Goal: Task Accomplishment & Management: Complete application form

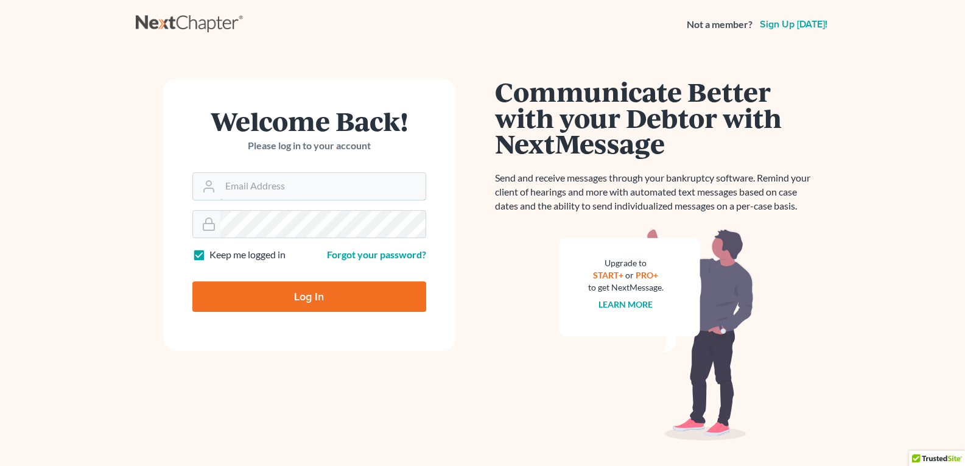
type input "[PERSON_NAME][EMAIL_ADDRESS][DOMAIN_NAME]"
click at [365, 294] on input "Log In" at bounding box center [309, 296] width 234 height 30
type input "Thinking..."
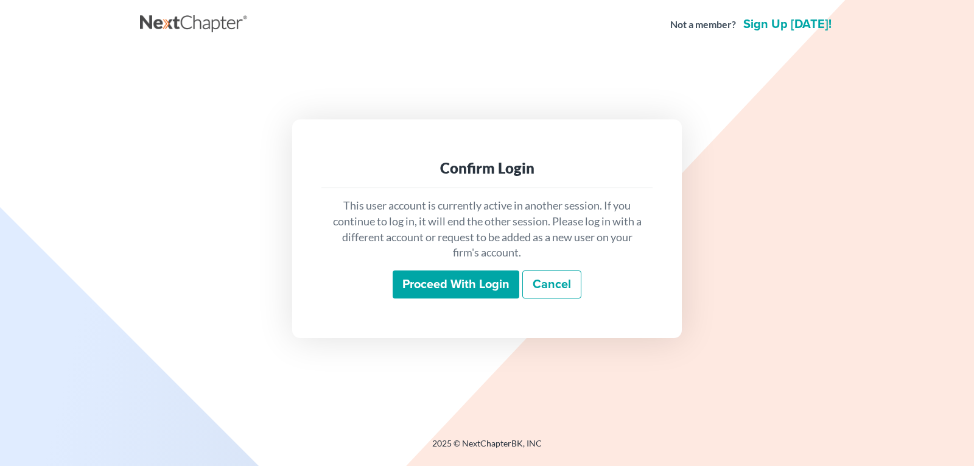
click at [482, 281] on input "Proceed with login" at bounding box center [456, 284] width 127 height 28
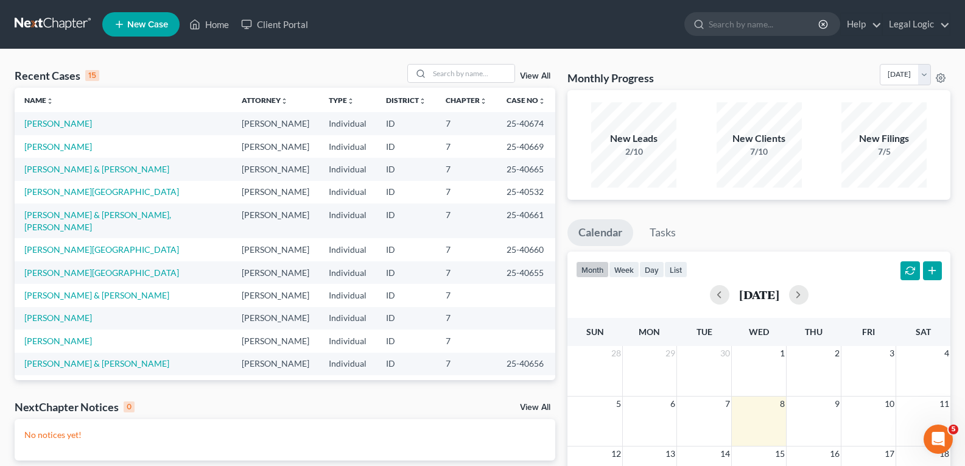
click at [145, 24] on span "New Case" at bounding box center [147, 24] width 41 height 9
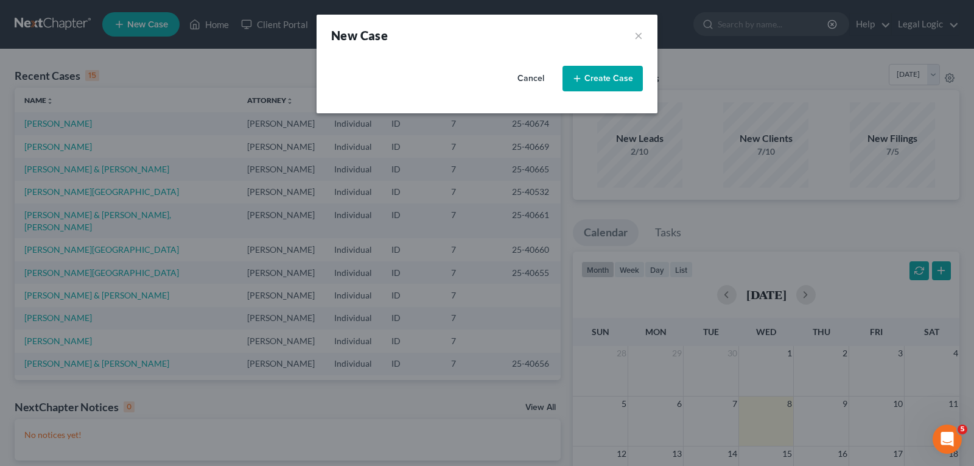
select select "23"
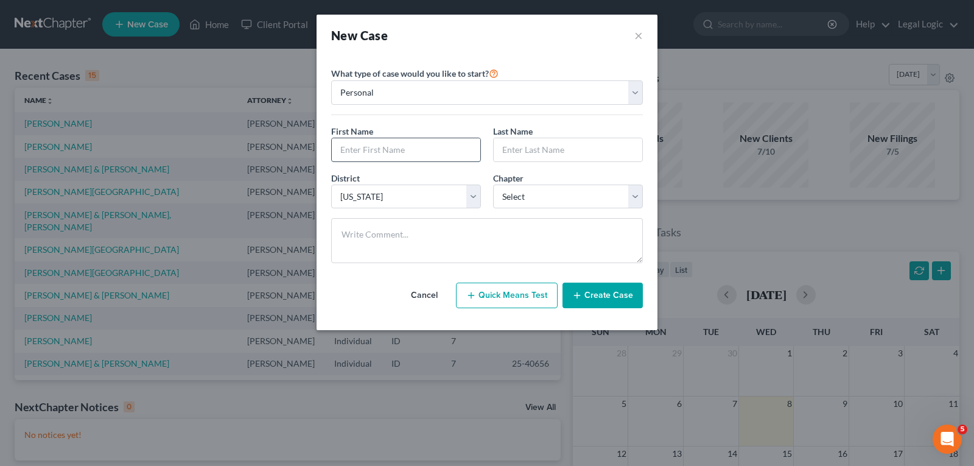
click at [419, 153] on input "text" at bounding box center [406, 149] width 149 height 23
type input "[PERSON_NAME]"
type input "Lamb"
drag, startPoint x: 634, startPoint y: 194, endPoint x: 559, endPoint y: 199, distance: 75.1
click at [620, 194] on select "Select 7 11 12 13" at bounding box center [568, 196] width 150 height 24
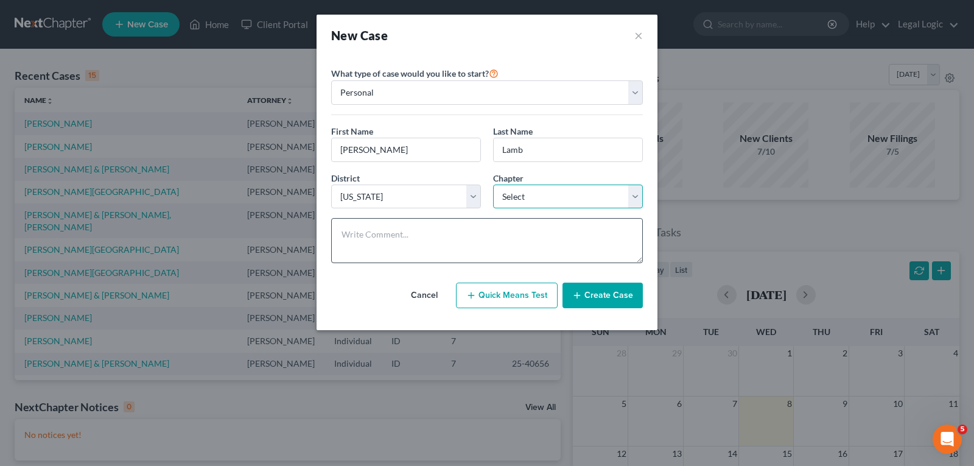
select select "0"
click at [493, 184] on select "Select 7 11 12 13" at bounding box center [568, 196] width 150 height 24
click at [619, 286] on button "Create Case" at bounding box center [603, 295] width 80 height 26
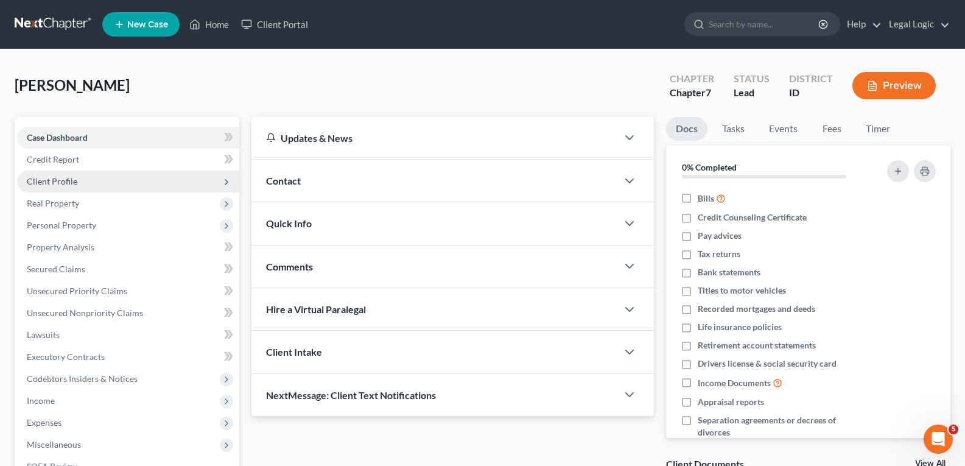
click at [49, 180] on span "Client Profile" at bounding box center [52, 181] width 51 height 10
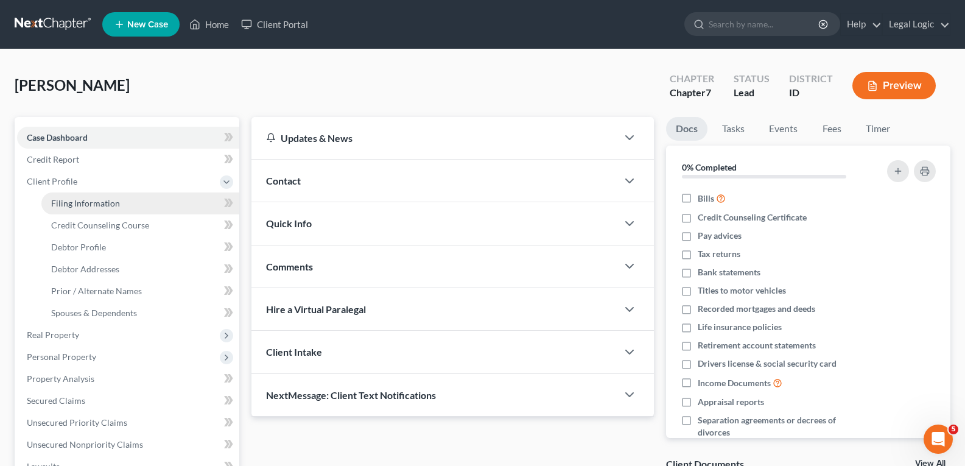
click at [67, 200] on span "Filing Information" at bounding box center [85, 203] width 69 height 10
select select "1"
select select "0"
select select "23"
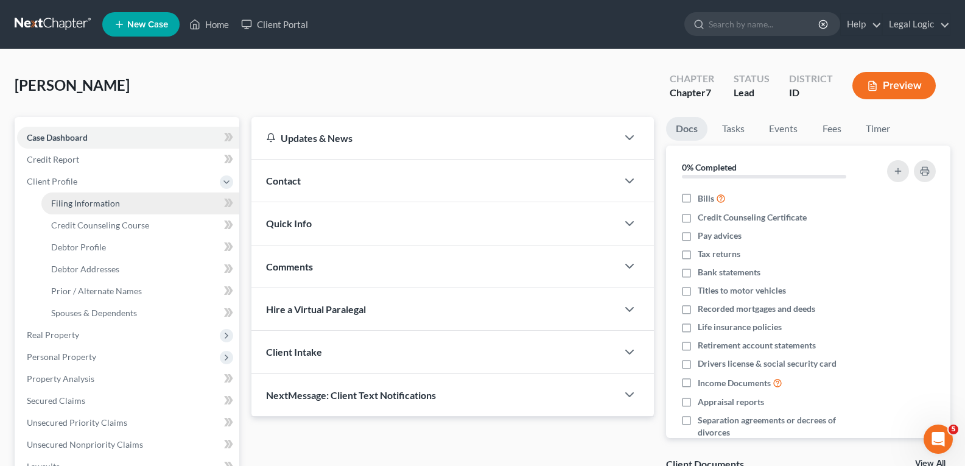
select select "13"
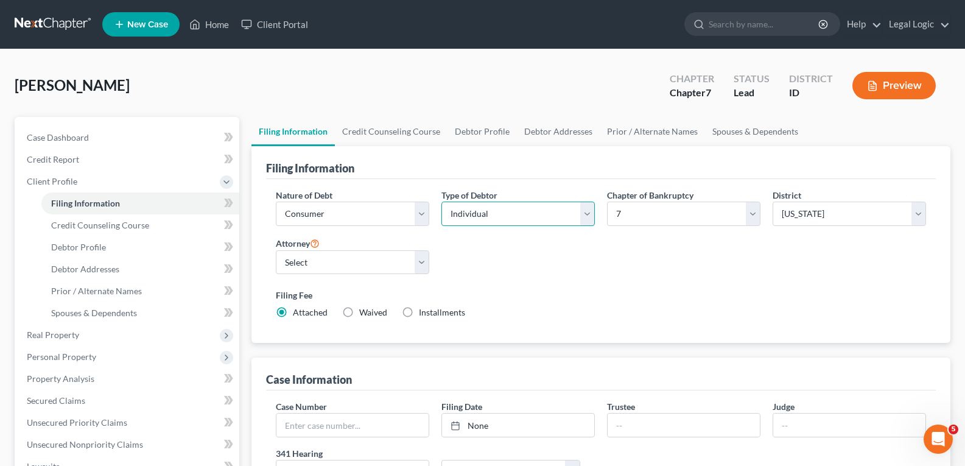
click at [589, 217] on select "Select Individual Joint" at bounding box center [517, 214] width 153 height 24
select select "1"
click at [441, 202] on select "Select Individual Joint" at bounding box center [517, 214] width 153 height 24
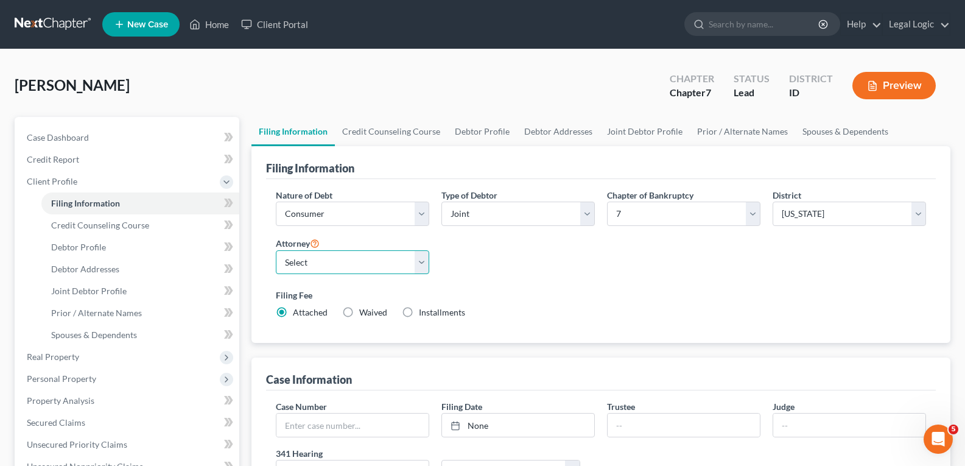
click at [421, 264] on select "Select [PERSON_NAME] - ID [PERSON_NAME] - MTB [PERSON_NAME] - ID" at bounding box center [352, 262] width 153 height 24
select select "2"
click at [276, 250] on select "Select [PERSON_NAME] - ID [PERSON_NAME] - MTB [PERSON_NAME] - ID" at bounding box center [352, 262] width 153 height 24
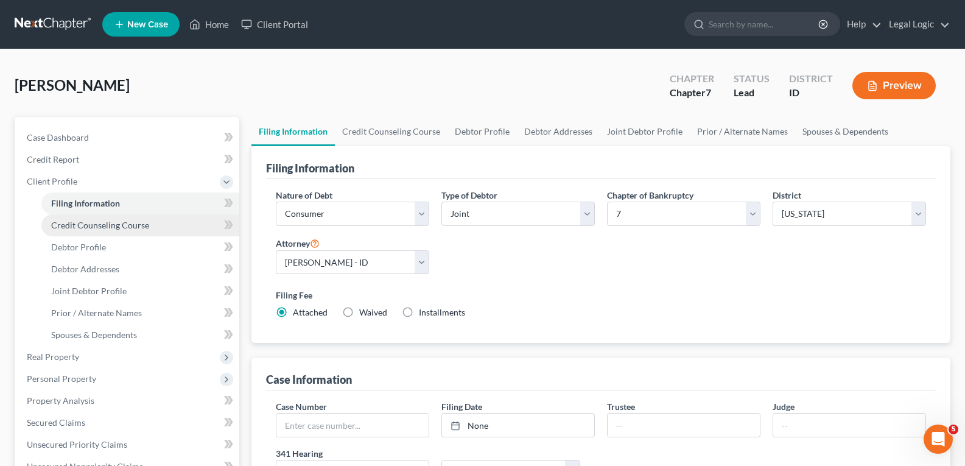
click at [136, 217] on link "Credit Counseling Course" at bounding box center [140, 225] width 198 height 22
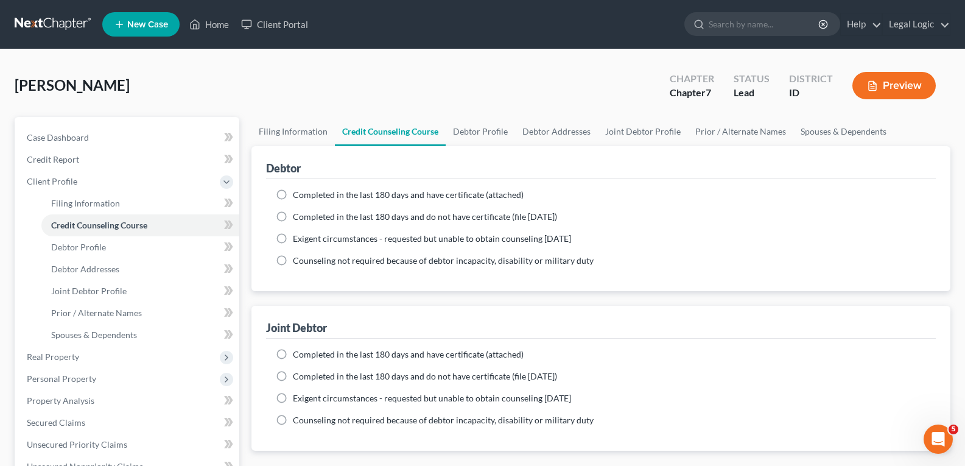
click at [293, 196] on label "Completed in the last 180 days and have certificate (attached)" at bounding box center [408, 195] width 231 height 12
click at [298, 196] on input "Completed in the last 180 days and have certificate (attached)" at bounding box center [302, 193] width 8 height 8
radio input "true"
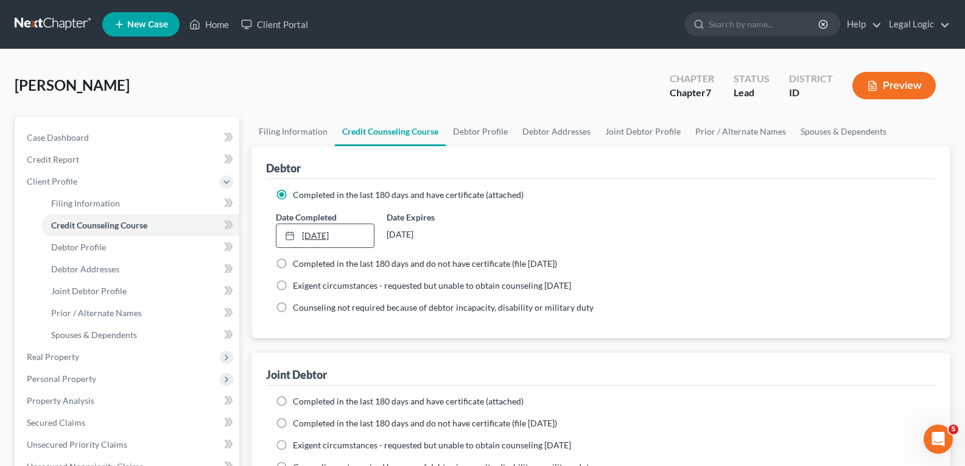
click at [321, 234] on link "[DATE]" at bounding box center [324, 235] width 97 height 23
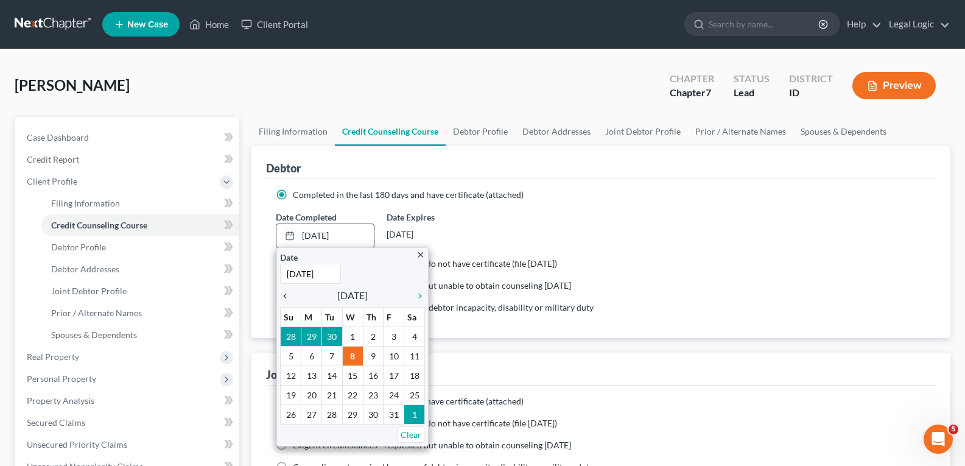
click at [286, 296] on icon "chevron_left" at bounding box center [288, 296] width 16 height 10
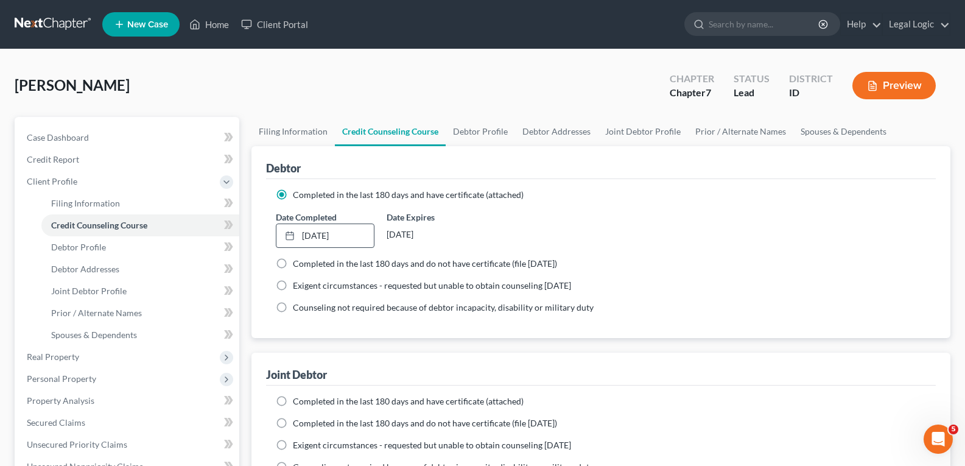
drag, startPoint x: 359, startPoint y: 372, endPoint x: 328, endPoint y: 386, distance: 34.1
click at [293, 398] on label "Completed in the last 180 days and have certificate (attached)" at bounding box center [408, 401] width 231 height 12
click at [298, 398] on input "Completed in the last 180 days and have certificate (attached)" at bounding box center [302, 399] width 8 height 8
radio input "true"
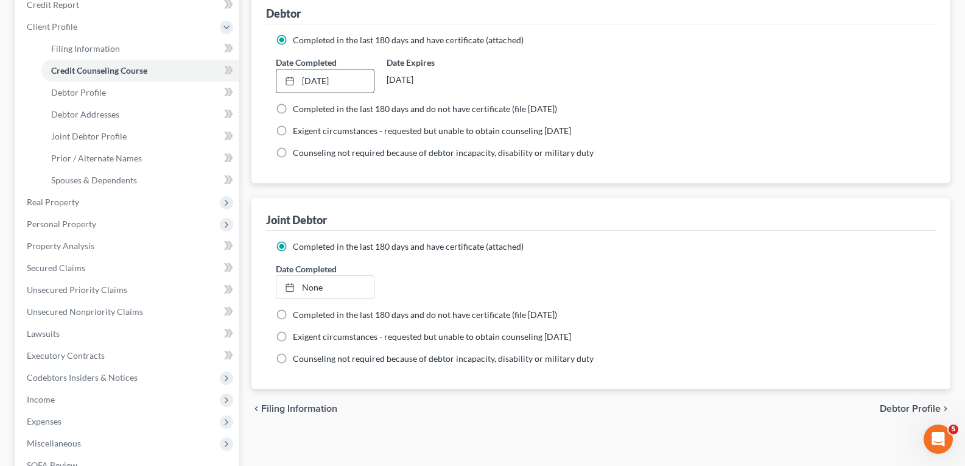
scroll to position [183, 0]
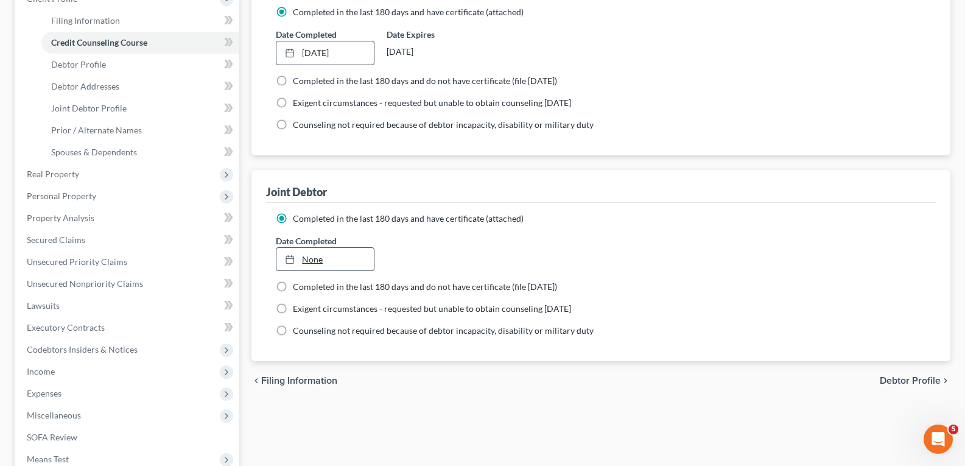
type input "[DATE]"
click at [320, 252] on link "[DATE]" at bounding box center [324, 259] width 97 height 23
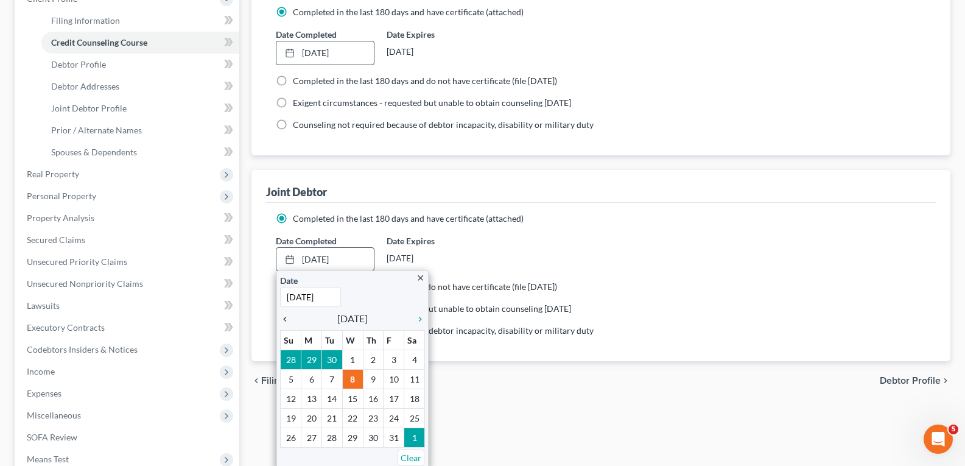
click at [285, 318] on icon "chevron_left" at bounding box center [288, 319] width 16 height 10
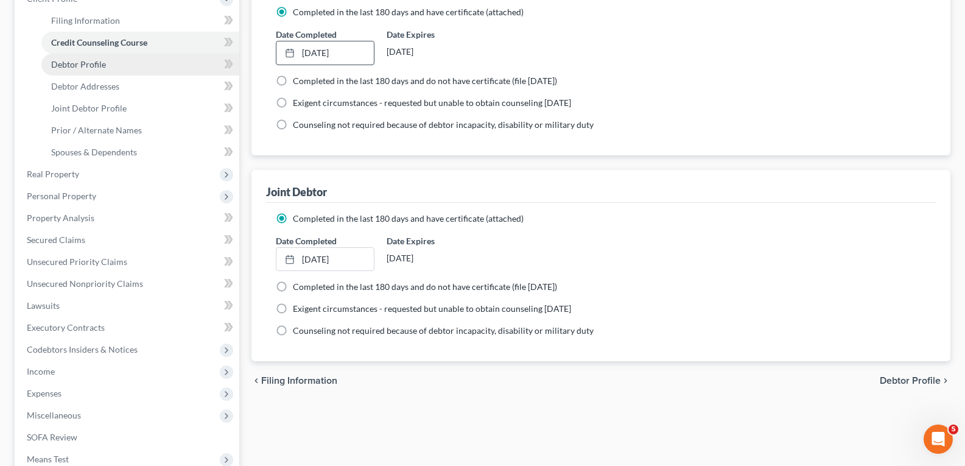
click at [102, 59] on span "Debtor Profile" at bounding box center [78, 64] width 55 height 10
select select "1"
select select "0"
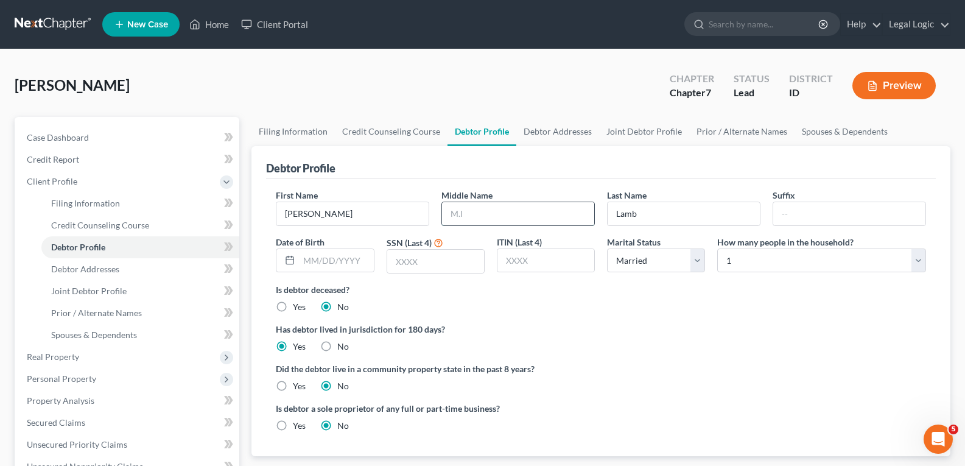
click at [577, 222] on input "text" at bounding box center [518, 213] width 152 height 23
type input "[PERSON_NAME]"
type input "[DATE]"
type input "8326"
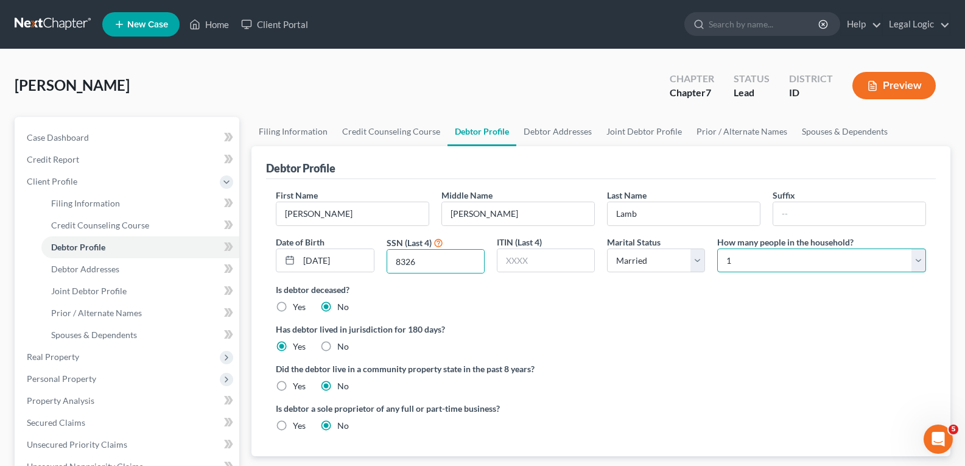
drag, startPoint x: 925, startPoint y: 261, endPoint x: 914, endPoint y: 267, distance: 13.1
click at [918, 266] on select "Select 1 2 3 4 5 6 7 8 9 10 11 12 13 14 15 16 17 18 19 20" at bounding box center [821, 260] width 209 height 24
select select "1"
click at [717, 248] on select "Select 1 2 3 4 5 6 7 8 9 10 11 12 13 14 15 16 17 18 19 20" at bounding box center [821, 260] width 209 height 24
click at [293, 385] on label "Yes" at bounding box center [299, 386] width 13 height 12
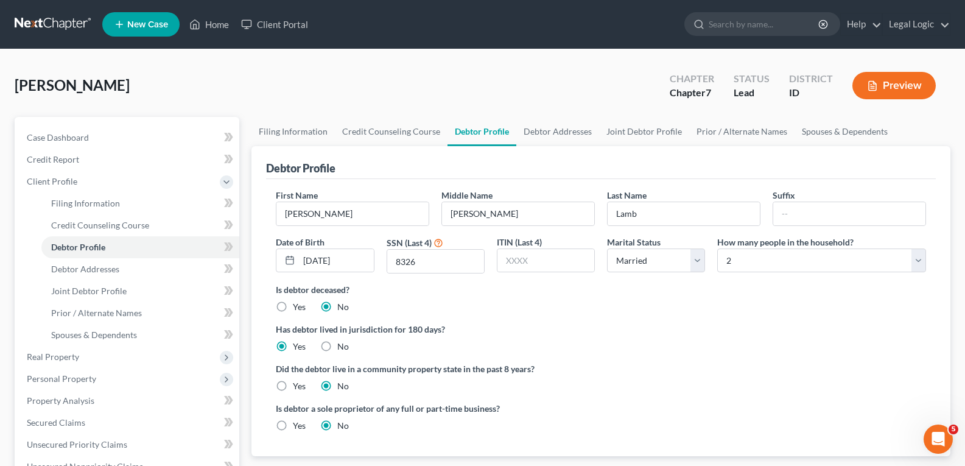
click at [298, 385] on input "Yes" at bounding box center [302, 384] width 8 height 8
radio input "true"
radio input "false"
click at [93, 264] on span "Debtor Addresses" at bounding box center [85, 269] width 68 height 10
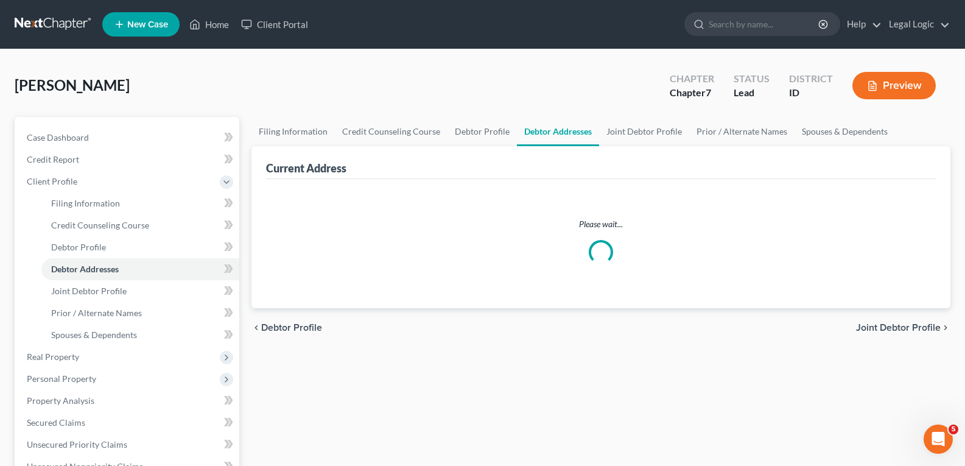
select select "0"
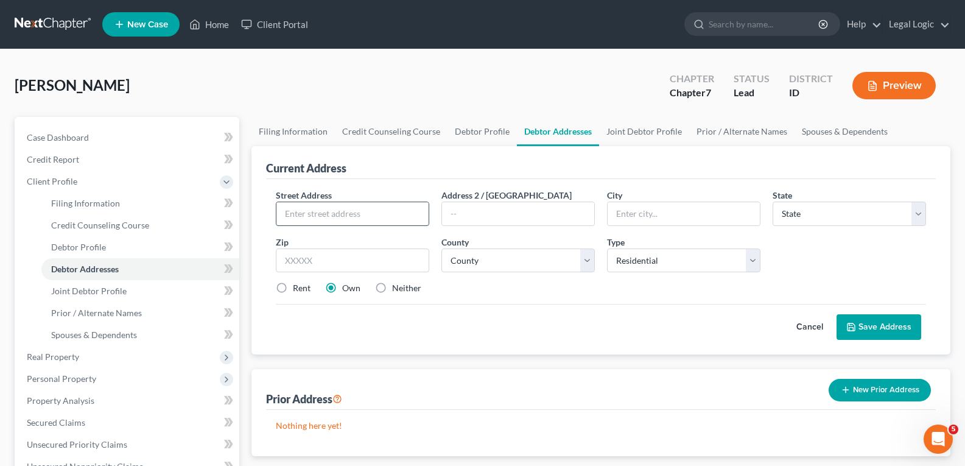
click at [326, 211] on input "text" at bounding box center [352, 213] width 152 height 23
type input "[STREET_ADDRESS]"
type input "[US_STATE][GEOGRAPHIC_DATA]"
select select "13"
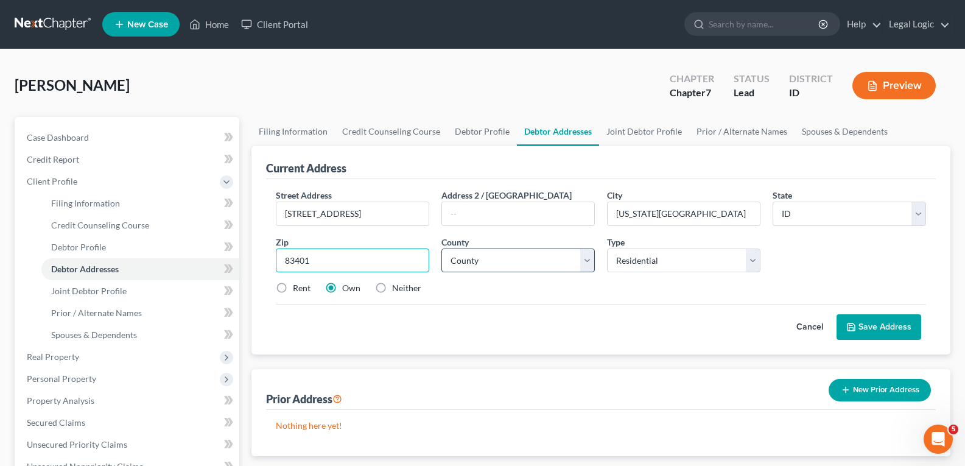
type input "83401"
click at [587, 259] on select "County [GEOGRAPHIC_DATA] [GEOGRAPHIC_DATA] [GEOGRAPHIC_DATA] [GEOGRAPHIC_DATA] …" at bounding box center [517, 260] width 153 height 24
select select "9"
click at [441, 248] on select "County [GEOGRAPHIC_DATA] [GEOGRAPHIC_DATA] [GEOGRAPHIC_DATA] [GEOGRAPHIC_DATA] …" at bounding box center [517, 260] width 153 height 24
click at [293, 286] on label "Rent" at bounding box center [302, 288] width 18 height 12
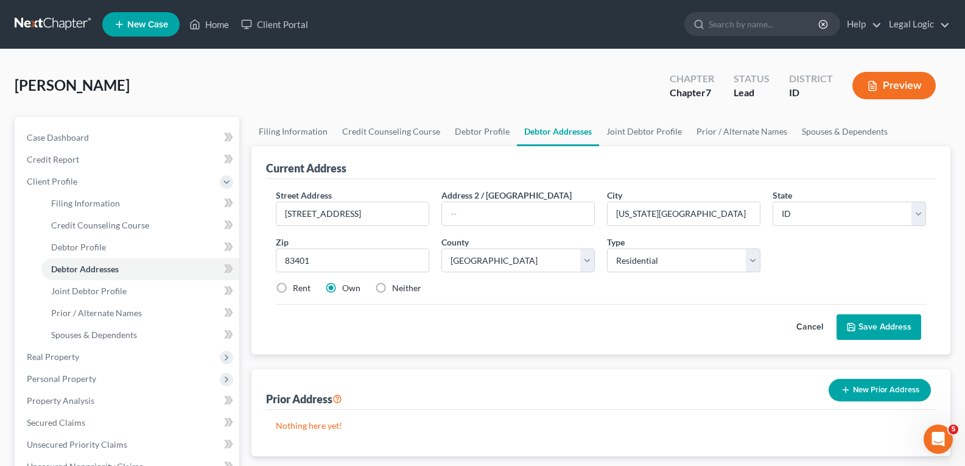
click at [298, 286] on input "Rent" at bounding box center [302, 286] width 8 height 8
radio input "true"
click at [894, 324] on button "Save Address" at bounding box center [878, 327] width 85 height 26
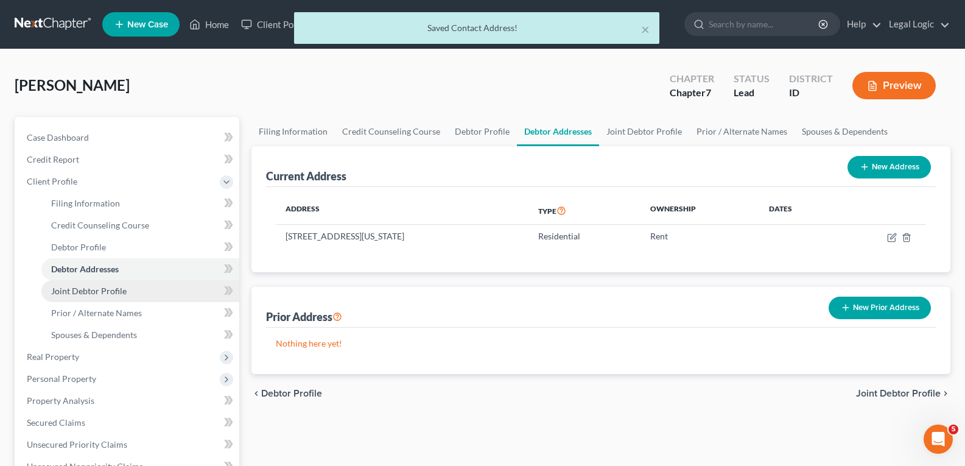
click at [90, 294] on span "Joint Debtor Profile" at bounding box center [88, 291] width 75 height 10
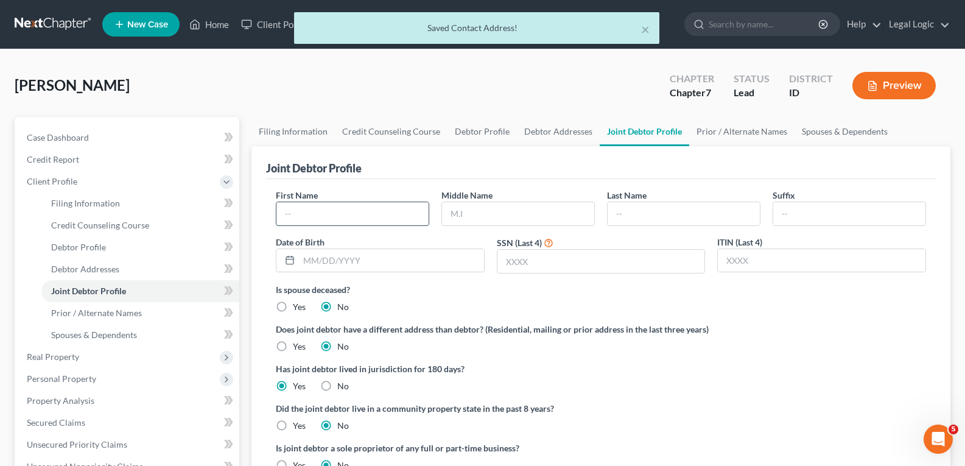
click at [335, 216] on input "text" at bounding box center [352, 213] width 152 height 23
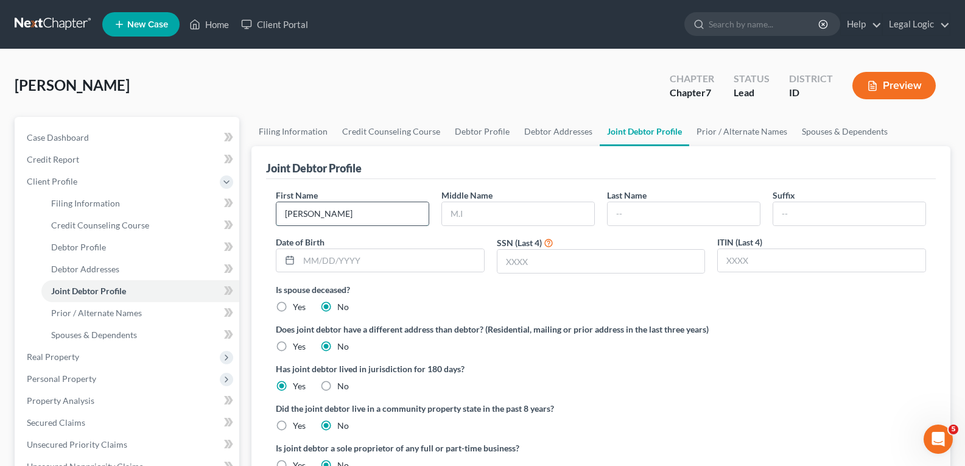
type input "[PERSON_NAME]"
type input "Lamb"
click at [332, 262] on input "text" at bounding box center [391, 260] width 185 height 23
type input "[DATE]"
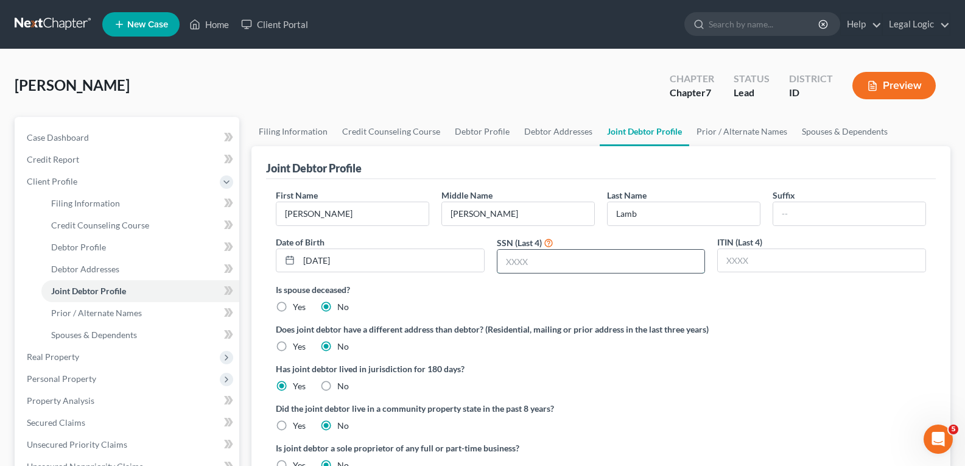
click at [540, 252] on input "text" at bounding box center [601, 261] width 208 height 23
type input "1155"
click at [293, 427] on label "Yes" at bounding box center [299, 425] width 13 height 12
click at [298, 427] on input "Yes" at bounding box center [302, 423] width 8 height 8
radio input "true"
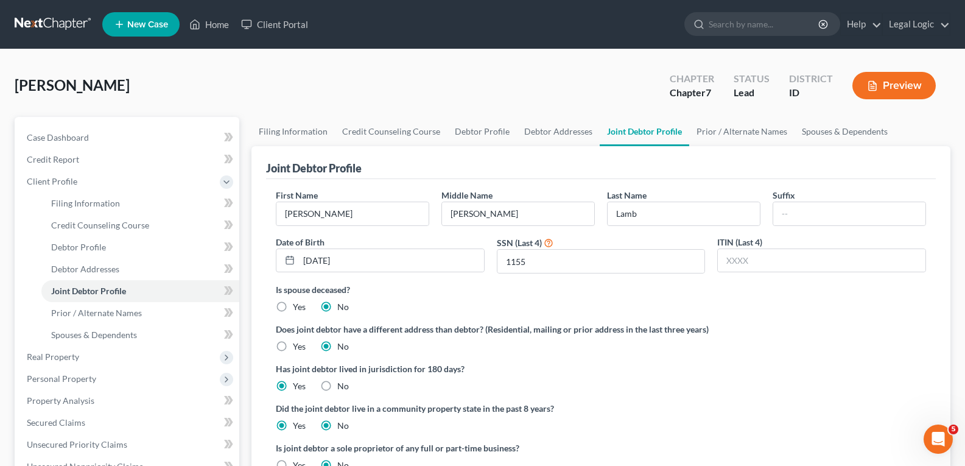
radio input "false"
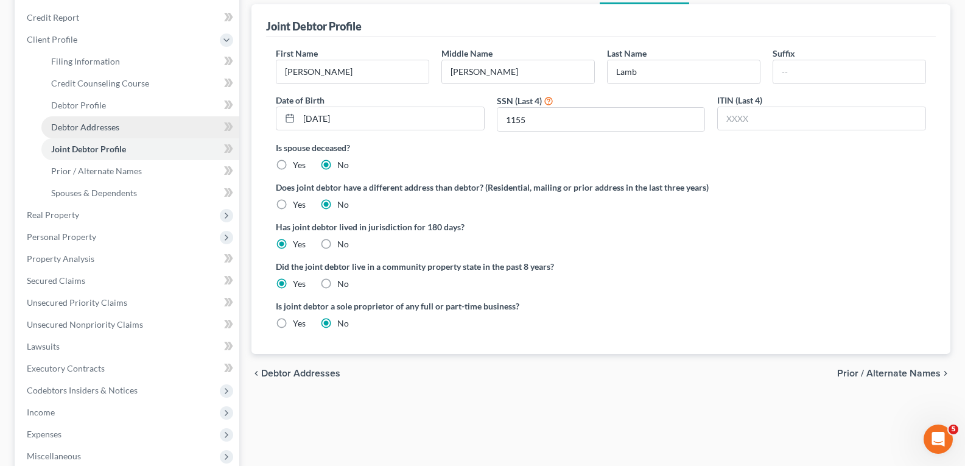
scroll to position [61, 0]
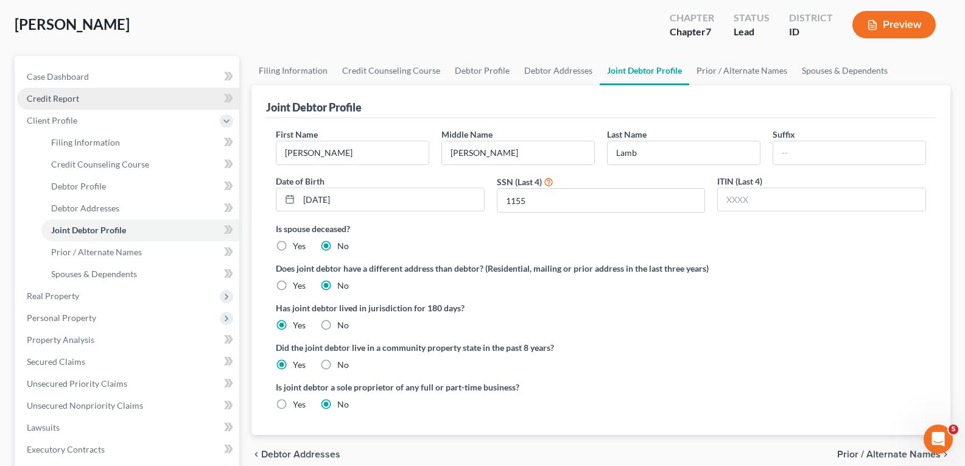
click at [68, 96] on span "Credit Report" at bounding box center [53, 98] width 52 height 10
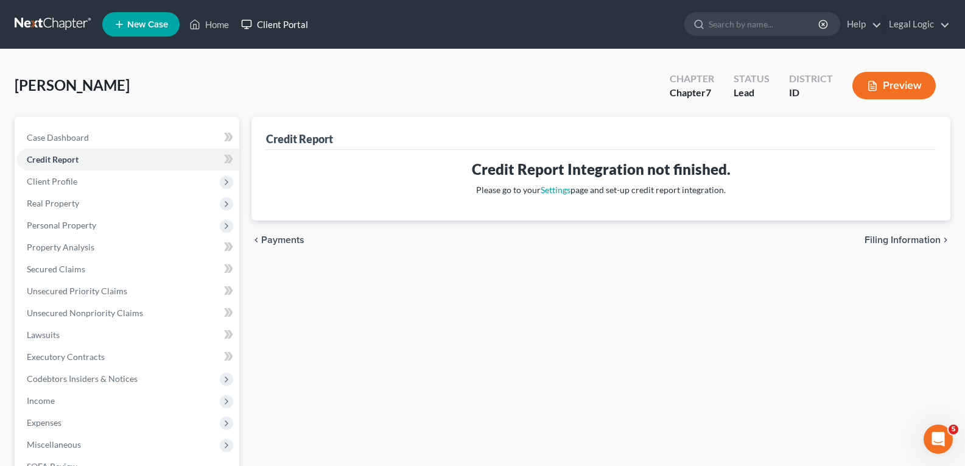
click at [276, 19] on link "Client Portal" at bounding box center [274, 24] width 79 height 22
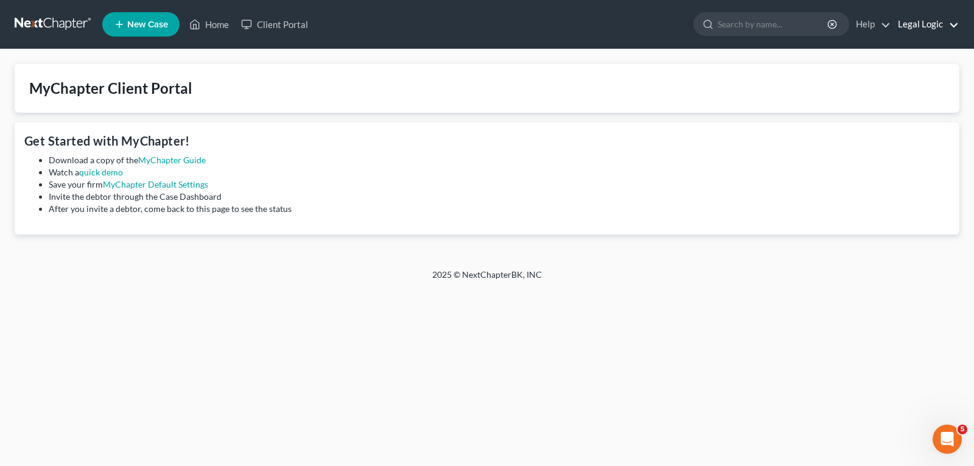
click at [930, 18] on link "Legal Logic" at bounding box center [925, 24] width 67 height 22
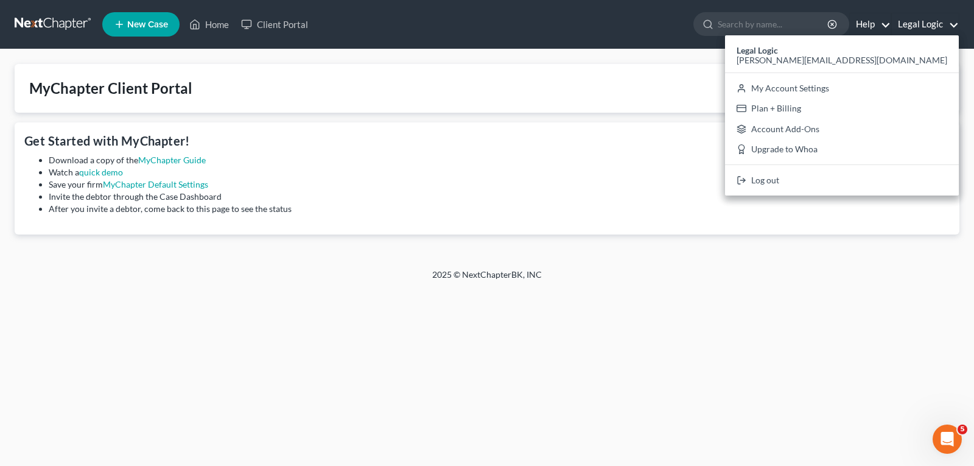
click at [873, 18] on link "Help" at bounding box center [870, 24] width 41 height 22
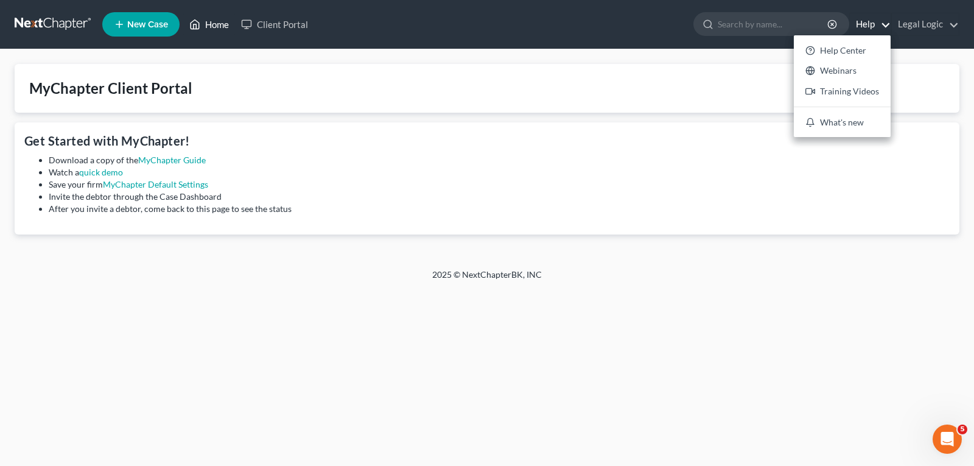
click at [215, 23] on link "Home" at bounding box center [209, 24] width 52 height 22
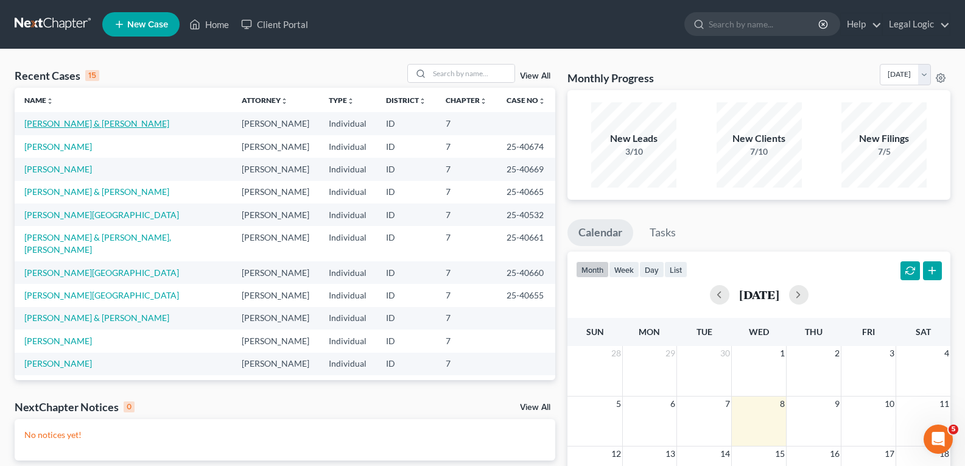
click at [65, 118] on td "[PERSON_NAME] & [PERSON_NAME]" at bounding box center [123, 123] width 217 height 23
click at [67, 122] on link "[PERSON_NAME] & [PERSON_NAME]" at bounding box center [96, 123] width 145 height 10
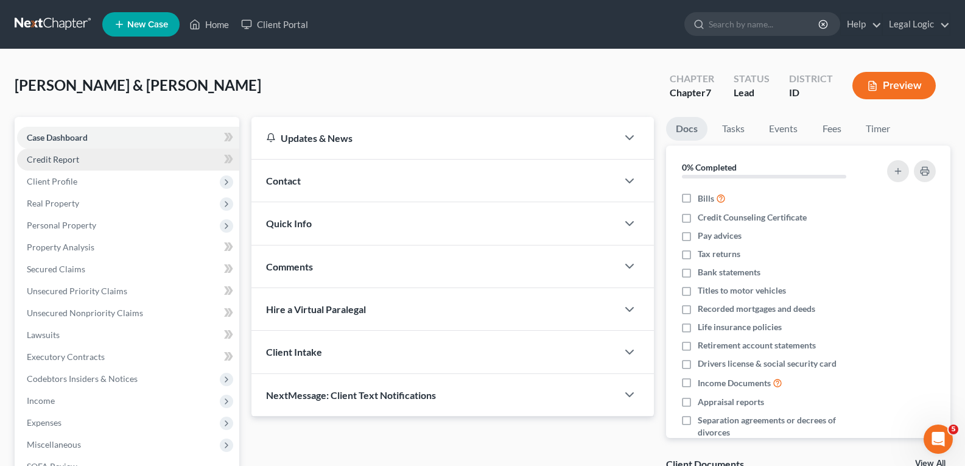
click at [63, 159] on span "Credit Report" at bounding box center [53, 159] width 52 height 10
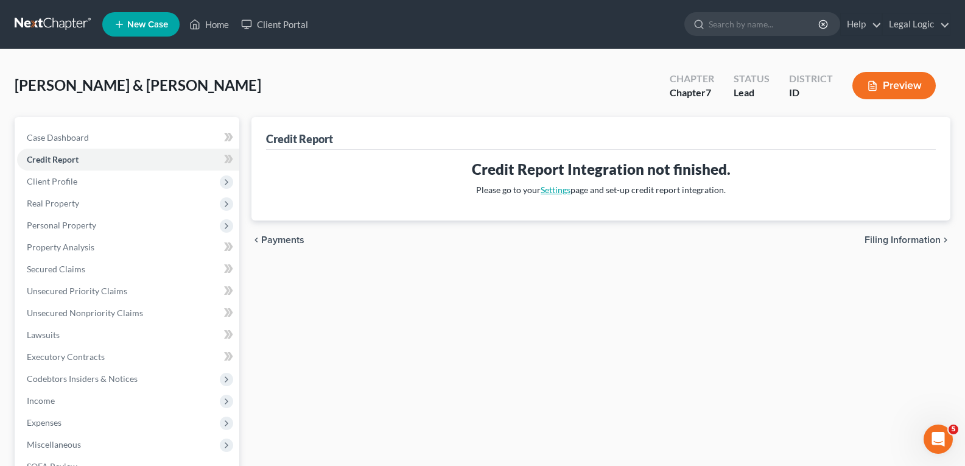
click at [553, 185] on link "Settings" at bounding box center [556, 189] width 30 height 10
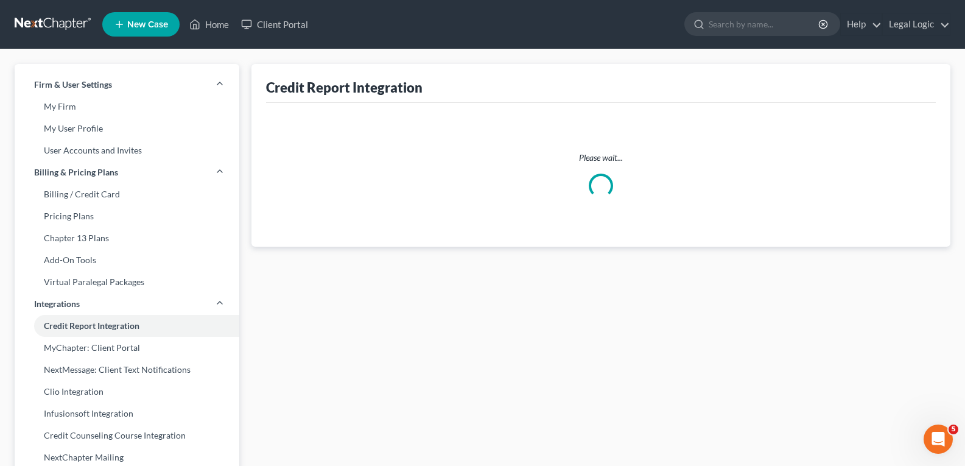
select select "1"
select select "13"
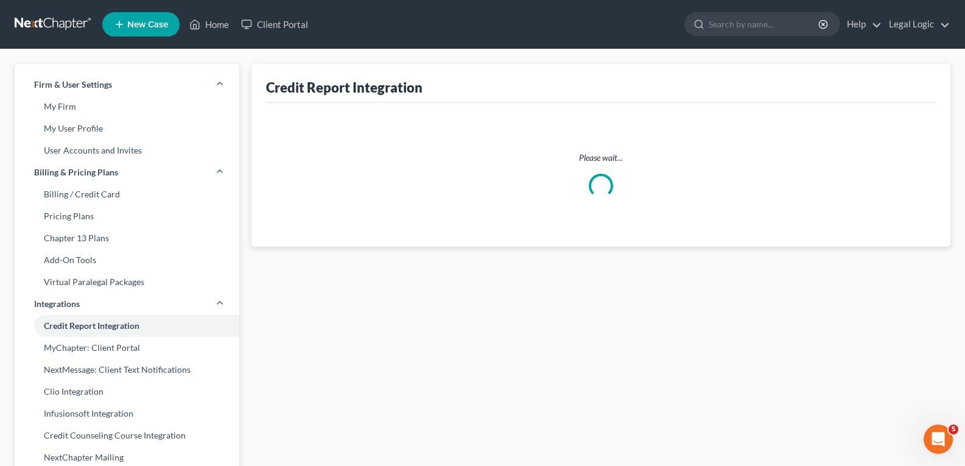
select select "13"
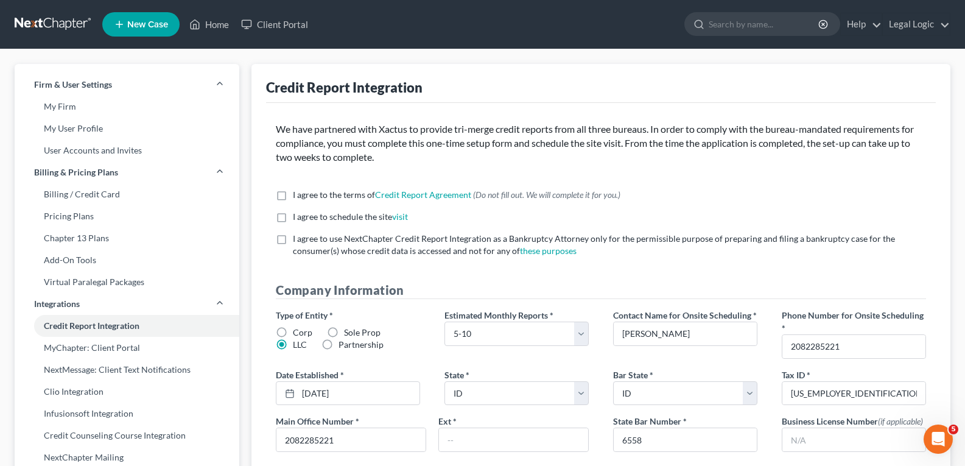
click at [293, 196] on label "I agree to the terms of Credit Report Agreement * (Do not fill out. We will com…" at bounding box center [457, 195] width 328 height 12
click at [298, 196] on input "I agree to the terms of Credit Report Agreement * (Do not fill out. We will com…" at bounding box center [302, 193] width 8 height 8
checkbox input "true"
click at [293, 216] on label "I agree to schedule the site visit *" at bounding box center [350, 217] width 115 height 12
click at [298, 216] on input "I agree to schedule the site visit *" at bounding box center [302, 215] width 8 height 8
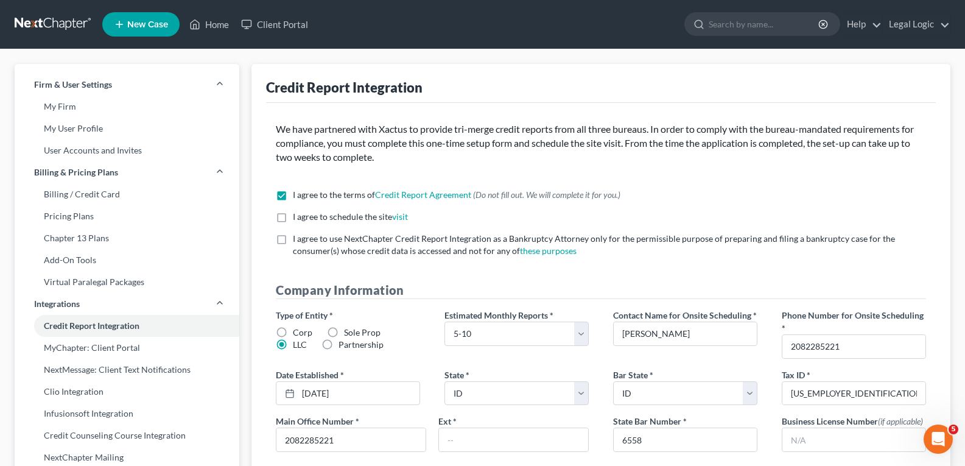
checkbox input "true"
click at [293, 242] on label "I agree to use NextChapter Credit Report Integration as a Bankruptcy Attorney o…" at bounding box center [609, 245] width 633 height 24
click at [298, 240] on input "I agree to use NextChapter Credit Report Integration as a Bankruptcy Attorney o…" at bounding box center [302, 237] width 8 height 8
checkbox input "true"
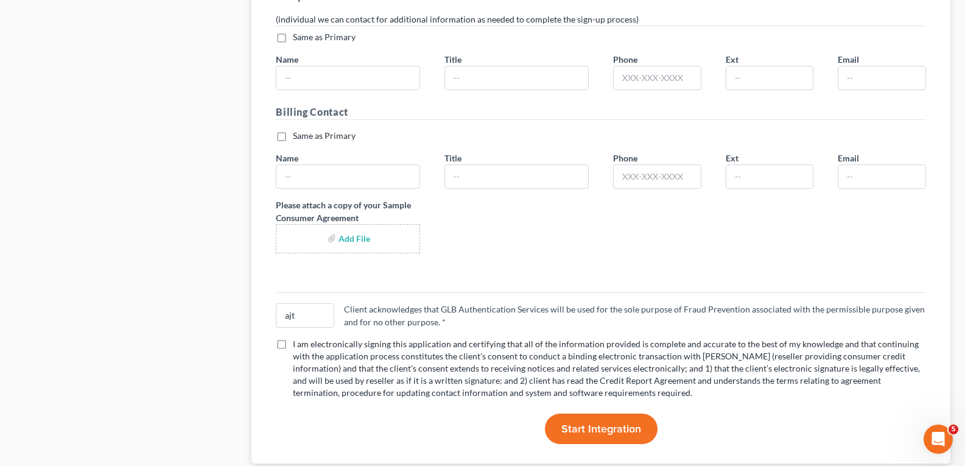
scroll to position [2361, 0]
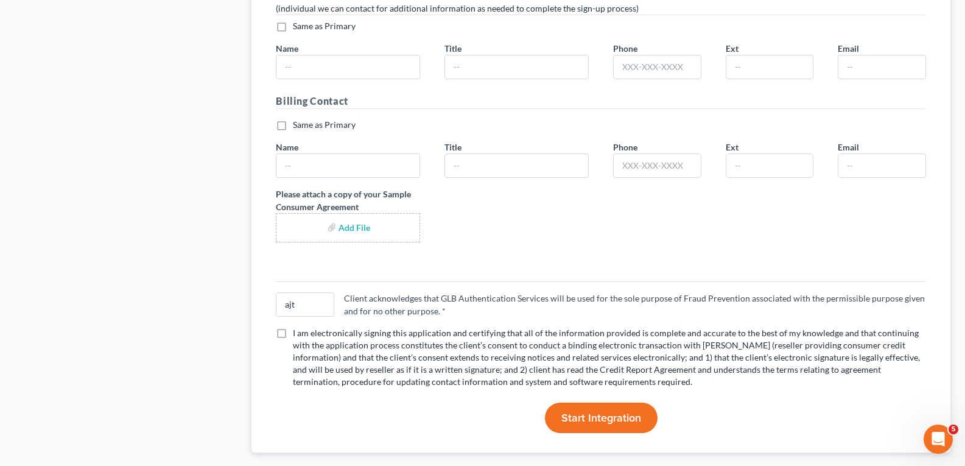
click at [293, 327] on label "I am electronically signing this application and certifying that all of the inf…" at bounding box center [609, 357] width 633 height 61
click at [298, 327] on input "I am electronically signing this application and certifying that all of the inf…" at bounding box center [302, 331] width 8 height 8
checkbox input "true"
click at [578, 402] on button "Start Integration" at bounding box center [601, 417] width 113 height 30
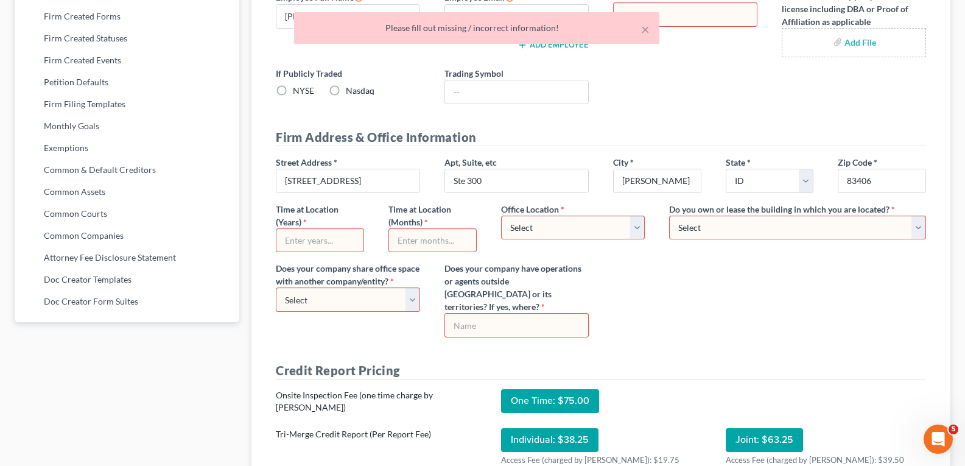
scroll to position [367, 0]
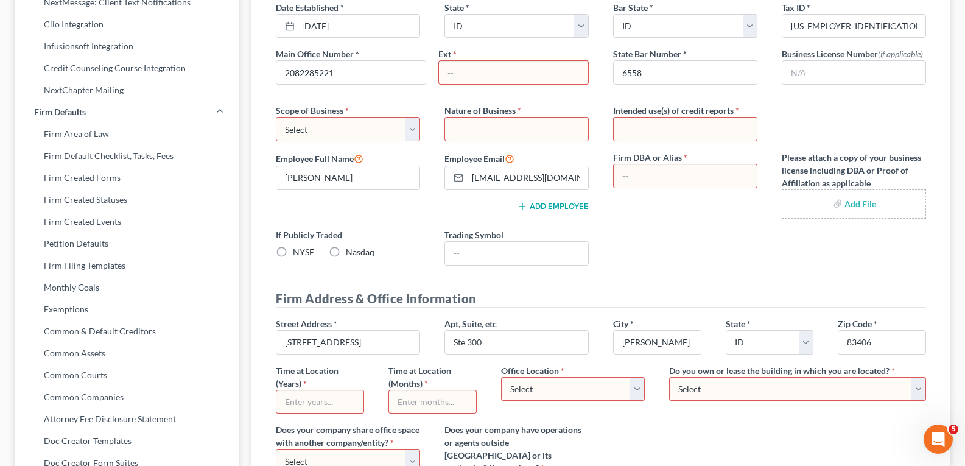
click at [407, 136] on select "Select Local Regional National" at bounding box center [348, 129] width 144 height 24
select select "0"
click at [276, 120] on select "Select Local Regional National" at bounding box center [348, 129] width 144 height 24
click at [511, 136] on input "text" at bounding box center [516, 128] width 143 height 23
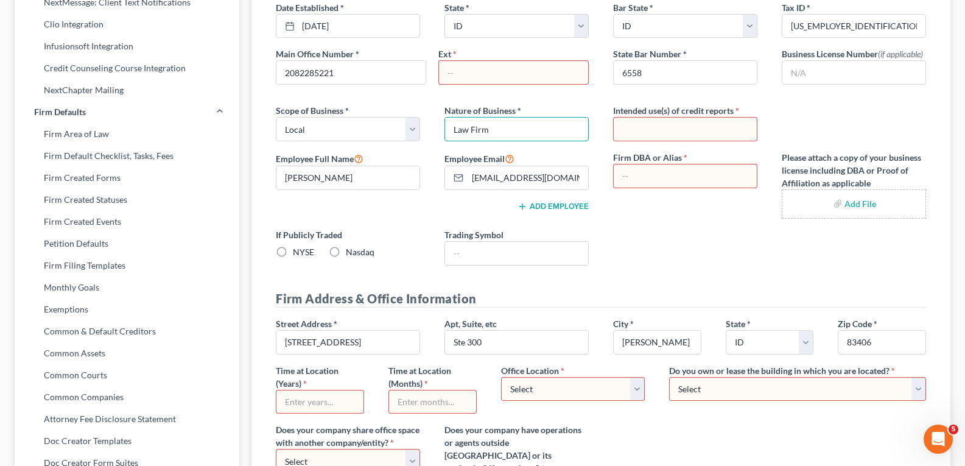
type input "Law Firm"
click at [688, 137] on input "text" at bounding box center [685, 128] width 143 height 23
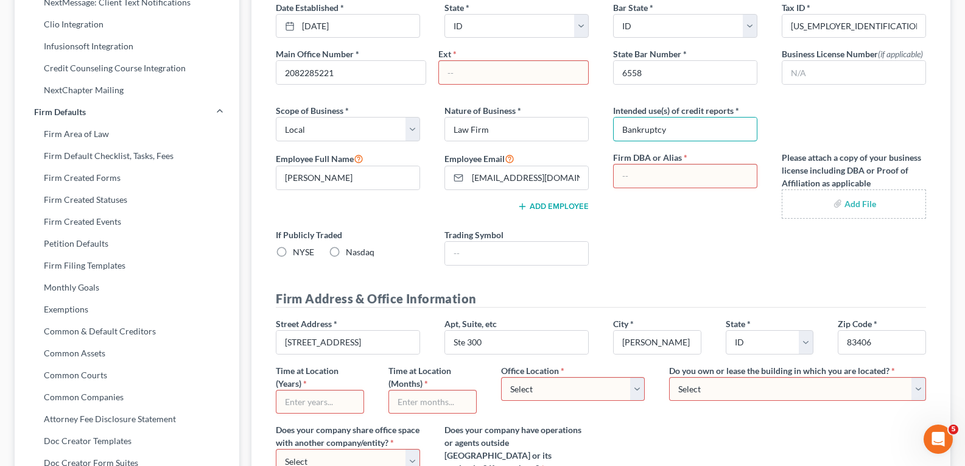
type input "Bankruptcy"
click at [717, 184] on input "text" at bounding box center [685, 175] width 143 height 23
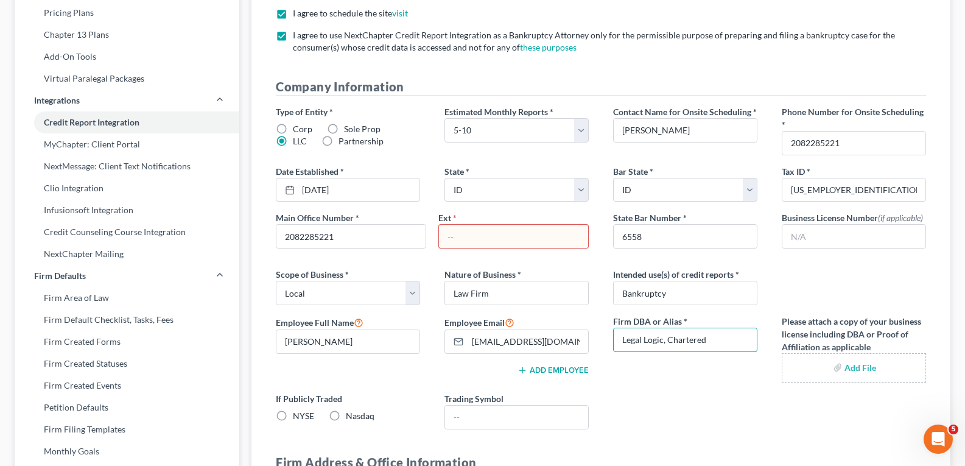
scroll to position [184, 0]
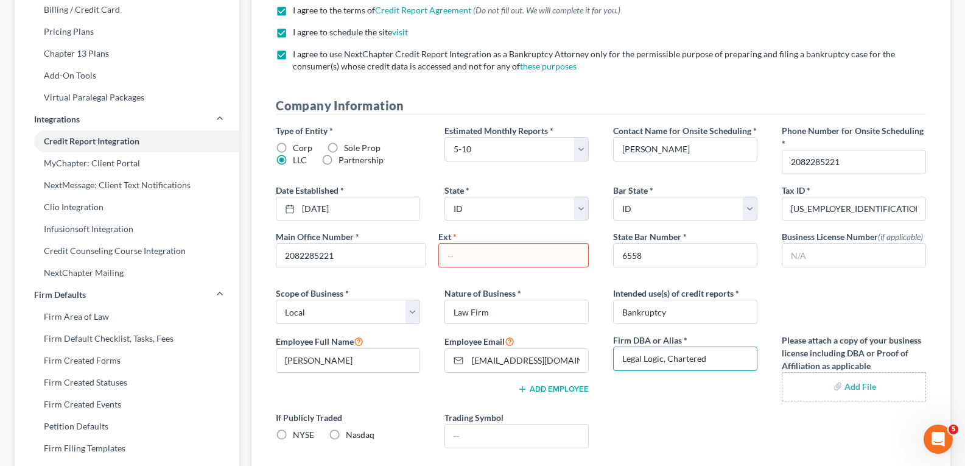
type input "Legal Logic, Chartered"
click at [522, 256] on input "text" at bounding box center [513, 255] width 149 height 23
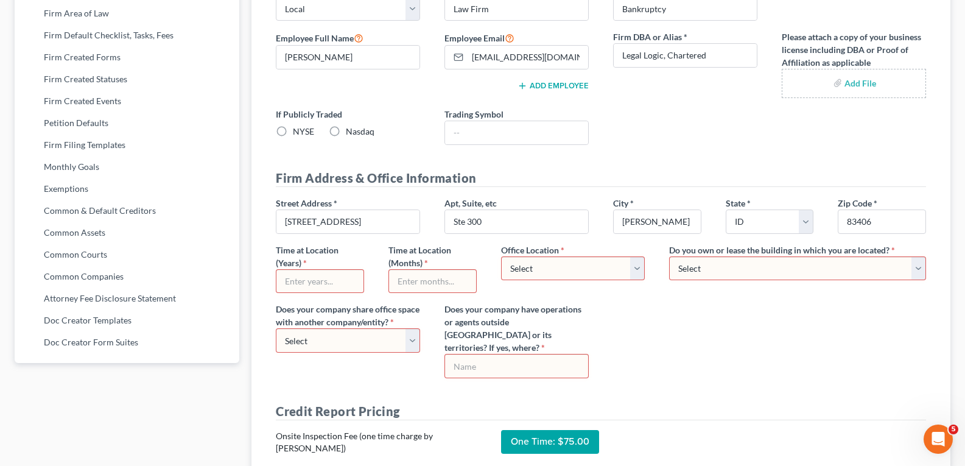
scroll to position [489, 0]
type input "0"
click at [637, 268] on select "Select Commercial Residential" at bounding box center [573, 267] width 144 height 24
select select "0"
click at [501, 258] on select "Select Commercial Residential" at bounding box center [573, 267] width 144 height 24
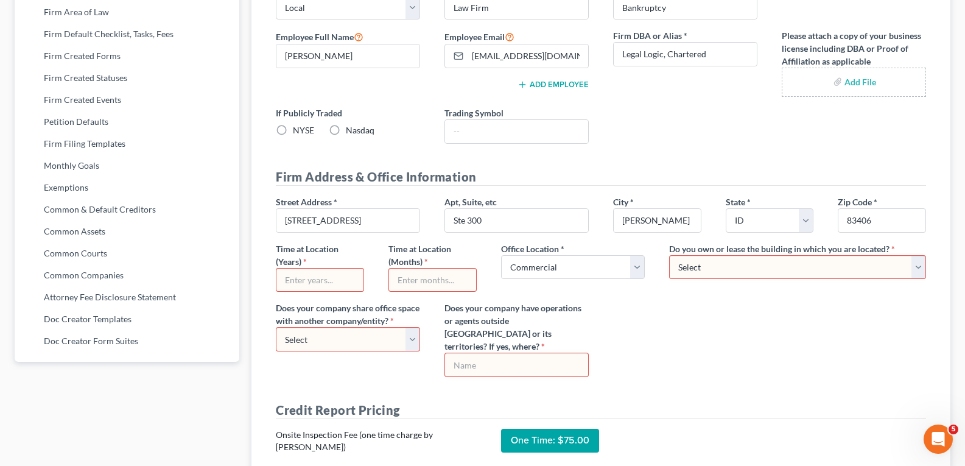
click at [917, 263] on select "Select Own Lease" at bounding box center [797, 267] width 257 height 24
select select "1"
click at [669, 258] on select "Select Own Lease" at bounding box center [797, 267] width 257 height 24
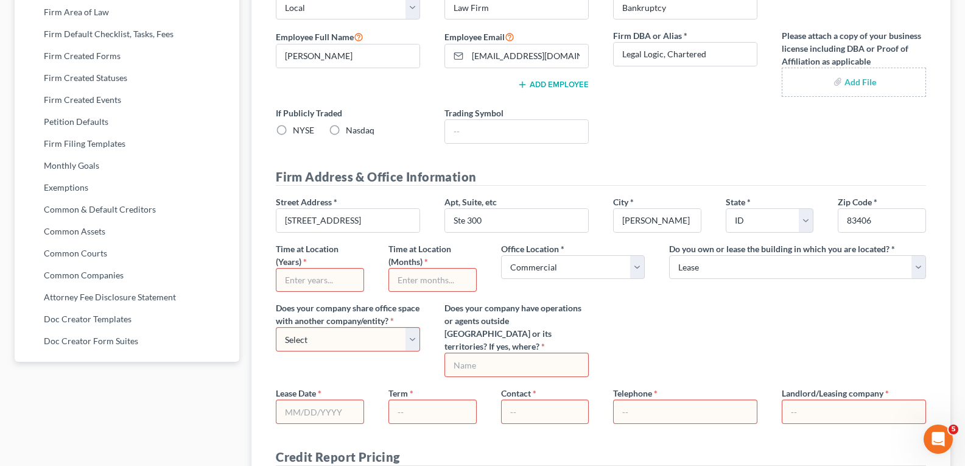
click at [439, 280] on input "text" at bounding box center [432, 279] width 87 height 23
type input "39"
click at [319, 282] on input "text" at bounding box center [319, 279] width 87 height 23
type input "3"
click at [415, 286] on input "39" at bounding box center [432, 279] width 87 height 23
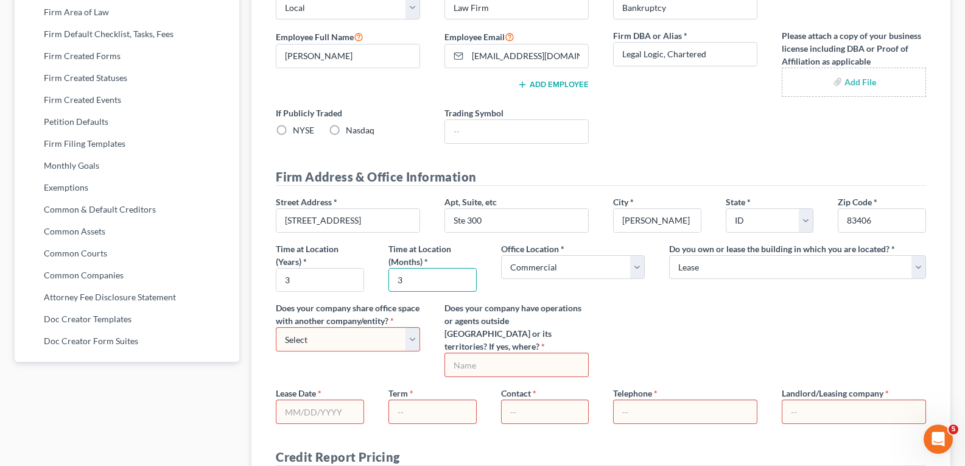
type input "3"
click at [410, 342] on select "Select Yes No" at bounding box center [348, 339] width 144 height 24
select select "1"
click at [276, 330] on select "Select Yes No" at bounding box center [348, 339] width 144 height 24
click at [514, 356] on input "text" at bounding box center [516, 364] width 143 height 23
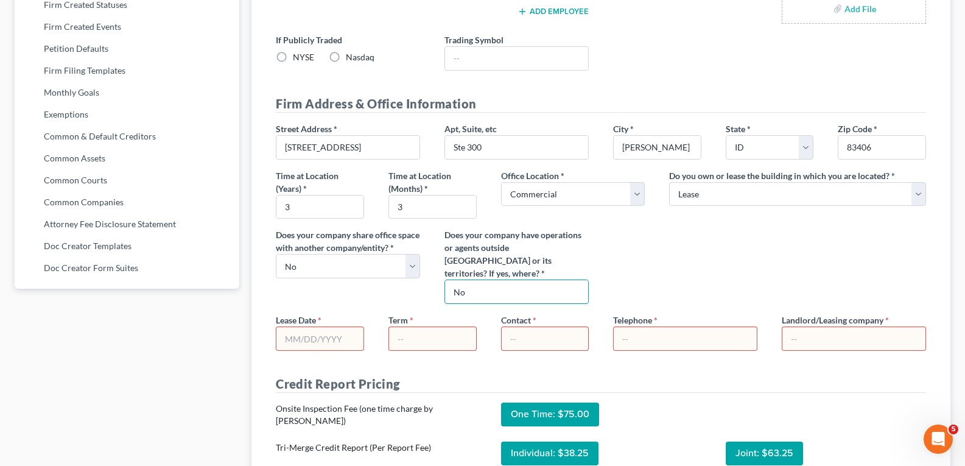
scroll to position [609, 0]
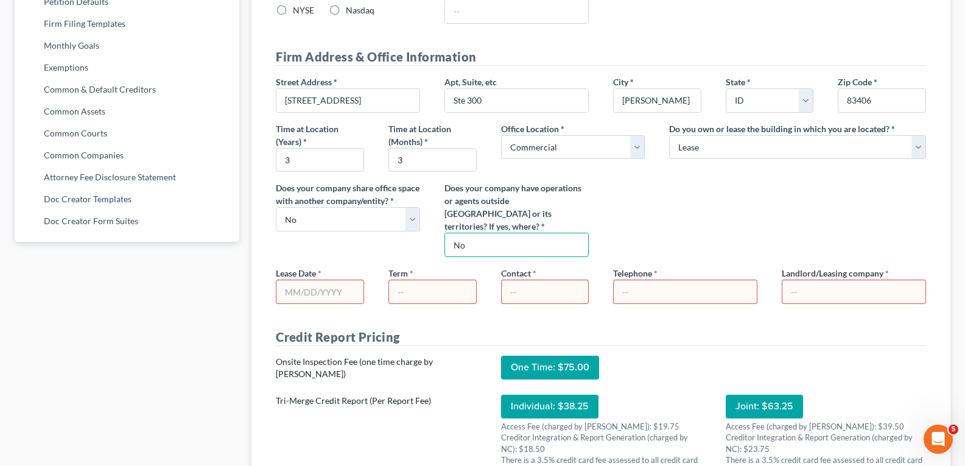
type input "No"
click at [405, 282] on input "text" at bounding box center [432, 291] width 87 height 23
click at [332, 280] on input "text" at bounding box center [319, 291] width 87 height 23
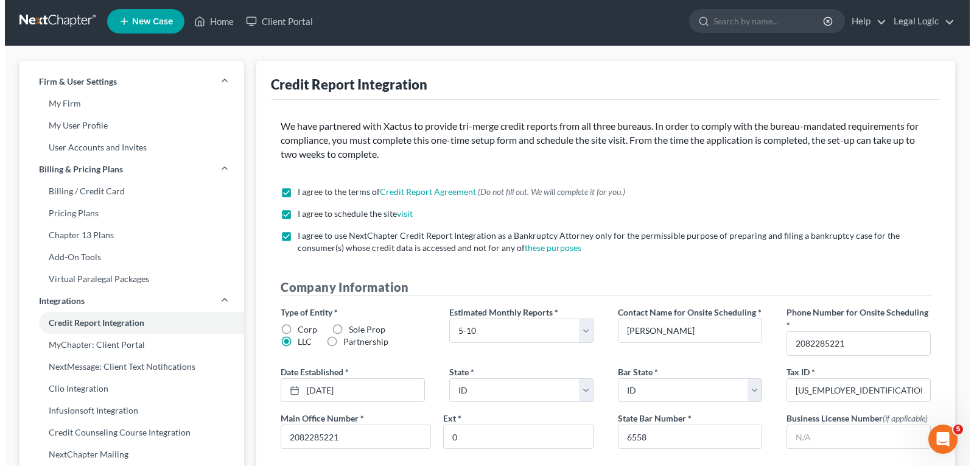
scroll to position [0, 0]
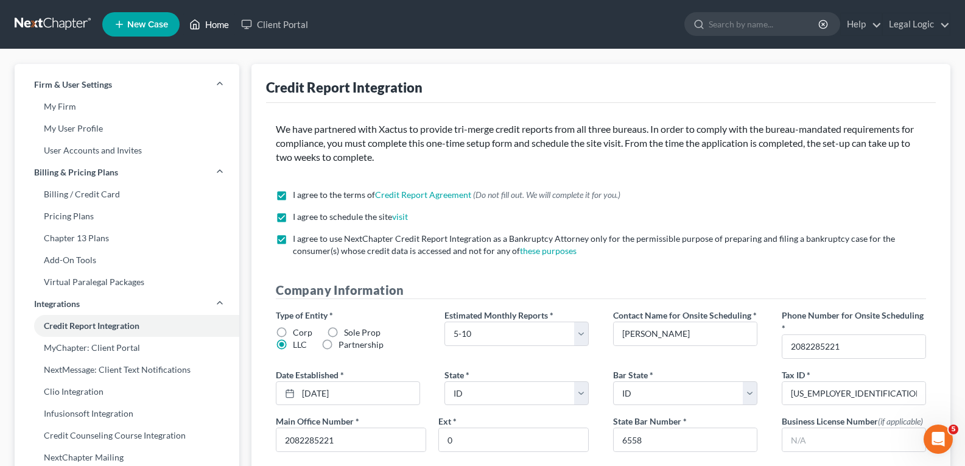
click at [222, 27] on link "Home" at bounding box center [209, 24] width 52 height 22
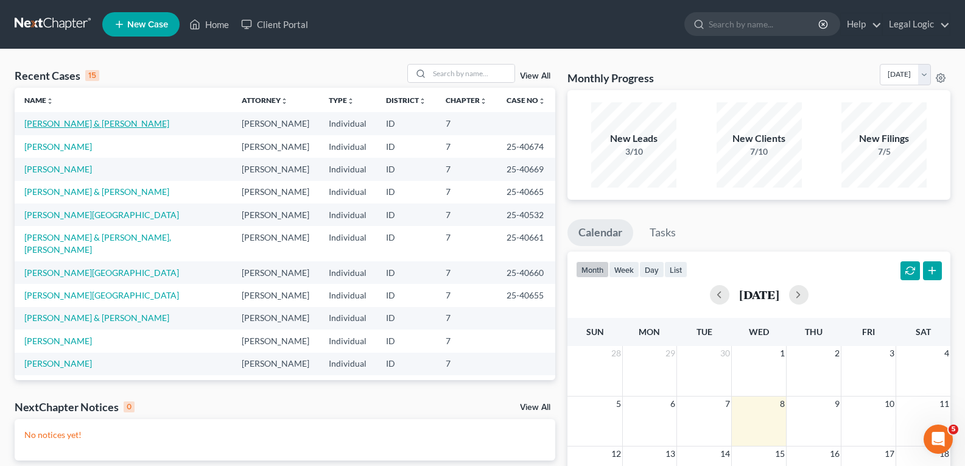
click at [83, 121] on link "[PERSON_NAME] & [PERSON_NAME]" at bounding box center [96, 123] width 145 height 10
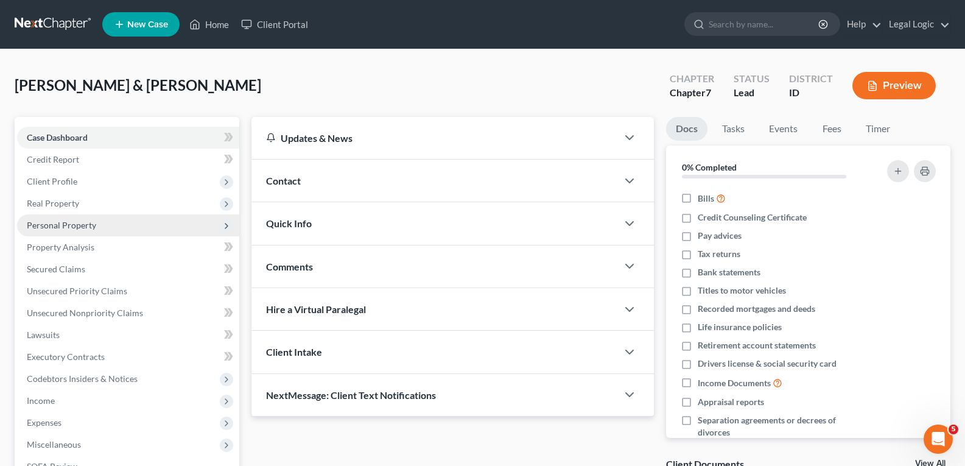
click at [79, 220] on span "Personal Property" at bounding box center [61, 225] width 69 height 10
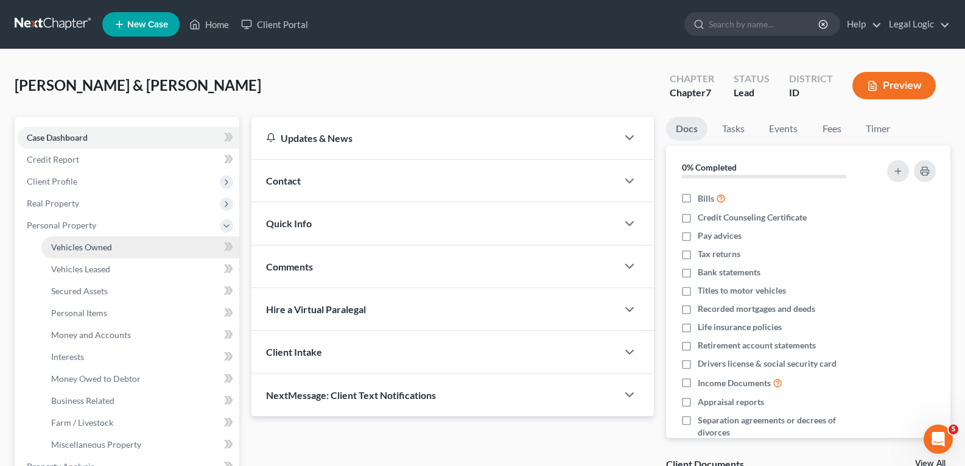
click at [97, 244] on span "Vehicles Owned" at bounding box center [81, 247] width 61 height 10
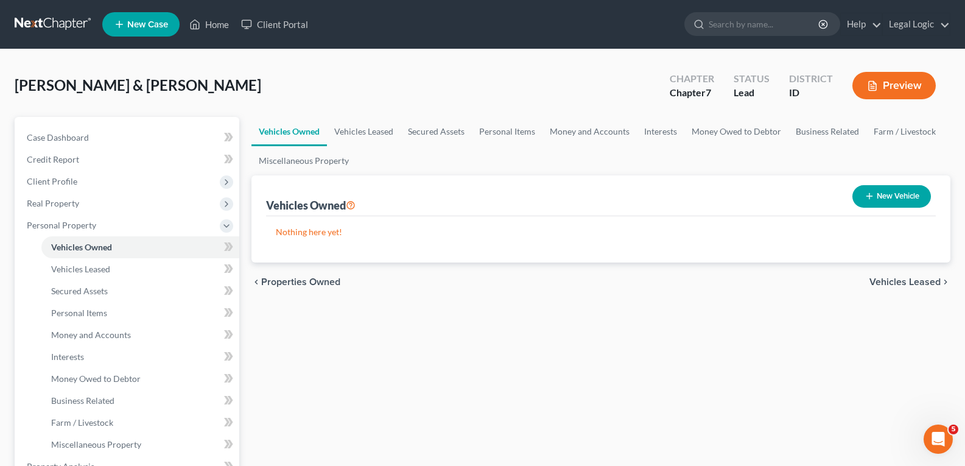
click at [888, 194] on button "New Vehicle" at bounding box center [891, 196] width 79 height 23
select select "0"
select select "2"
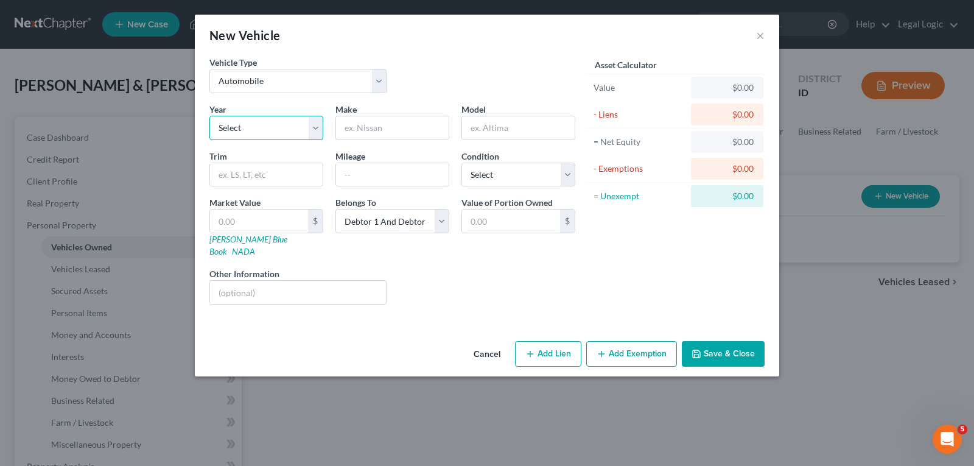
click at [314, 124] on select "Select 2026 2025 2024 2023 2022 2021 2020 2019 2018 2017 2016 2015 2014 2013 20…" at bounding box center [266, 128] width 114 height 24
select select "8"
click at [209, 116] on select "Select 2026 2025 2024 2023 2022 2021 2020 2019 2018 2017 2016 2015 2014 2013 20…" at bounding box center [266, 128] width 114 height 24
click at [389, 128] on input "text" at bounding box center [392, 127] width 113 height 23
type input "Chevorlet"
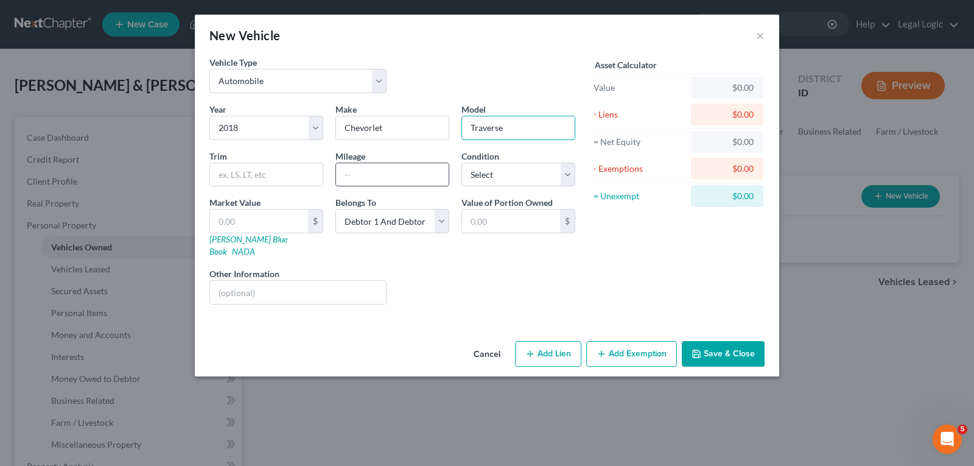
type input "Traverse"
click at [400, 173] on input "text" at bounding box center [392, 174] width 113 height 23
type input "151,000"
click at [567, 175] on select "Select Excellent Very Good Good Fair Poor" at bounding box center [518, 175] width 114 height 24
select select "2"
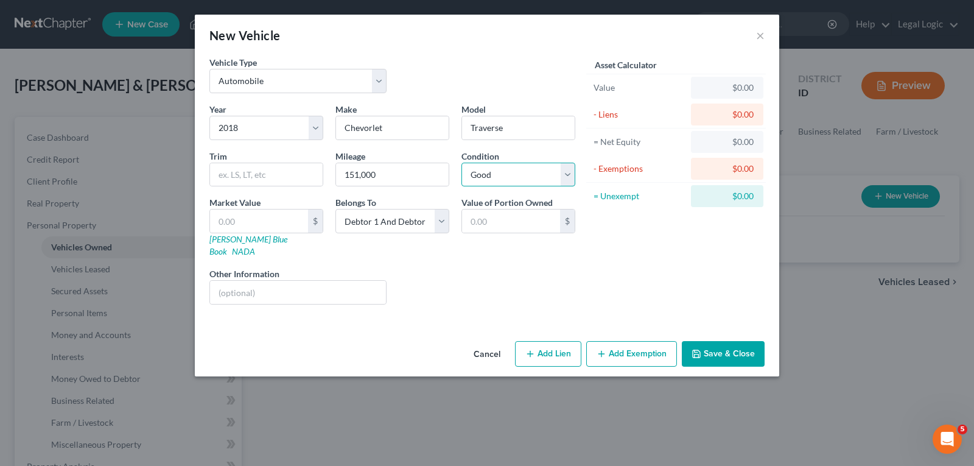
click at [461, 163] on select "Select Excellent Very Good Good Fair Poor" at bounding box center [518, 175] width 114 height 24
click at [290, 222] on input "text" at bounding box center [259, 220] width 98 height 23
type input "1"
type input "1.00"
type input "12"
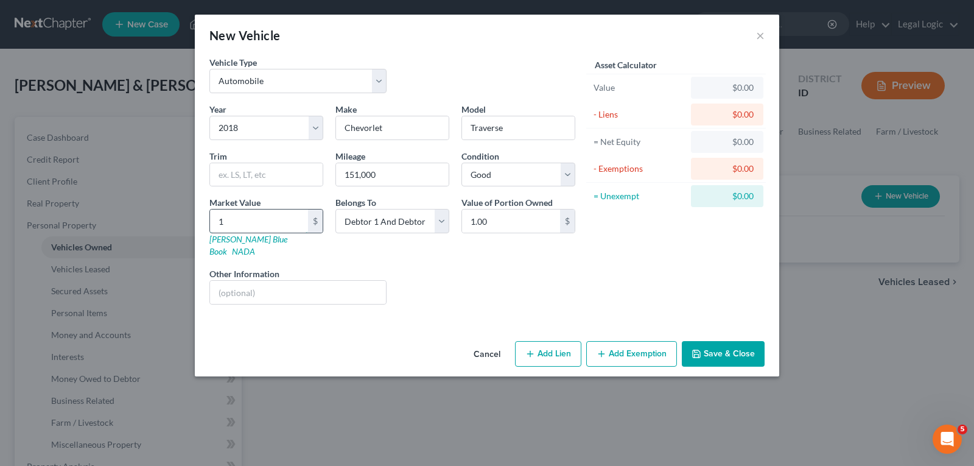
type input "12.00"
type input "120"
type input "120.00"
type input "1200"
type input "1,200.00"
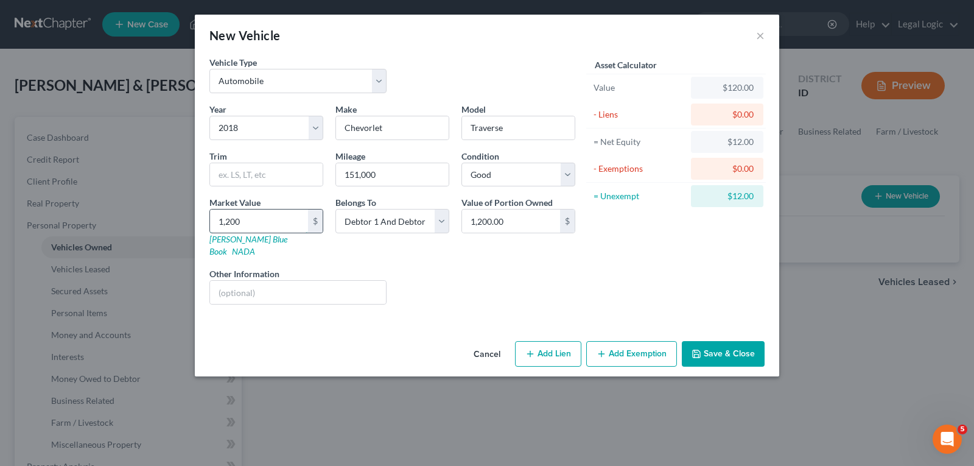
type input "1,2000"
type input "12,000.00"
click at [644, 341] on button "Add Exemption" at bounding box center [631, 354] width 91 height 26
select select "2"
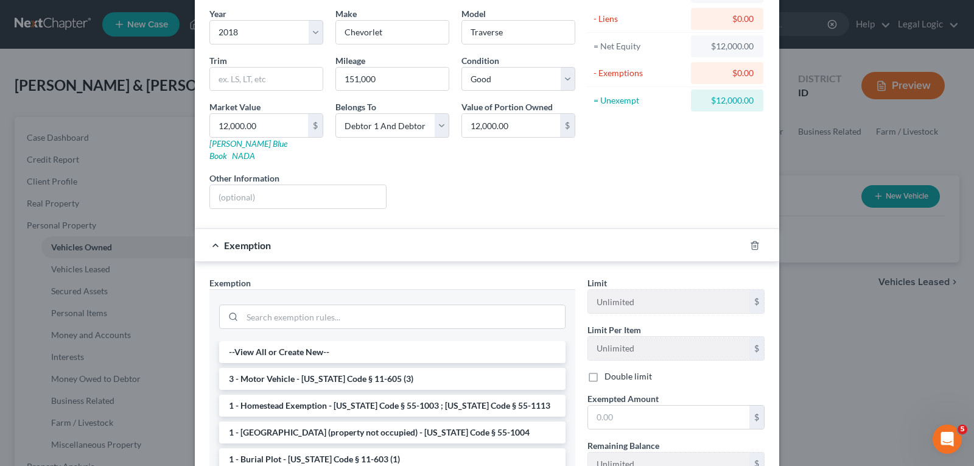
scroll to position [122, 0]
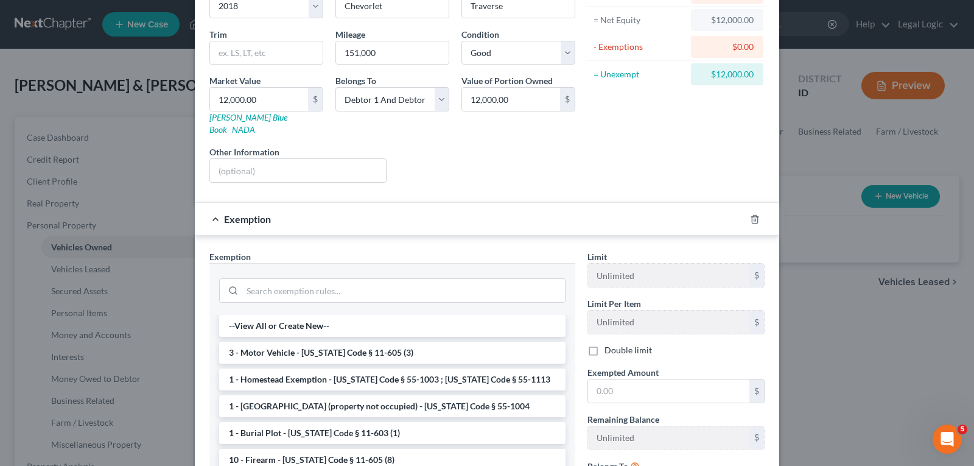
click at [605, 344] on label "Double limit" at bounding box center [628, 350] width 47 height 12
click at [609, 344] on input "Double limit" at bounding box center [613, 348] width 8 height 8
click at [387, 342] on li "3 - Motor Vehicle - [US_STATE] Code § 11-605 (3)" at bounding box center [392, 353] width 346 height 22
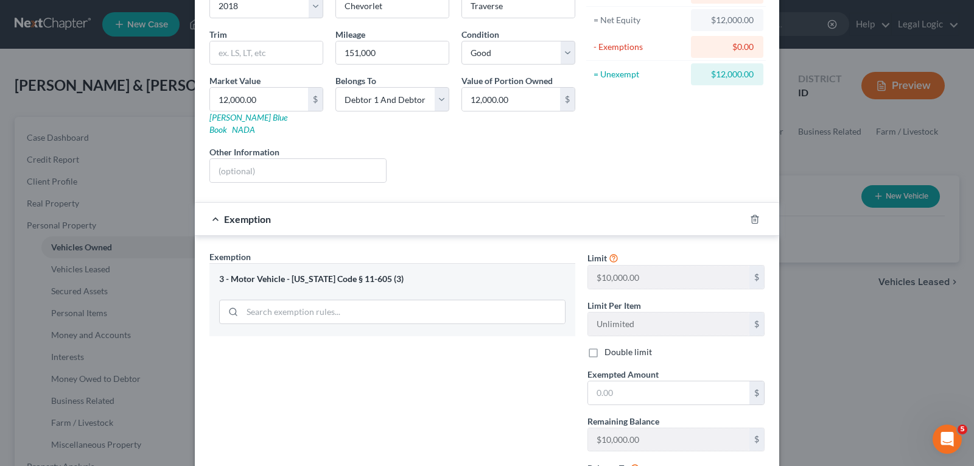
drag, startPoint x: 589, startPoint y: 338, endPoint x: 597, endPoint y: 347, distance: 12.1
click at [605, 346] on label "Double limit" at bounding box center [628, 352] width 47 height 12
click at [609, 346] on input "Double limit" at bounding box center [613, 350] width 8 height 8
checkbox input "true"
click at [646, 381] on input "text" at bounding box center [668, 392] width 161 height 23
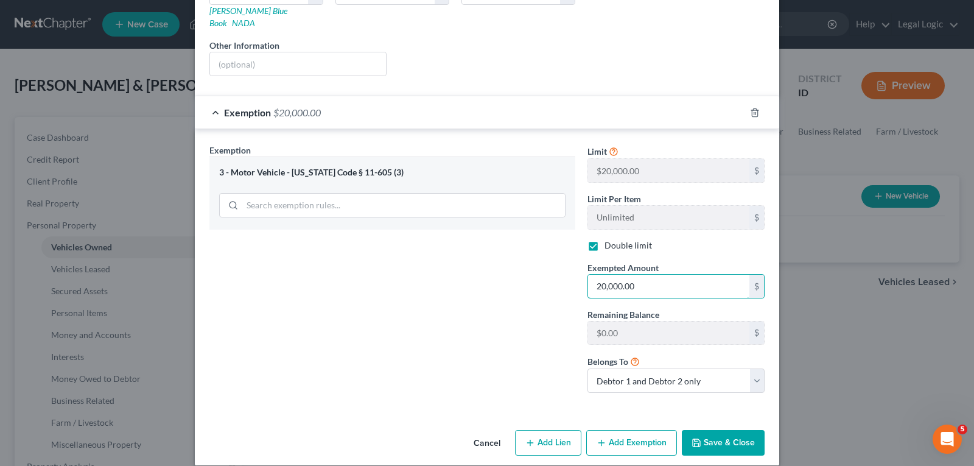
scroll to position [230, 0]
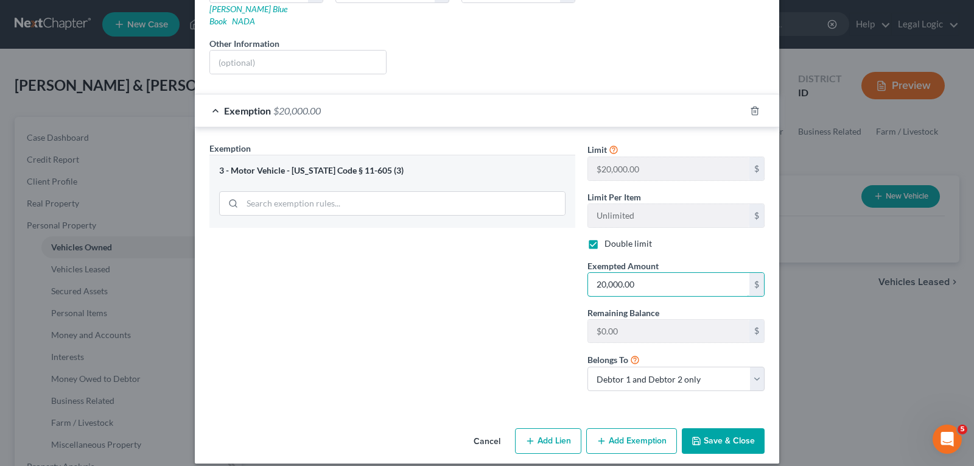
type input "20,000.00"
click at [743, 428] on button "Save & Close" at bounding box center [723, 441] width 83 height 26
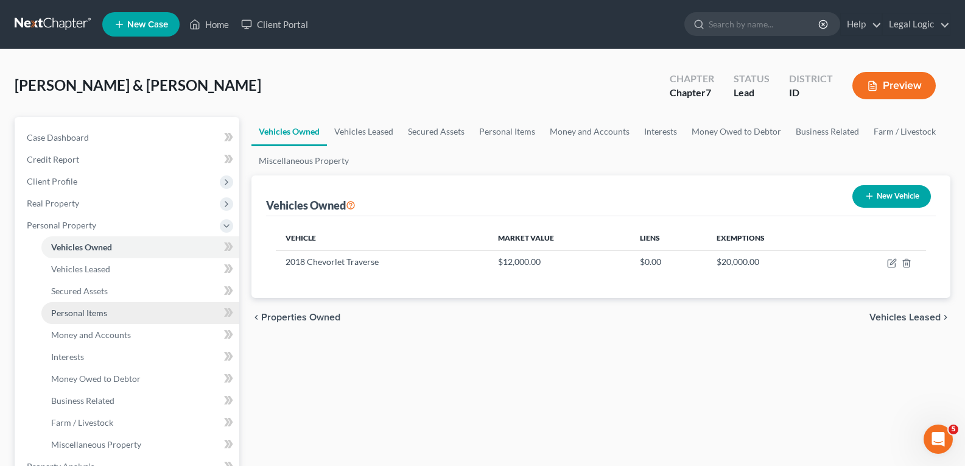
click at [83, 308] on span "Personal Items" at bounding box center [79, 312] width 56 height 10
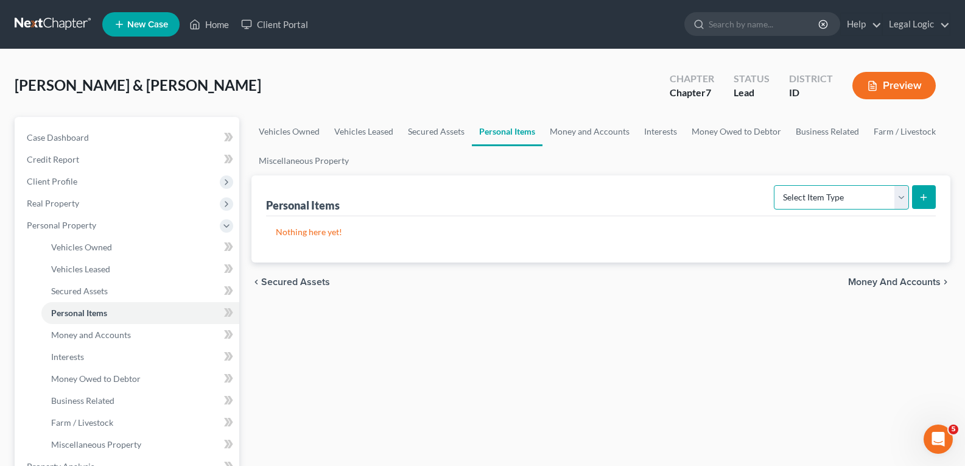
click at [900, 195] on select "Select Item Type Clothing Collectibles Of Value Electronics Firearms Household …" at bounding box center [841, 197] width 135 height 24
select select "household_goods"
click at [775, 185] on select "Select Item Type Clothing Collectibles Of Value Electronics Firearms Household …" at bounding box center [841, 197] width 135 height 24
click at [919, 194] on icon "submit" at bounding box center [924, 197] width 10 height 10
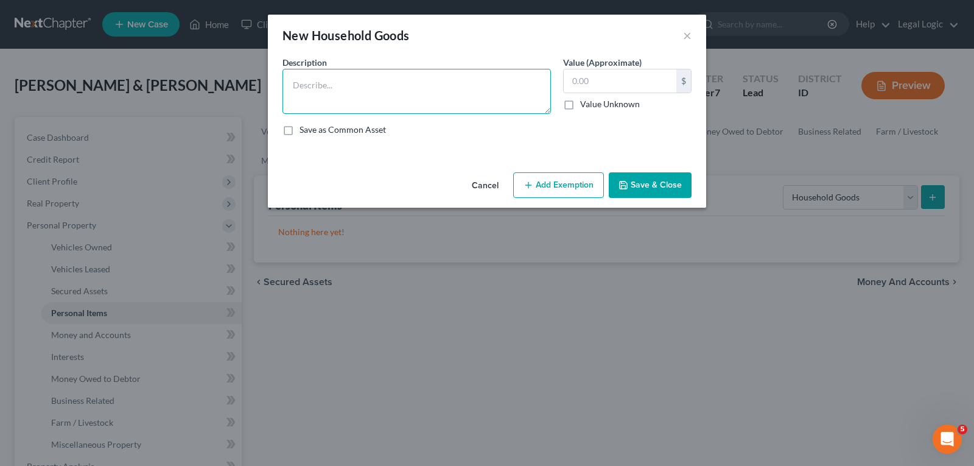
click at [323, 83] on textarea at bounding box center [416, 91] width 268 height 45
click at [349, 88] on textarea "Loveseat Sofa" at bounding box center [416, 91] width 268 height 45
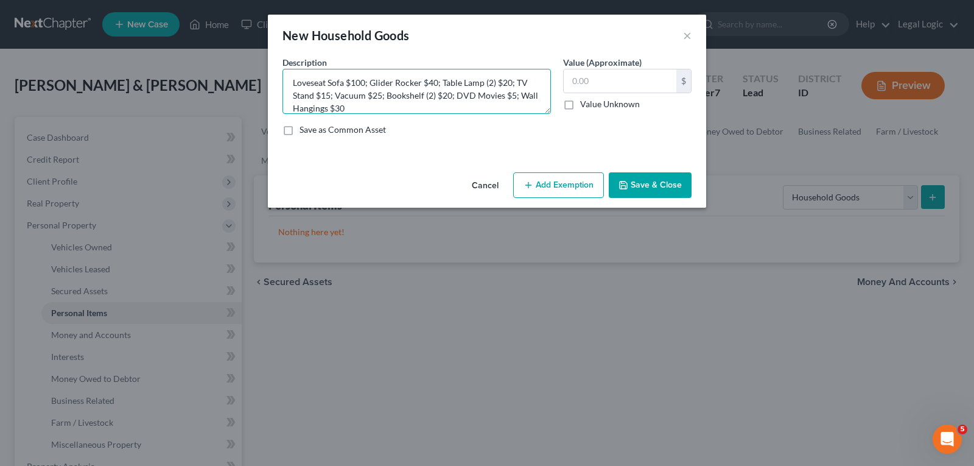
click at [389, 111] on textarea "Loveseat Sofa $100; Glider Rocker $40; Table Lamp (2) $20; TV Stand $15; Vacuum…" at bounding box center [416, 91] width 268 height 45
type textarea "Loveseat Sofa $100; Glider Rocker $40; Table Lamp (2) $20; TV Stand $15; Vacuum…"
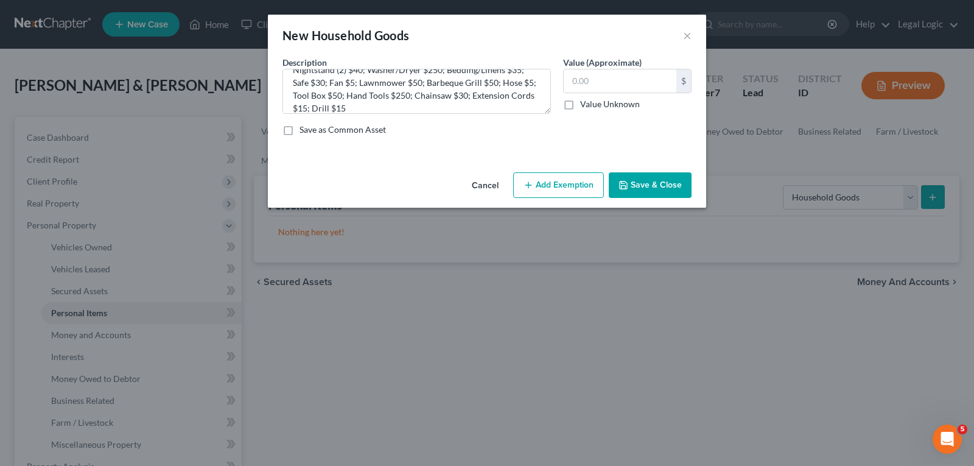
click at [660, 183] on button "Save & Close" at bounding box center [650, 185] width 83 height 26
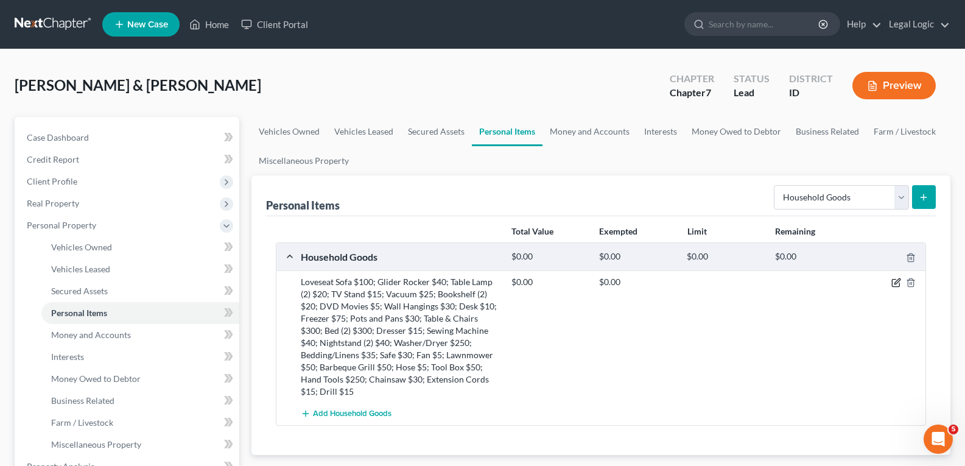
click at [894, 280] on icon "button" at bounding box center [896, 283] width 10 height 10
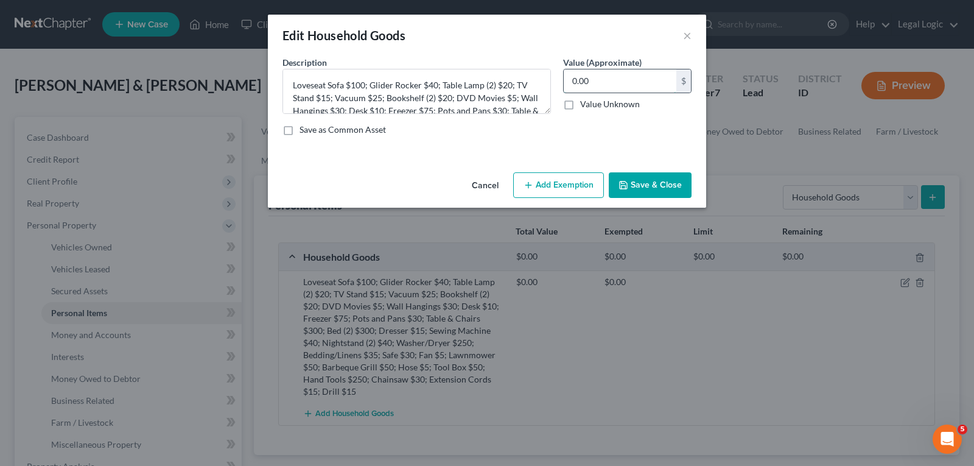
click at [588, 79] on input "0.00" at bounding box center [620, 80] width 113 height 23
type input "1,850.00"
click at [587, 186] on button "Add Exemption" at bounding box center [558, 185] width 91 height 26
select select "2"
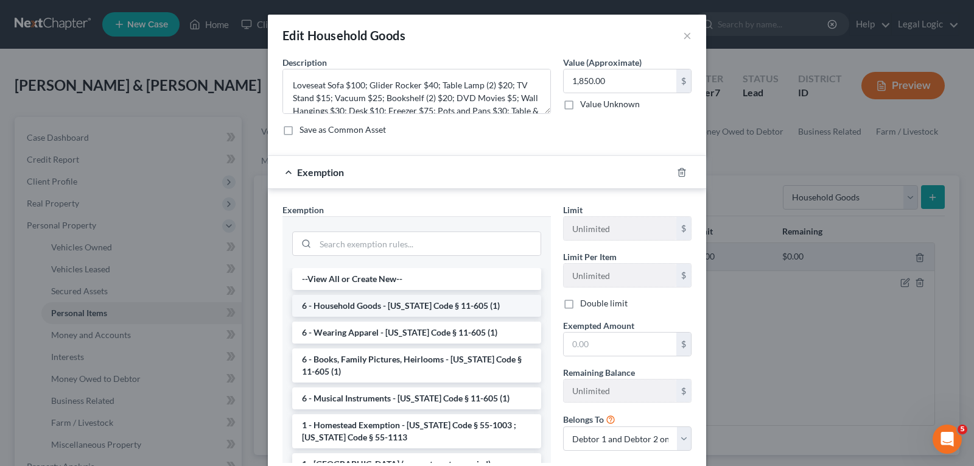
click at [459, 304] on li "6 - Household Goods - [US_STATE] Code § 11-605 (1)" at bounding box center [416, 306] width 249 height 22
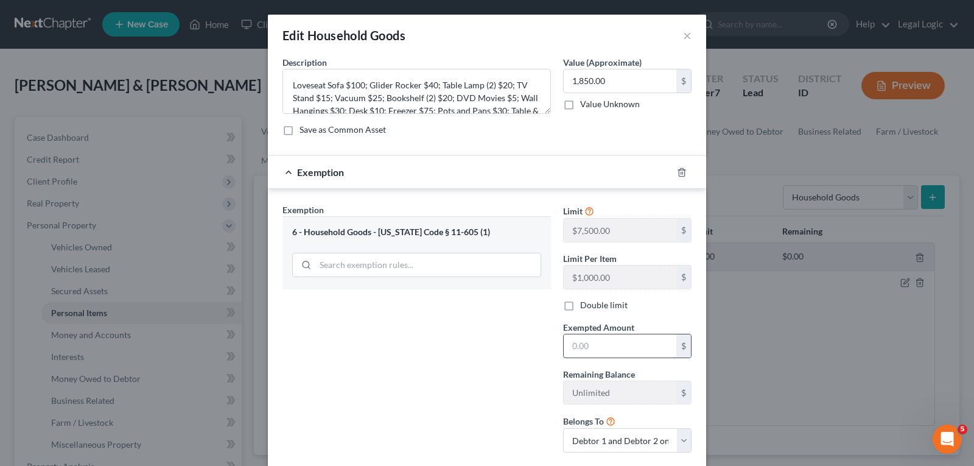
click at [612, 346] on input "text" at bounding box center [620, 345] width 113 height 23
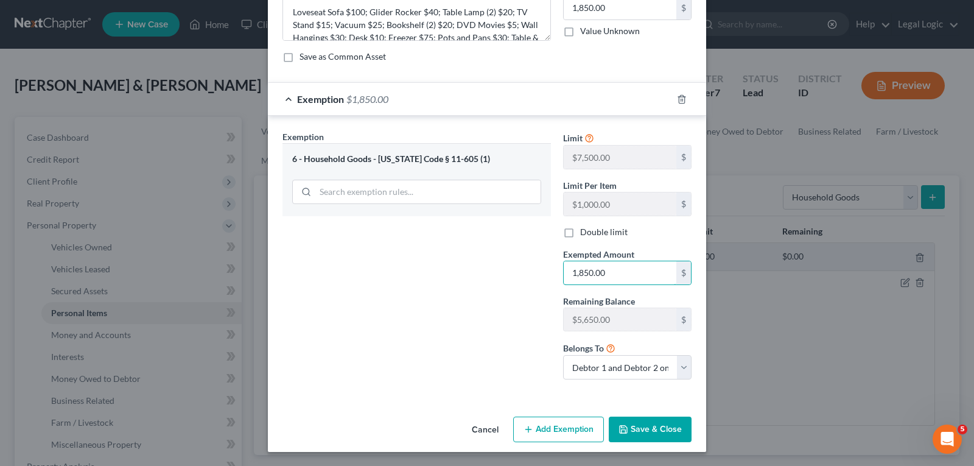
scroll to position [74, 0]
type input "1,850.00"
click at [656, 422] on button "Save & Close" at bounding box center [650, 429] width 83 height 26
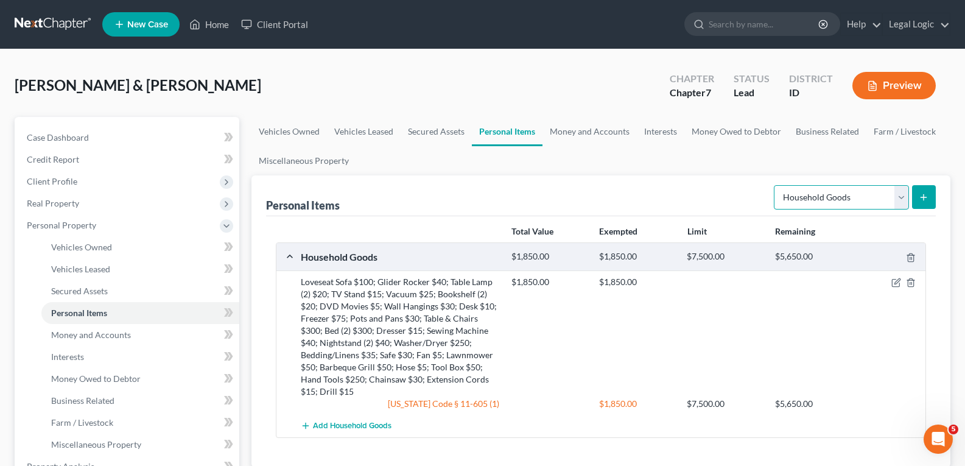
click at [902, 194] on select "Select Item Type Clothing Collectibles Of Value Electronics Firearms Household …" at bounding box center [841, 197] width 135 height 24
select select "electronics"
click at [775, 185] on select "Select Item Type Clothing Collectibles Of Value Electronics Firearms Household …" at bounding box center [841, 197] width 135 height 24
click at [920, 191] on button "submit" at bounding box center [924, 197] width 24 height 24
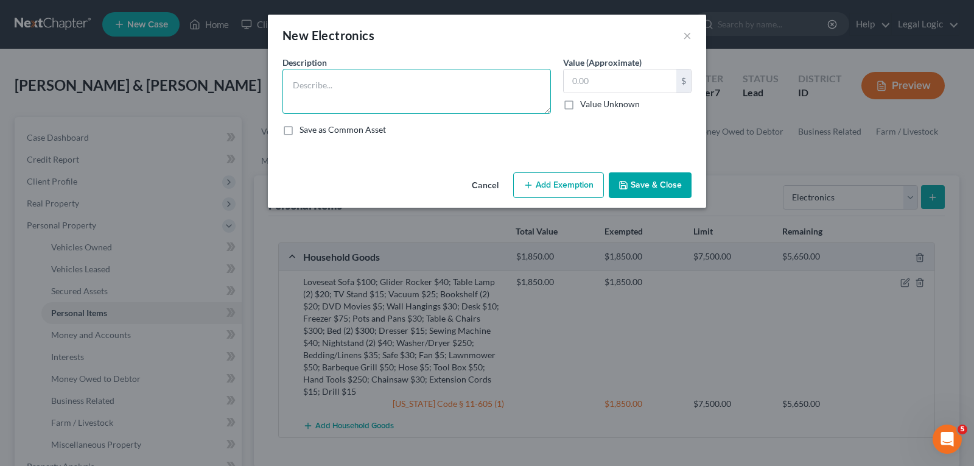
click at [349, 80] on textarea at bounding box center [416, 91] width 268 height 45
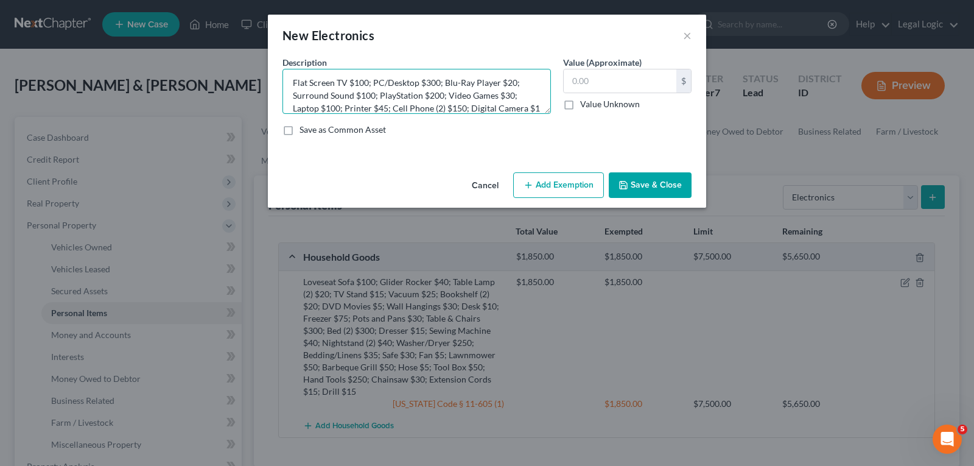
scroll to position [15, 0]
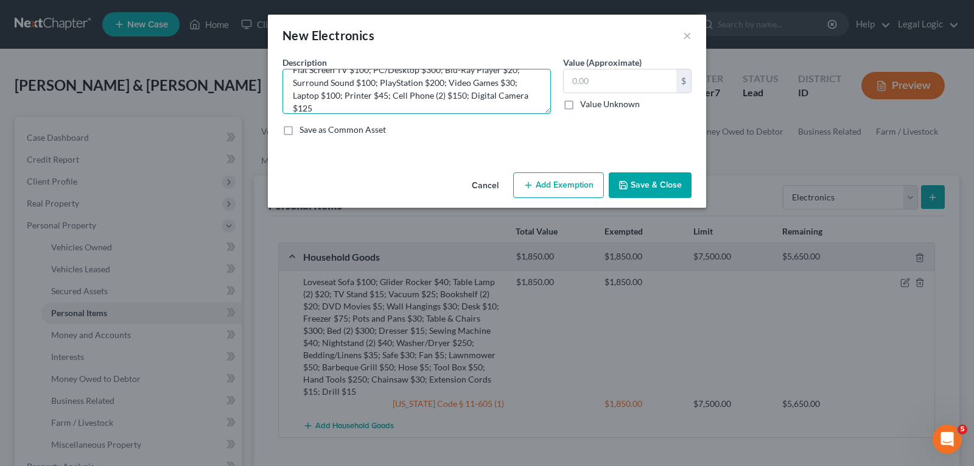
type textarea "Flat Screen TV $100; PC/Desktop $300; Blu-Ray Player $20; Surround Sound $100; …"
click at [631, 178] on button "Save & Close" at bounding box center [650, 185] width 83 height 26
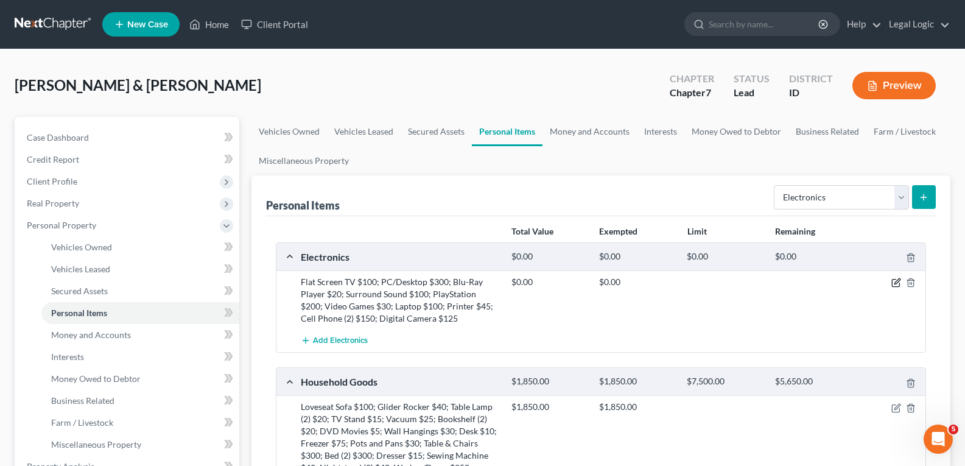
click at [898, 279] on icon "button" at bounding box center [896, 281] width 5 height 5
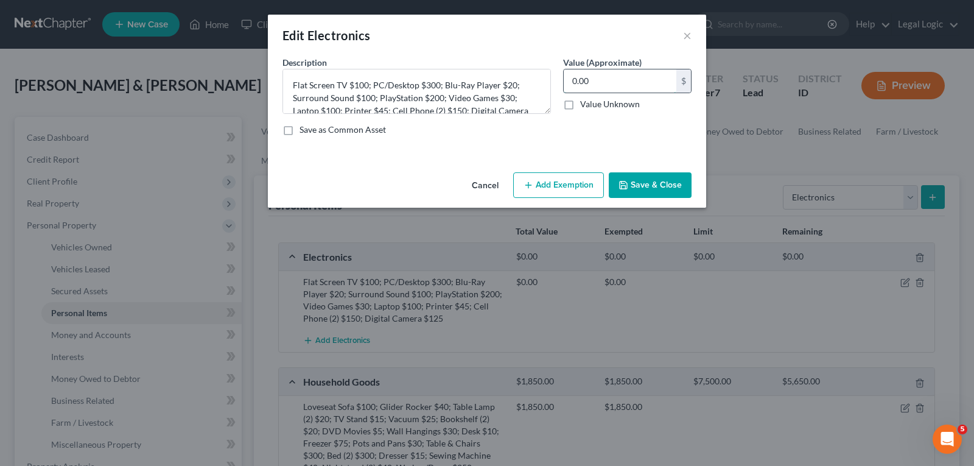
click at [592, 82] on input "0.00" at bounding box center [620, 80] width 113 height 23
type input "1,170.00"
click at [588, 184] on button "Add Exemption" at bounding box center [558, 185] width 91 height 26
select select "2"
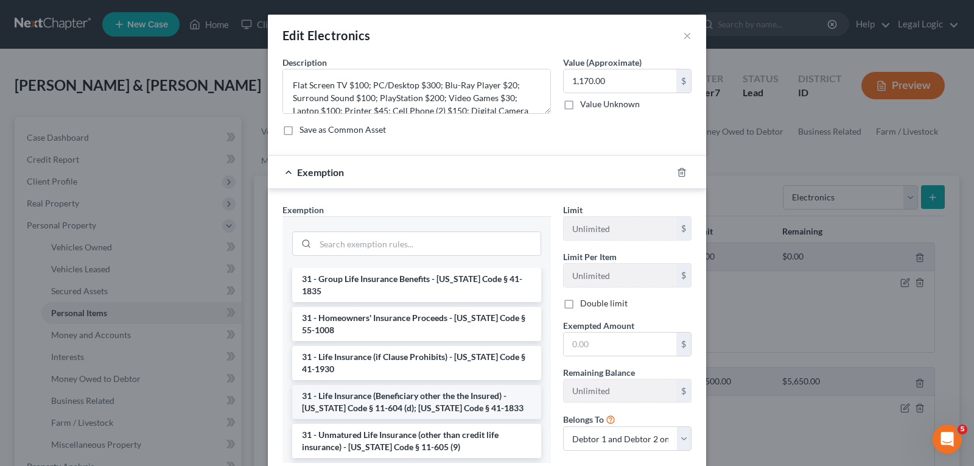
scroll to position [1400, 0]
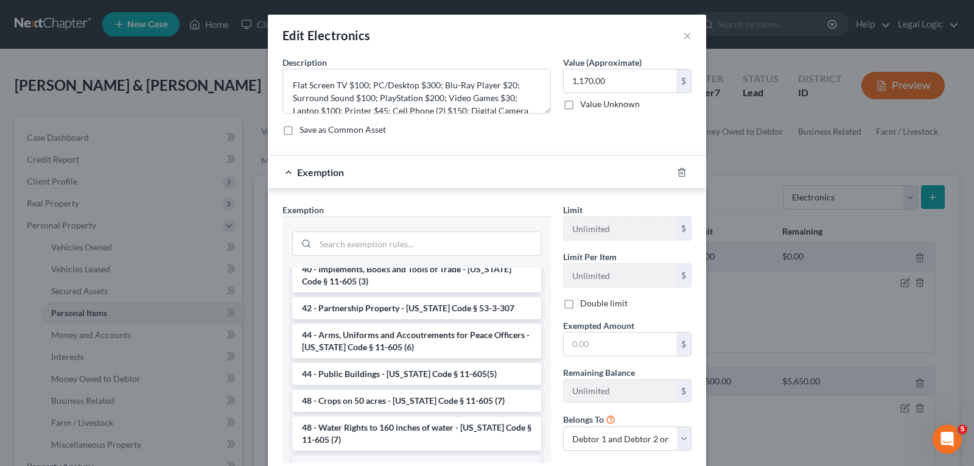
click at [449, 455] on li "6 - Household Goods - [US_STATE] Code § 11-605 (1)" at bounding box center [416, 466] width 249 height 22
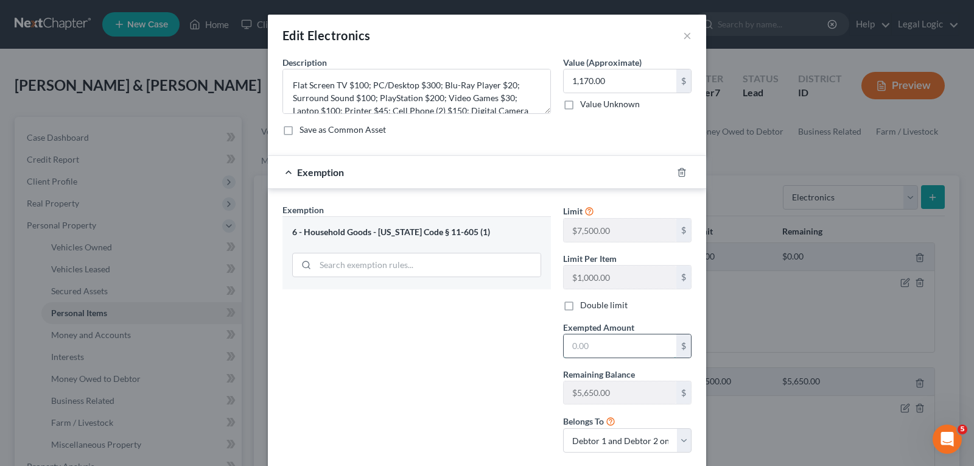
click at [577, 339] on input "text" at bounding box center [620, 345] width 113 height 23
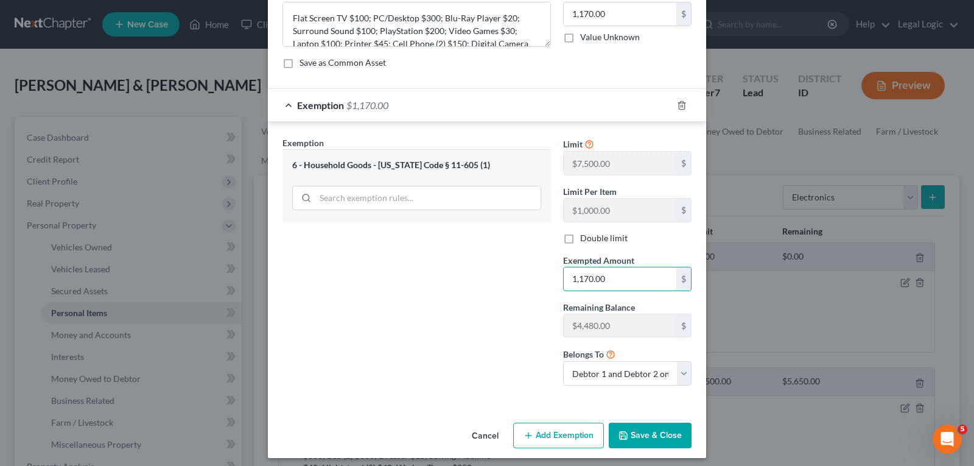
scroll to position [74, 0]
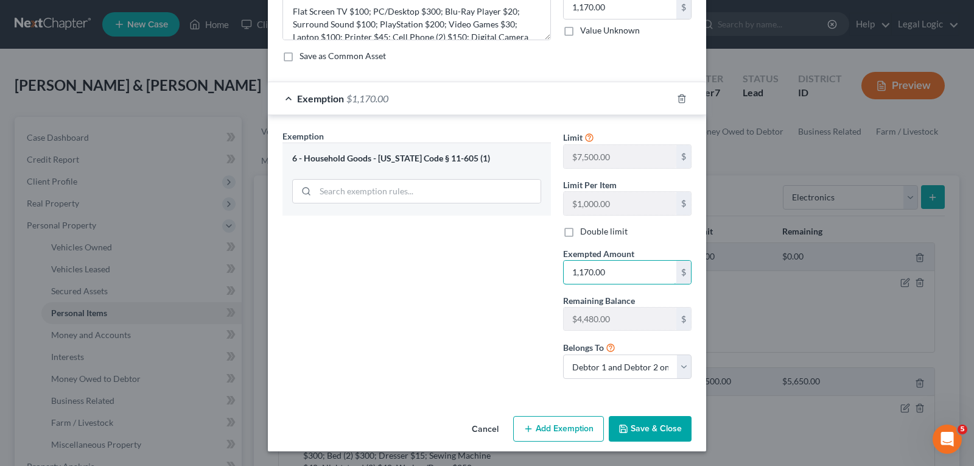
type input "1,170.00"
click at [663, 430] on button "Save & Close" at bounding box center [650, 429] width 83 height 26
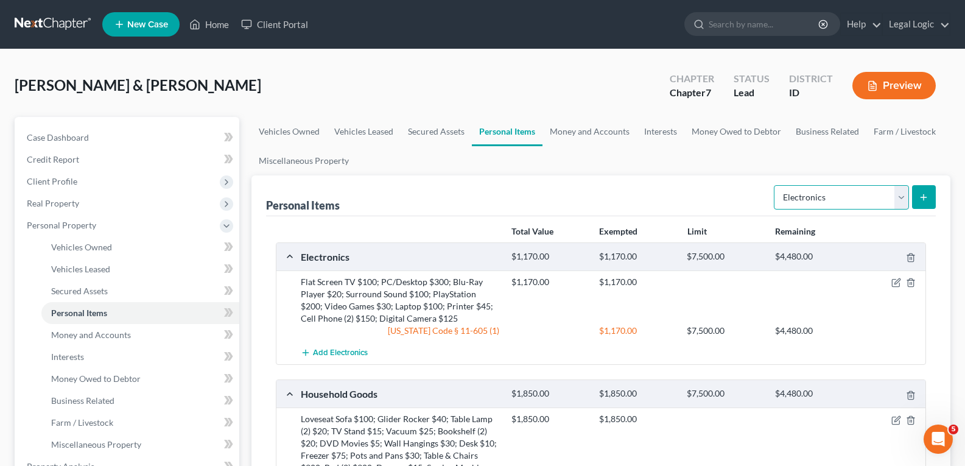
drag, startPoint x: 905, startPoint y: 197, endPoint x: 878, endPoint y: 195, distance: 27.5
click at [905, 197] on select "Select Item Type Clothing Collectibles Of Value Electronics Firearms Household …" at bounding box center [841, 197] width 135 height 24
select select "jewelry"
click at [775, 185] on select "Select Item Type Clothing Collectibles Of Value Electronics Firearms Household …" at bounding box center [841, 197] width 135 height 24
click at [927, 187] on button "submit" at bounding box center [924, 197] width 24 height 24
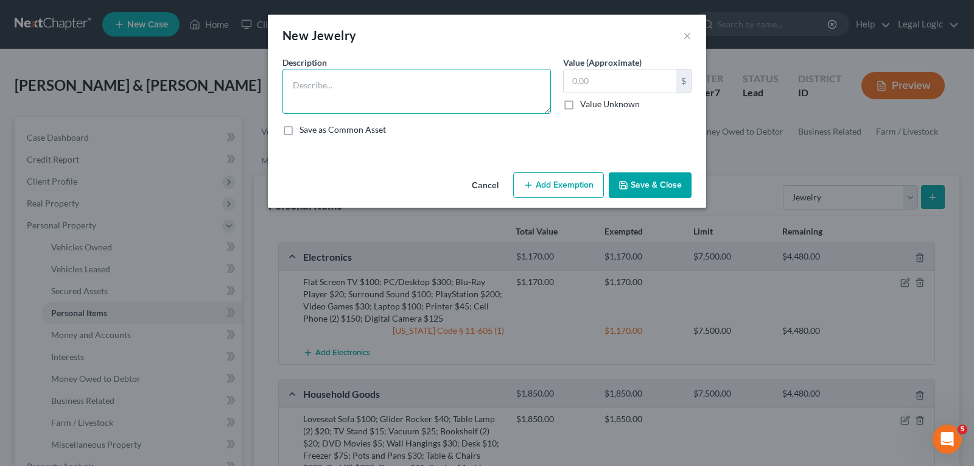
click at [360, 84] on textarea at bounding box center [416, 91] width 268 height 45
type textarea "Wedding Band (2) $40; Watch (2) $50; Costume Jewelry $10"
click at [631, 85] on input "text" at bounding box center [620, 80] width 113 height 23
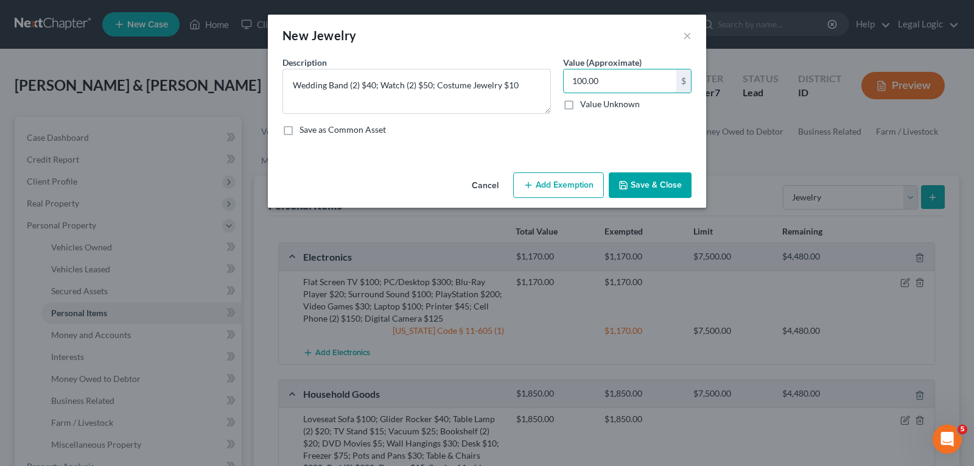
type input "100.00"
click at [584, 191] on button "Add Exemption" at bounding box center [558, 185] width 91 height 26
select select "2"
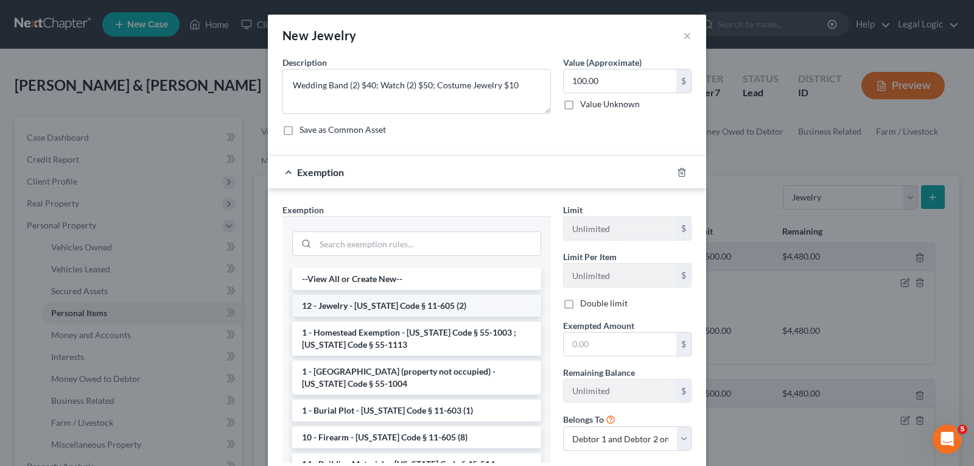
click at [444, 312] on li "12 - Jewelry - [US_STATE] Code § 11-605 (2)" at bounding box center [416, 306] width 249 height 22
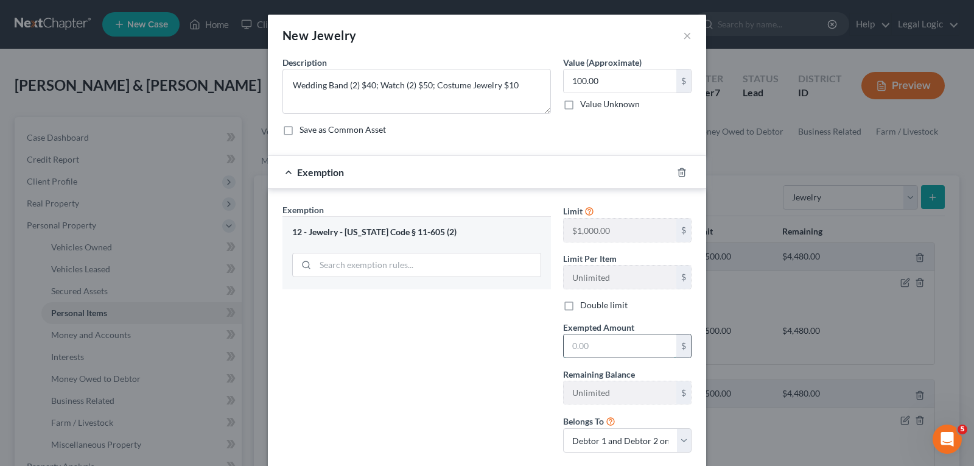
click at [605, 346] on input "text" at bounding box center [620, 345] width 113 height 23
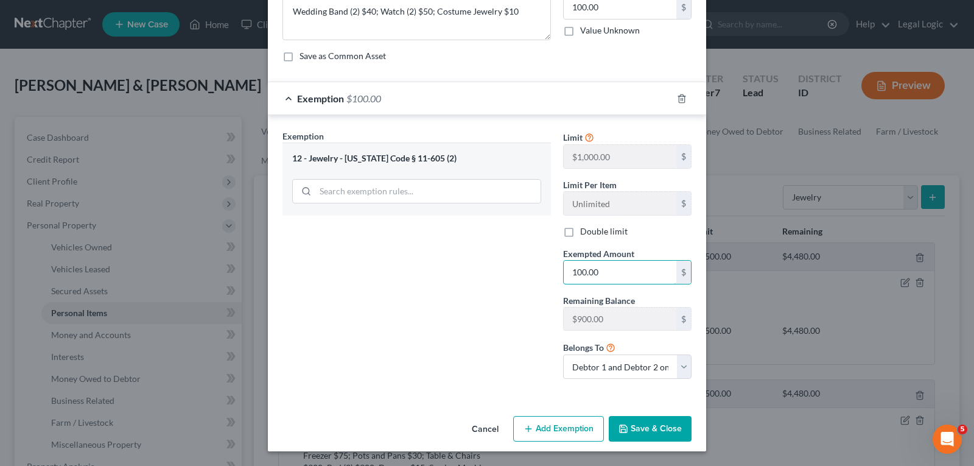
type input "100.00"
click at [643, 425] on button "Save & Close" at bounding box center [650, 429] width 83 height 26
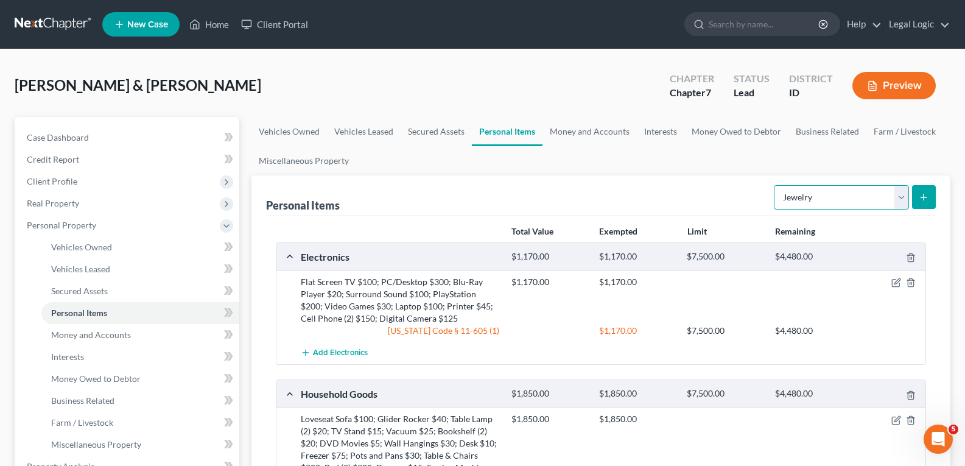
click at [899, 195] on select "Select Item Type Clothing Collectibles Of Value Electronics Firearms Household …" at bounding box center [841, 197] width 135 height 24
select select "clothing"
click at [775, 185] on select "Select Item Type Clothing Collectibles Of Value Electronics Firearms Household …" at bounding box center [841, 197] width 135 height 24
click at [922, 193] on icon "submit" at bounding box center [924, 197] width 10 height 10
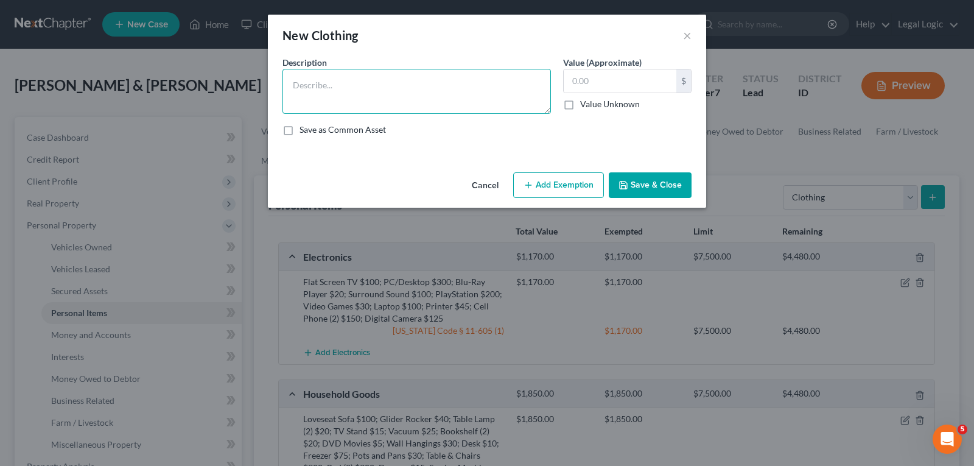
drag, startPoint x: 446, startPoint y: 72, endPoint x: 444, endPoint y: 80, distance: 8.1
click at [444, 80] on textarea at bounding box center [416, 91] width 268 height 45
type textarea "Men's Clothing $100; Women's Clothing $200"
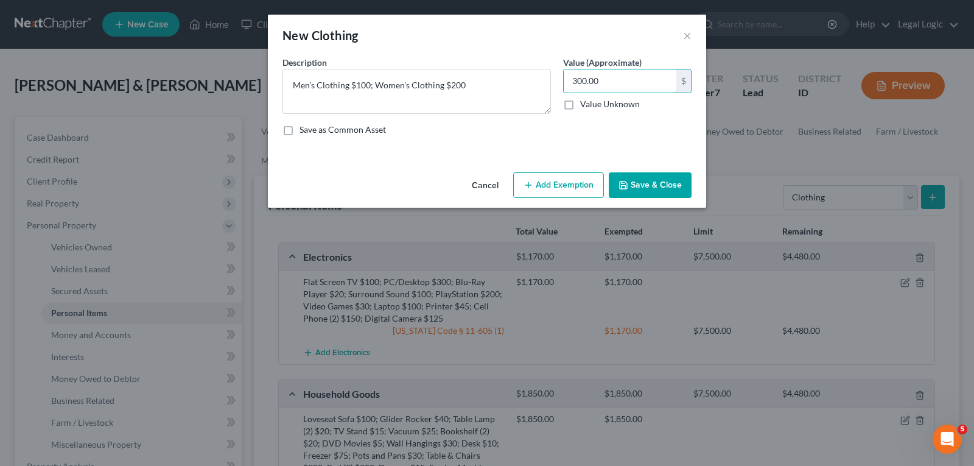
type input "300.00"
click at [561, 177] on button "Add Exemption" at bounding box center [558, 185] width 91 height 26
select select "2"
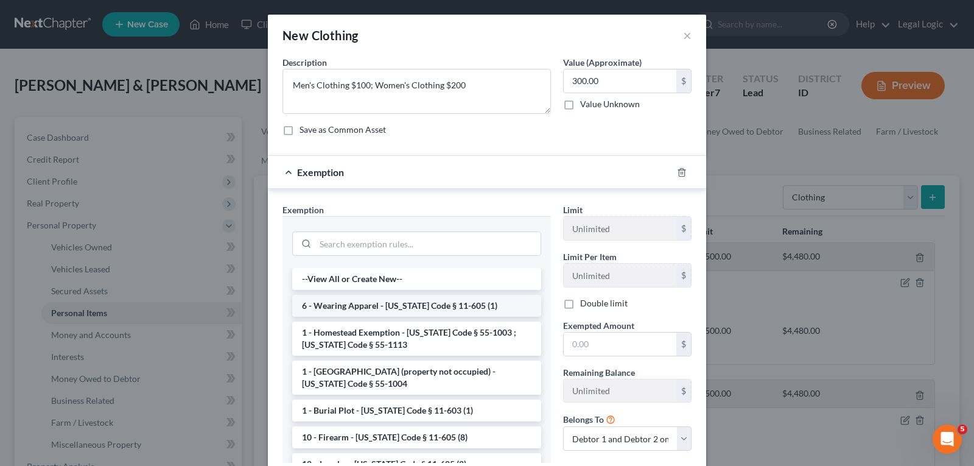
click at [417, 310] on li "6 - Wearing Apparel - [US_STATE] Code § 11-605 (1)" at bounding box center [416, 306] width 249 height 22
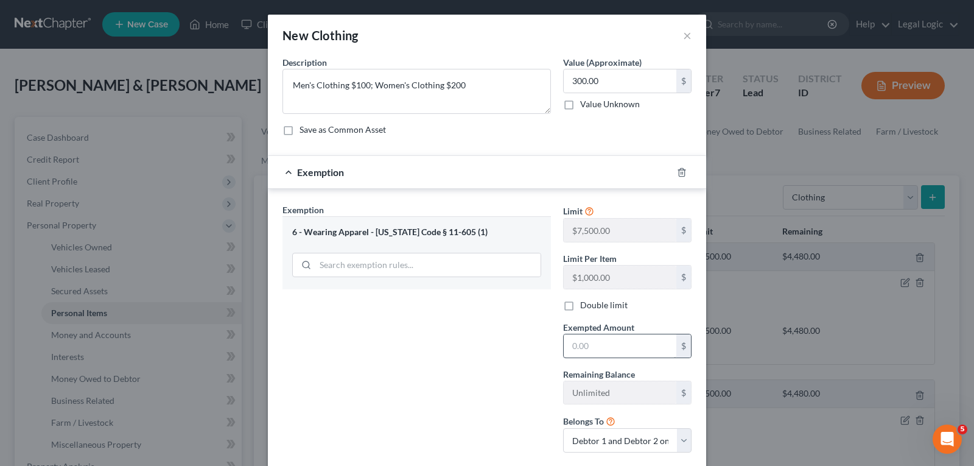
click at [599, 334] on div "Exempted Amount * $" at bounding box center [627, 339] width 141 height 37
click at [600, 342] on input "text" at bounding box center [620, 345] width 113 height 23
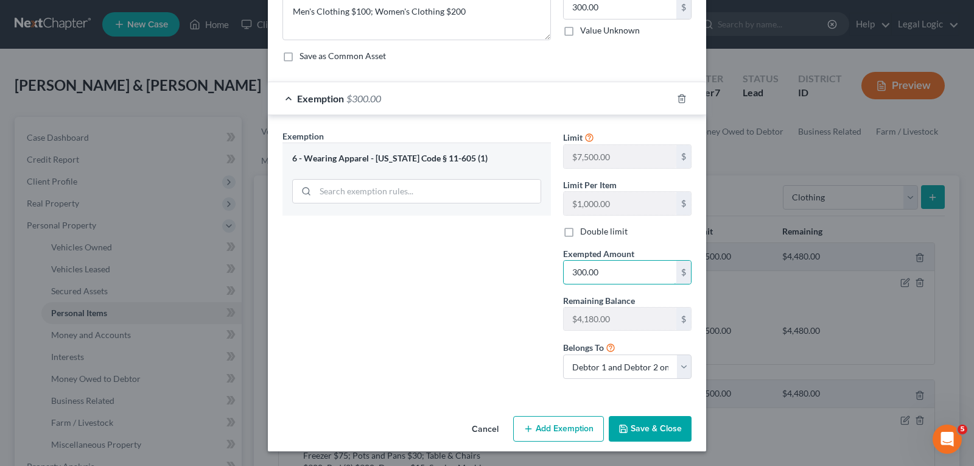
type input "300.00"
click at [644, 431] on button "Save & Close" at bounding box center [650, 429] width 83 height 26
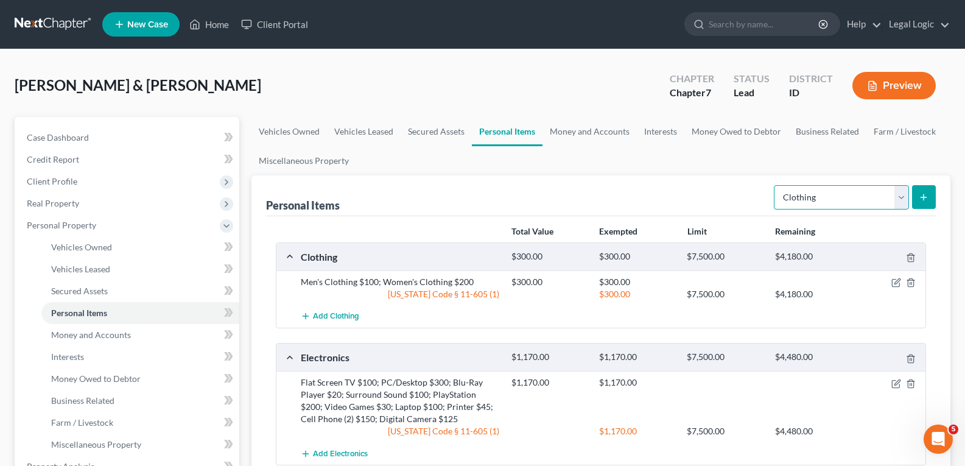
click at [895, 202] on select "Select Item Type Clothing Collectibles Of Value Electronics Firearms Household …" at bounding box center [841, 197] width 135 height 24
select select "firearms"
click at [775, 185] on select "Select Item Type Clothing Collectibles Of Value Electronics Firearms Household …" at bounding box center [841, 197] width 135 height 24
click at [928, 195] on button "submit" at bounding box center [924, 197] width 24 height 24
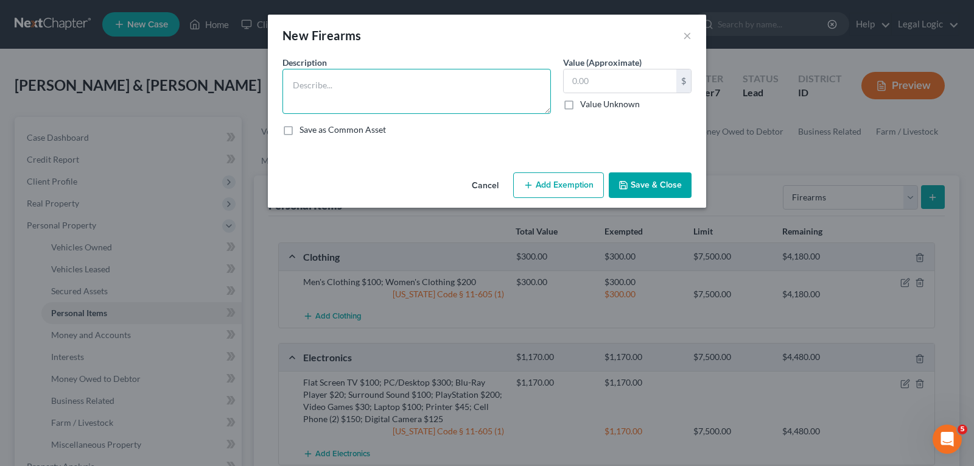
click at [416, 95] on textarea at bounding box center [416, 91] width 268 height 45
type textarea "Taurus 9mm $200"
type input "200.00"
click at [553, 182] on button "Add Exemption" at bounding box center [558, 185] width 91 height 26
select select "2"
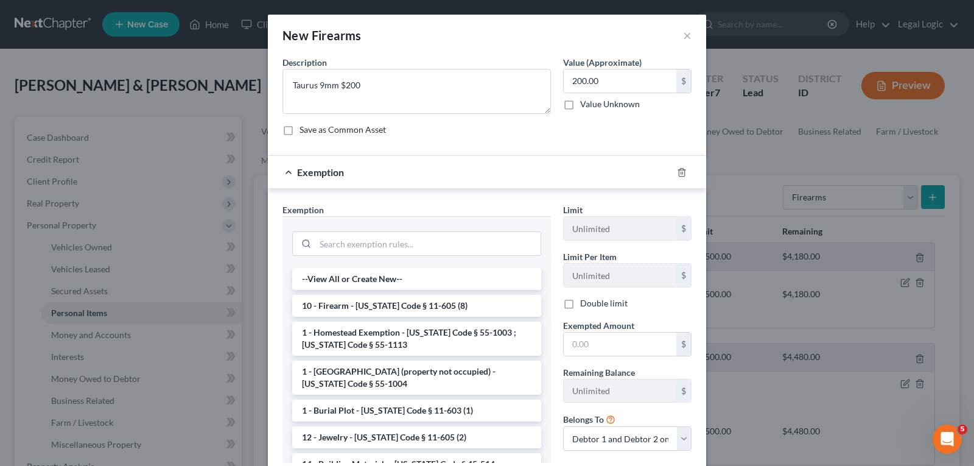
drag, startPoint x: 444, startPoint y: 308, endPoint x: 476, endPoint y: 312, distance: 31.9
click at [447, 307] on li "10 - Firearm - [US_STATE] Code § 11-605 (8)" at bounding box center [416, 306] width 249 height 22
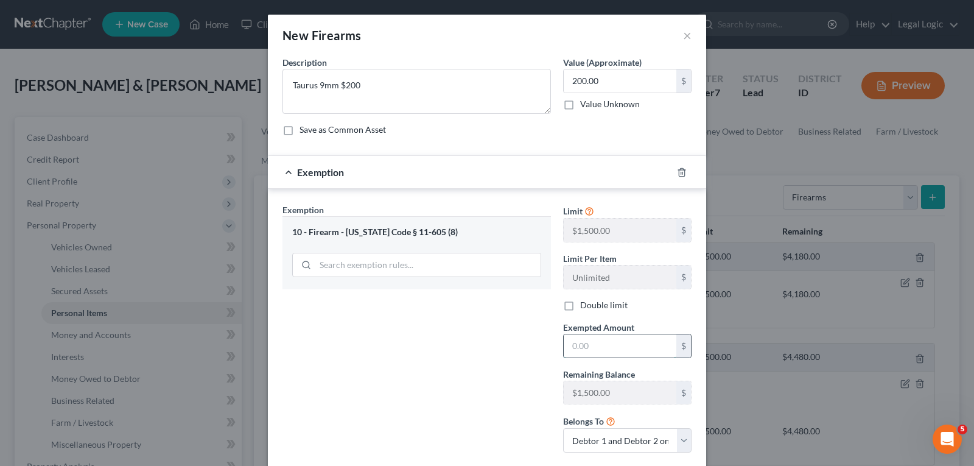
click at [598, 344] on input "text" at bounding box center [620, 345] width 113 height 23
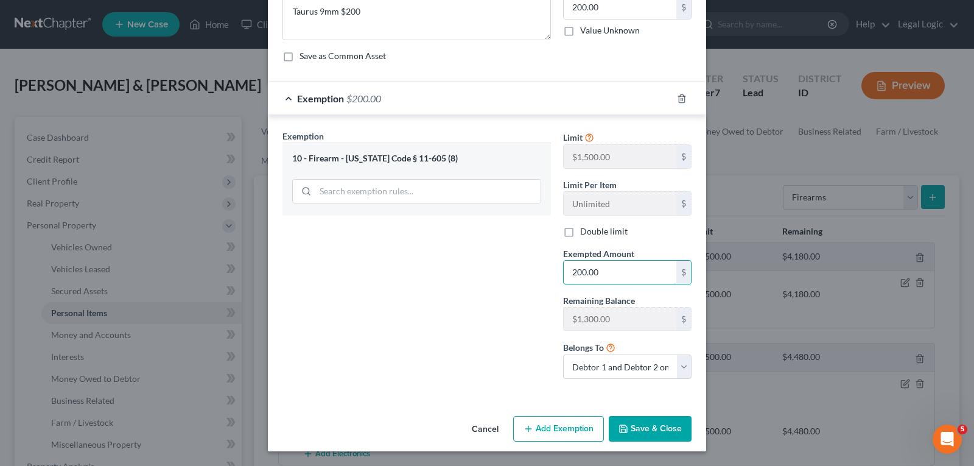
type input "200.00"
click at [663, 430] on button "Save & Close" at bounding box center [650, 429] width 83 height 26
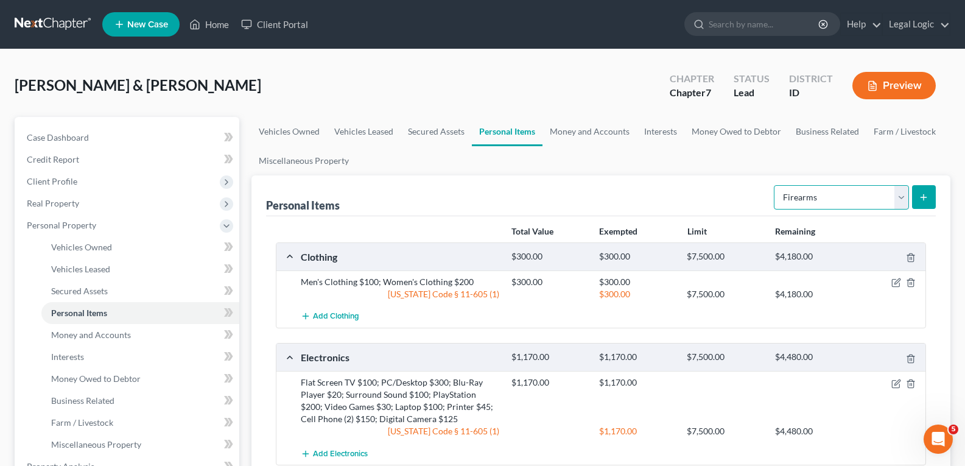
click at [902, 196] on select "Select Item Type Clothing Collectibles Of Value Electronics Firearms Household …" at bounding box center [841, 197] width 135 height 24
select select "sports_and_hobby_equipment"
click at [775, 185] on select "Select Item Type Clothing Collectibles Of Value Electronics Firearms Household …" at bounding box center [841, 197] width 135 height 24
click at [926, 188] on button "submit" at bounding box center [924, 197] width 24 height 24
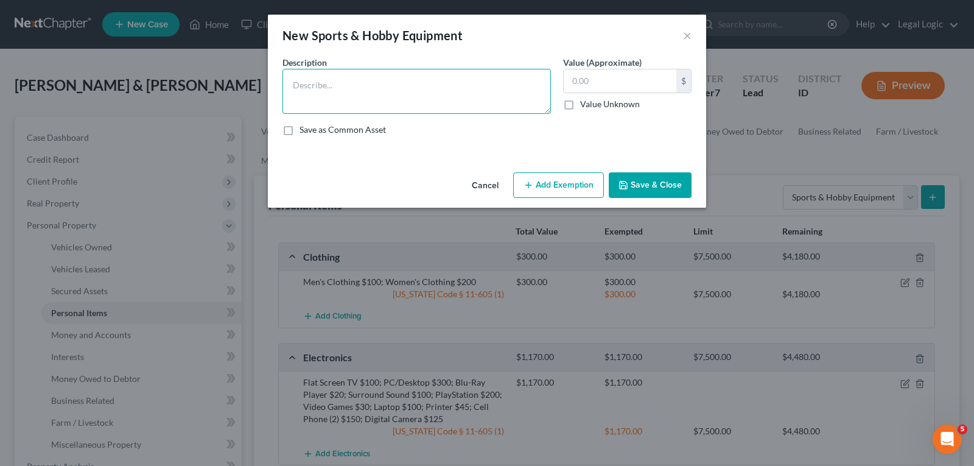
click at [352, 79] on textarea at bounding box center [416, 91] width 268 height 45
type textarea "Folding Chairs $5; Fishing Pole (6) $60; Tackle Box $15; Tackle $25; Cooler (2)…"
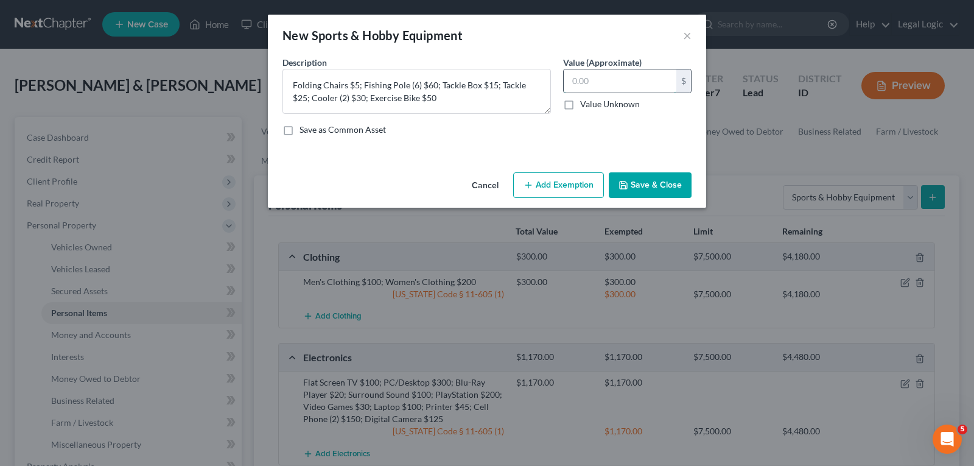
click at [648, 84] on input "text" at bounding box center [620, 80] width 113 height 23
type input "185.00"
click at [572, 180] on button "Add Exemption" at bounding box center [558, 185] width 91 height 26
select select "2"
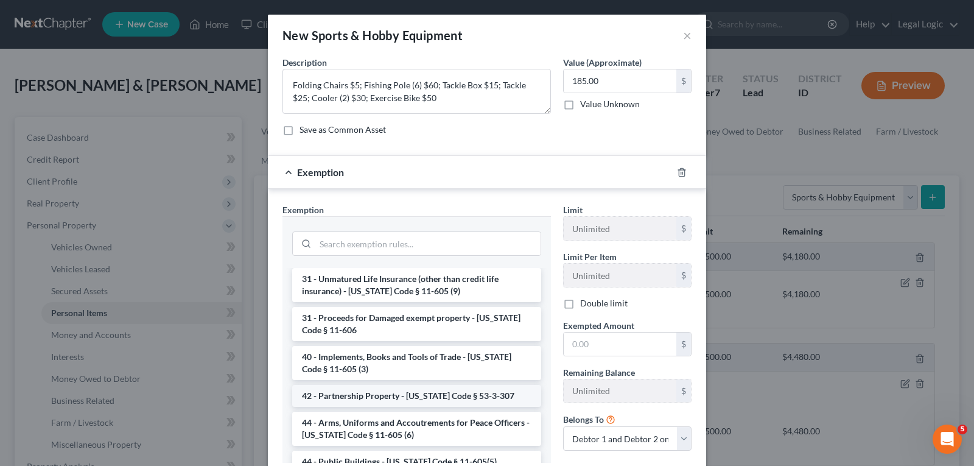
scroll to position [1510, 0]
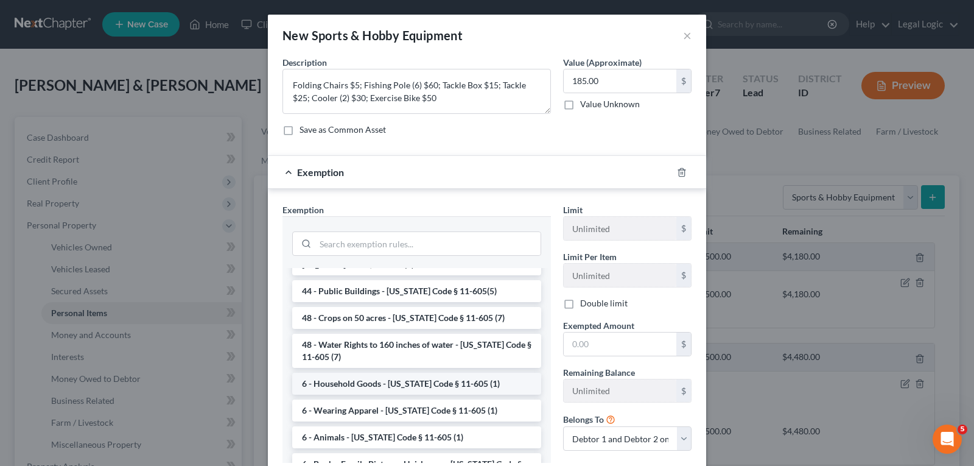
click at [417, 373] on li "6 - Household Goods - [US_STATE] Code § 11-605 (1)" at bounding box center [416, 384] width 249 height 22
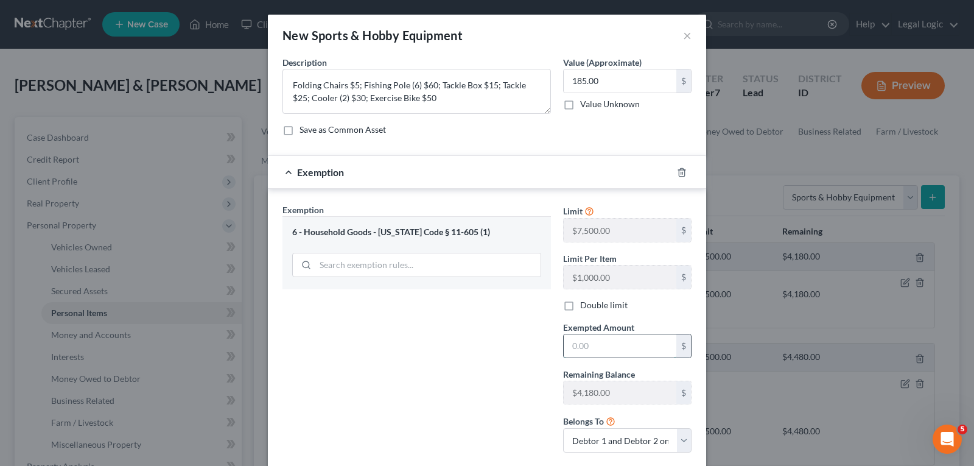
click at [581, 349] on input "text" at bounding box center [620, 345] width 113 height 23
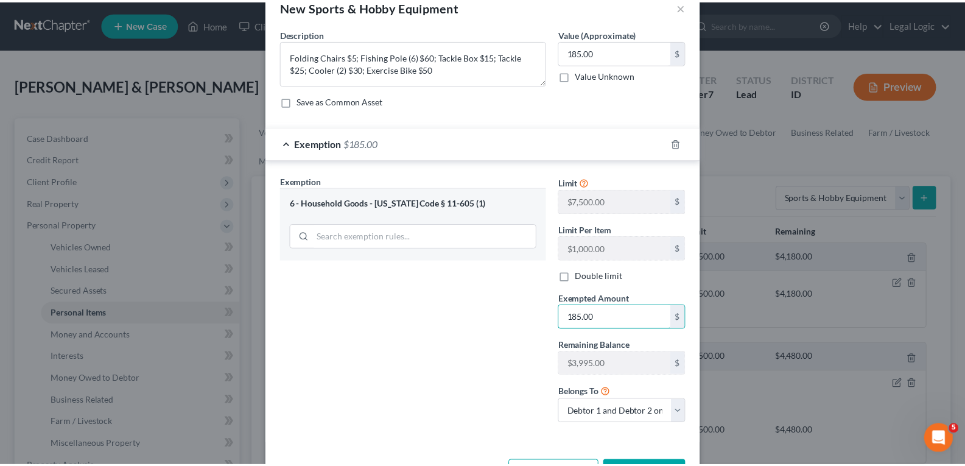
scroll to position [74, 0]
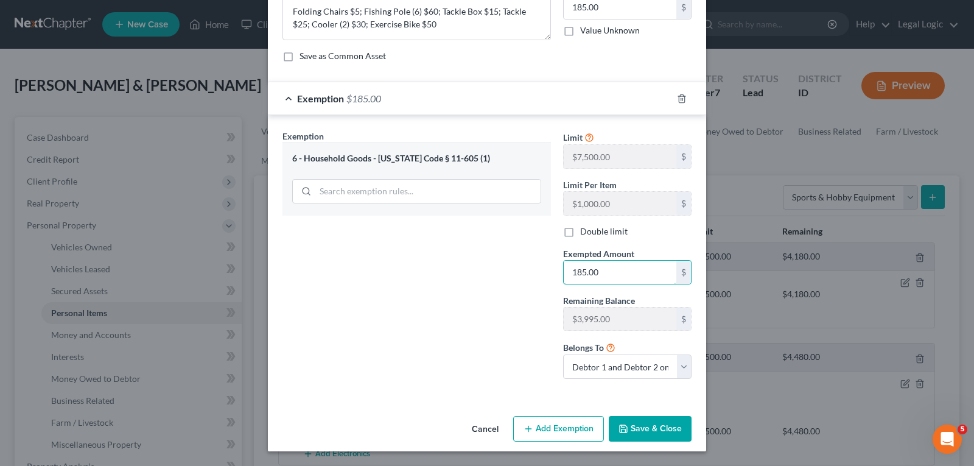
type input "185.00"
click at [670, 431] on button "Save & Close" at bounding box center [650, 429] width 83 height 26
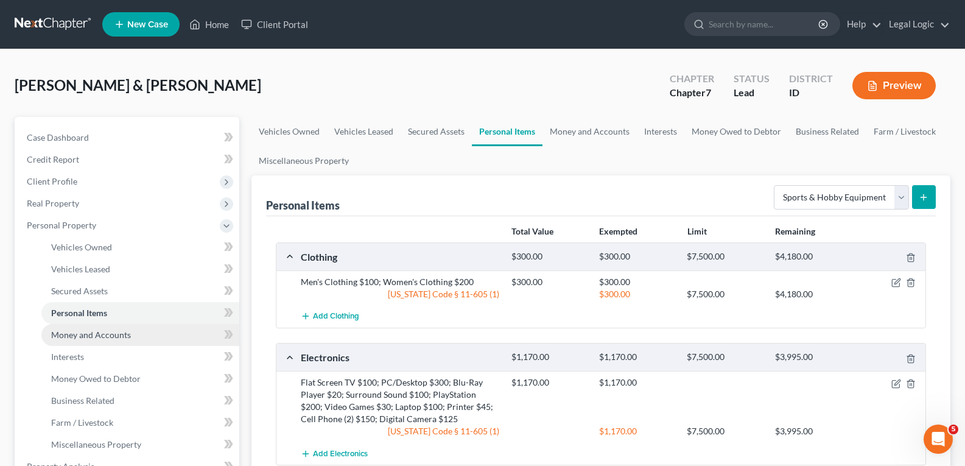
click at [110, 335] on span "Money and Accounts" at bounding box center [91, 334] width 80 height 10
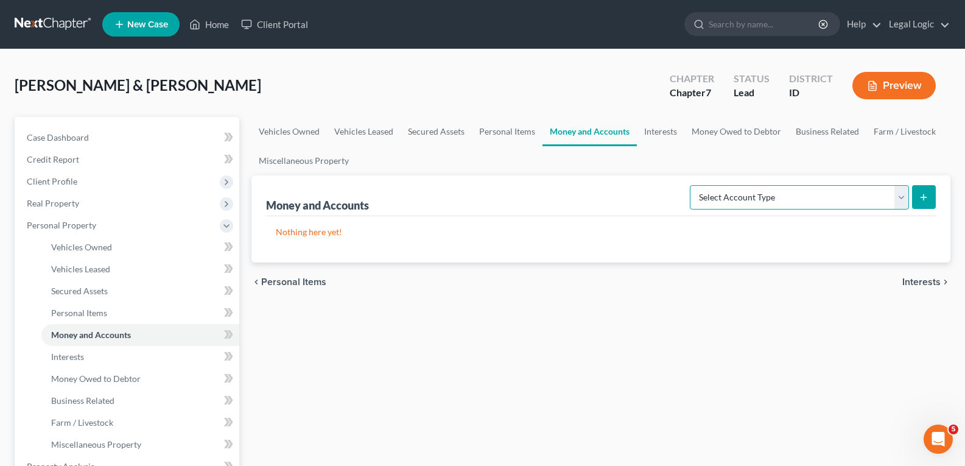
drag, startPoint x: 906, startPoint y: 198, endPoint x: 876, endPoint y: 208, distance: 31.2
click at [904, 198] on select "Select Account Type Brokerage Cash on Hand Certificates of Deposit Checking Acc…" at bounding box center [799, 197] width 219 height 24
select select "checking"
click at [692, 185] on select "Select Account Type Brokerage Cash on Hand Certificates of Deposit Checking Acc…" at bounding box center [799, 197] width 219 height 24
click at [921, 188] on button "submit" at bounding box center [924, 197] width 24 height 24
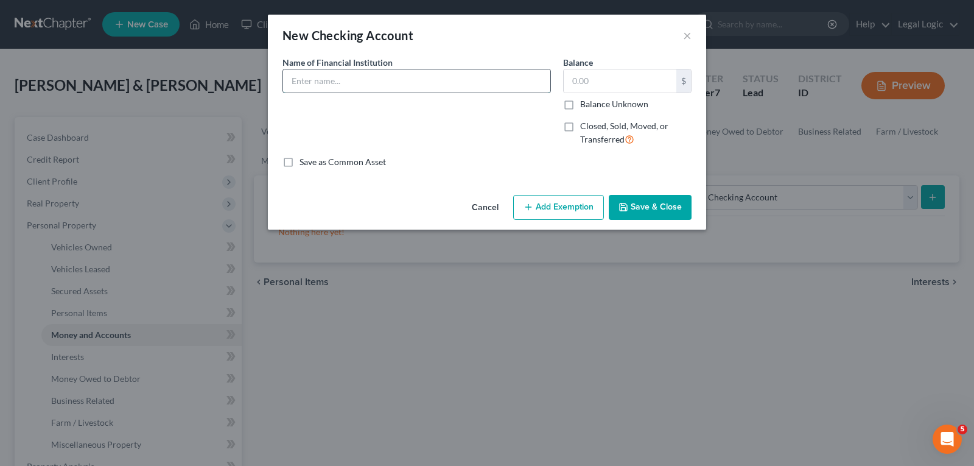
click at [380, 80] on input "text" at bounding box center [416, 80] width 267 height 23
type input "[US_STATE] Central Credit Union"
click at [599, 82] on input "text" at bounding box center [620, 80] width 113 height 23
type input "15.00"
click at [639, 211] on button "Save & Close" at bounding box center [650, 208] width 83 height 26
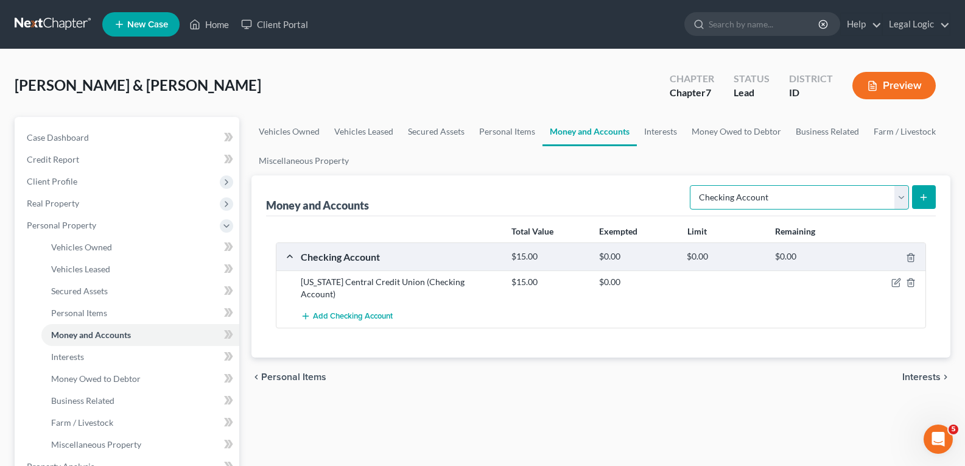
click at [899, 195] on select "Select Account Type Brokerage Cash on Hand Certificates of Deposit Checking Acc…" at bounding box center [799, 197] width 219 height 24
select select "savings"
click at [692, 185] on select "Select Account Type Brokerage Cash on Hand Certificates of Deposit Checking Acc…" at bounding box center [799, 197] width 219 height 24
click at [922, 196] on icon "submit" at bounding box center [924, 197] width 10 height 10
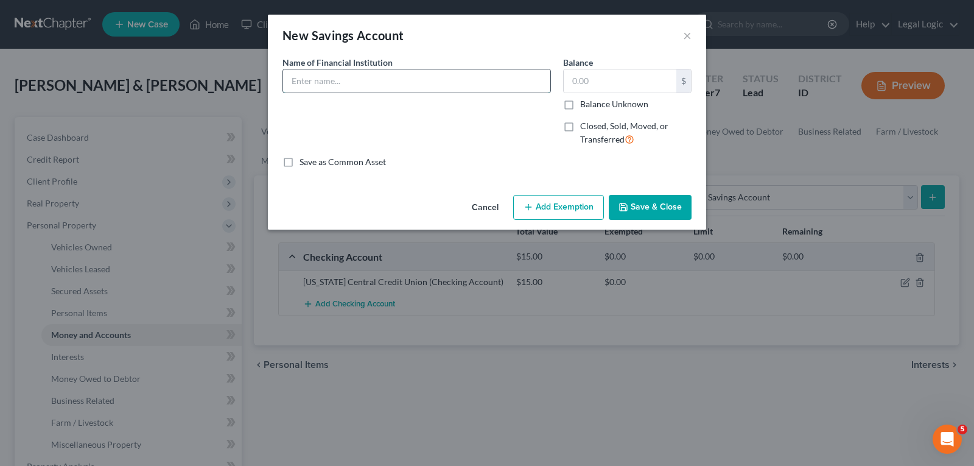
click at [405, 82] on input "text" at bounding box center [416, 80] width 267 height 23
type input "[US_STATE] Central Credit Union"
click at [596, 82] on input "text" at bounding box center [620, 80] width 113 height 23
type input "0.00"
click at [666, 219] on button "Save & Close" at bounding box center [650, 208] width 83 height 26
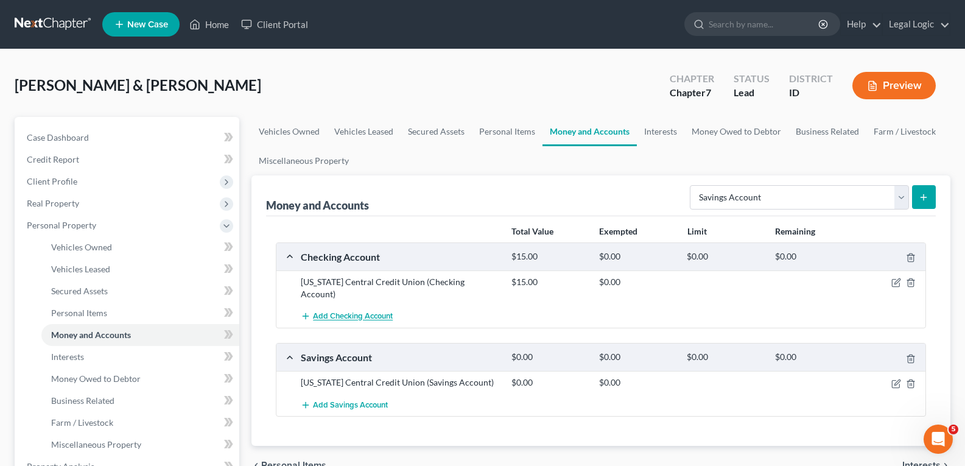
click at [360, 312] on span "Add Checking Account" at bounding box center [353, 317] width 80 height 10
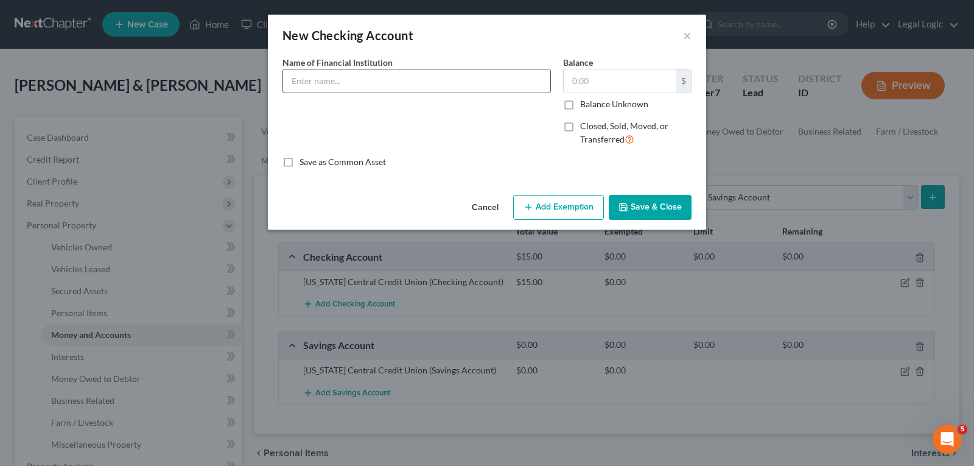
click at [412, 88] on input "text" at bounding box center [416, 80] width 267 height 23
type input "Citizens Community Bank"
type input "44.27"
click at [632, 202] on button "Save & Close" at bounding box center [650, 208] width 83 height 26
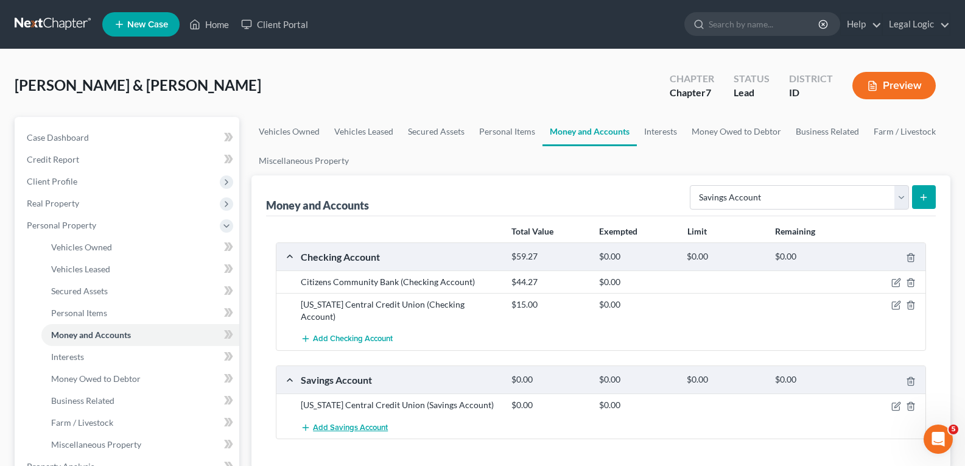
click at [355, 422] on span "Add Savings Account" at bounding box center [350, 427] width 75 height 10
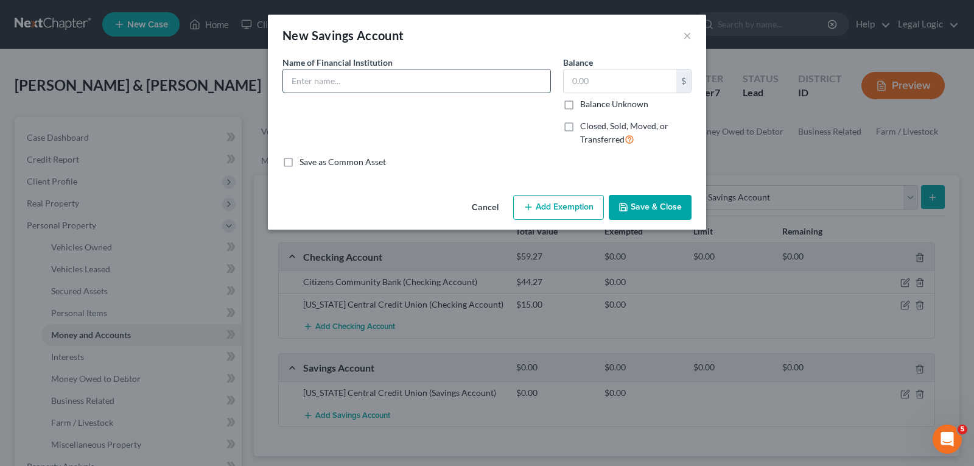
click at [357, 80] on input "text" at bounding box center [416, 80] width 267 height 23
type input "Frontier Credit Union"
type input "95.00"
click at [681, 212] on button "Save & Close" at bounding box center [650, 208] width 83 height 26
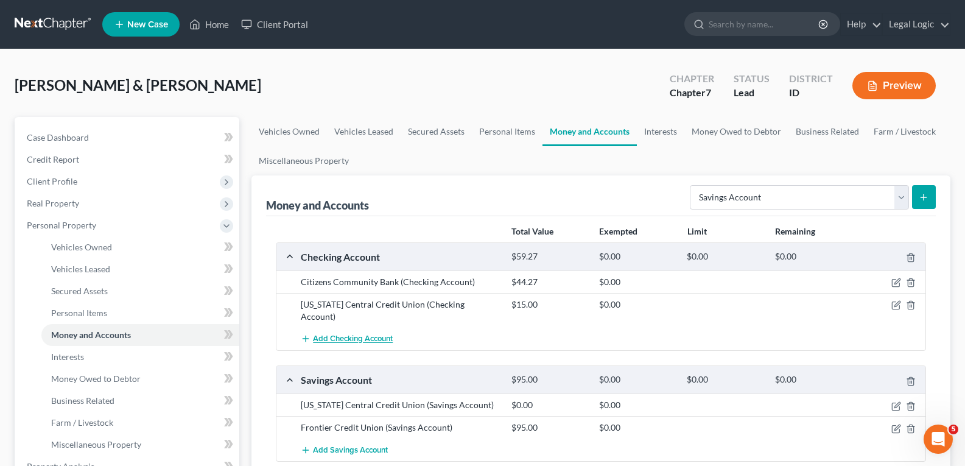
click at [321, 328] on button "Add Checking Account" at bounding box center [347, 339] width 92 height 23
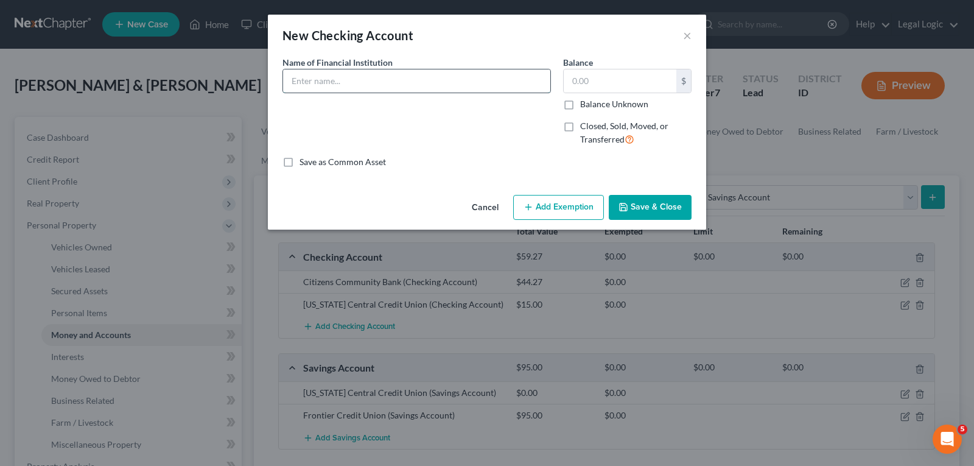
click at [375, 85] on input "text" at bounding box center [416, 80] width 267 height 23
type input "Frontier Credit Union"
type input "22.89"
click at [674, 205] on button "Save & Close" at bounding box center [650, 208] width 83 height 26
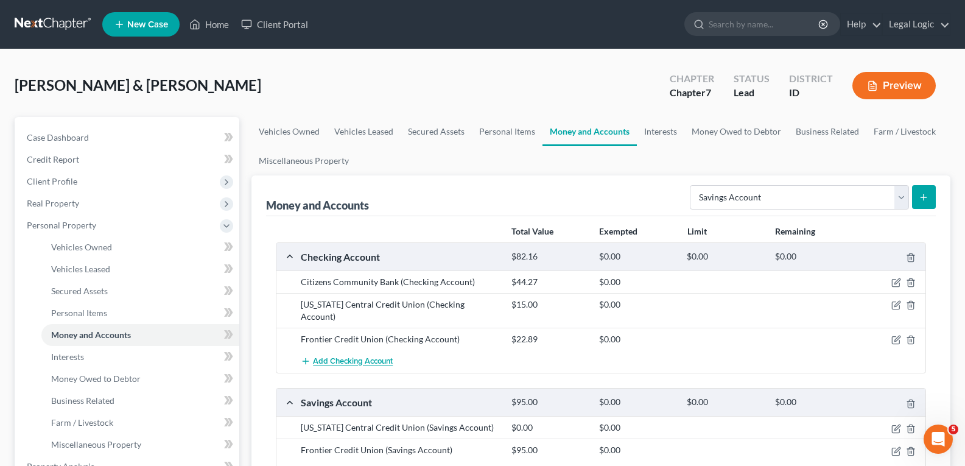
click at [357, 357] on span "Add Checking Account" at bounding box center [353, 362] width 80 height 10
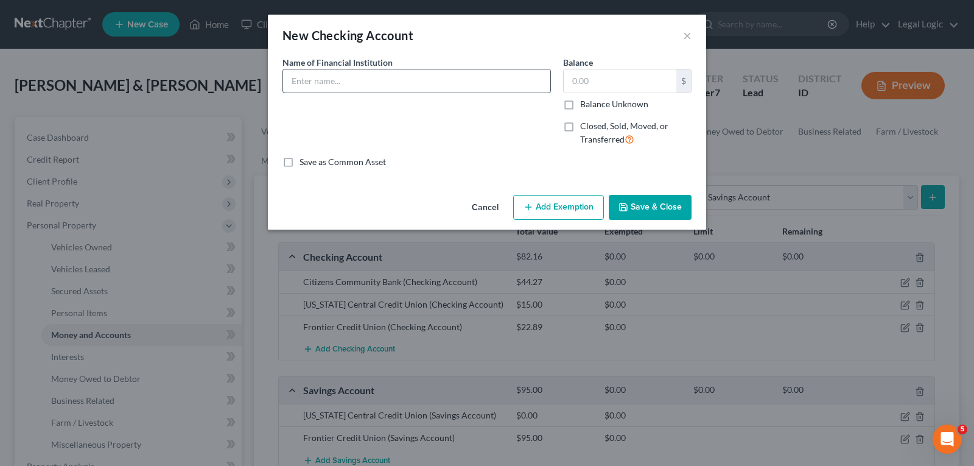
click at [448, 80] on input "text" at bounding box center [416, 80] width 267 height 23
type input "Old Glory Bank"
type input "0.00"
click at [659, 203] on button "Save & Close" at bounding box center [650, 208] width 83 height 26
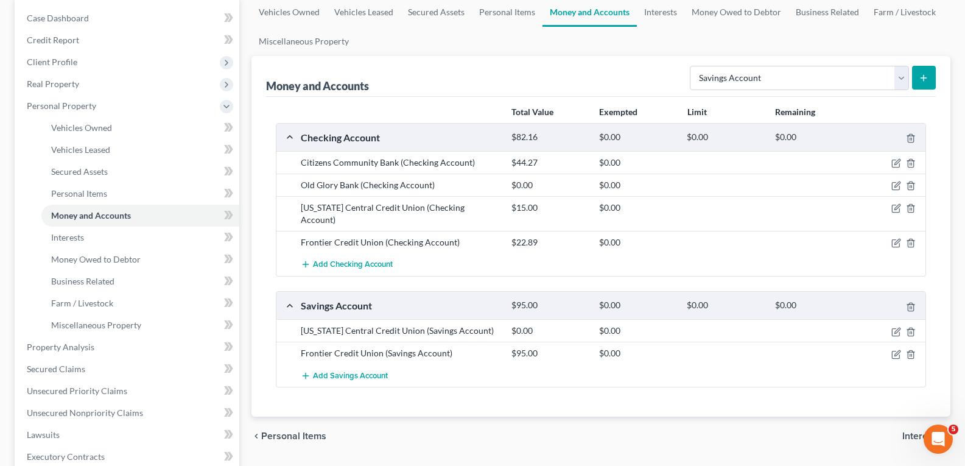
scroll to position [122, 0]
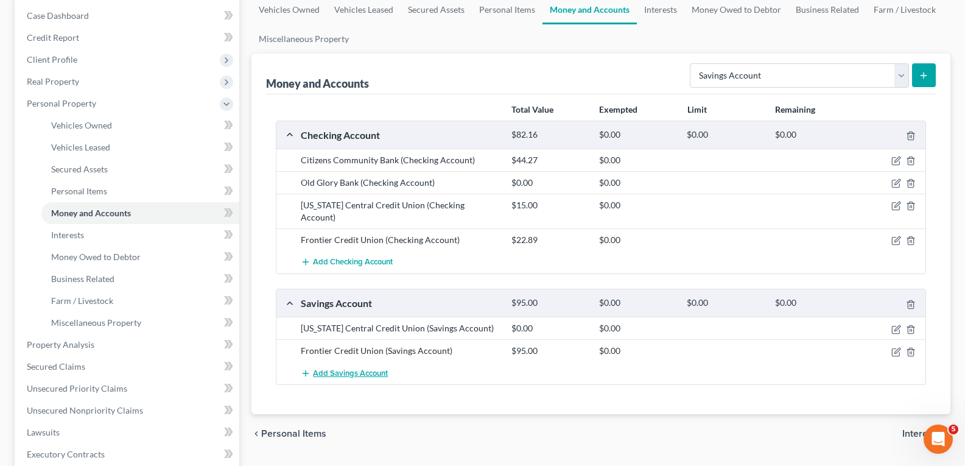
click at [337, 368] on span "Add Savings Account" at bounding box center [350, 373] width 75 height 10
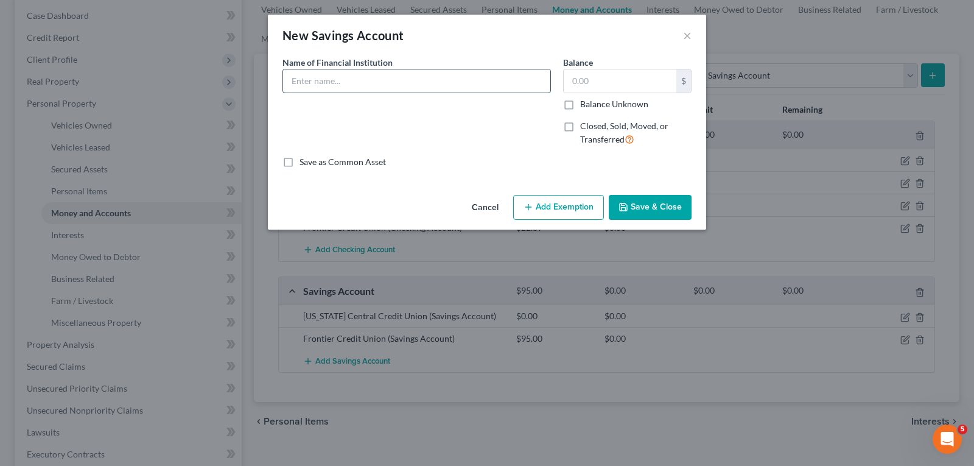
click at [365, 80] on input "text" at bounding box center [416, 80] width 267 height 23
type input "Old Glory Bank"
type input "0.00"
click at [660, 212] on button "Save & Close" at bounding box center [650, 208] width 83 height 26
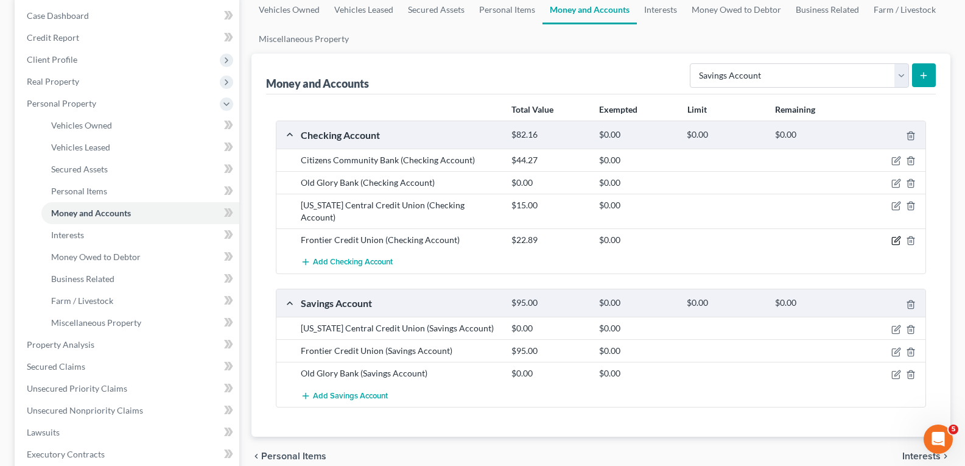
click at [895, 236] on icon "button" at bounding box center [896, 241] width 10 height 10
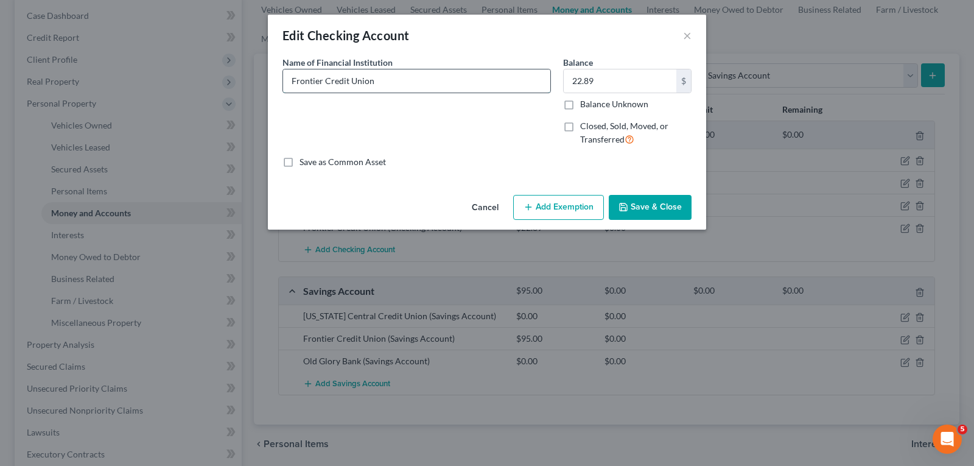
click at [434, 80] on input "Frontier Credit Union" at bounding box center [416, 80] width 267 height 23
type input "Frontier Credit Union - [PERSON_NAME]"
click at [654, 202] on button "Save & Close" at bounding box center [650, 208] width 83 height 26
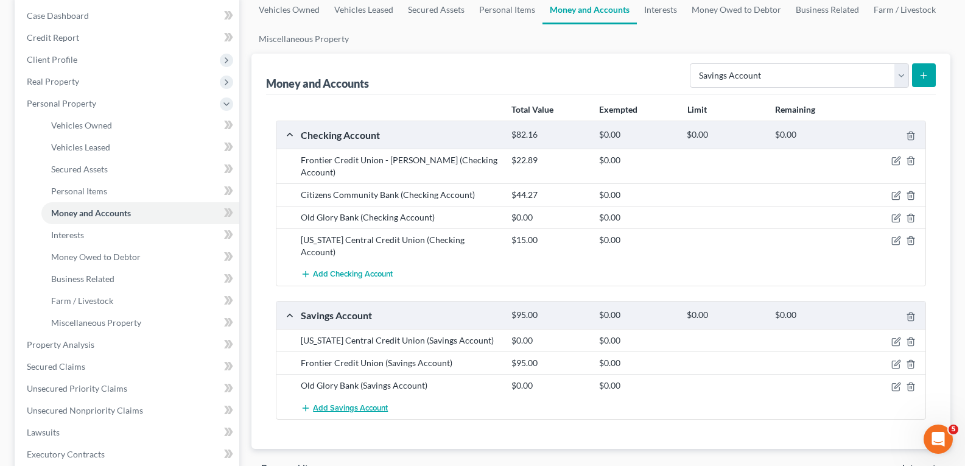
click at [369, 396] on button "Add Savings Account" at bounding box center [344, 407] width 87 height 23
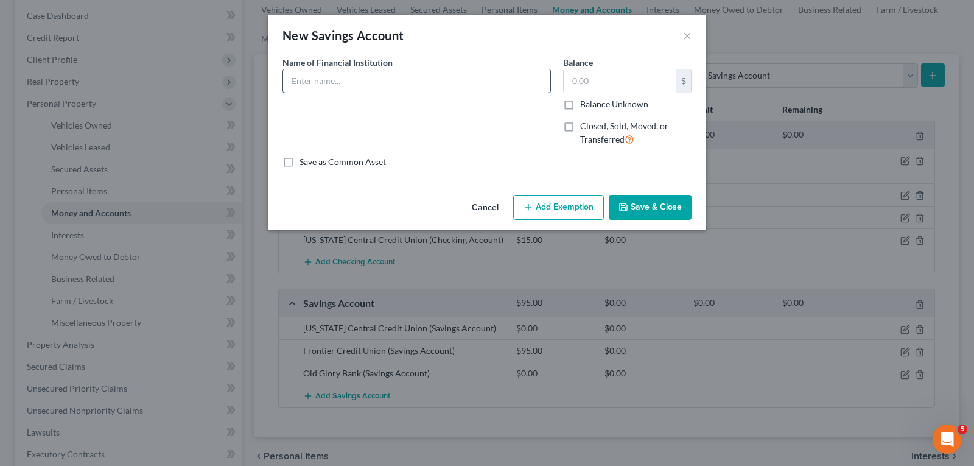
click at [337, 72] on input "text" at bounding box center [416, 80] width 267 height 23
type input "Frontier Credit Union - [PERSON_NAME]"
click at [580, 126] on label "Closed, Sold, Moved, or Transferred" at bounding box center [635, 133] width 111 height 26
click at [585, 126] on input "Closed, Sold, Moved, or Transferred" at bounding box center [589, 124] width 8 height 8
checkbox input "true"
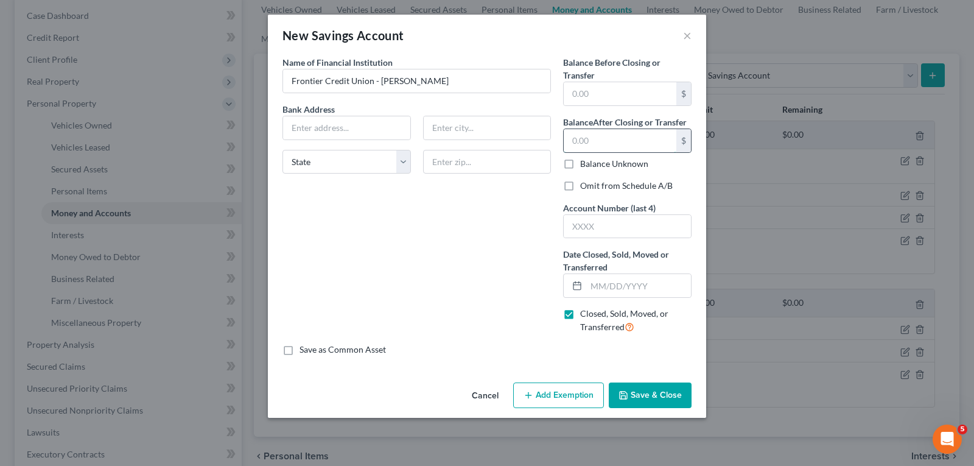
click at [572, 139] on input "text" at bounding box center [620, 140] width 113 height 23
type input "0.00"
click at [640, 287] on input "text" at bounding box center [638, 285] width 105 height 23
type input "[DATE]"
click at [645, 393] on button "Save & Close" at bounding box center [650, 395] width 83 height 26
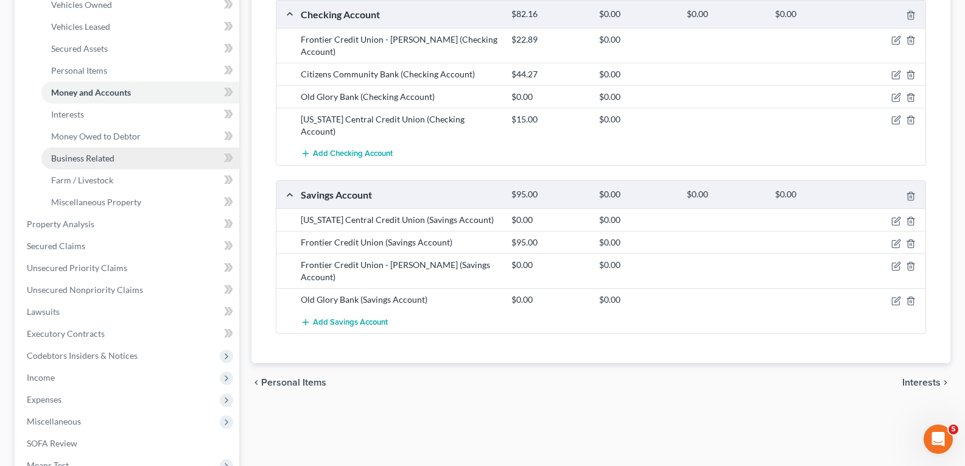
scroll to position [244, 0]
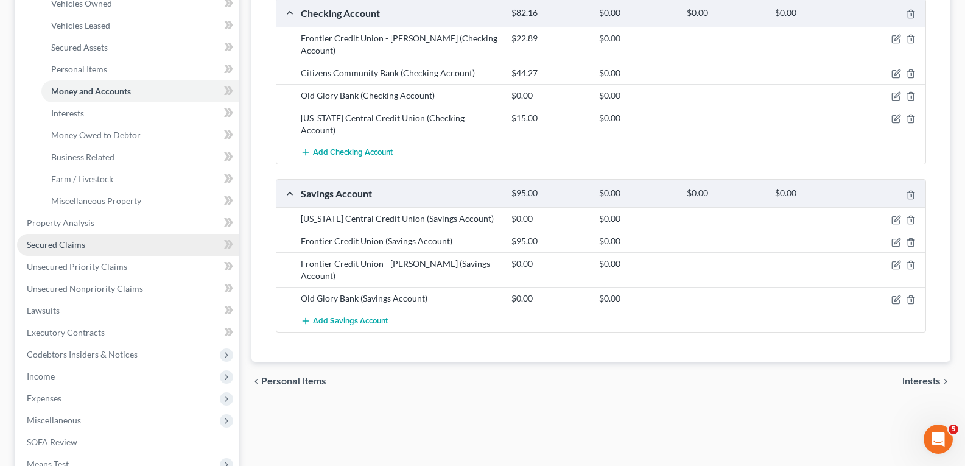
click at [85, 247] on link "Secured Claims" at bounding box center [128, 245] width 222 height 22
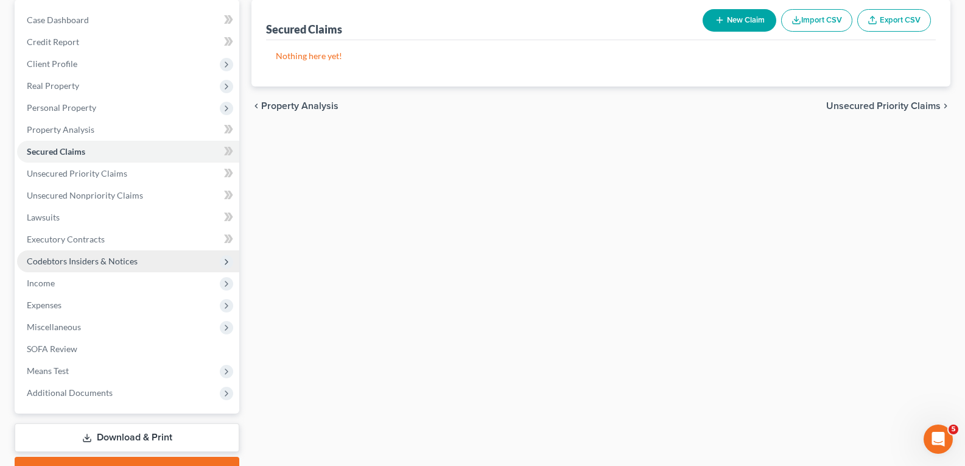
scroll to position [122, 0]
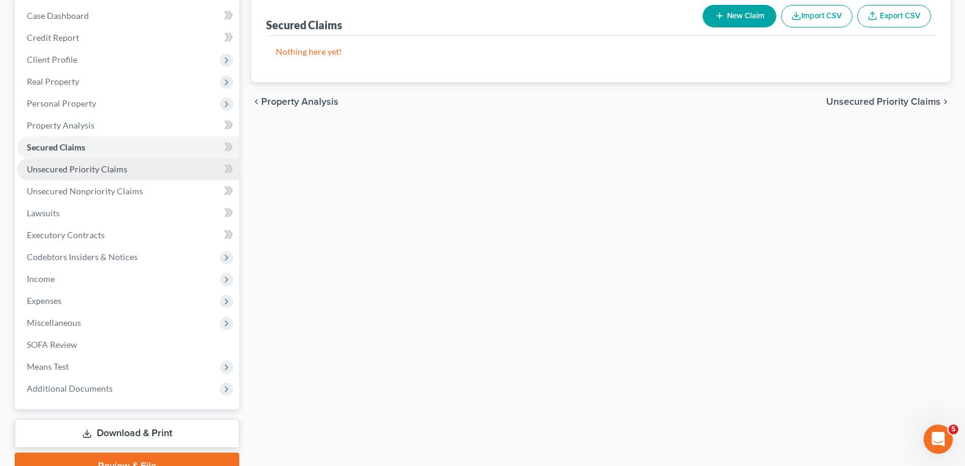
click at [110, 169] on span "Unsecured Priority Claims" at bounding box center [77, 169] width 100 height 10
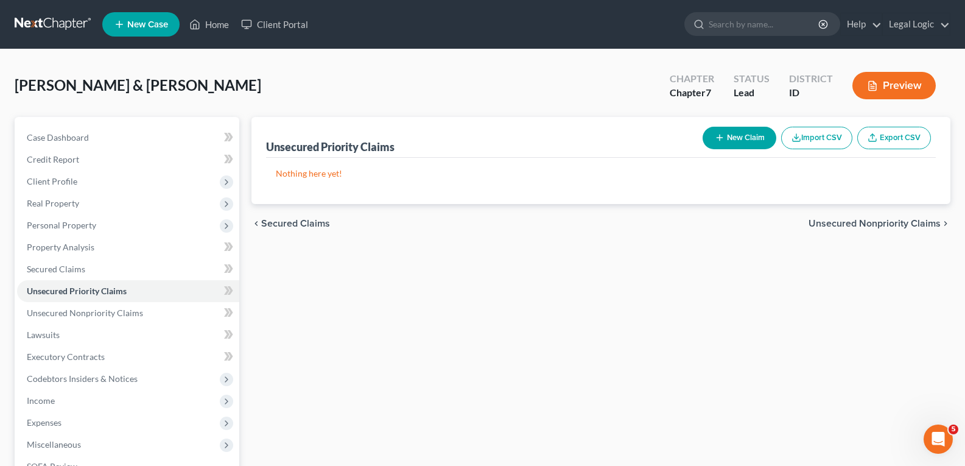
click at [732, 135] on button "New Claim" at bounding box center [740, 138] width 74 height 23
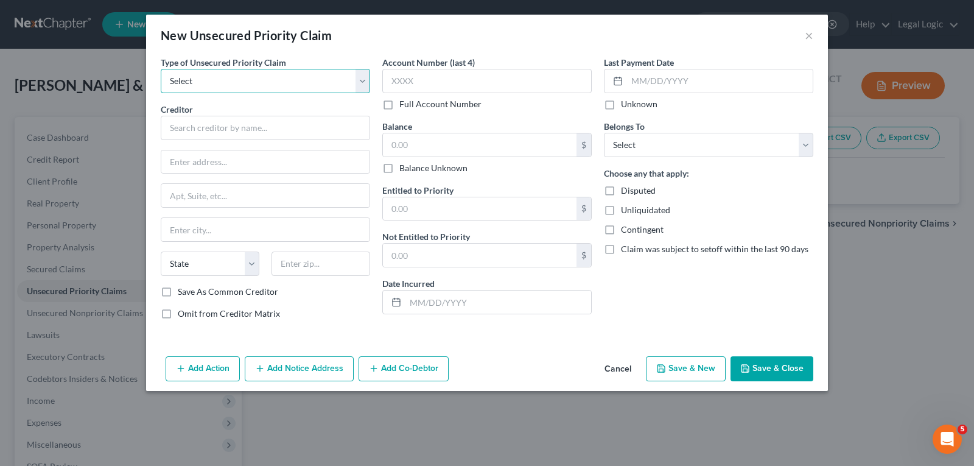
click at [361, 79] on select "Select Taxes & Other Government Units Domestic Support Obligations Extensions o…" at bounding box center [265, 81] width 209 height 24
select select "0"
click at [161, 69] on select "Select Taxes & Other Government Units Domestic Support Obligations Extensions o…" at bounding box center [265, 81] width 209 height 24
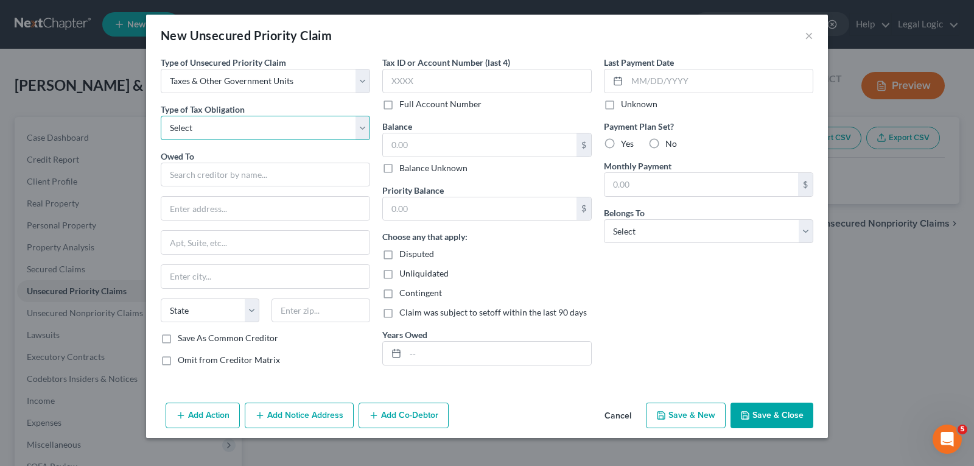
click at [360, 127] on select "Select Federal City State Franchise Tax Board Other" at bounding box center [265, 128] width 209 height 24
select select "0"
click at [161, 116] on select "Select Federal City State Franchise Tax Board Other" at bounding box center [265, 128] width 209 height 24
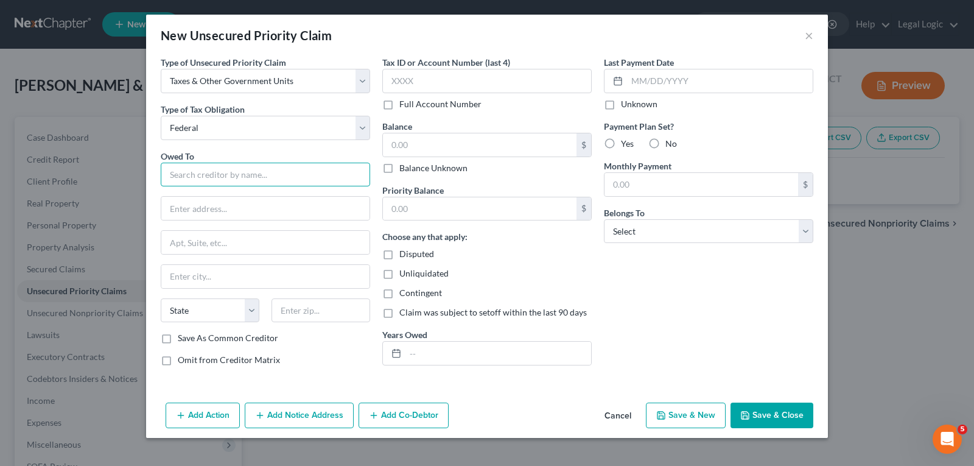
click at [256, 177] on input "text" at bounding box center [265, 175] width 209 height 24
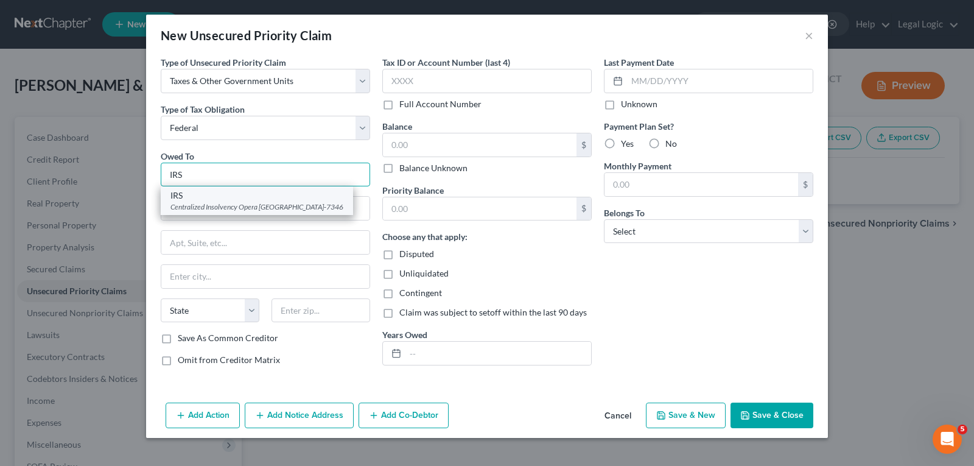
type input "IRS"
drag, startPoint x: 255, startPoint y: 201, endPoint x: 280, endPoint y: 201, distance: 25.0
click at [256, 200] on div "IRS" at bounding box center [256, 195] width 173 height 12
type input "Centralized Insolvency Opera"
type input "PO Box 7346"
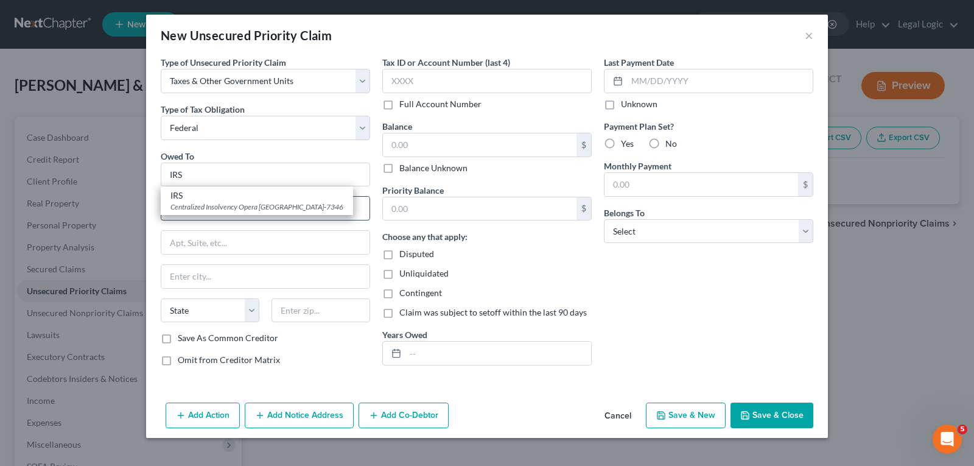
type input "[GEOGRAPHIC_DATA]"
select select "39"
type input "19101-7346"
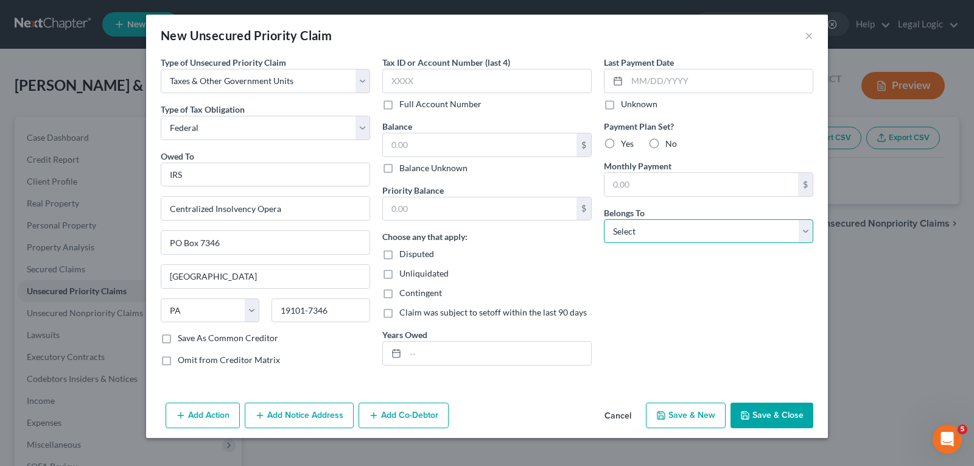
click at [806, 232] on select "Select Debtor 1 Only Debtor 2 Only Debtor 1 And Debtor 2 Only At Least One Of T…" at bounding box center [708, 231] width 209 height 24
select select "2"
click at [604, 219] on select "Select Debtor 1 Only Debtor 2 Only Debtor 1 And Debtor 2 Only At Least One Of T…" at bounding box center [708, 231] width 209 height 24
click at [695, 409] on button "Save & New" at bounding box center [686, 415] width 80 height 26
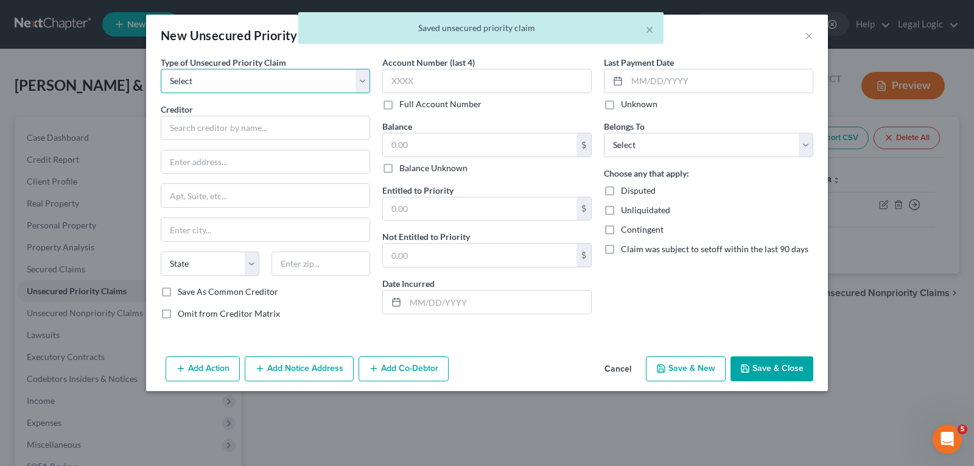
click at [355, 70] on select "Select Taxes & Other Government Units Domestic Support Obligations Extensions o…" at bounding box center [265, 81] width 209 height 24
select select "0"
click at [161, 69] on select "Select Taxes & Other Government Units Domestic Support Obligations Extensions o…" at bounding box center [265, 81] width 209 height 24
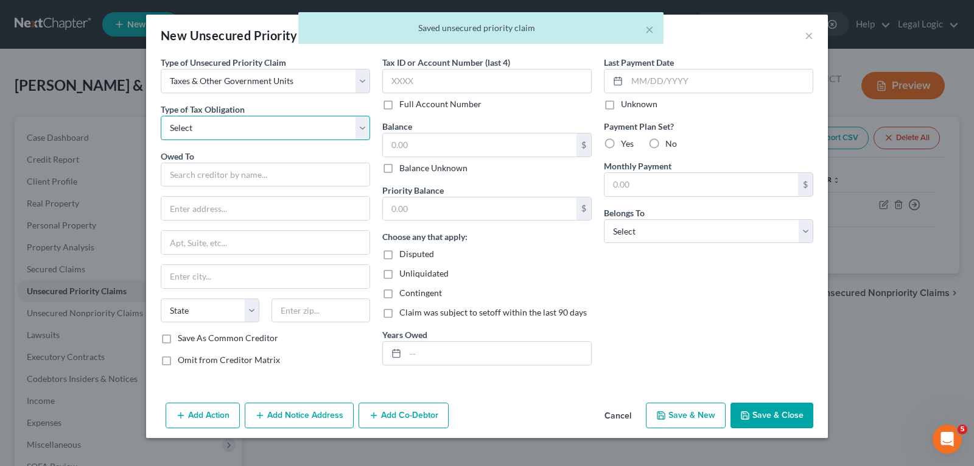
click at [362, 125] on select "Select Federal City State Franchise Tax Board Other" at bounding box center [265, 128] width 209 height 24
select select "2"
click at [161, 116] on select "Select Federal City State Franchise Tax Board Other" at bounding box center [265, 128] width 209 height 24
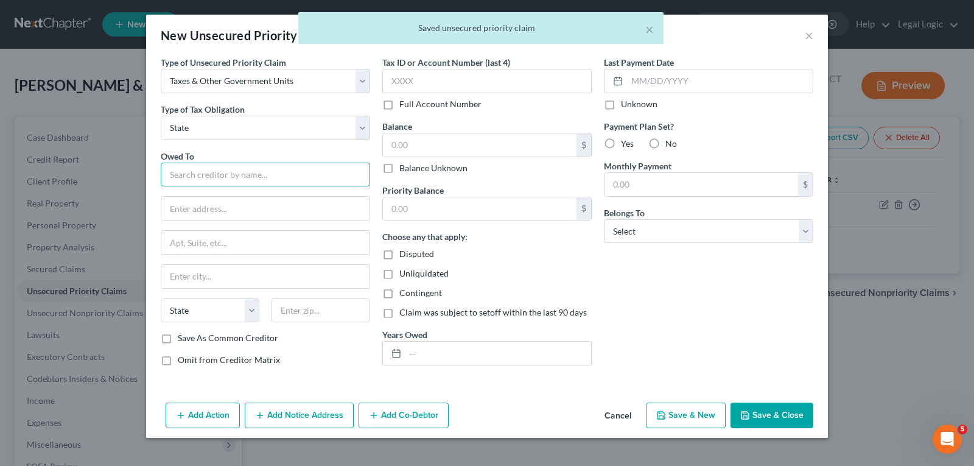
click at [241, 173] on input "text" at bounding box center [265, 175] width 209 height 24
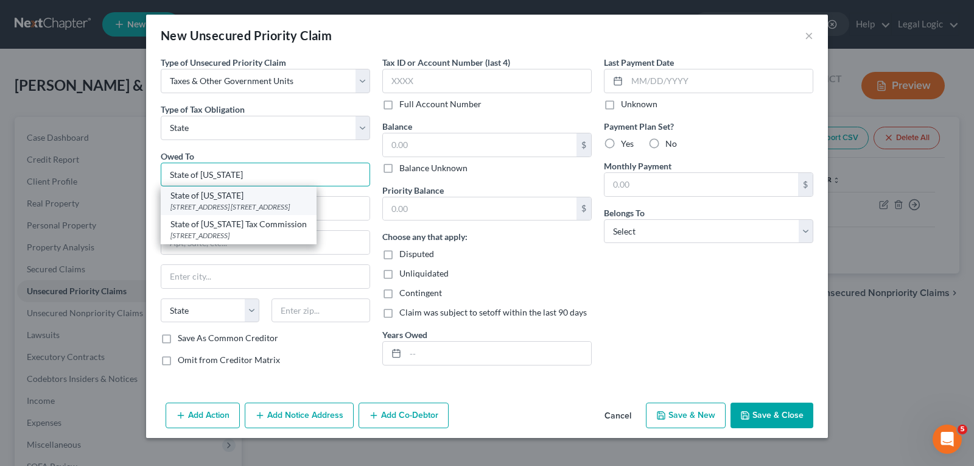
type input "State of [US_STATE]"
click at [237, 205] on div "[STREET_ADDRESS] [STREET_ADDRESS]" at bounding box center [238, 207] width 136 height 10
type input "[STREET_ADDRESS]"
type input "PO Box 36"
type input "Boise"
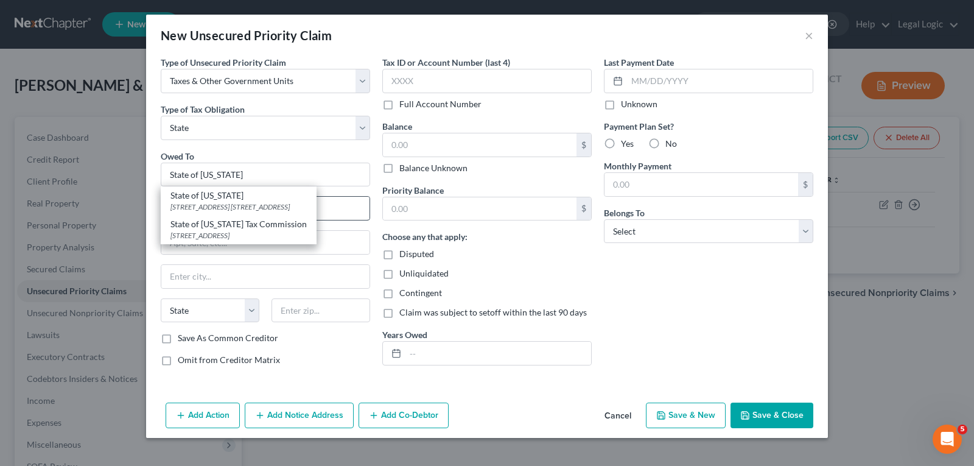
select select "13"
type input "83722-0410"
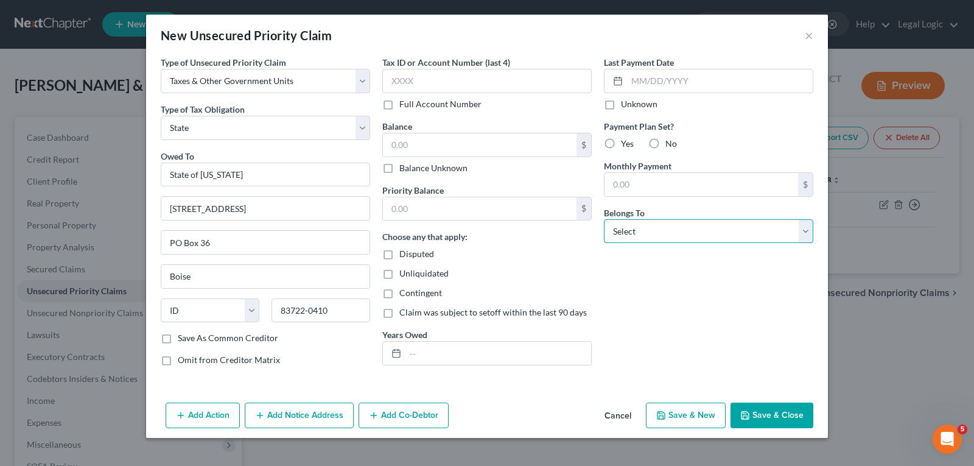
click at [803, 237] on select "Select Debtor 1 Only Debtor 2 Only Debtor 1 And Debtor 2 Only At Least One Of T…" at bounding box center [708, 231] width 209 height 24
select select "2"
click at [604, 219] on select "Select Debtor 1 Only Debtor 2 Only Debtor 1 And Debtor 2 Only At Least One Of T…" at bounding box center [708, 231] width 209 height 24
click at [788, 416] on button "Save & Close" at bounding box center [772, 415] width 83 height 26
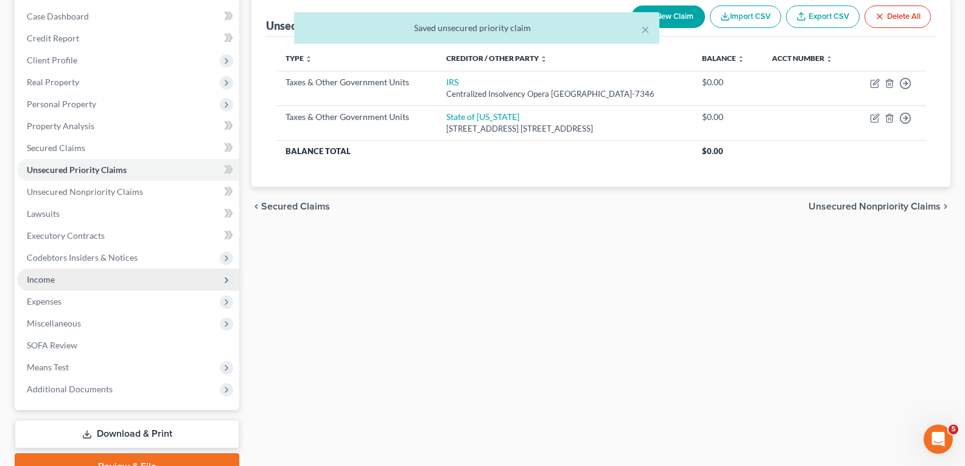
scroll to position [122, 0]
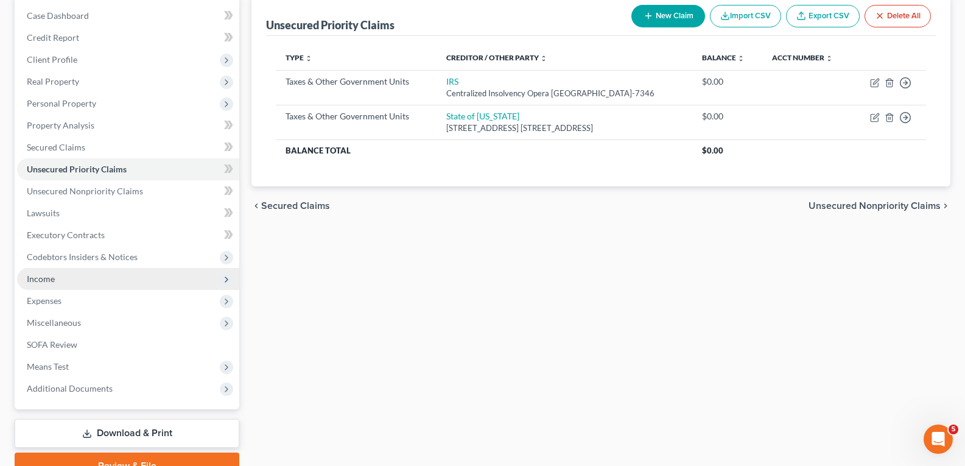
click at [53, 275] on span "Income" at bounding box center [41, 278] width 28 height 10
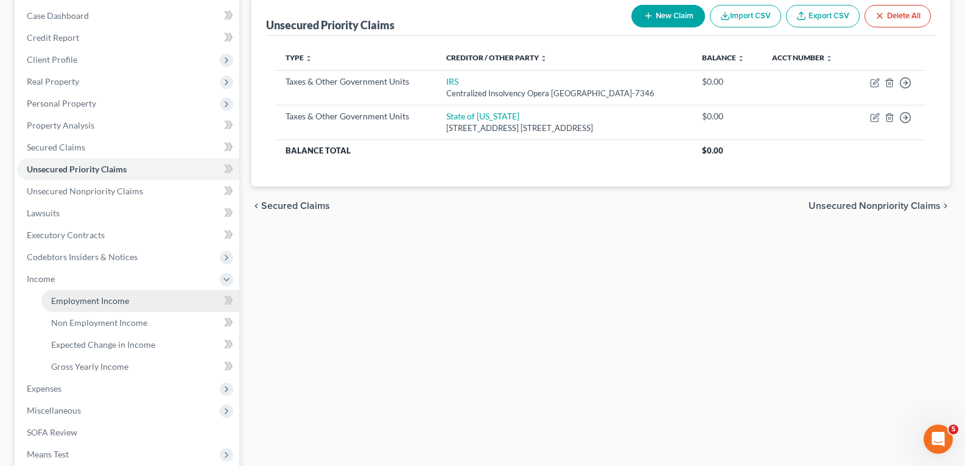
click at [75, 296] on span "Employment Income" at bounding box center [90, 300] width 78 height 10
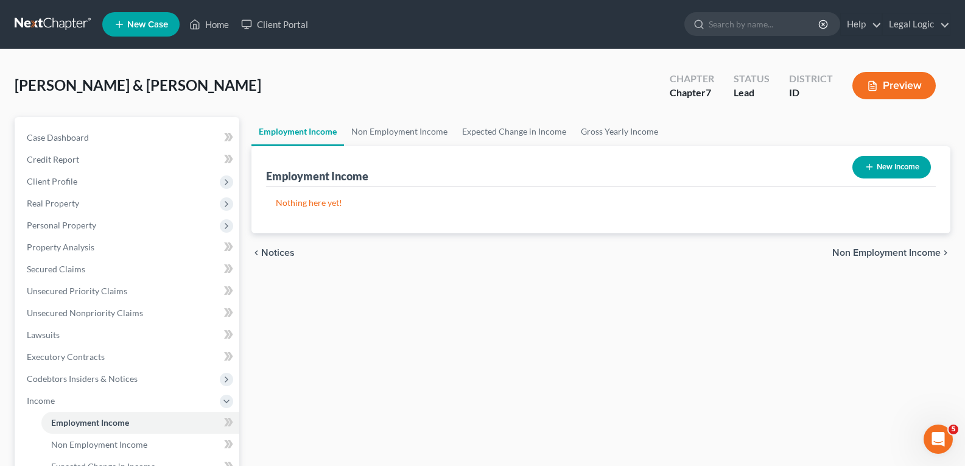
click at [909, 162] on button "New Income" at bounding box center [891, 167] width 79 height 23
select select "0"
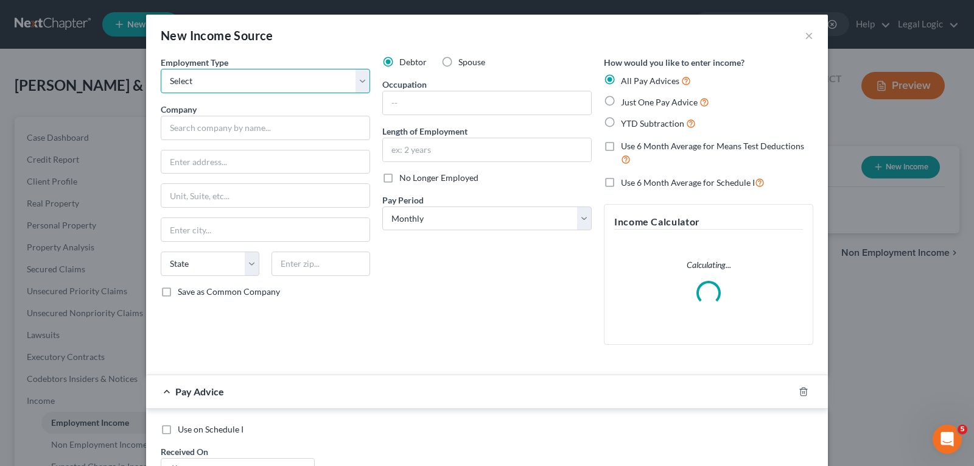
click at [359, 83] on select "Select Full or [DEMOGRAPHIC_DATA] Employment Self Employment" at bounding box center [265, 81] width 209 height 24
select select "1"
click at [161, 69] on select "Select Full or [DEMOGRAPHIC_DATA] Employment Self Employment" at bounding box center [265, 81] width 209 height 24
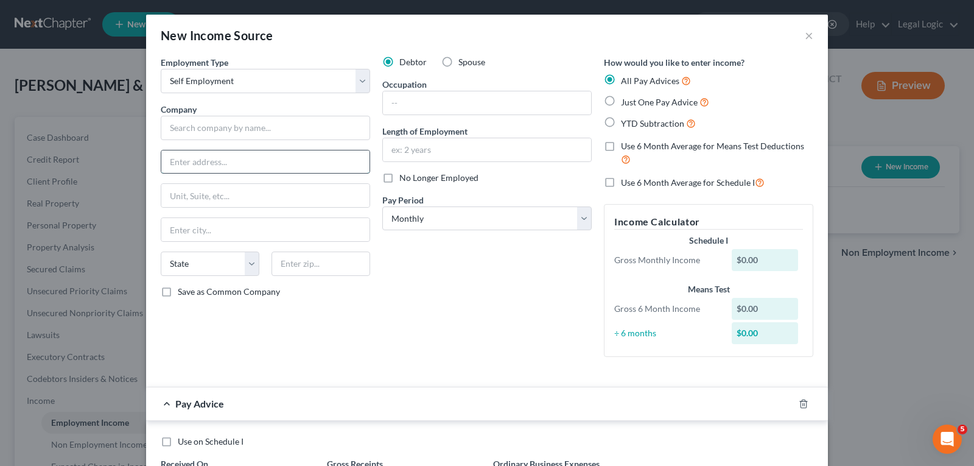
click at [302, 160] on input "text" at bounding box center [265, 161] width 208 height 23
type input "Uber"
type input "[STREET_ADDRESS]"
type input "[GEOGRAPHIC_DATA]"
select select "4"
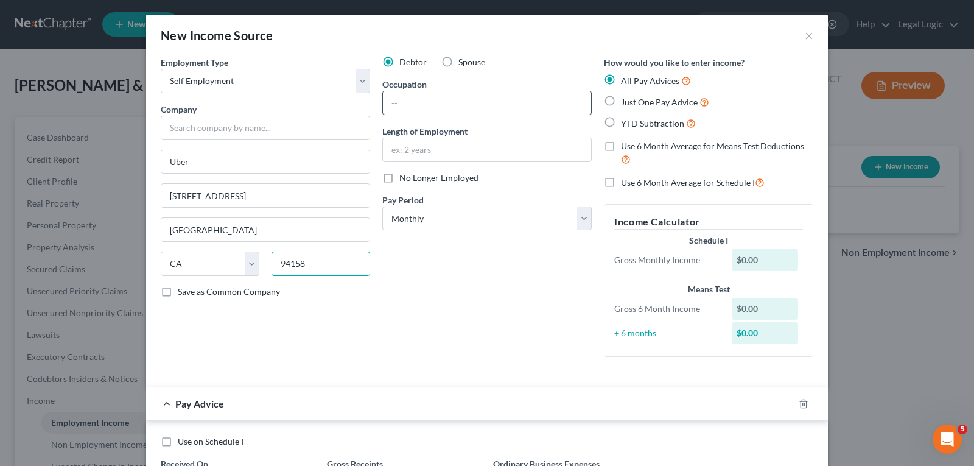
type input "94158"
click at [440, 105] on input "text" at bounding box center [487, 102] width 208 height 23
type input "Rideshare Driver"
click at [481, 154] on input "text" at bounding box center [487, 149] width 208 height 23
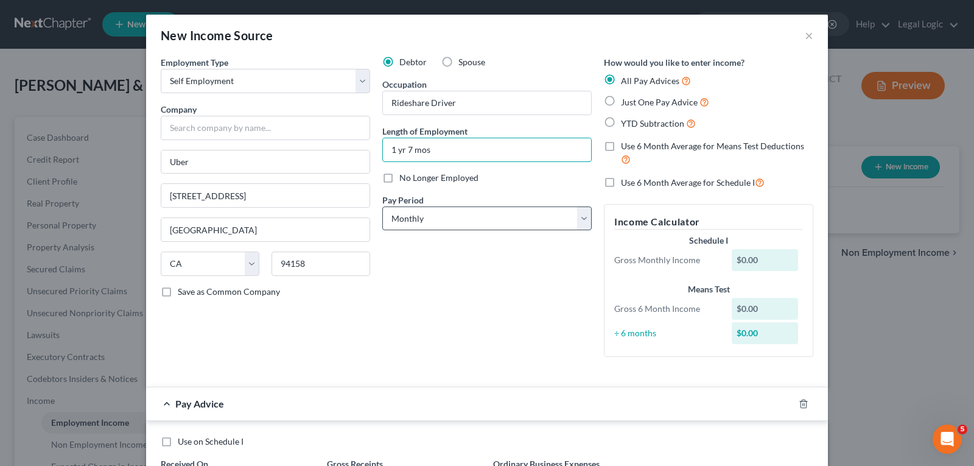
type input "1 yr 7 mos"
drag, startPoint x: 581, startPoint y: 221, endPoint x: 566, endPoint y: 220, distance: 15.8
click at [581, 221] on select "Select Monthly Twice Monthly Every Other Week Weekly" at bounding box center [486, 218] width 209 height 24
select select "3"
click at [382, 206] on select "Select Monthly Twice Monthly Every Other Week Weekly" at bounding box center [486, 218] width 209 height 24
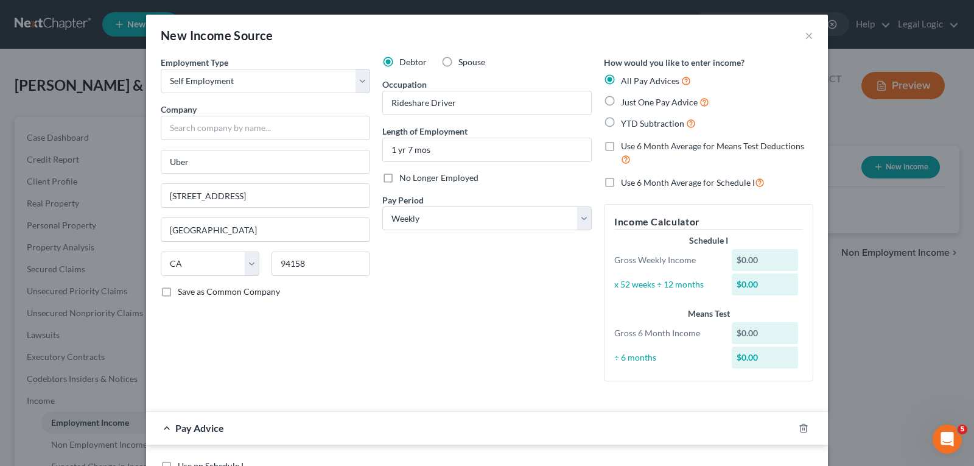
click at [621, 102] on label "Just One Pay Advice" at bounding box center [665, 102] width 88 height 14
click at [626, 102] on input "Just One Pay Advice" at bounding box center [630, 99] width 8 height 8
radio input "true"
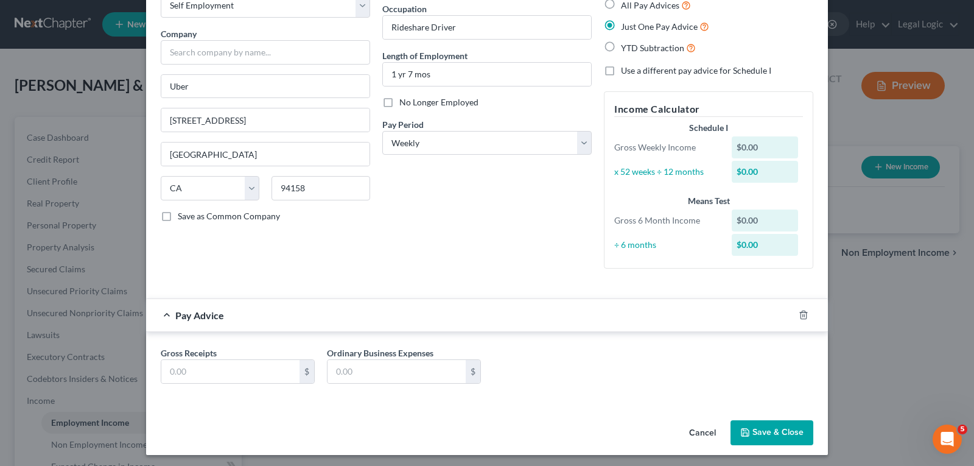
scroll to position [79, 0]
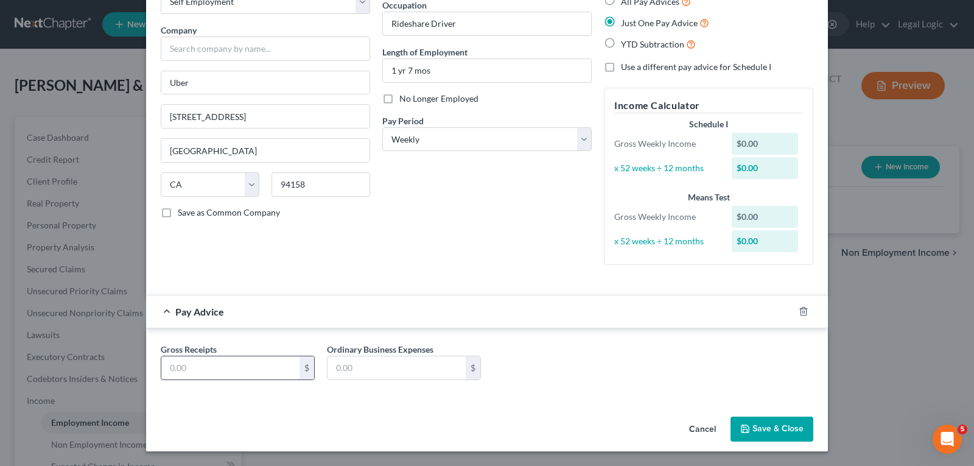
click at [208, 365] on input "text" at bounding box center [230, 367] width 138 height 23
type input "0.00"
click at [762, 433] on button "Save & Close" at bounding box center [772, 429] width 83 height 26
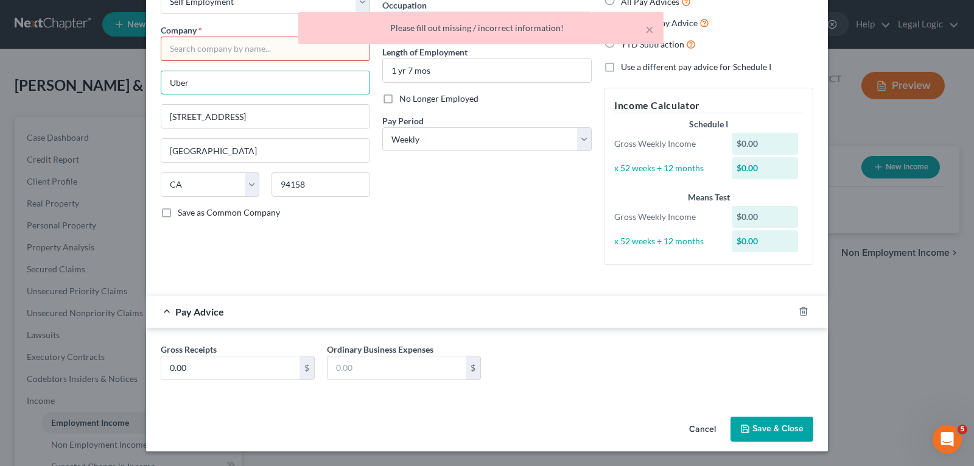
drag, startPoint x: 198, startPoint y: 88, endPoint x: 136, endPoint y: 96, distance: 62.7
click at [139, 96] on div "New Income Source × Employment Type * Select Full or [DEMOGRAPHIC_DATA] Employm…" at bounding box center [487, 233] width 974 height 466
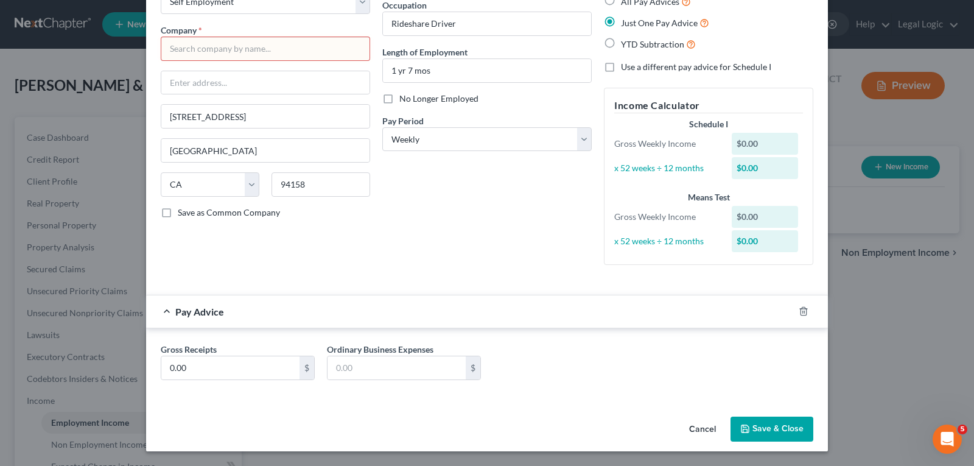
click at [212, 47] on input "text" at bounding box center [265, 49] width 209 height 24
paste input "Uber"
type input "Uber"
click at [743, 427] on icon "button" at bounding box center [745, 429] width 10 height 10
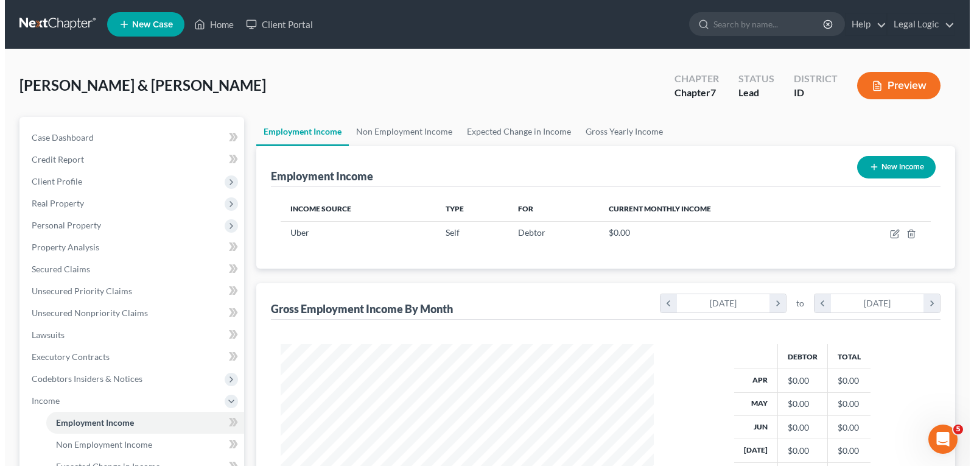
scroll to position [608551, 608376]
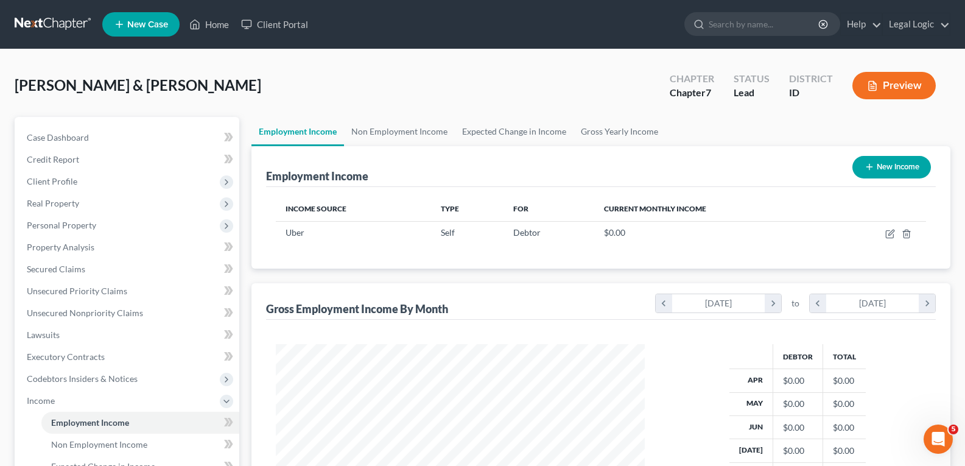
click at [898, 159] on button "New Income" at bounding box center [891, 167] width 79 height 23
select select "0"
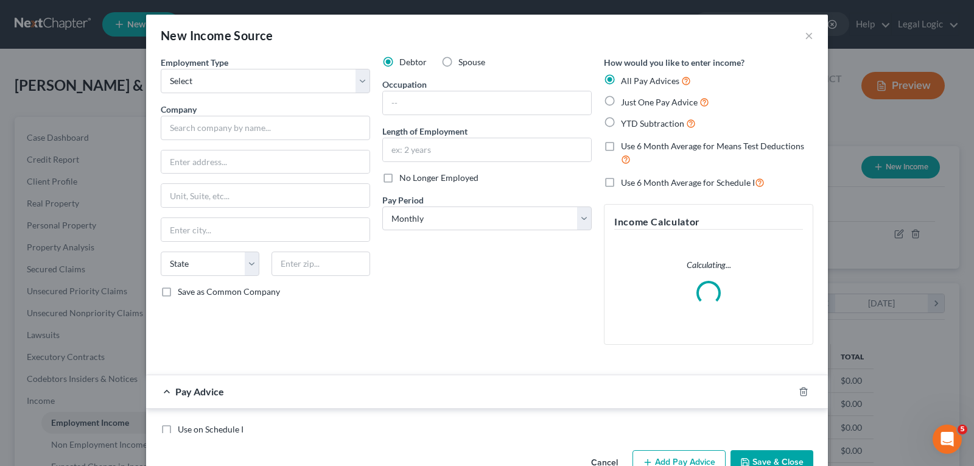
scroll to position [219, 398]
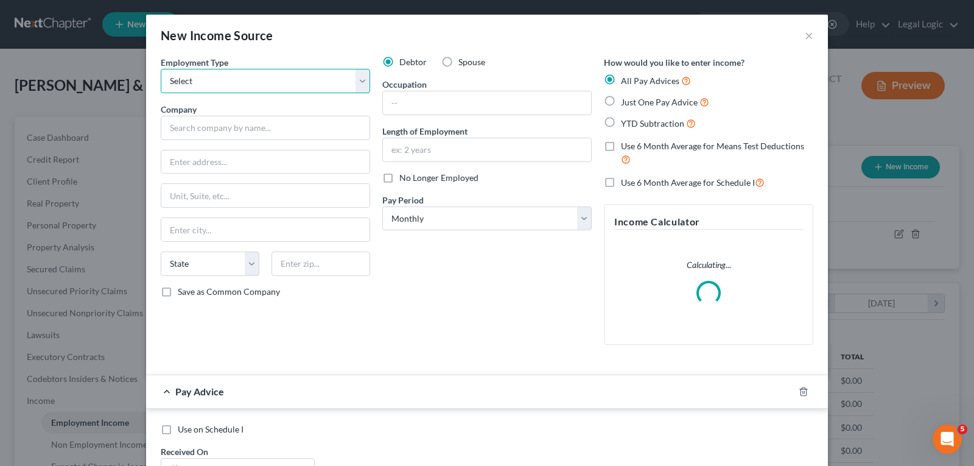
click at [357, 77] on select "Select Full or [DEMOGRAPHIC_DATA] Employment Self Employment" at bounding box center [265, 81] width 209 height 24
select select "1"
click at [161, 69] on select "Select Full or [DEMOGRAPHIC_DATA] Employment Self Employment" at bounding box center [265, 81] width 209 height 24
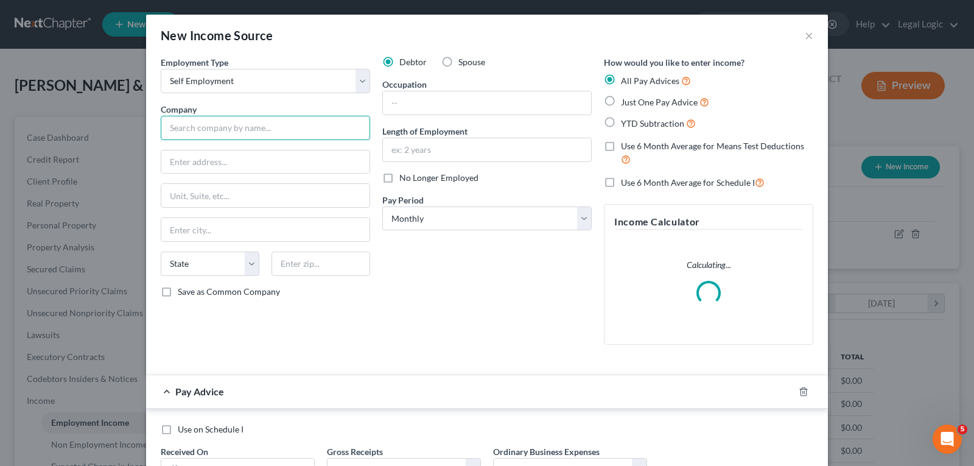
click at [278, 130] on input "text" at bounding box center [265, 128] width 209 height 24
type input "Lyft"
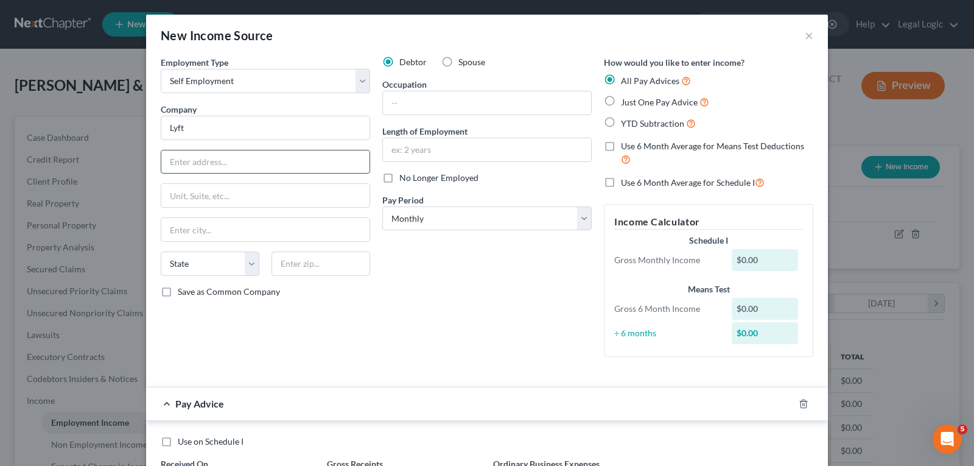
paste input "[STREET_ADDRESS][PERSON_NAME]"
click at [259, 163] on input "[STREET_ADDRESS][PERSON_NAME]" at bounding box center [265, 161] width 208 height 23
drag, startPoint x: 264, startPoint y: 163, endPoint x: 357, endPoint y: 159, distance: 92.6
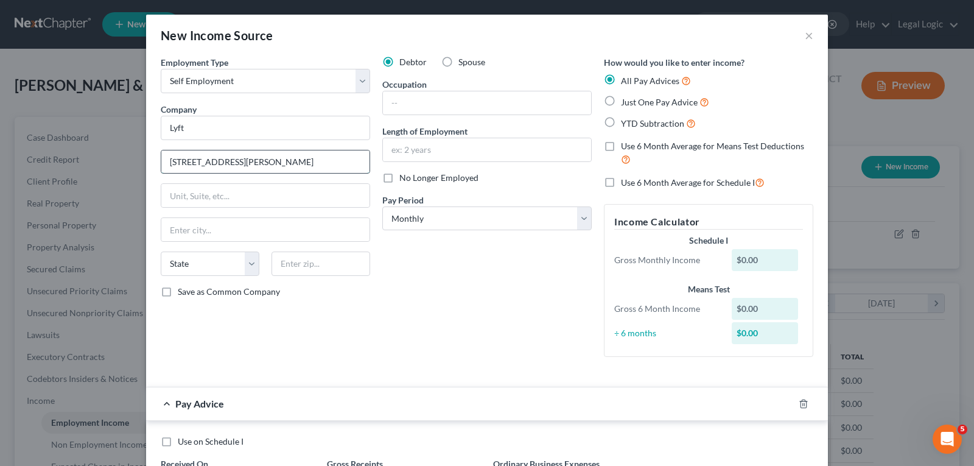
click at [357, 159] on input "[STREET_ADDRESS][PERSON_NAME]" at bounding box center [265, 161] width 208 height 23
type input "[STREET_ADDRESS][PERSON_NAME]"
click at [300, 225] on input "text" at bounding box center [265, 229] width 208 height 23
paste input "[GEOGRAPHIC_DATA]"
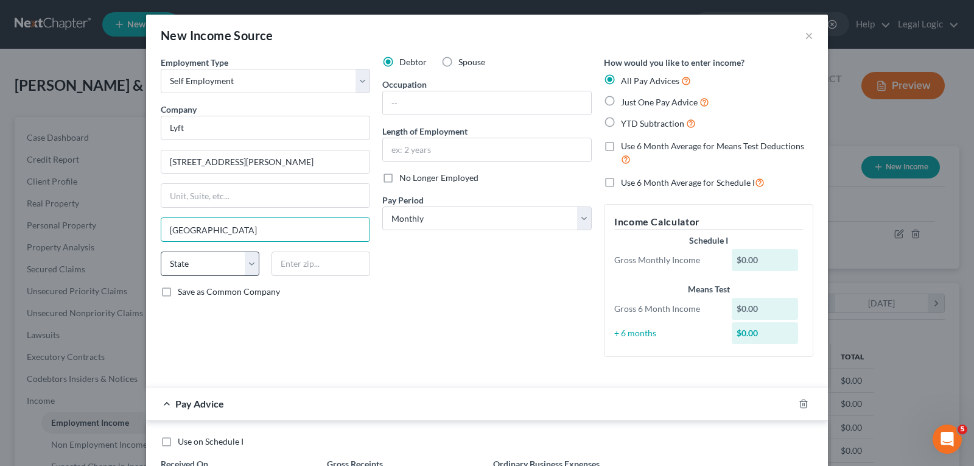
type input "[GEOGRAPHIC_DATA]"
click at [244, 257] on select "State [US_STATE] AK AR AZ CA CO CT DE DC [GEOGRAPHIC_DATA] [GEOGRAPHIC_DATA] GU…" at bounding box center [210, 263] width 99 height 24
select select "4"
click at [161, 251] on select "State [US_STATE] AK AR AZ CA CO CT DE DC [GEOGRAPHIC_DATA] [GEOGRAPHIC_DATA] GU…" at bounding box center [210, 263] width 99 height 24
click at [334, 273] on input "text" at bounding box center [321, 263] width 99 height 24
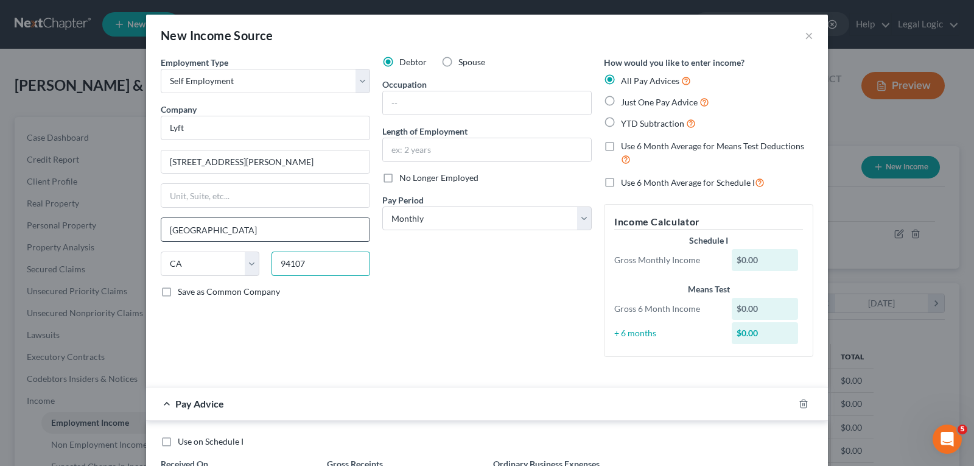
type input "94107"
click at [282, 225] on input "[GEOGRAPHIC_DATA]" at bounding box center [265, 229] width 208 height 23
type input "[GEOGRAPHIC_DATA]"
click at [429, 109] on input "text" at bounding box center [487, 102] width 208 height 23
type input "Rideshare Driver"
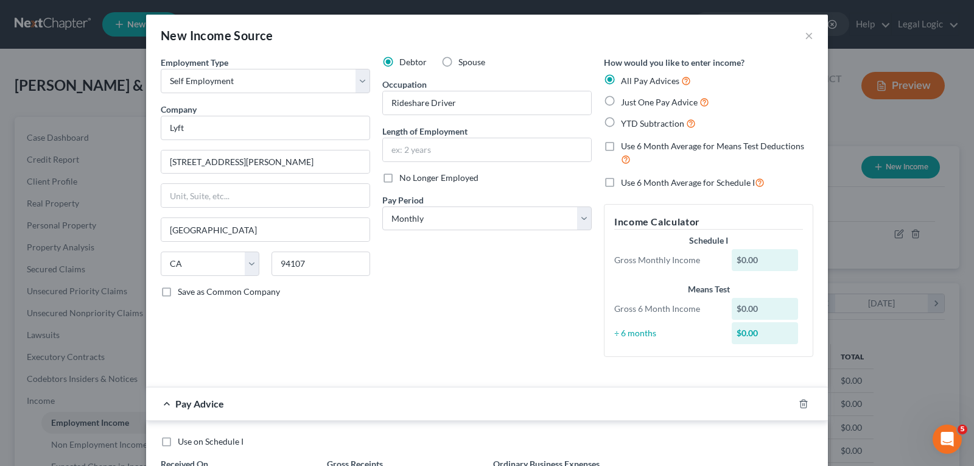
click at [621, 98] on label "Just One Pay Advice" at bounding box center [665, 102] width 88 height 14
click at [626, 98] on input "Just One Pay Advice" at bounding box center [630, 99] width 8 height 8
radio input "true"
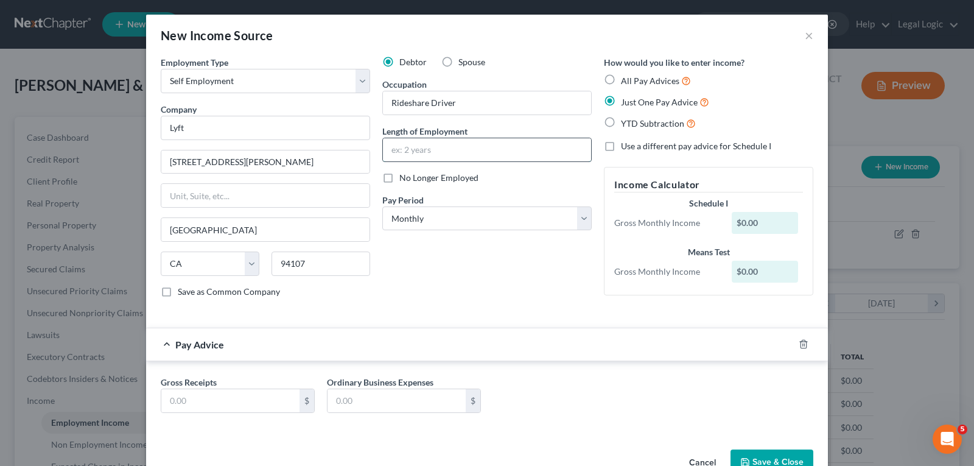
click at [513, 148] on input "text" at bounding box center [487, 149] width 208 height 23
type input "1 year"
click at [578, 225] on select "Select Monthly Twice Monthly Every Other Week Weekly" at bounding box center [486, 218] width 209 height 24
select select "3"
click at [382, 206] on select "Select Monthly Twice Monthly Every Other Week Weekly" at bounding box center [486, 218] width 209 height 24
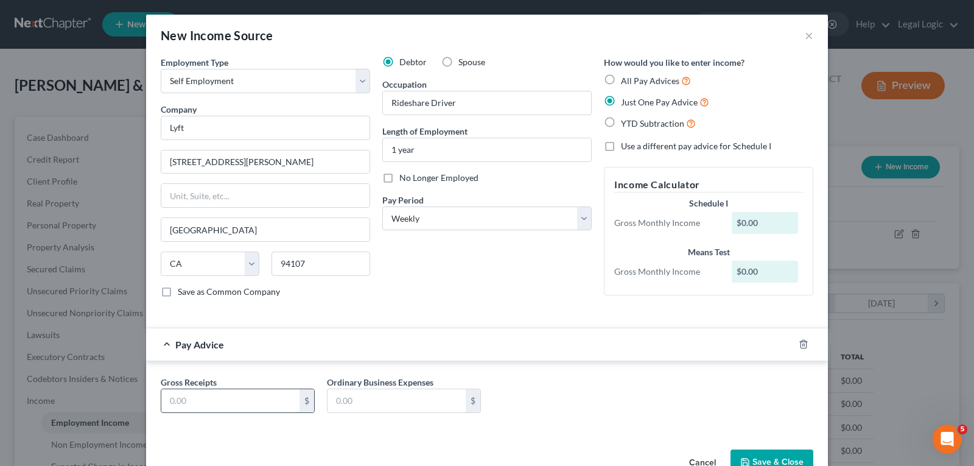
click at [217, 406] on input "text" at bounding box center [230, 400] width 138 height 23
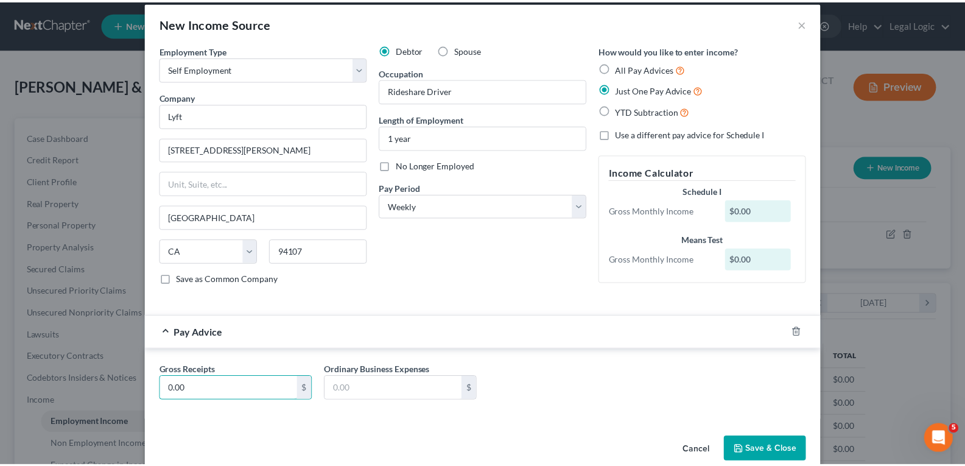
scroll to position [33, 0]
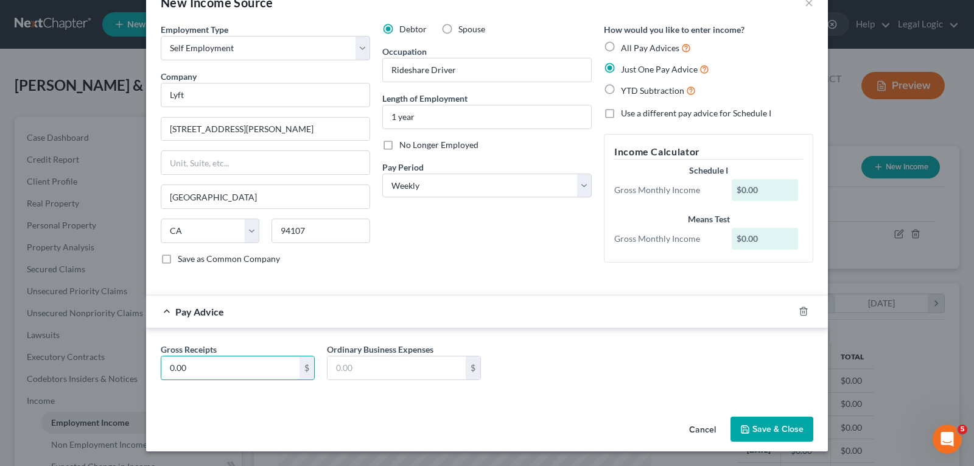
type input "0.00"
click at [771, 432] on button "Save & Close" at bounding box center [772, 429] width 83 height 26
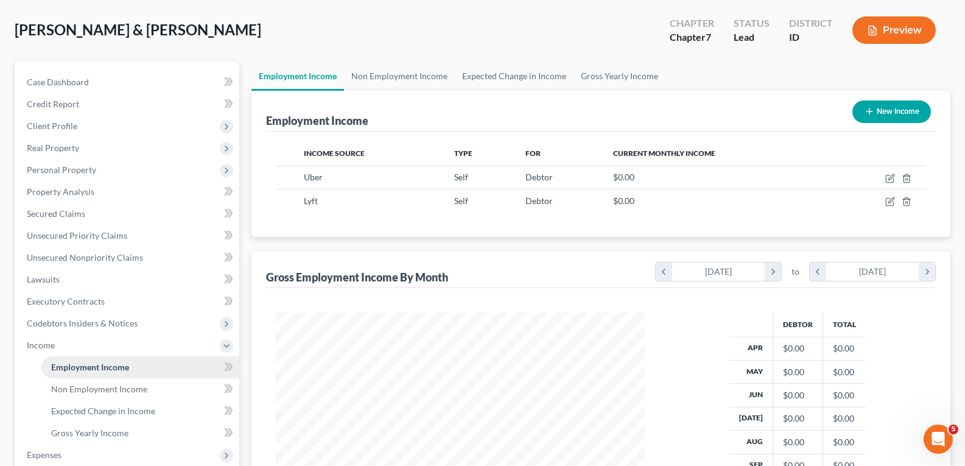
scroll to position [183, 0]
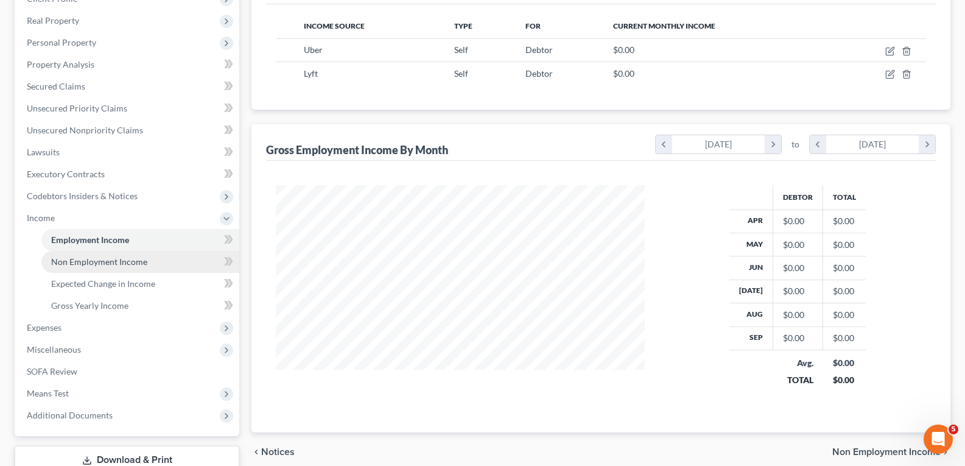
click at [122, 256] on span "Non Employment Income" at bounding box center [99, 261] width 96 height 10
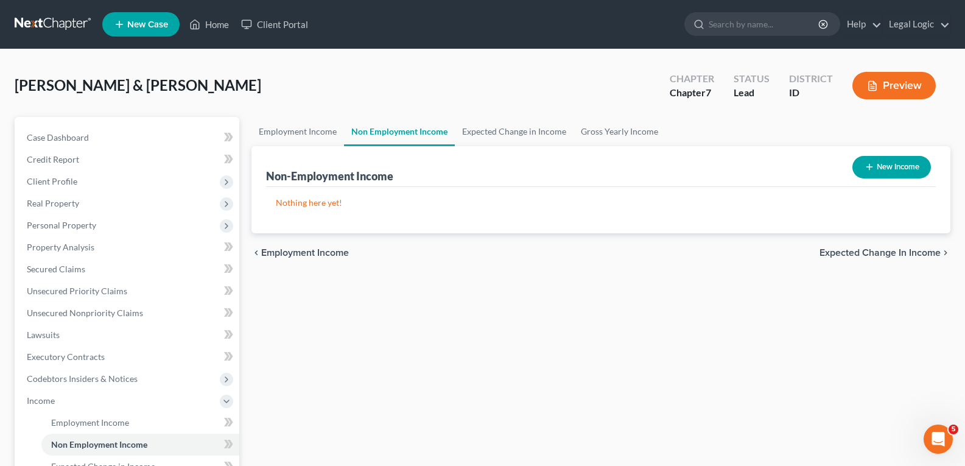
click at [902, 167] on button "New Income" at bounding box center [891, 167] width 79 height 23
select select "0"
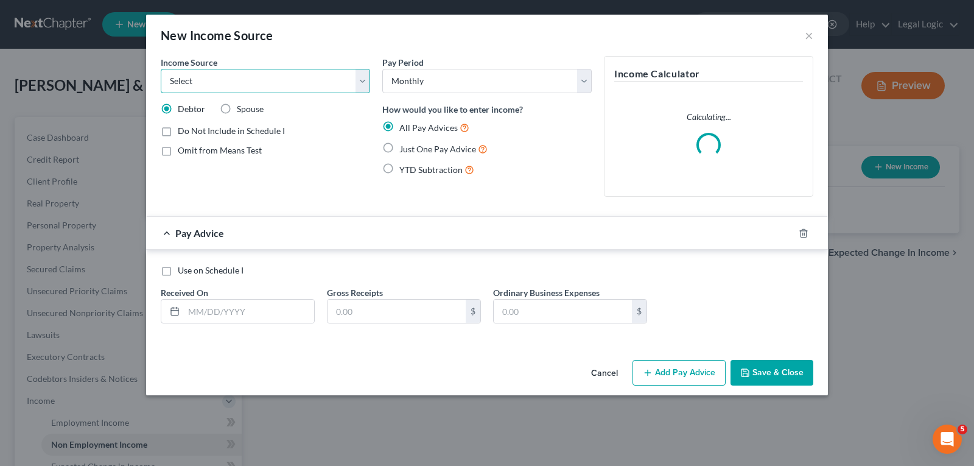
click at [365, 83] on select "Select Unemployment Disability (from employer) Pension Retirement Social Securi…" at bounding box center [265, 81] width 209 height 24
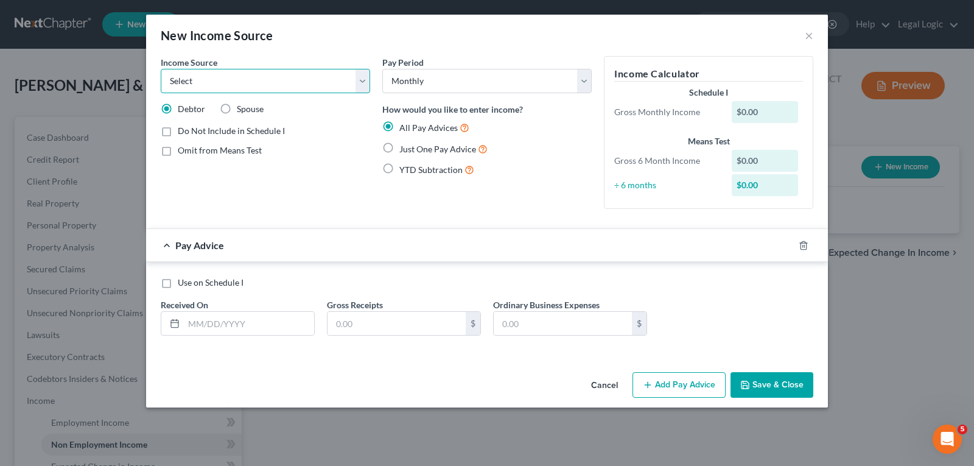
select select "4"
click at [161, 69] on select "Select Unemployment Disability (from employer) Pension Retirement Social Securi…" at bounding box center [265, 81] width 209 height 24
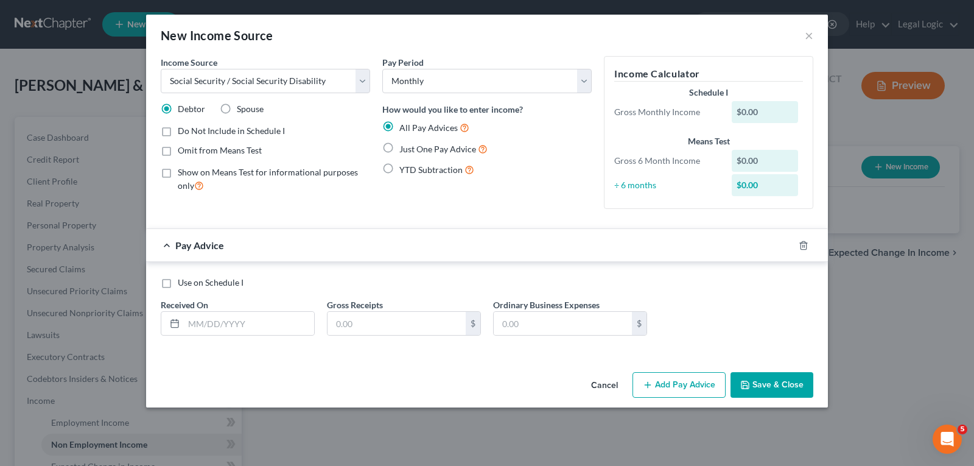
click at [399, 148] on label "Just One Pay Advice" at bounding box center [443, 149] width 88 height 14
click at [404, 148] on input "Just One Pay Advice" at bounding box center [408, 146] width 8 height 8
radio input "true"
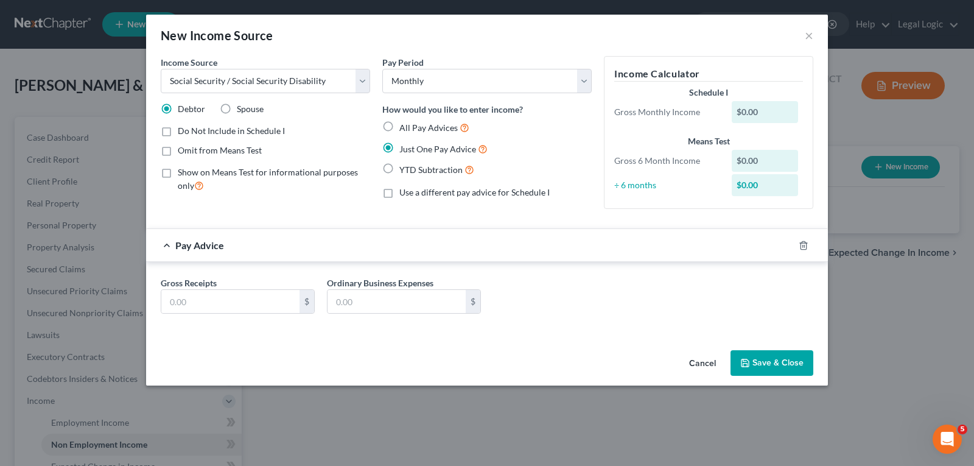
click at [237, 107] on label "Spouse" at bounding box center [250, 109] width 27 height 12
click at [242, 107] on input "Spouse" at bounding box center [246, 107] width 8 height 8
radio input "true"
click at [226, 303] on input "text" at bounding box center [230, 301] width 138 height 23
type input "823.72"
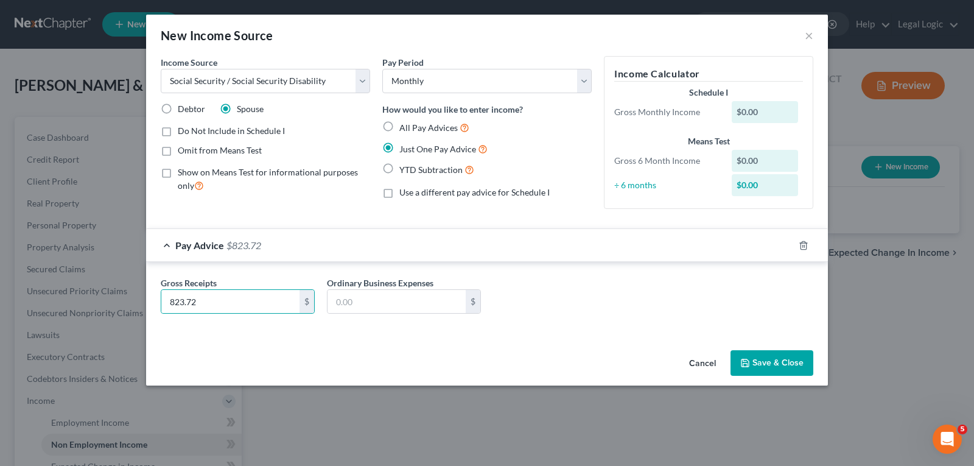
click at [763, 358] on button "Save & Close" at bounding box center [772, 363] width 83 height 26
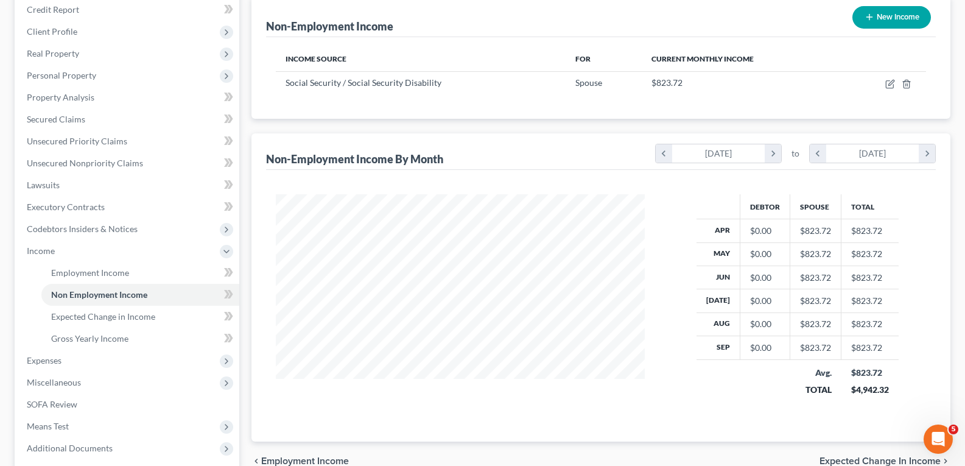
scroll to position [183, 0]
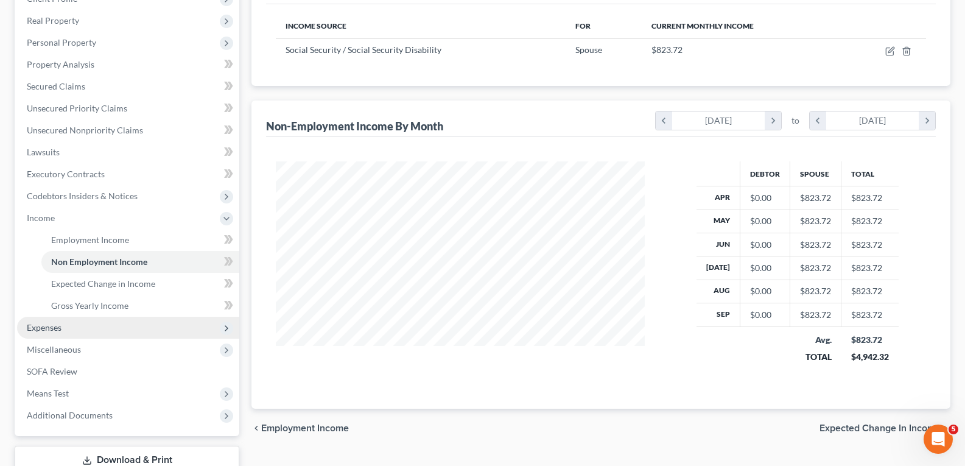
click at [47, 328] on span "Expenses" at bounding box center [44, 327] width 35 height 10
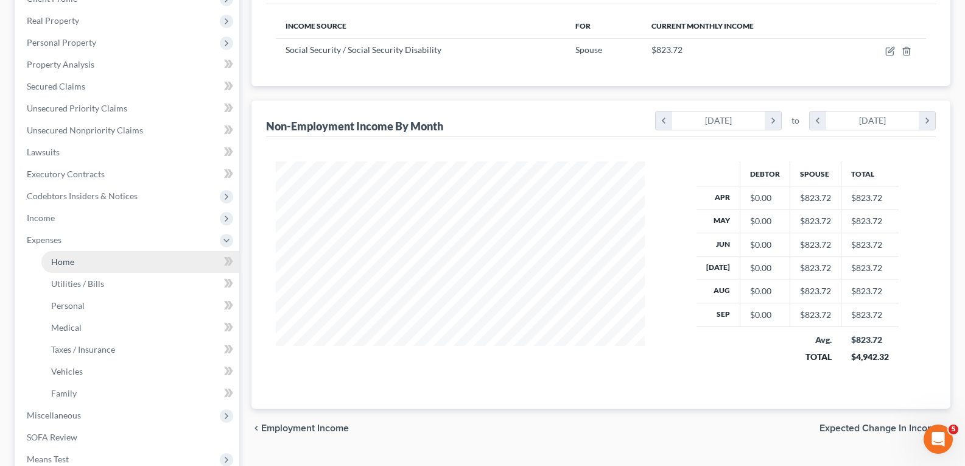
click at [69, 256] on span "Home" at bounding box center [62, 261] width 23 height 10
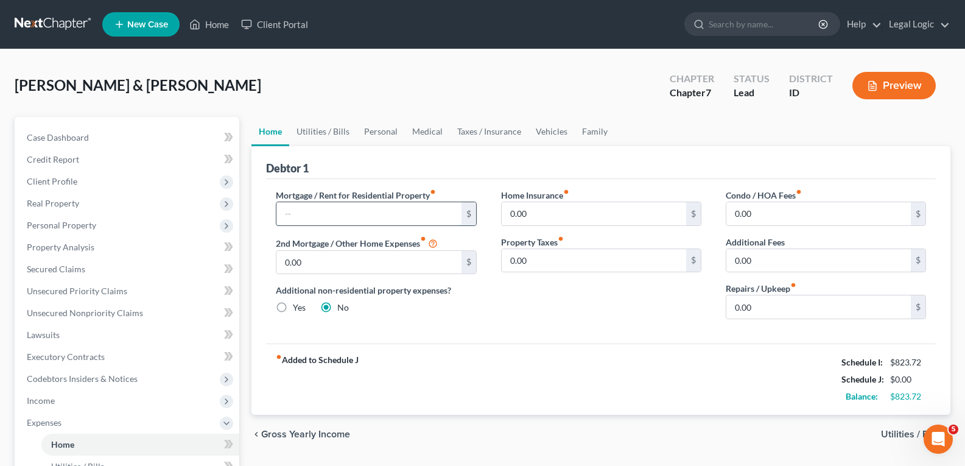
click at [349, 210] on input "text" at bounding box center [368, 213] width 184 height 23
type input "1,830.00"
click at [526, 212] on input "0.00" at bounding box center [594, 213] width 184 height 23
type input "15.80"
click at [422, 130] on link "Medical" at bounding box center [427, 131] width 45 height 29
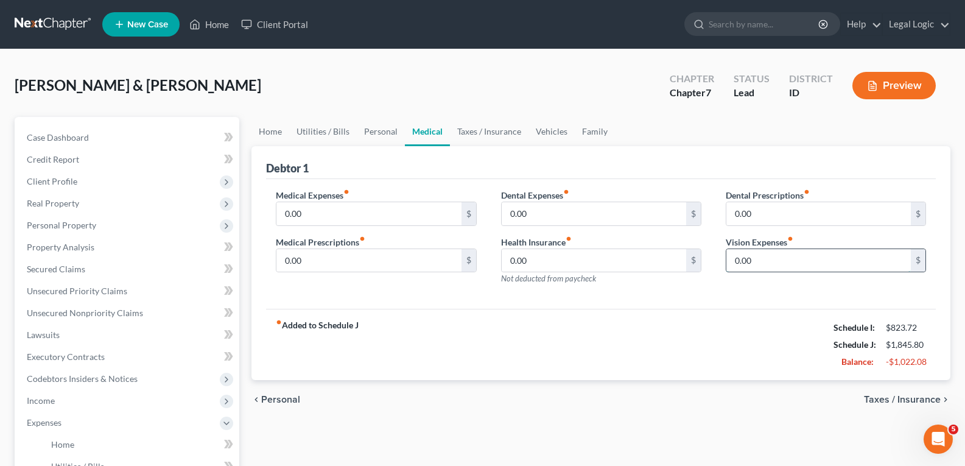
click at [741, 263] on input "0.00" at bounding box center [818, 260] width 184 height 23
type input "26.54"
click at [537, 124] on link "Vehicles" at bounding box center [551, 131] width 46 height 29
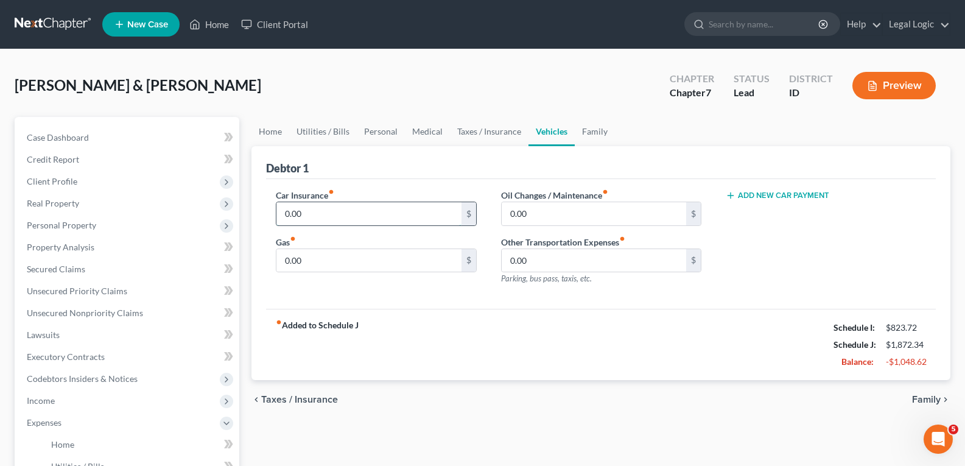
click at [359, 217] on input "0.00" at bounding box center [368, 213] width 184 height 23
type input "146.50"
click at [398, 264] on input "0.00" at bounding box center [368, 260] width 184 height 23
type input "600.00"
click at [545, 213] on input "0.00" at bounding box center [594, 213] width 184 height 23
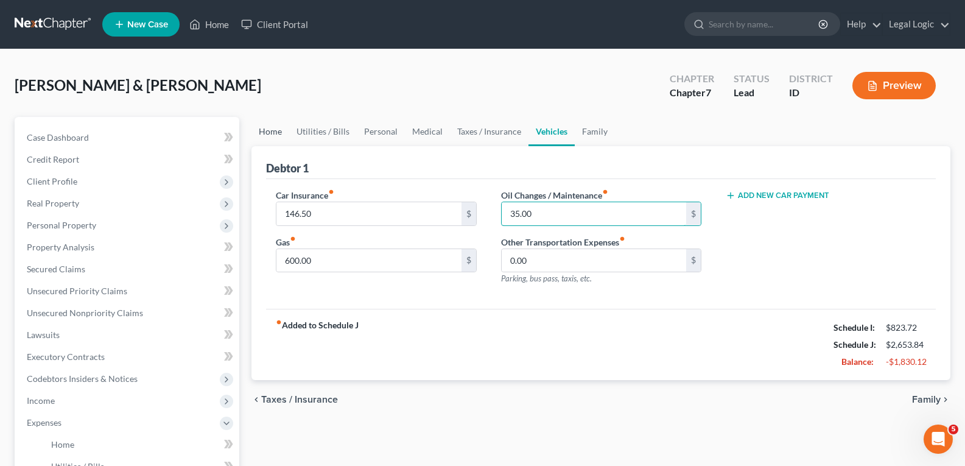
type input "35.00"
click at [270, 130] on link "Home" at bounding box center [270, 131] width 38 height 29
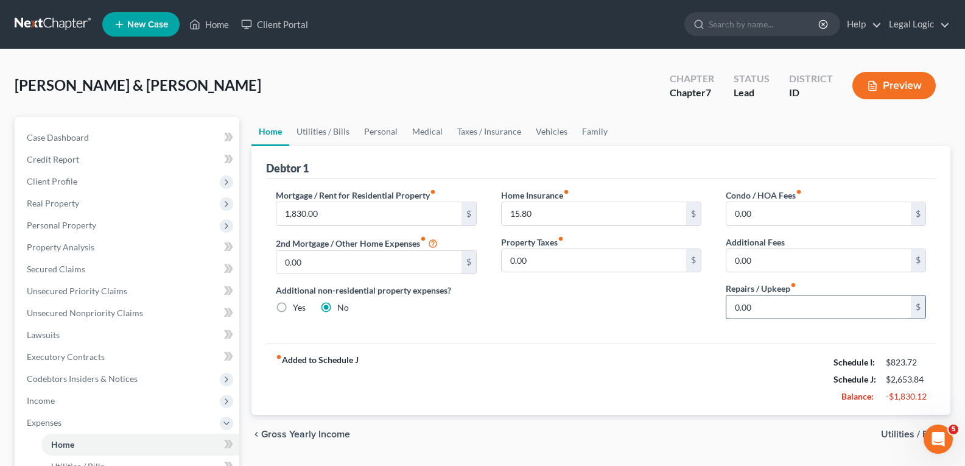
click at [771, 316] on input "0.00" at bounding box center [818, 306] width 184 height 23
type input "100.00"
click at [334, 130] on link "Utilities / Bills" at bounding box center [323, 131] width 68 height 29
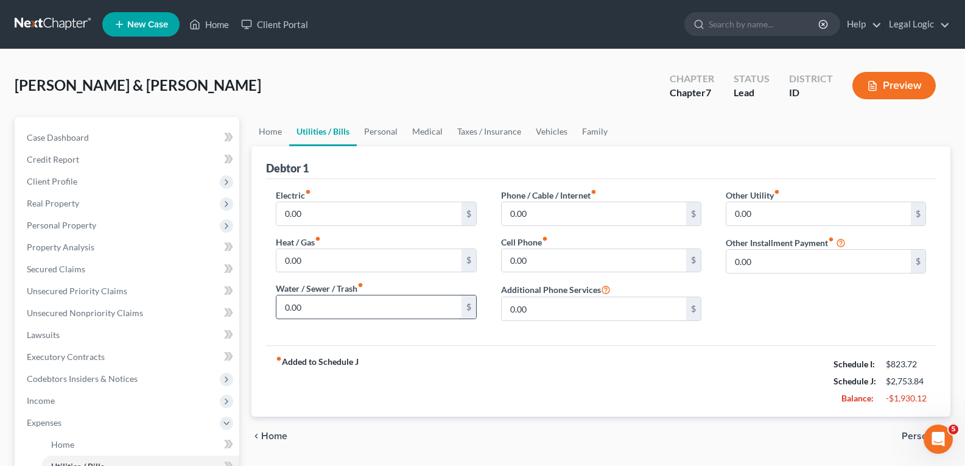
click at [336, 310] on input "0.00" at bounding box center [368, 306] width 184 height 23
type input "90.00"
type input "30.00"
click at [548, 256] on input "0.00" at bounding box center [594, 260] width 184 height 23
type input "38.00"
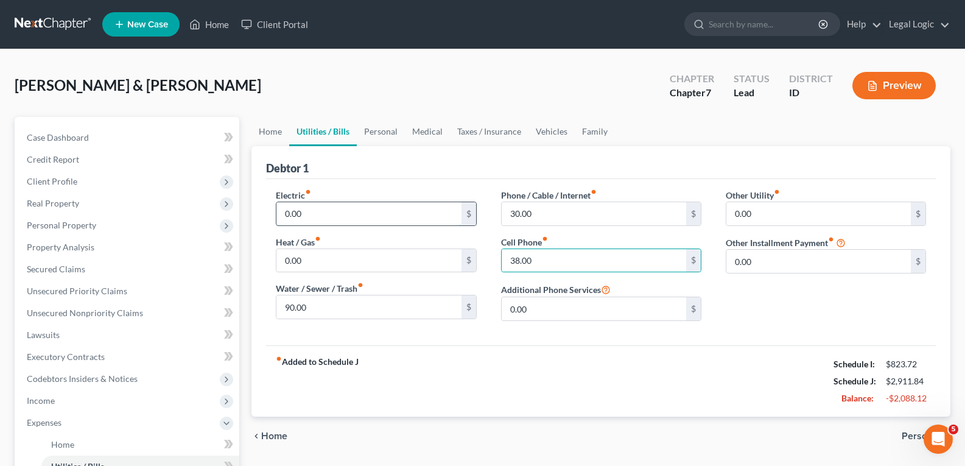
click at [389, 210] on input "0.00" at bounding box center [368, 213] width 184 height 23
type input "135.00"
click at [374, 128] on link "Personal" at bounding box center [381, 131] width 48 height 29
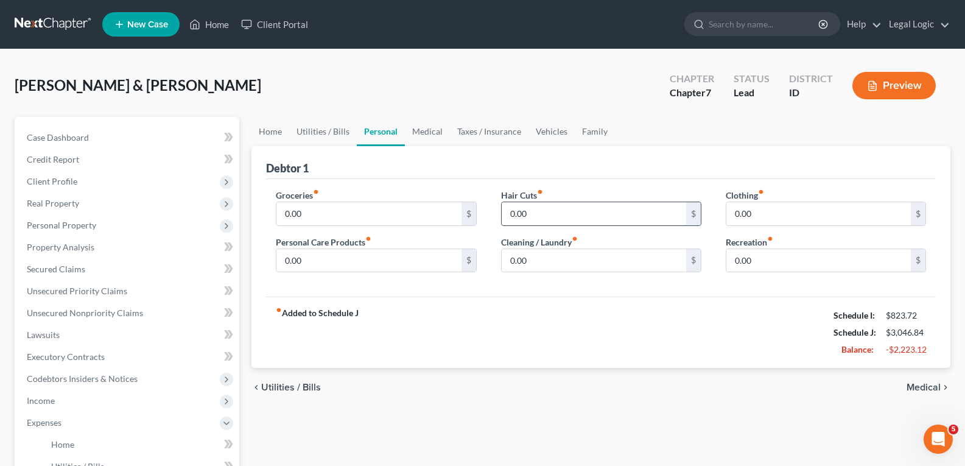
click at [581, 217] on input "0.00" at bounding box center [594, 213] width 184 height 23
type input "15.00"
click at [421, 127] on link "Medical" at bounding box center [427, 131] width 45 height 29
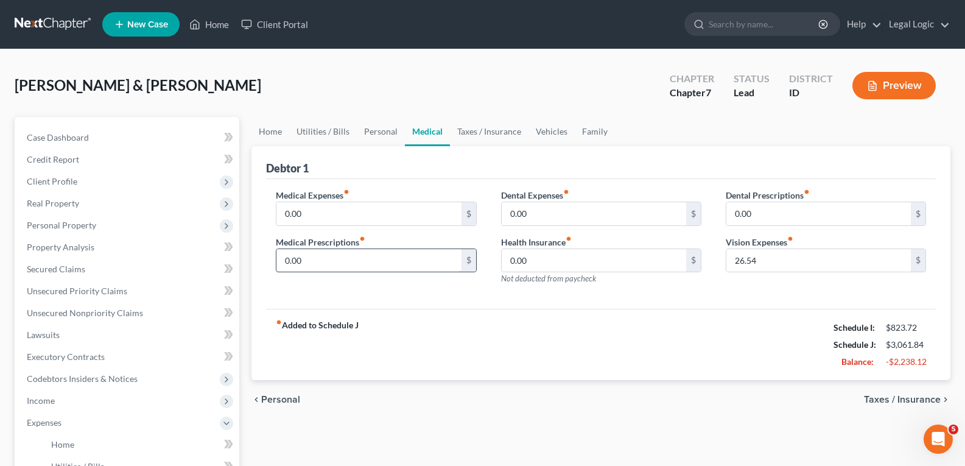
click at [295, 264] on input "0.00" at bounding box center [368, 260] width 184 height 23
type input "7.00"
click at [379, 131] on link "Personal" at bounding box center [381, 131] width 48 height 29
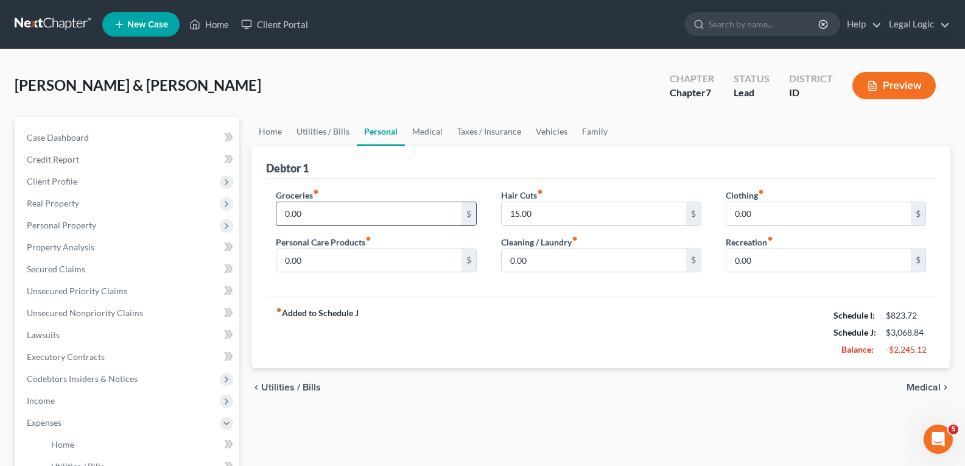
click at [329, 212] on input "0.00" at bounding box center [368, 213] width 184 height 23
type input "800.00"
click at [333, 262] on input "0.00" at bounding box center [368, 260] width 184 height 23
type input "50.00"
click at [558, 253] on input "0.00" at bounding box center [594, 260] width 184 height 23
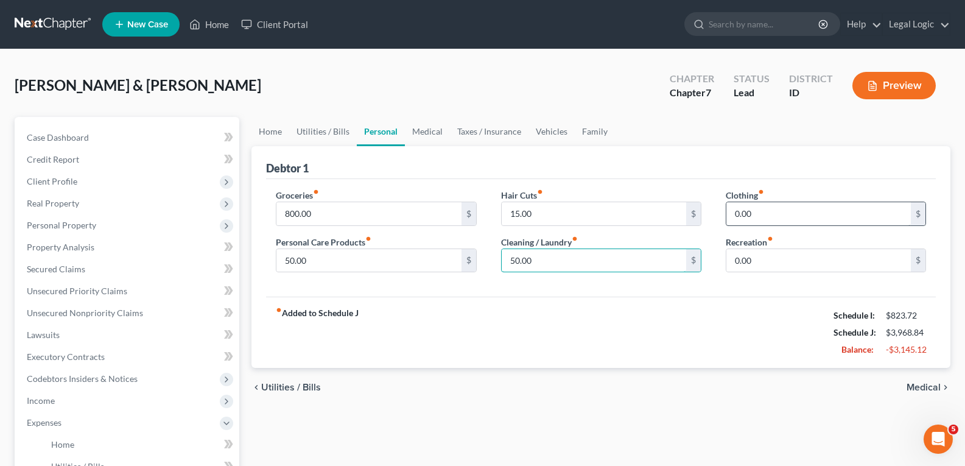
type input "50.00"
click at [773, 212] on input "0.00" at bounding box center [818, 213] width 184 height 23
type input "20.00"
click at [763, 259] on input "0.00" at bounding box center [818, 260] width 184 height 23
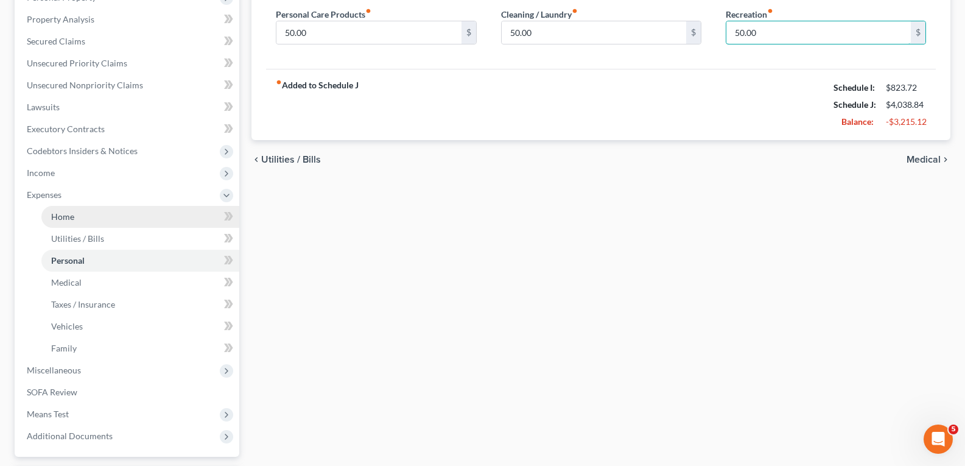
scroll to position [304, 0]
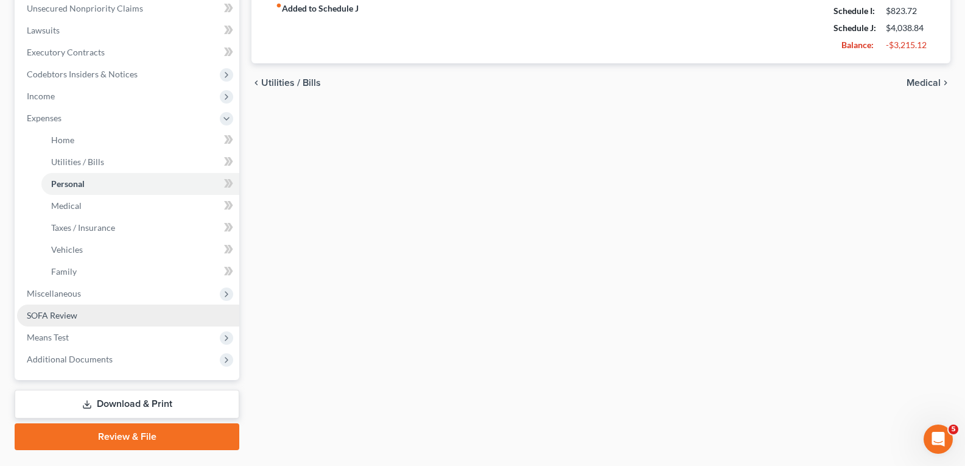
type input "50.00"
click at [69, 312] on span "SOFA Review" at bounding box center [52, 315] width 51 height 10
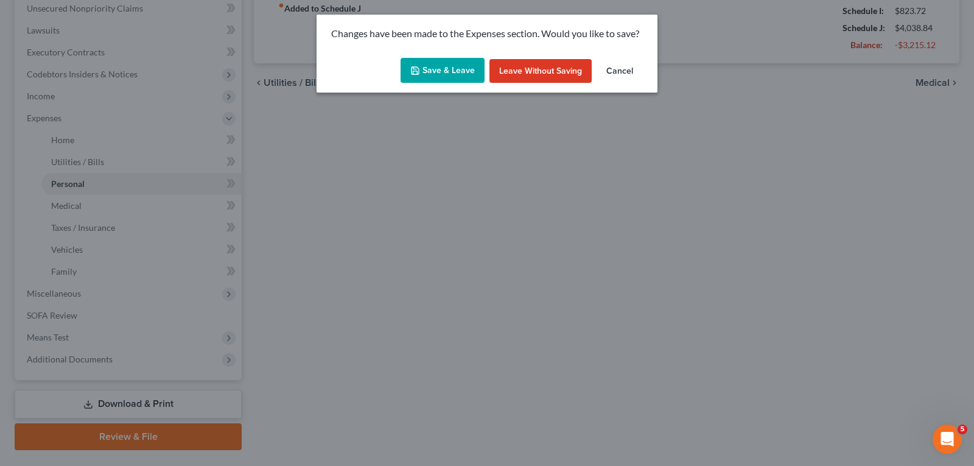
click at [444, 65] on button "Save & Leave" at bounding box center [443, 71] width 84 height 26
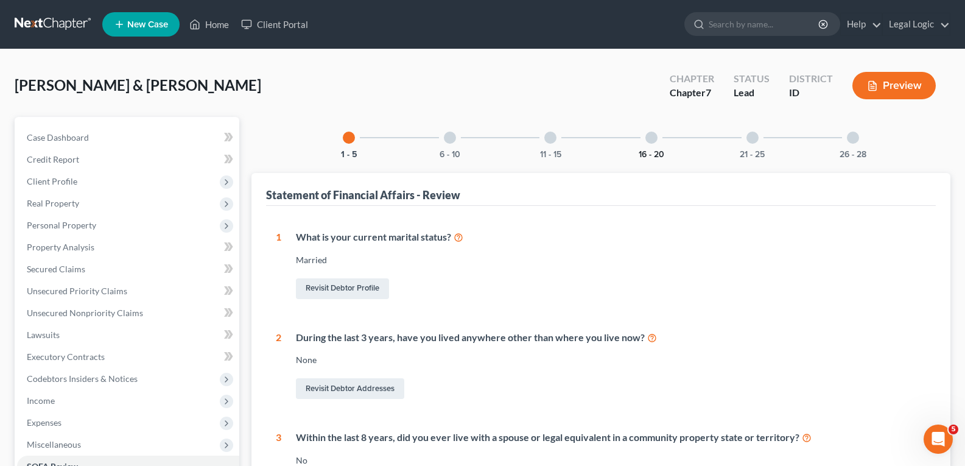
click at [643, 150] on button "16 - 20" at bounding box center [652, 154] width 26 height 9
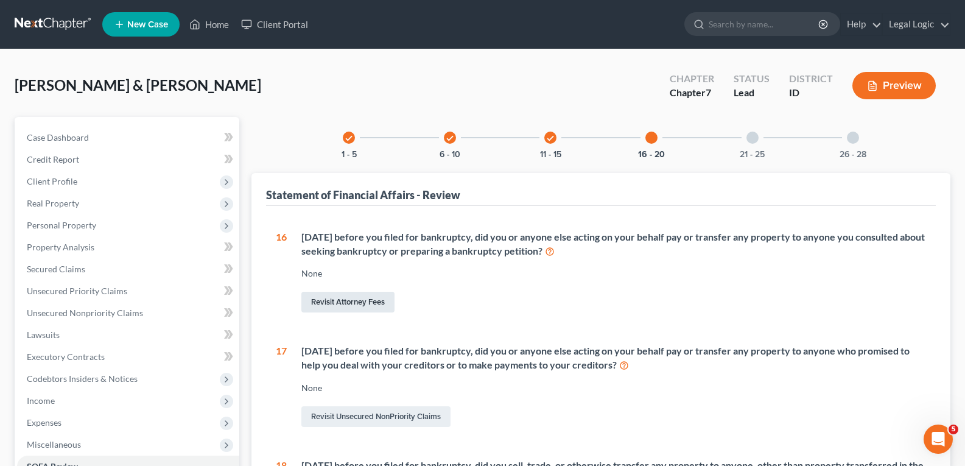
click at [371, 300] on link "Revisit Attorney Fees" at bounding box center [347, 302] width 93 height 21
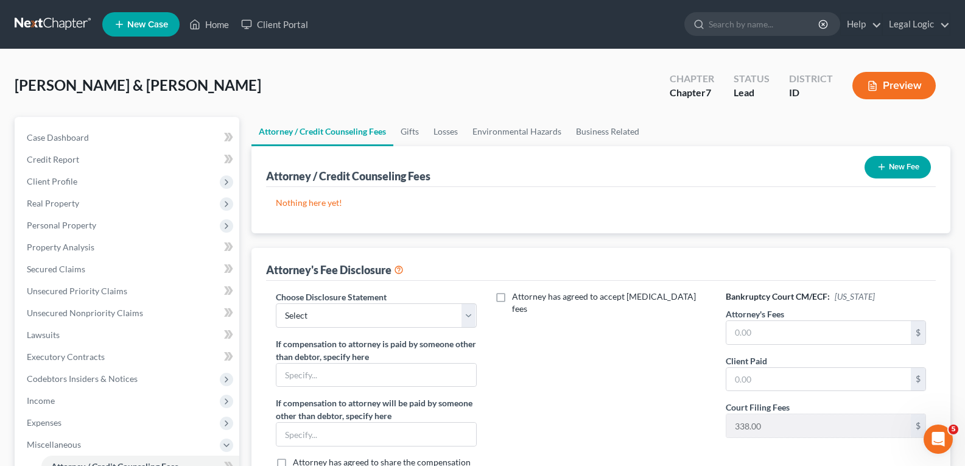
click at [899, 163] on button "New Fee" at bounding box center [897, 167] width 66 height 23
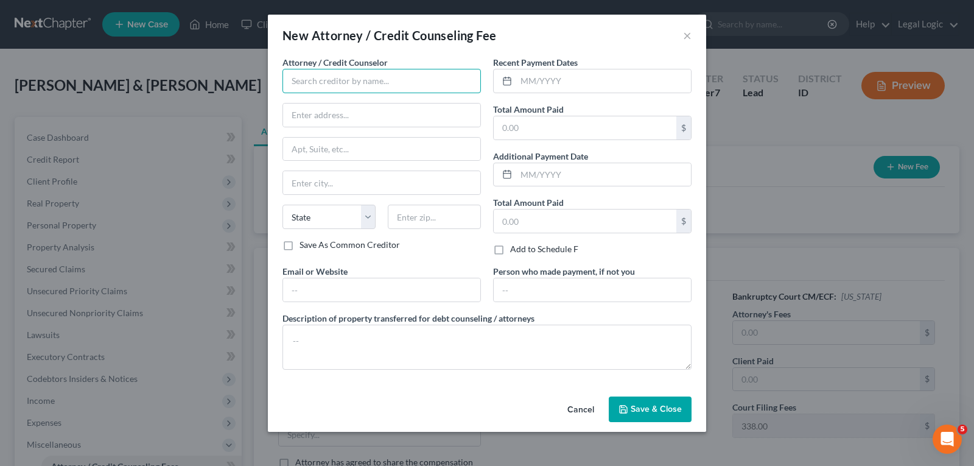
click at [451, 83] on input "text" at bounding box center [381, 81] width 198 height 24
type input "[PERSON_NAME]"
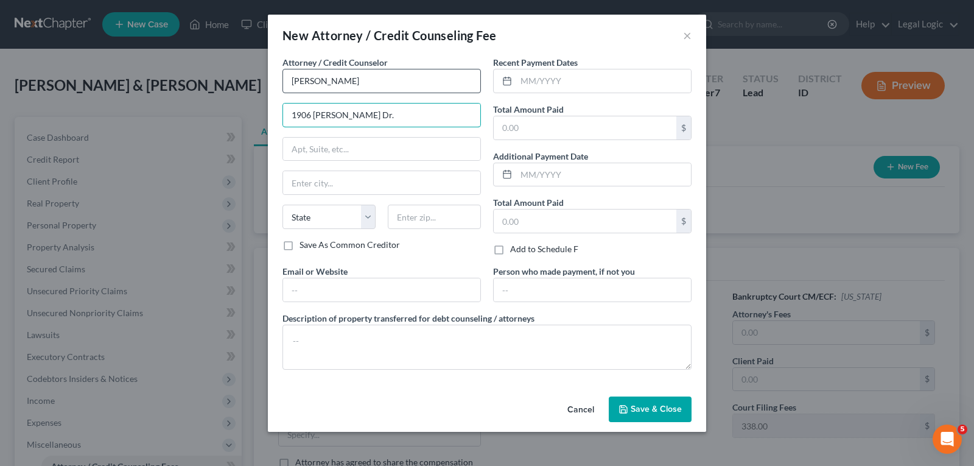
type input "1906 [PERSON_NAME] Dr."
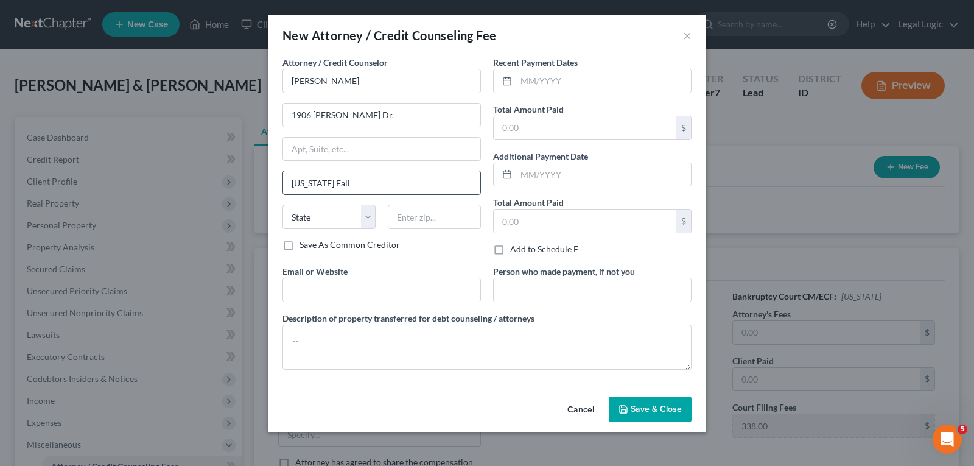
click at [363, 183] on input "[US_STATE] Fall" at bounding box center [381, 182] width 197 height 23
click at [668, 408] on span "Save & Close" at bounding box center [656, 409] width 51 height 10
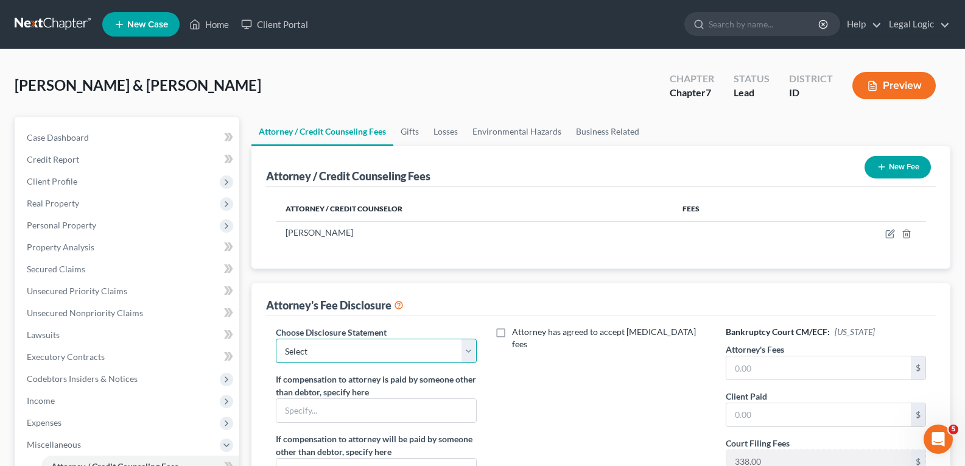
click at [468, 352] on select "Select None" at bounding box center [376, 350] width 200 height 24
click at [276, 338] on select "Select None" at bounding box center [376, 350] width 200 height 24
click at [216, 21] on link "Home" at bounding box center [209, 24] width 52 height 22
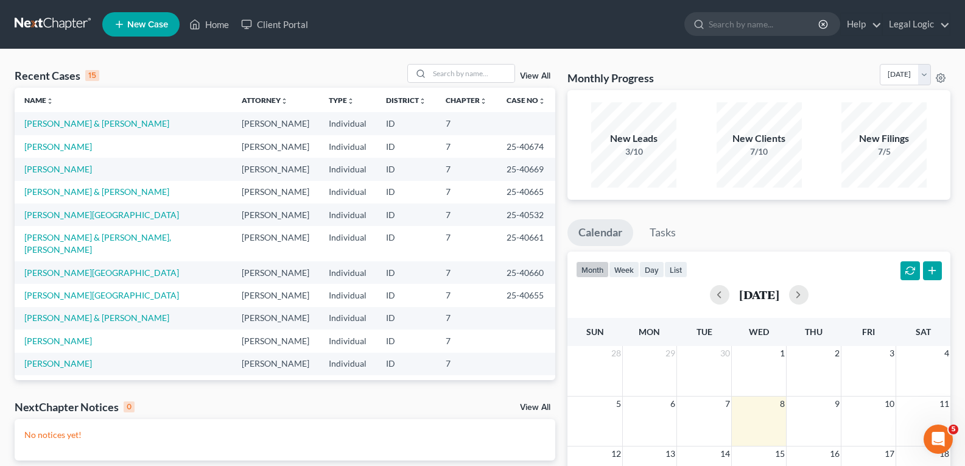
click at [148, 15] on link "New Case" at bounding box center [140, 24] width 77 height 24
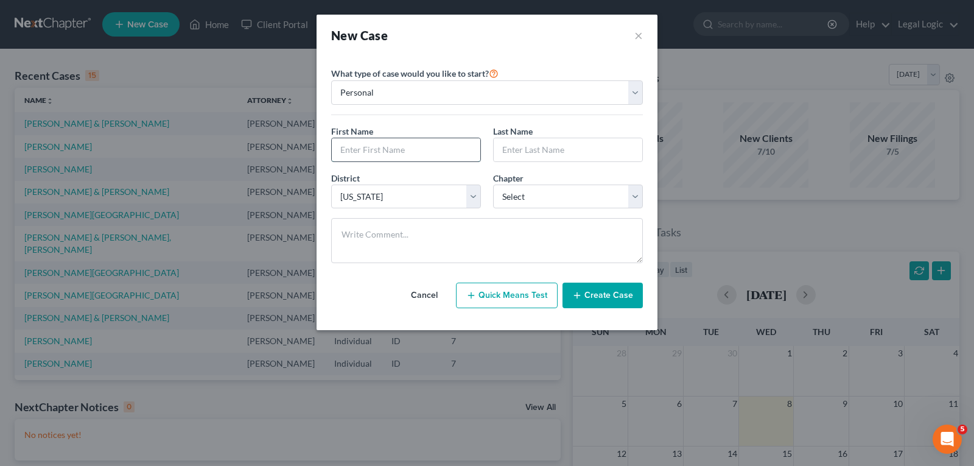
click at [412, 144] on input "text" at bounding box center [406, 149] width 149 height 23
click at [637, 200] on select "Select 7 11 12 13" at bounding box center [568, 196] width 150 height 24
click at [493, 184] on select "Select 7 11 12 13" at bounding box center [568, 196] width 150 height 24
click at [346, 149] on input "Gridgette" at bounding box center [406, 149] width 149 height 23
click at [602, 289] on button "Create Case" at bounding box center [603, 295] width 80 height 26
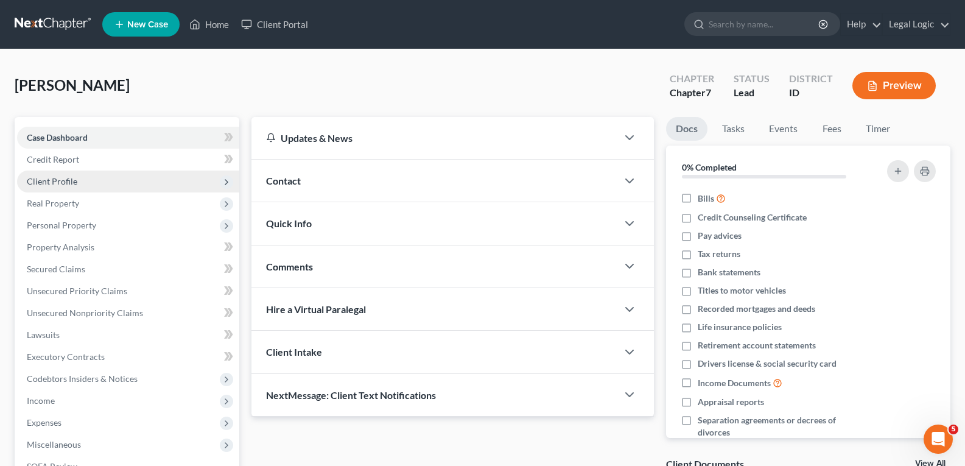
click at [71, 180] on span "Client Profile" at bounding box center [52, 181] width 51 height 10
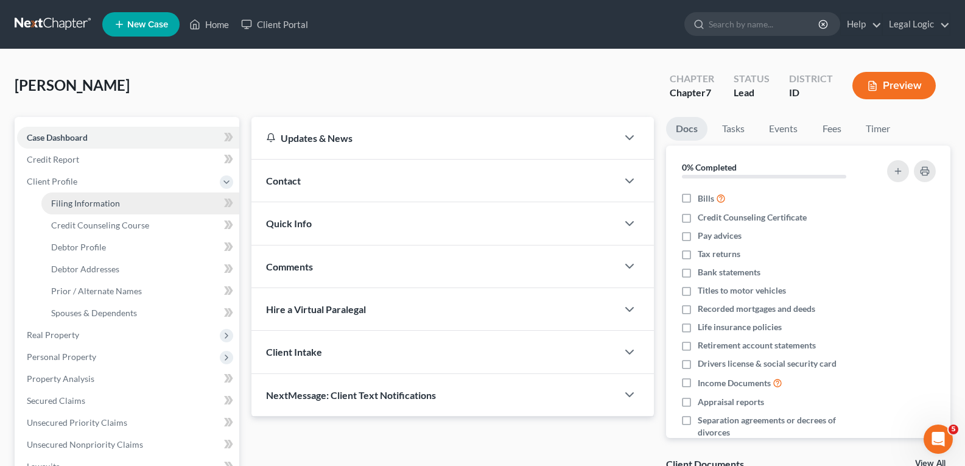
click at [80, 195] on link "Filing Information" at bounding box center [140, 203] width 198 height 22
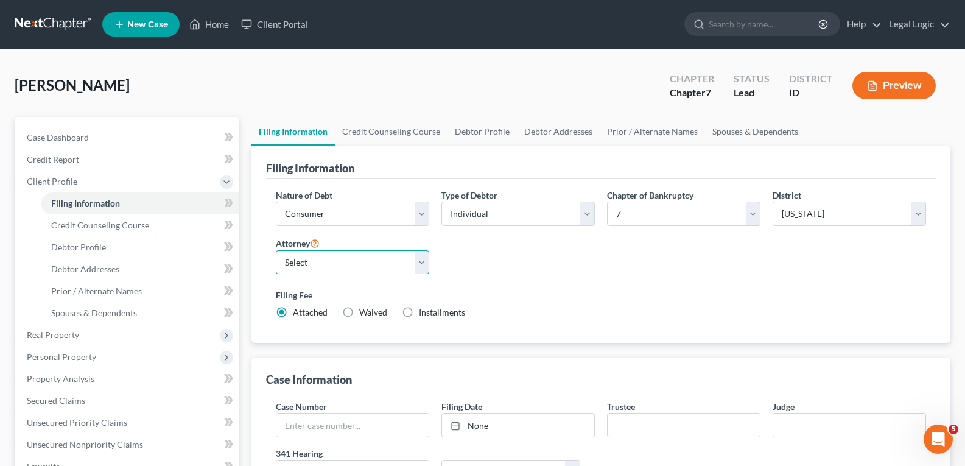
click at [418, 270] on select "Select [PERSON_NAME] - ID [PERSON_NAME] - MTB [PERSON_NAME] - ID" at bounding box center [352, 262] width 153 height 24
click at [276, 250] on select "Select [PERSON_NAME] - ID [PERSON_NAME] - MTB [PERSON_NAME] - ID" at bounding box center [352, 262] width 153 height 24
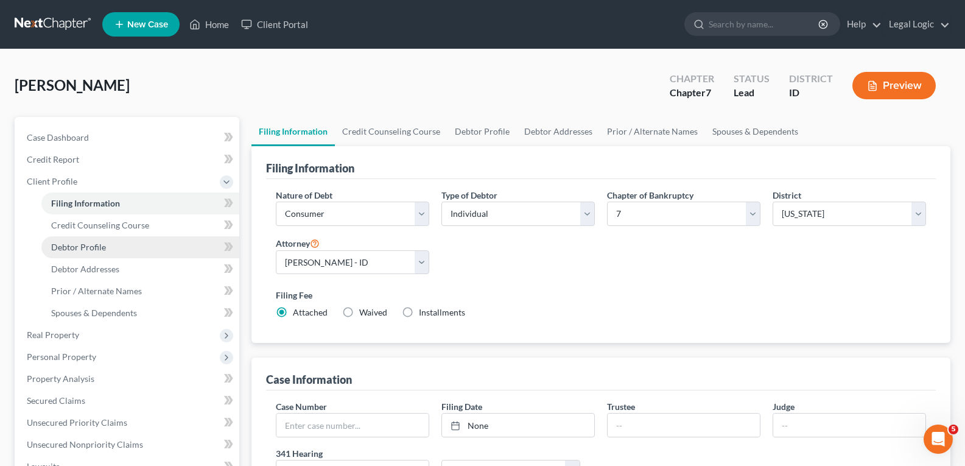
click at [101, 246] on span "Debtor Profile" at bounding box center [78, 247] width 55 height 10
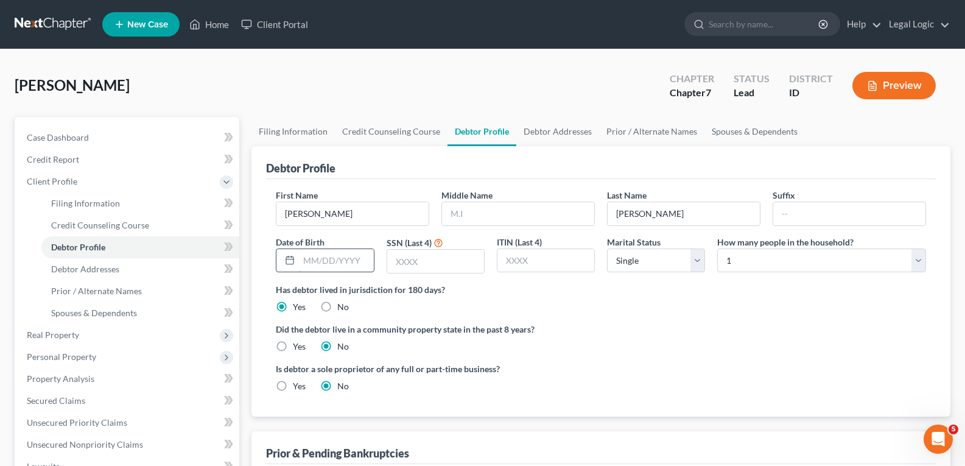
click at [322, 261] on input "text" at bounding box center [336, 260] width 74 height 23
click at [404, 258] on input "text" at bounding box center [435, 261] width 97 height 23
click at [703, 267] on select "Select Single Married Separated Divorced Widowed" at bounding box center [656, 260] width 98 height 24
click at [607, 248] on select "Select Single Married Separated Divorced Widowed" at bounding box center [656, 260] width 98 height 24
drag, startPoint x: 920, startPoint y: 260, endPoint x: 913, endPoint y: 261, distance: 7.3
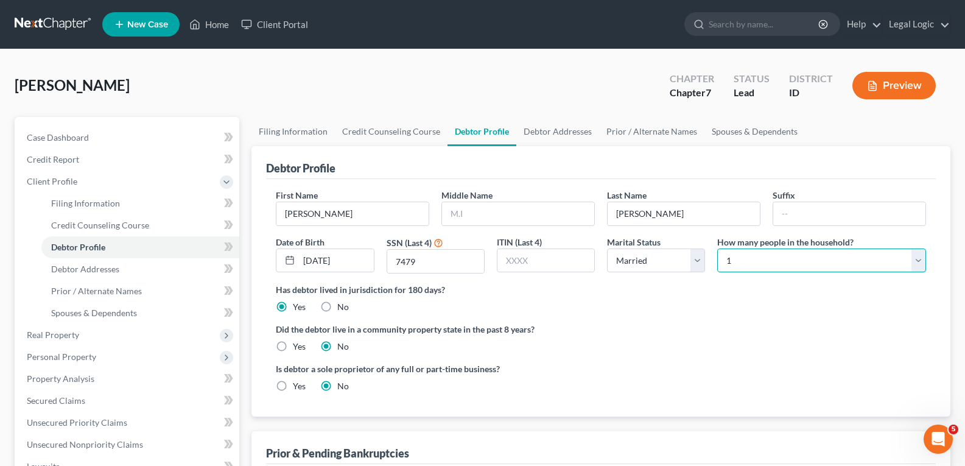
click at [920, 260] on select "Select 1 2 3 4 5 6 7 8 9 10 11 12 13 14 15 16 17 18 19 20" at bounding box center [821, 260] width 209 height 24
click at [717, 248] on select "Select 1 2 3 4 5 6 7 8 9 10 11 12 13 14 15 16 17 18 19 20" at bounding box center [821, 260] width 209 height 24
drag, startPoint x: 284, startPoint y: 344, endPoint x: 237, endPoint y: 330, distance: 48.3
click at [293, 343] on label "Yes" at bounding box center [299, 346] width 13 height 12
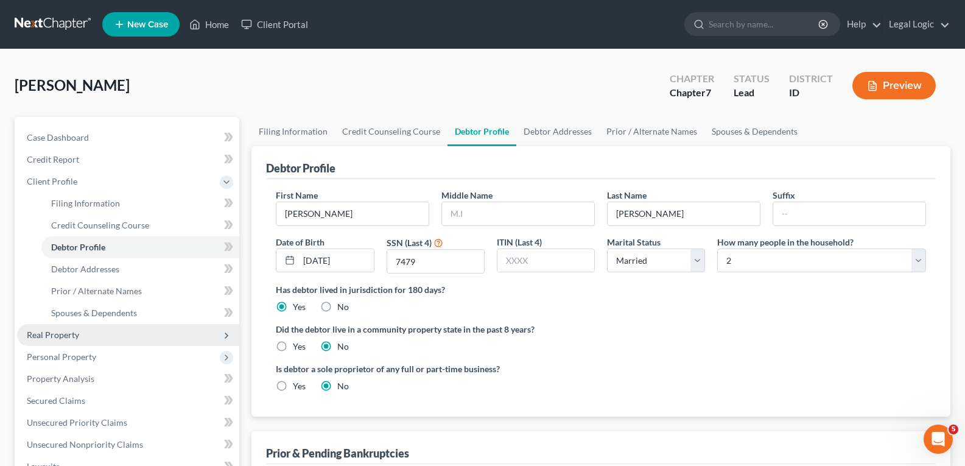
click at [298, 343] on input "Yes" at bounding box center [302, 344] width 8 height 8
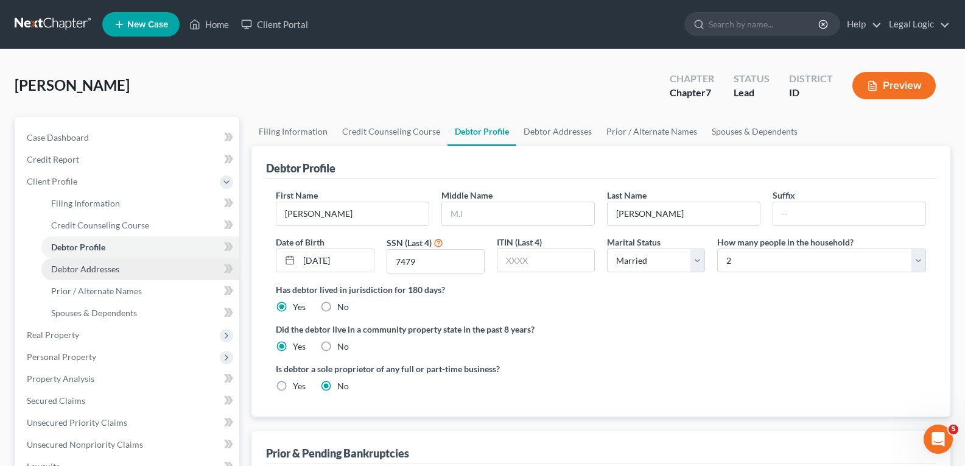
click at [100, 269] on span "Debtor Addresses" at bounding box center [85, 269] width 68 height 10
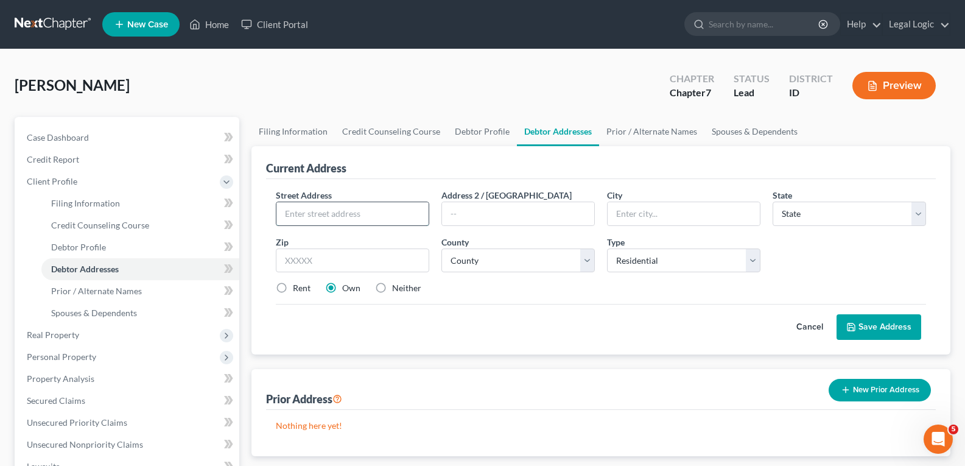
click at [319, 216] on input "text" at bounding box center [352, 213] width 152 height 23
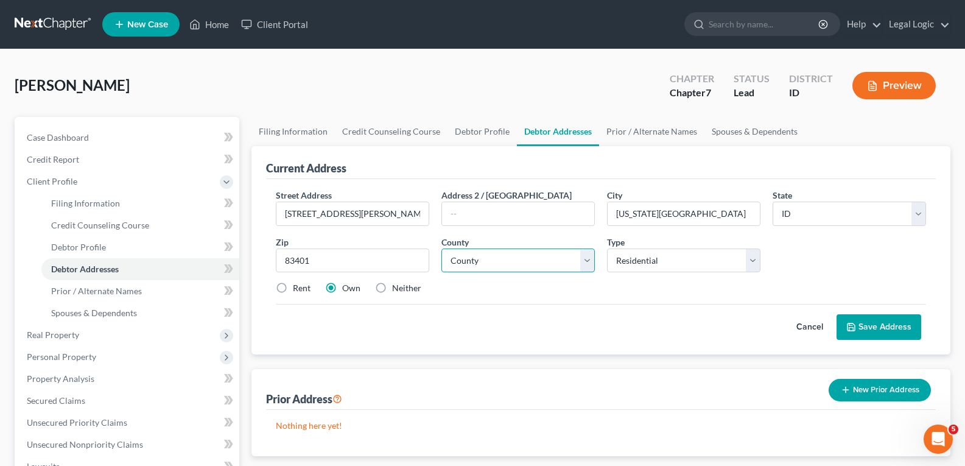
click at [589, 266] on select "County [GEOGRAPHIC_DATA] [GEOGRAPHIC_DATA] [GEOGRAPHIC_DATA] [GEOGRAPHIC_DATA] …" at bounding box center [517, 260] width 153 height 24
click at [441, 248] on select "County [GEOGRAPHIC_DATA] [GEOGRAPHIC_DATA] [GEOGRAPHIC_DATA] [GEOGRAPHIC_DATA] …" at bounding box center [517, 260] width 153 height 24
drag, startPoint x: 279, startPoint y: 289, endPoint x: 351, endPoint y: 286, distance: 71.9
click at [293, 289] on label "Rent" at bounding box center [302, 288] width 18 height 12
click at [298, 289] on input "Rent" at bounding box center [302, 286] width 8 height 8
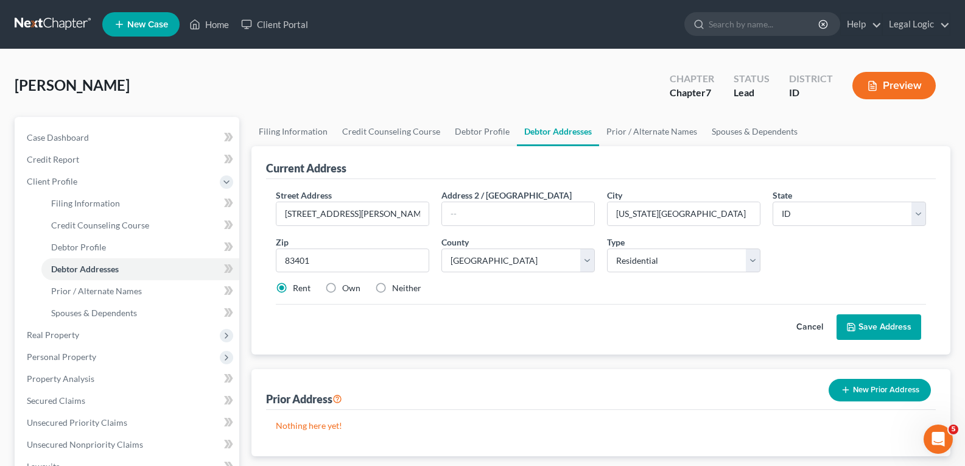
click at [878, 321] on button "Save Address" at bounding box center [878, 327] width 85 height 26
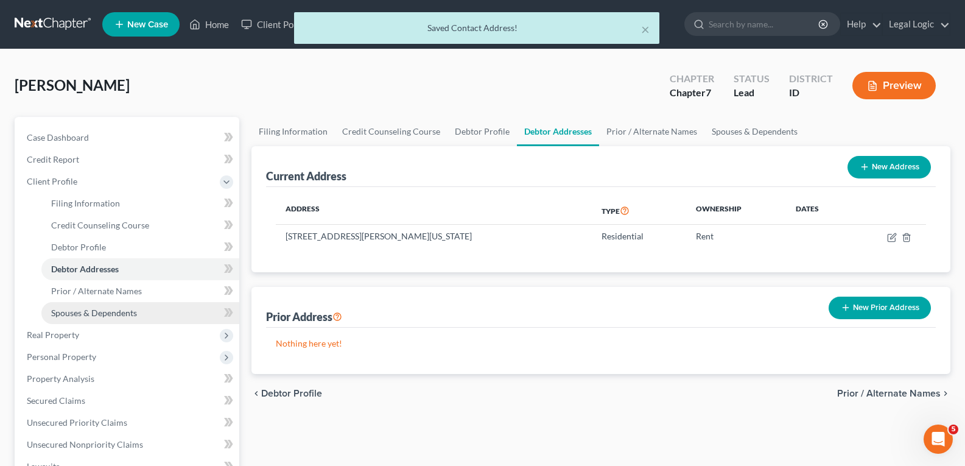
click at [105, 310] on span "Spouses & Dependents" at bounding box center [94, 312] width 86 height 10
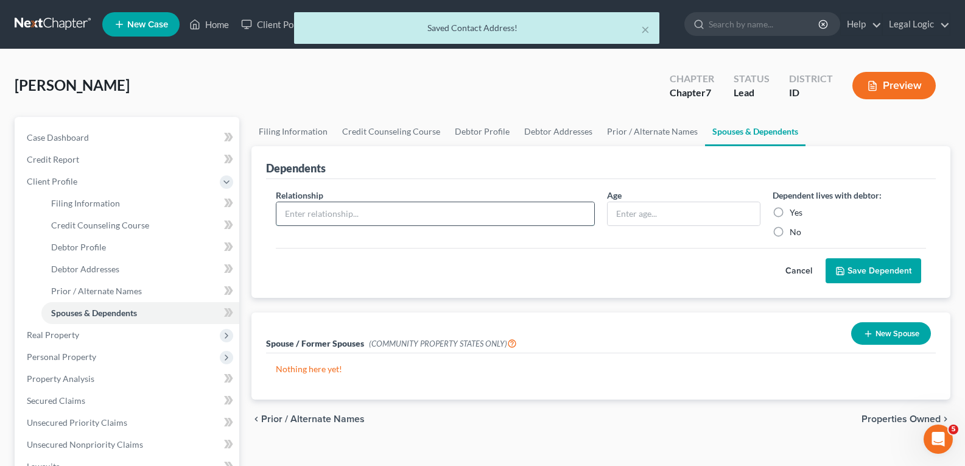
click at [316, 219] on input "text" at bounding box center [435, 213] width 318 height 23
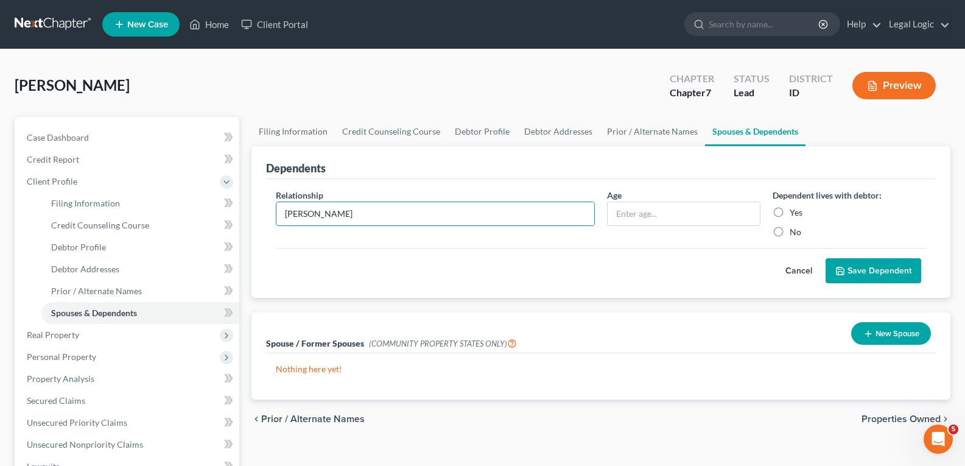
drag, startPoint x: 798, startPoint y: 263, endPoint x: 419, endPoint y: 233, distance: 379.9
click at [788, 261] on button "Cancel" at bounding box center [799, 271] width 54 height 24
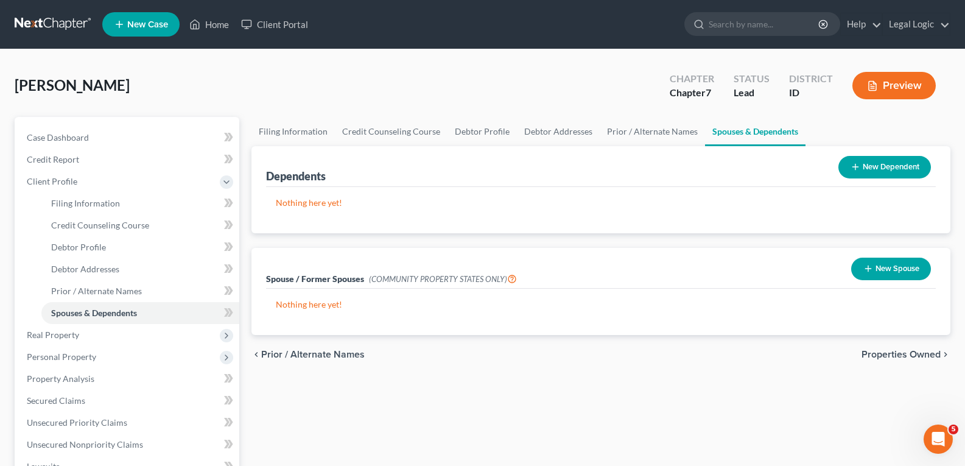
drag, startPoint x: 907, startPoint y: 263, endPoint x: 825, endPoint y: 244, distance: 84.5
click at [903, 261] on button "New Spouse" at bounding box center [891, 269] width 80 height 23
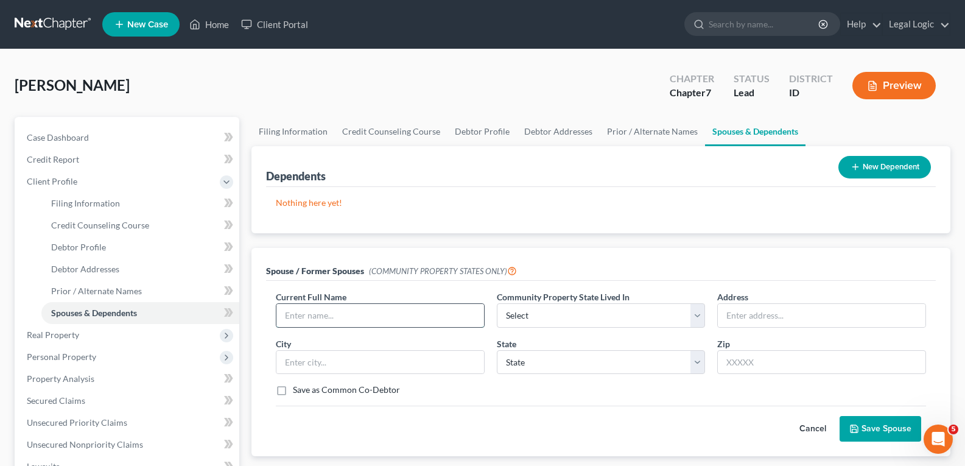
click at [388, 313] on input "text" at bounding box center [380, 315] width 208 height 23
click at [695, 317] on select "Select AZ CA GU ID LA NV NM PR [GEOGRAPHIC_DATA] [GEOGRAPHIC_DATA] [GEOGRAPHIC_…" at bounding box center [601, 315] width 209 height 24
click at [497, 303] on select "Select AZ CA GU ID LA NV NM PR [GEOGRAPHIC_DATA] [GEOGRAPHIC_DATA] [GEOGRAPHIC_…" at bounding box center [601, 315] width 209 height 24
click at [754, 317] on input "text" at bounding box center [822, 315] width 208 height 23
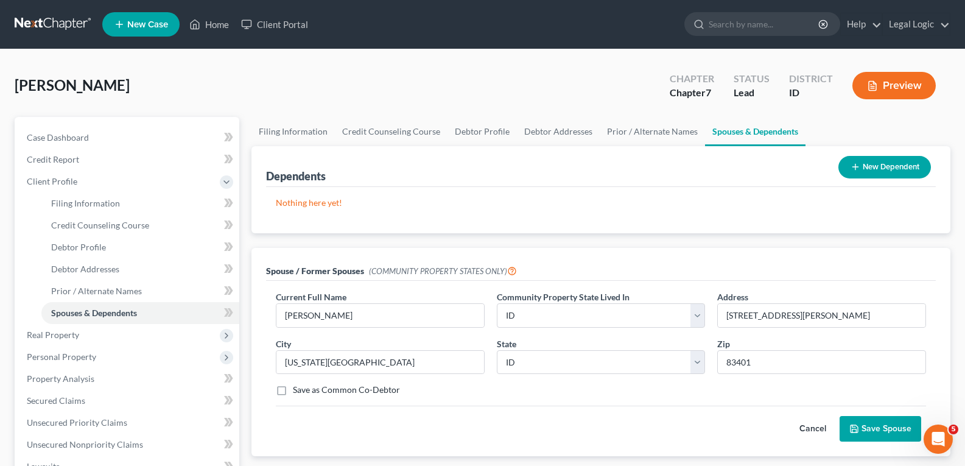
click at [894, 430] on button "Save Spouse" at bounding box center [880, 429] width 82 height 26
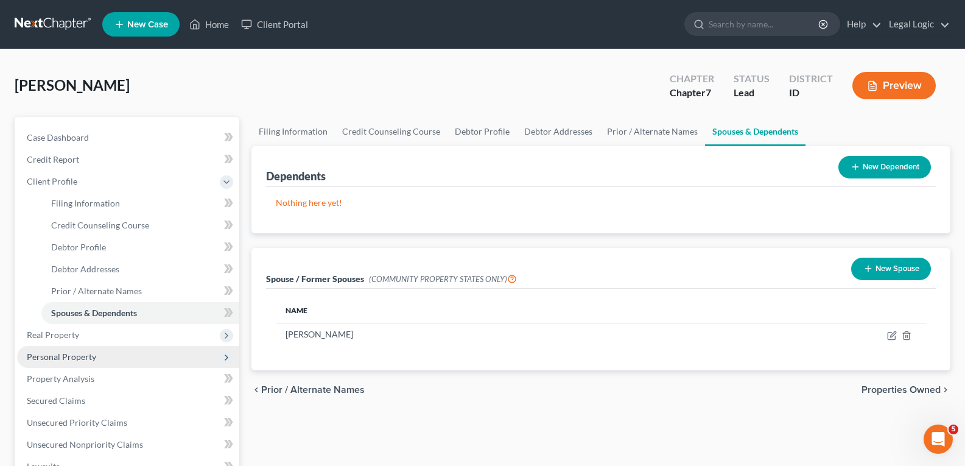
click at [69, 355] on span "Personal Property" at bounding box center [61, 356] width 69 height 10
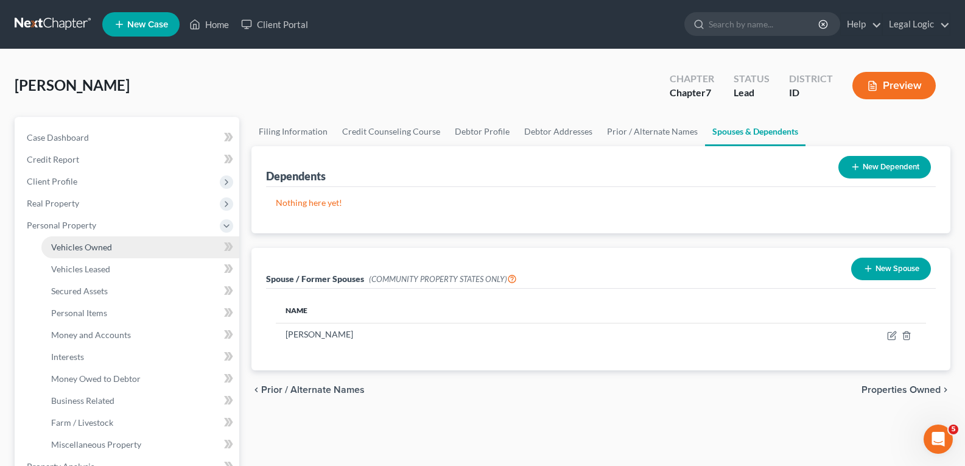
click at [103, 248] on span "Vehicles Owned" at bounding box center [81, 247] width 61 height 10
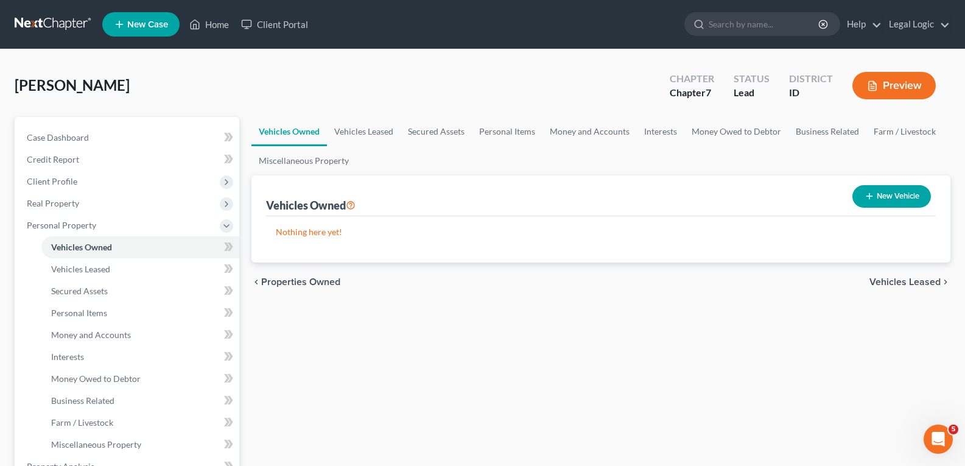
click at [877, 200] on button "New Vehicle" at bounding box center [891, 196] width 79 height 23
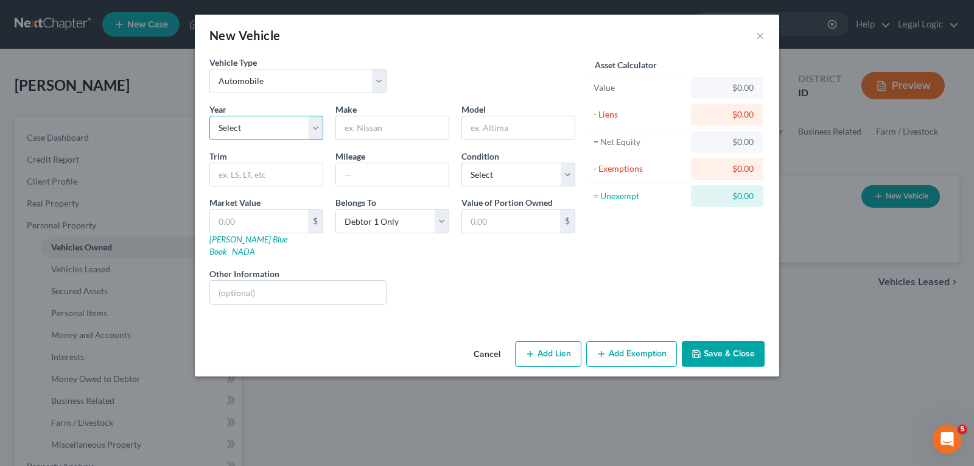
click at [312, 127] on select "Select 2026 2025 2024 2023 2022 2021 2020 2019 2018 2017 2016 2015 2014 2013 20…" at bounding box center [266, 128] width 114 height 24
click at [209, 116] on select "Select 2026 2025 2024 2023 2022 2021 2020 2019 2018 2017 2016 2015 2014 2013 20…" at bounding box center [266, 128] width 114 height 24
click at [401, 122] on input "text" at bounding box center [392, 127] width 113 height 23
drag, startPoint x: 570, startPoint y: 171, endPoint x: 549, endPoint y: 180, distance: 23.2
click at [570, 170] on select "Select Excellent Very Good Good Fair Poor" at bounding box center [518, 175] width 114 height 24
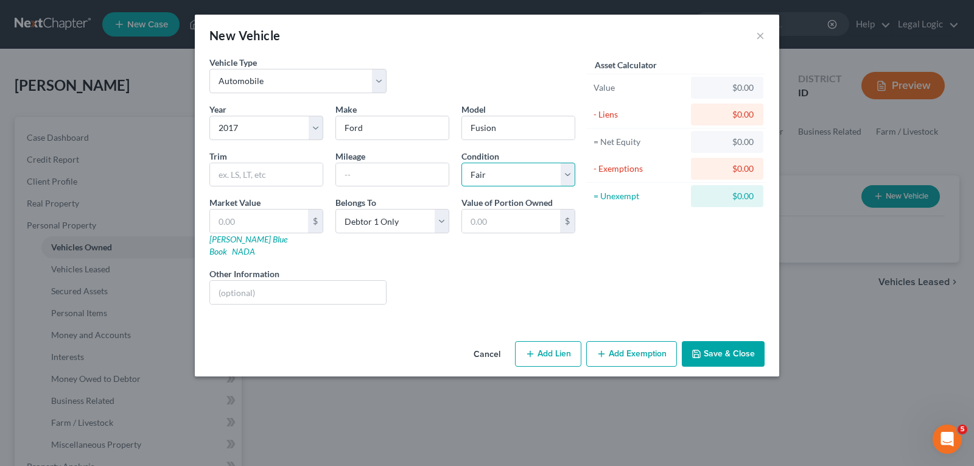
click at [461, 163] on select "Select Excellent Very Good Good Fair Poor" at bounding box center [518, 175] width 114 height 24
click at [253, 219] on input "text" at bounding box center [259, 220] width 98 height 23
click at [274, 219] on input "text" at bounding box center [259, 220] width 98 height 23
click at [624, 341] on button "Add Exemption" at bounding box center [631, 354] width 91 height 26
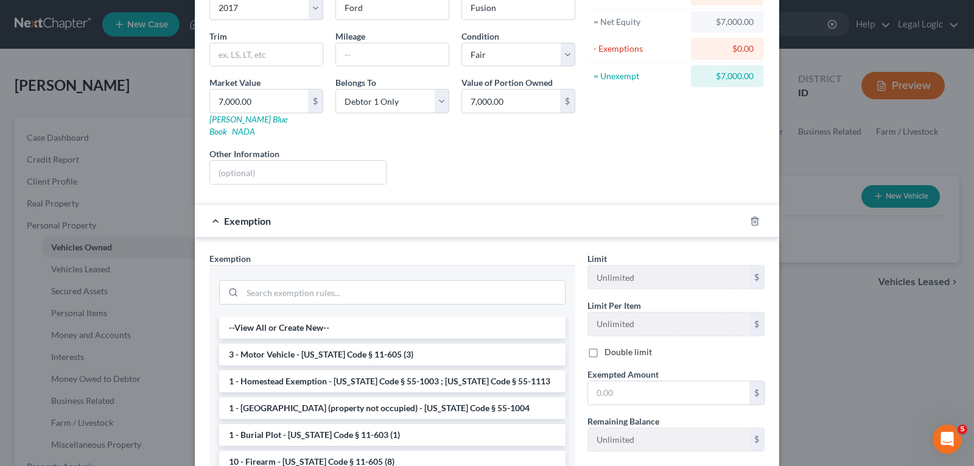
scroll to position [122, 0]
drag, startPoint x: 528, startPoint y: 343, endPoint x: 589, endPoint y: 362, distance: 63.7
click at [535, 345] on li "3 - Motor Vehicle - [US_STATE] Code § 11-605 (3)" at bounding box center [392, 353] width 346 height 22
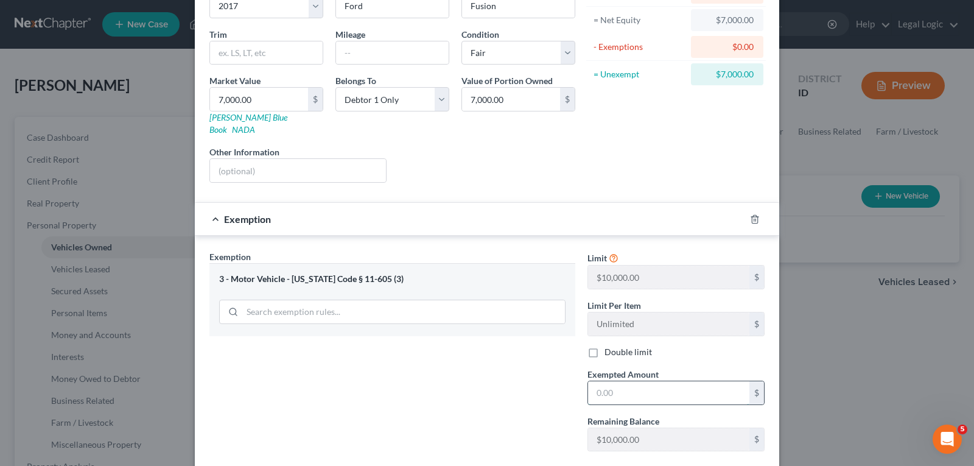
click at [638, 388] on input "text" at bounding box center [668, 392] width 161 height 23
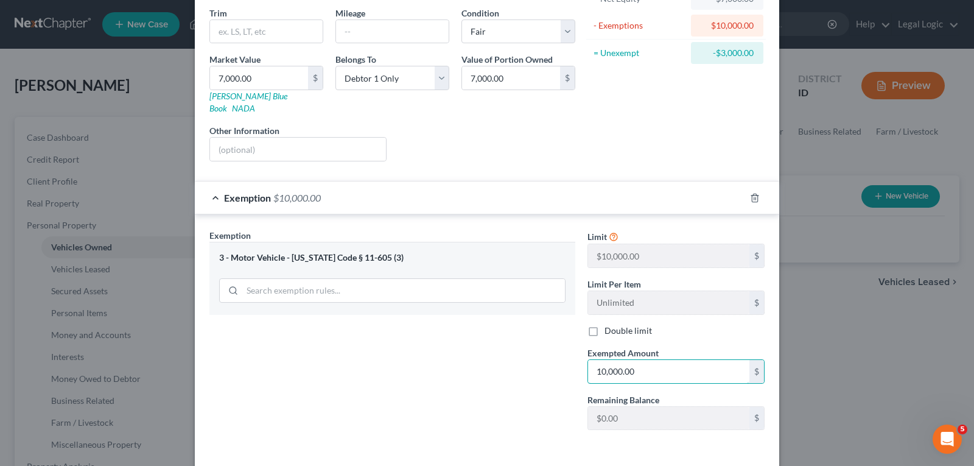
scroll to position [182, 0]
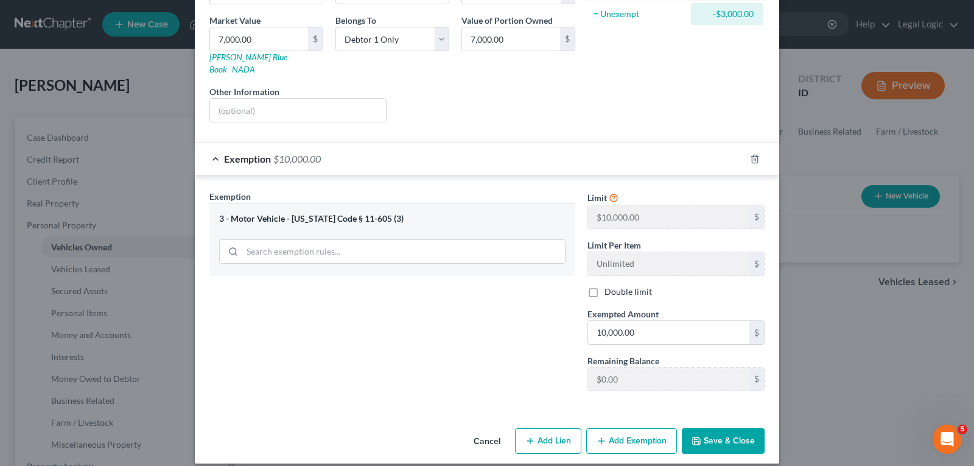
click at [731, 429] on button "Save & Close" at bounding box center [723, 441] width 83 height 26
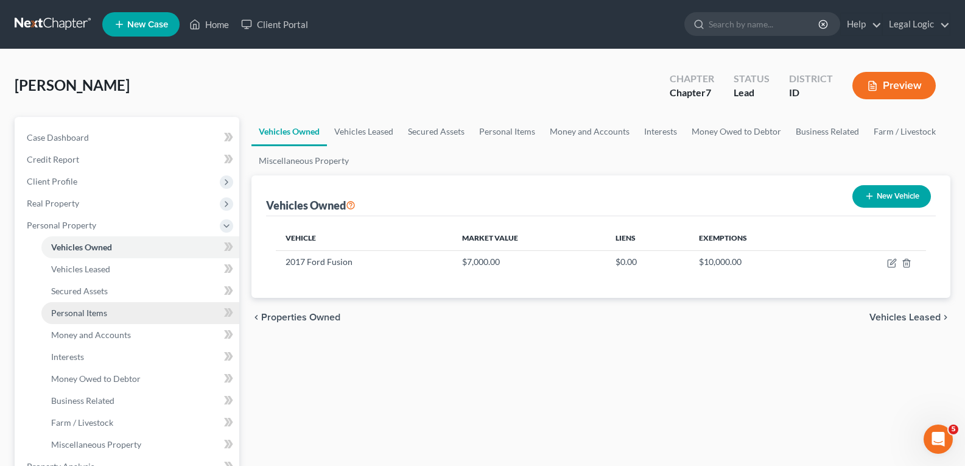
click at [88, 305] on link "Personal Items" at bounding box center [140, 313] width 198 height 22
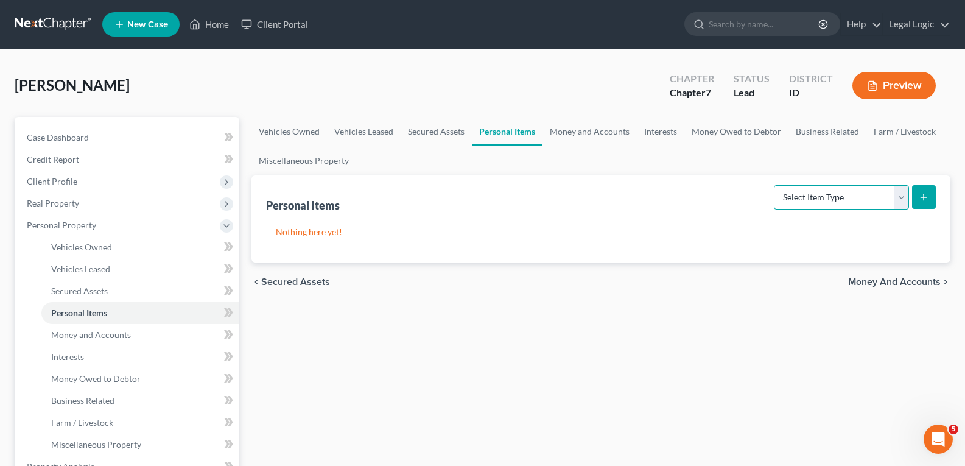
drag, startPoint x: 899, startPoint y: 191, endPoint x: 891, endPoint y: 194, distance: 7.9
click at [899, 191] on select "Select Item Type Clothing Collectibles Of Value Electronics Firearms Household …" at bounding box center [841, 197] width 135 height 24
click at [775, 185] on select "Select Item Type Clothing Collectibles Of Value Electronics Firearms Household …" at bounding box center [841, 197] width 135 height 24
click at [930, 195] on button "submit" at bounding box center [924, 197] width 24 height 24
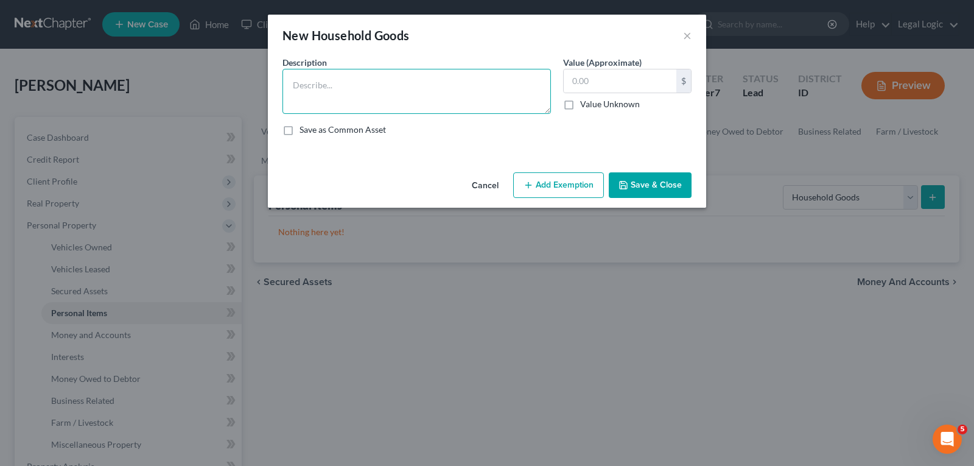
click at [365, 79] on textarea at bounding box center [416, 91] width 268 height 45
click at [445, 85] on textarea "Couch (2) $200; Coffee Table $15;" at bounding box center [416, 91] width 268 height 45
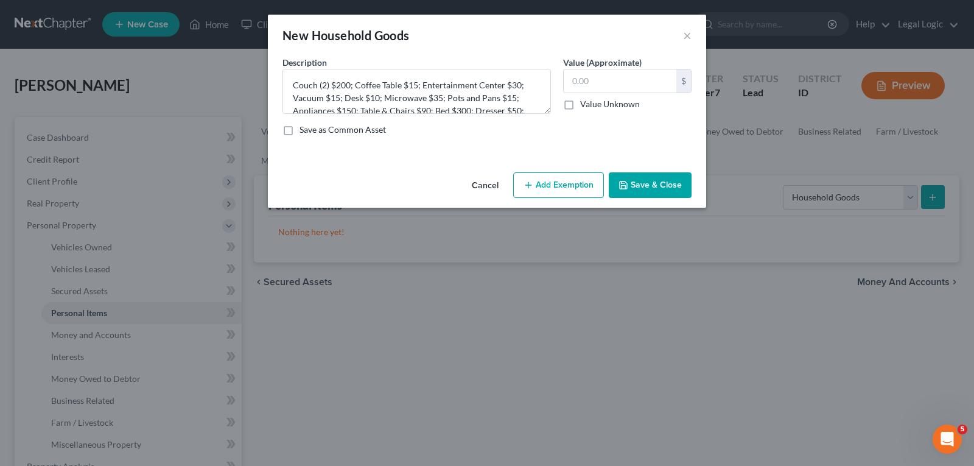
click at [627, 188] on icon "button" at bounding box center [623, 184] width 7 height 7
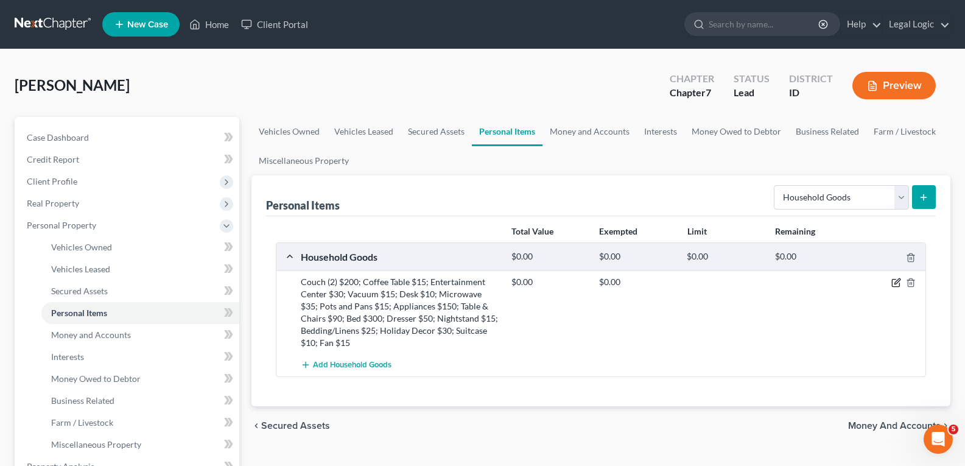
click at [896, 279] on icon "button" at bounding box center [896, 283] width 10 height 10
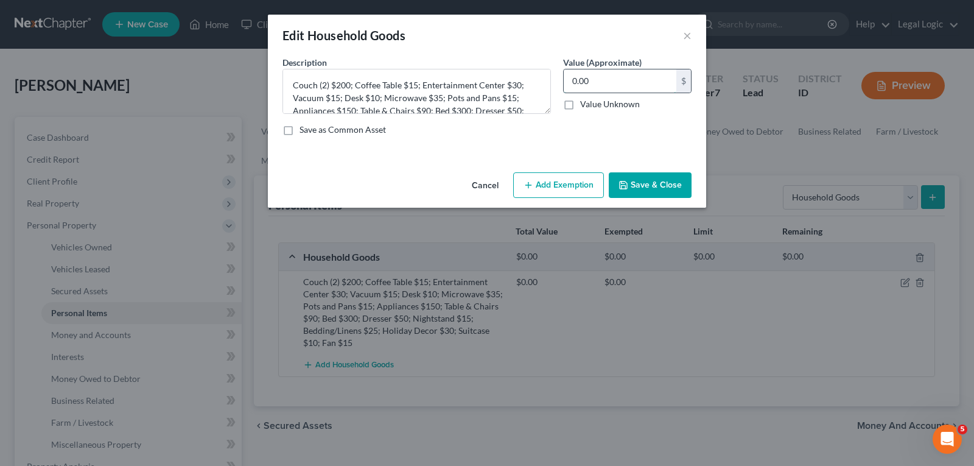
click at [634, 89] on input "0.00" at bounding box center [620, 80] width 113 height 23
click at [549, 181] on button "Add Exemption" at bounding box center [558, 185] width 91 height 26
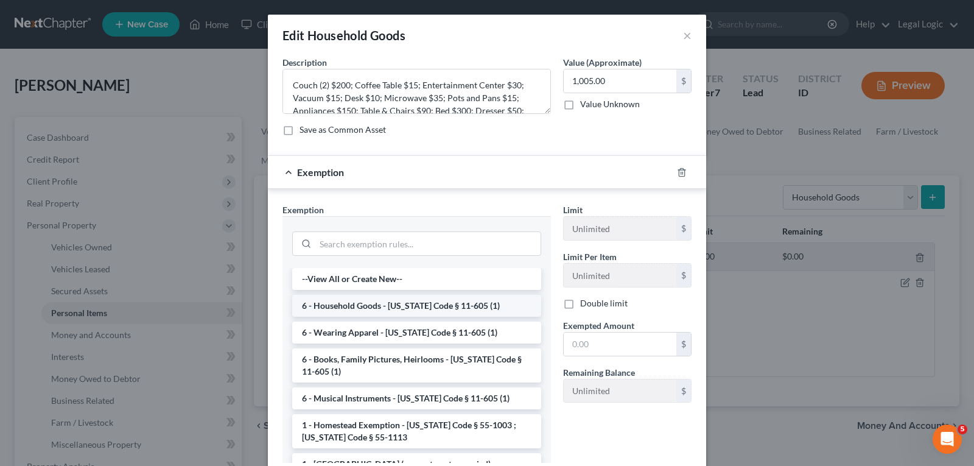
click at [413, 300] on li "6 - Household Goods - [US_STATE] Code § 11-605 (1)" at bounding box center [416, 306] width 249 height 22
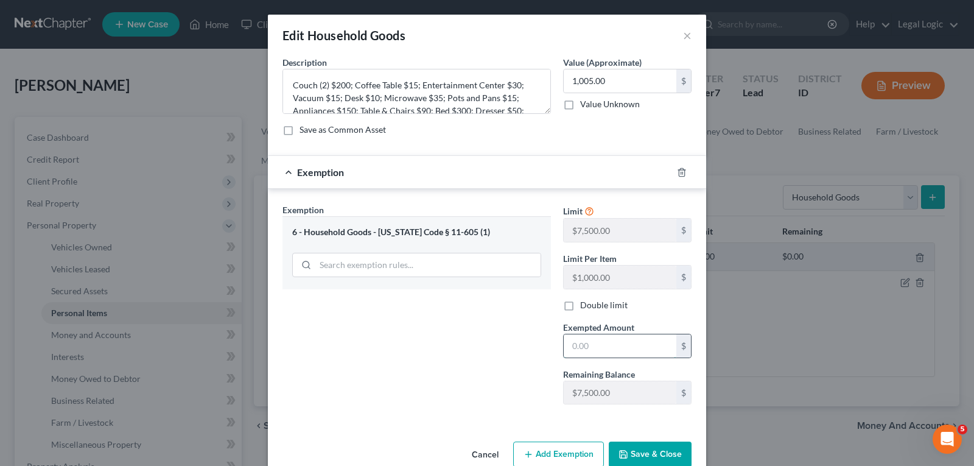
click at [590, 342] on input "text" at bounding box center [620, 345] width 113 height 23
click at [674, 448] on button "Save & Close" at bounding box center [650, 454] width 83 height 26
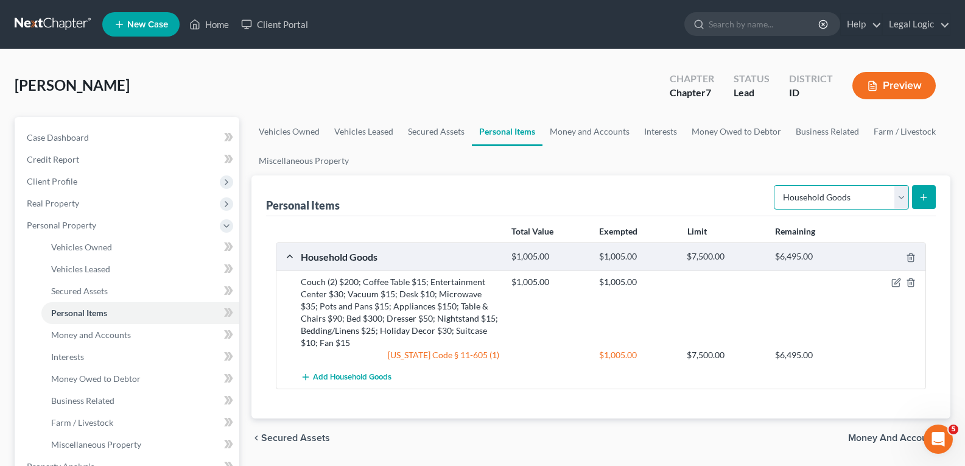
drag, startPoint x: 902, startPoint y: 200, endPoint x: 892, endPoint y: 200, distance: 9.7
click at [902, 200] on select "Select Item Type Clothing Collectibles Of Value Electronics Firearms Household …" at bounding box center [841, 197] width 135 height 24
click at [775, 185] on select "Select Item Type Clothing Collectibles Of Value Electronics Firearms Household …" at bounding box center [841, 197] width 135 height 24
click at [920, 198] on icon "submit" at bounding box center [924, 197] width 10 height 10
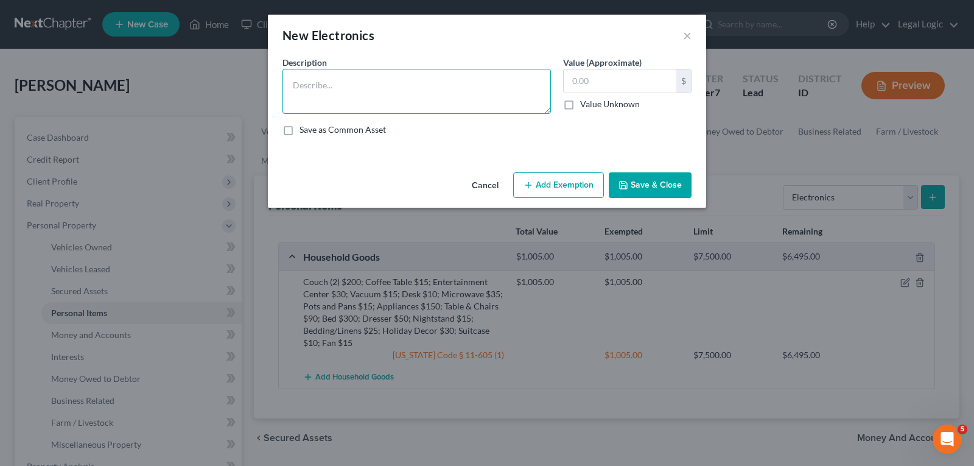
click at [394, 86] on textarea at bounding box center [416, 91] width 268 height 45
click at [633, 77] on input "text" at bounding box center [620, 80] width 113 height 23
click at [576, 174] on button "Add Exemption" at bounding box center [558, 185] width 91 height 26
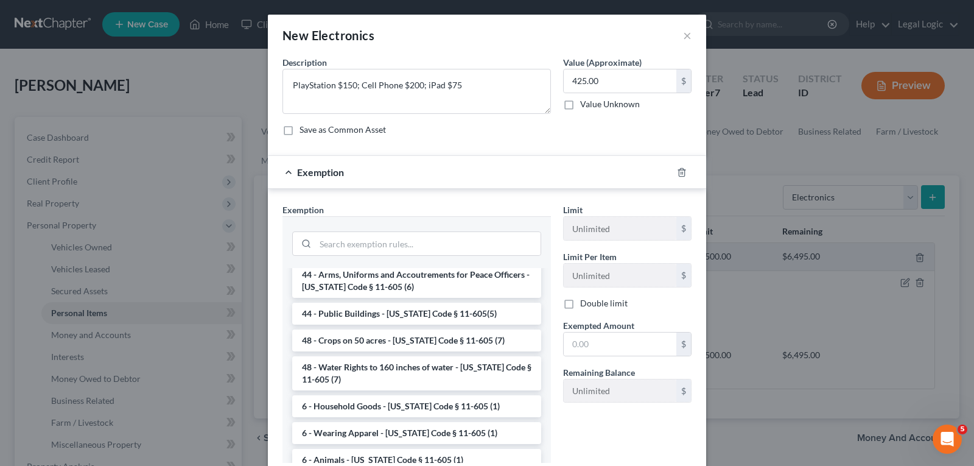
scroll to position [1461, 0]
drag, startPoint x: 440, startPoint y: 348, endPoint x: 501, endPoint y: 342, distance: 61.2
click at [441, 394] on li "6 - Household Goods - [US_STATE] Code § 11-605 (1)" at bounding box center [416, 405] width 249 height 22
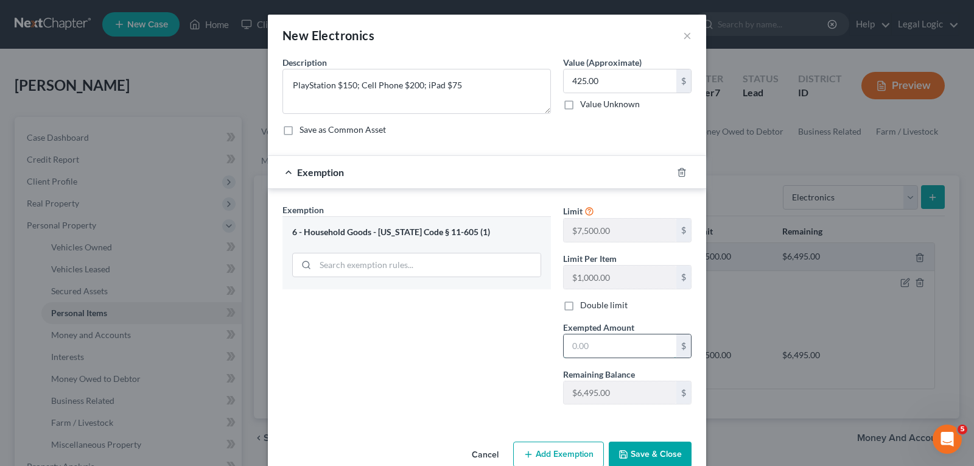
click at [571, 346] on input "text" at bounding box center [620, 345] width 113 height 23
click at [648, 450] on button "Save & Close" at bounding box center [650, 454] width 83 height 26
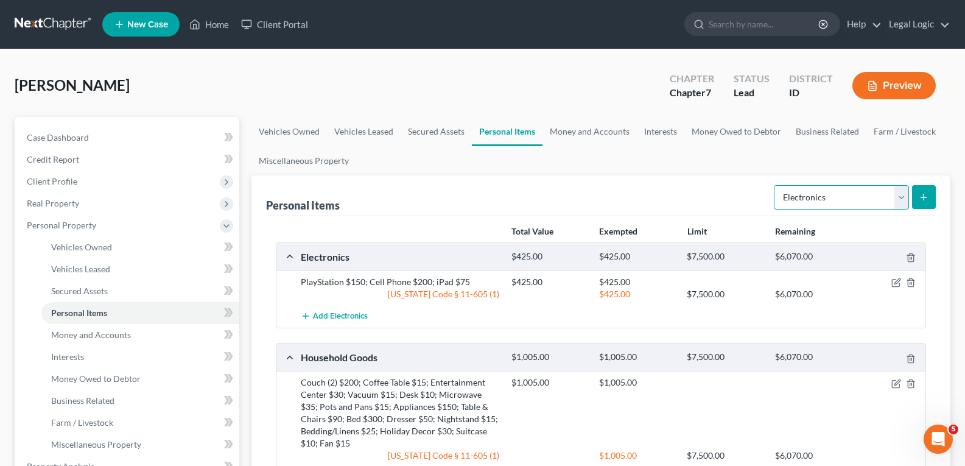
drag, startPoint x: 903, startPoint y: 198, endPoint x: 885, endPoint y: 198, distance: 18.9
click at [903, 198] on select "Select Item Type Clothing Collectibles Of Value Electronics Firearms Household …" at bounding box center [841, 197] width 135 height 24
click at [775, 185] on select "Select Item Type Clothing Collectibles Of Value Electronics Firearms Household …" at bounding box center [841, 197] width 135 height 24
click at [926, 191] on button "submit" at bounding box center [924, 197] width 24 height 24
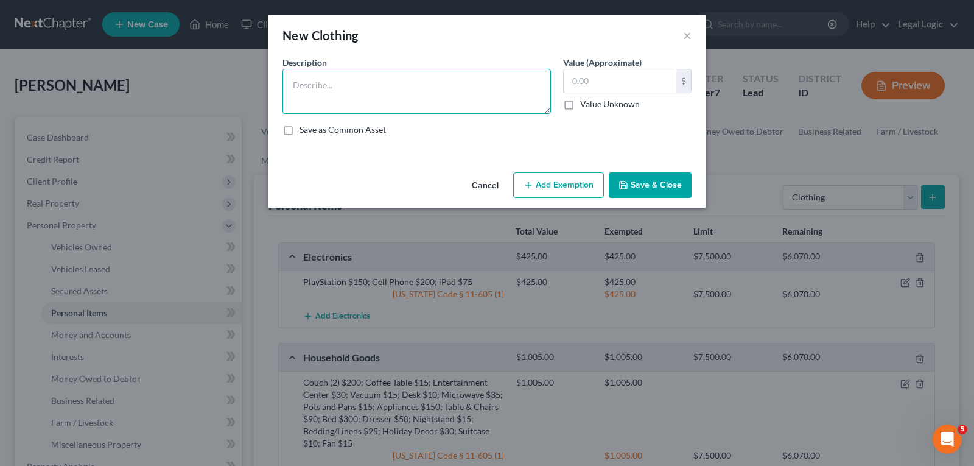
click at [315, 83] on textarea at bounding box center [416, 91] width 268 height 45
click at [563, 183] on button "Add Exemption" at bounding box center [558, 185] width 91 height 26
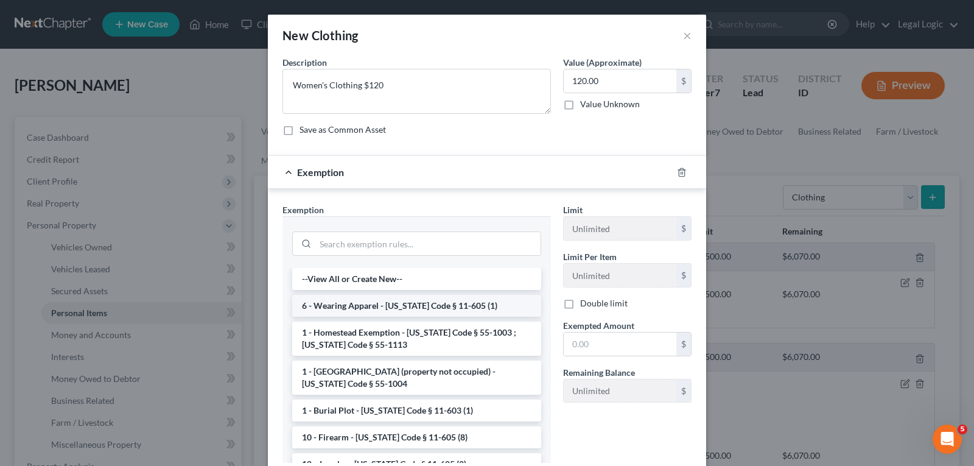
click at [453, 307] on li "6 - Wearing Apparel - [US_STATE] Code § 11-605 (1)" at bounding box center [416, 306] width 249 height 22
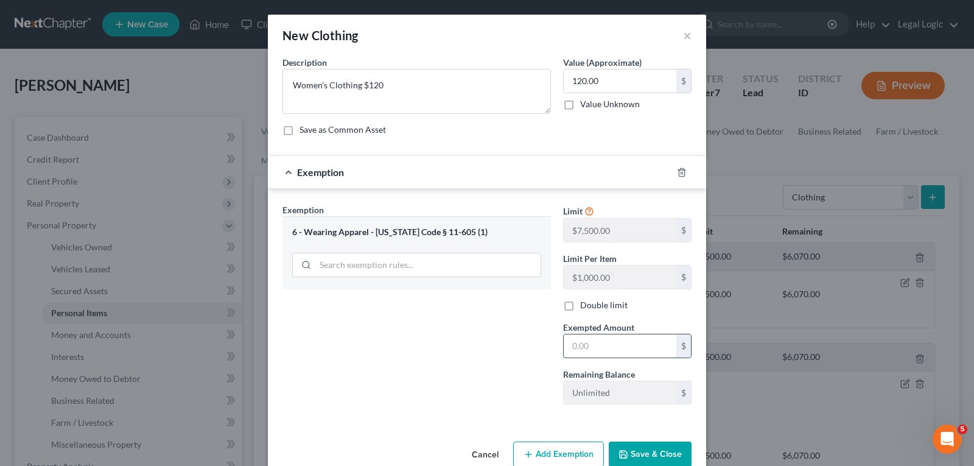
click at [575, 350] on input "text" at bounding box center [620, 345] width 113 height 23
click at [665, 454] on button "Save & Close" at bounding box center [650, 454] width 83 height 26
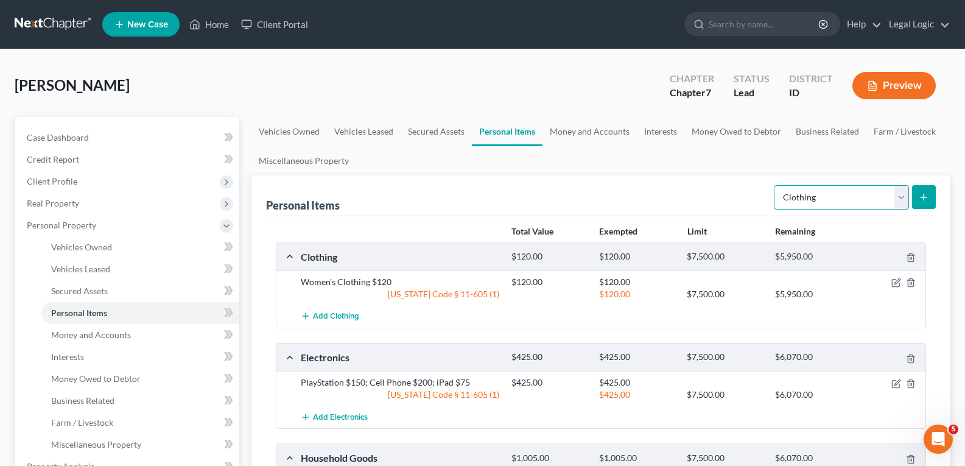
click at [900, 194] on select "Select Item Type Clothing Collectibles Of Value Electronics Firearms Household …" at bounding box center [841, 197] width 135 height 24
click at [775, 185] on select "Select Item Type Clothing Collectibles Of Value Electronics Firearms Household …" at bounding box center [841, 197] width 135 height 24
drag, startPoint x: 904, startPoint y: 203, endPoint x: 898, endPoint y: 208, distance: 8.2
click at [902, 203] on select "Select Item Type Clothing Collectibles Of Value Electronics Firearms Household …" at bounding box center [841, 197] width 135 height 24
click at [775, 185] on select "Select Item Type Clothing Collectibles Of Value Electronics Firearms Household …" at bounding box center [841, 197] width 135 height 24
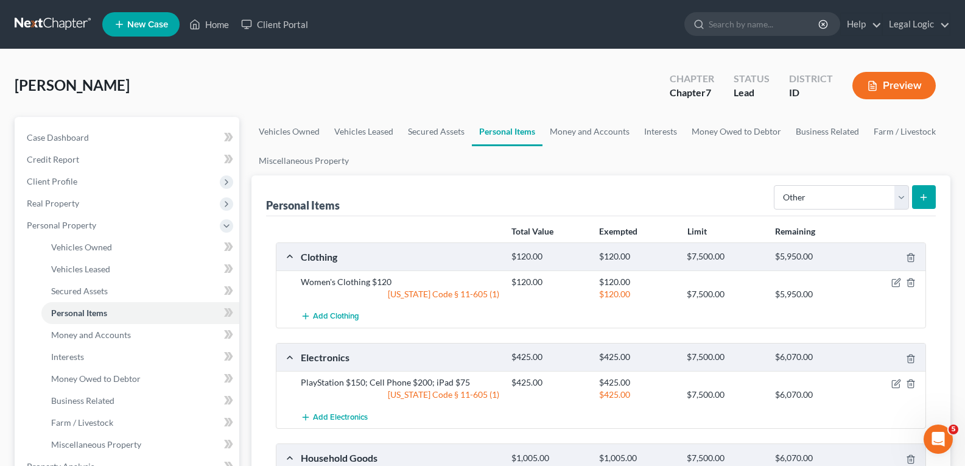
click at [927, 188] on button "submit" at bounding box center [924, 197] width 24 height 24
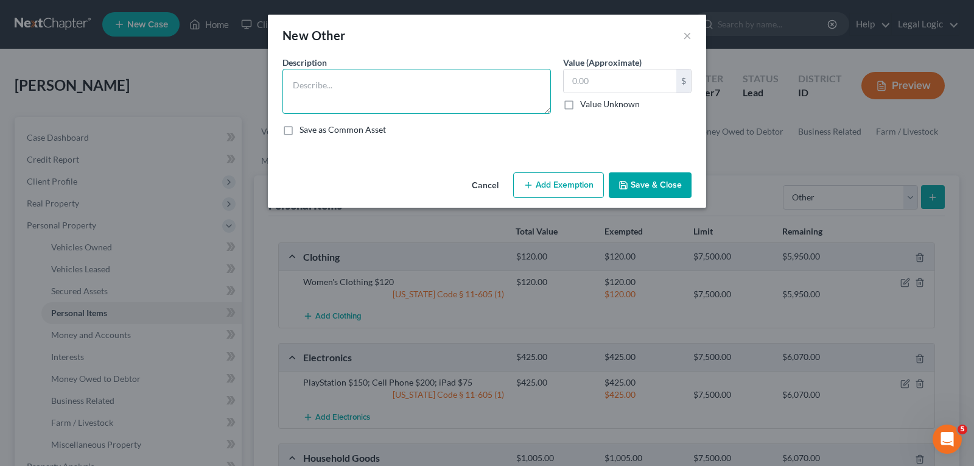
click at [449, 97] on textarea at bounding box center [416, 91] width 268 height 45
click at [567, 179] on button "Add Exemption" at bounding box center [558, 185] width 91 height 26
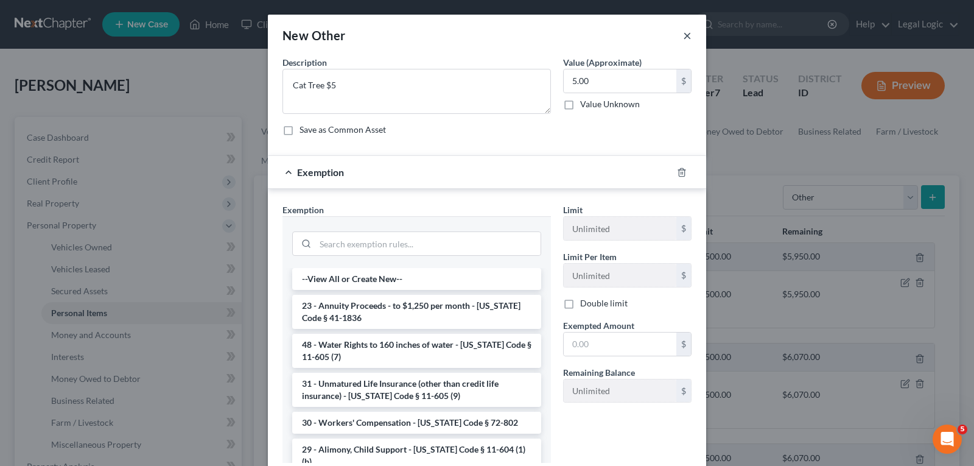
click at [683, 38] on button "×" at bounding box center [687, 35] width 9 height 15
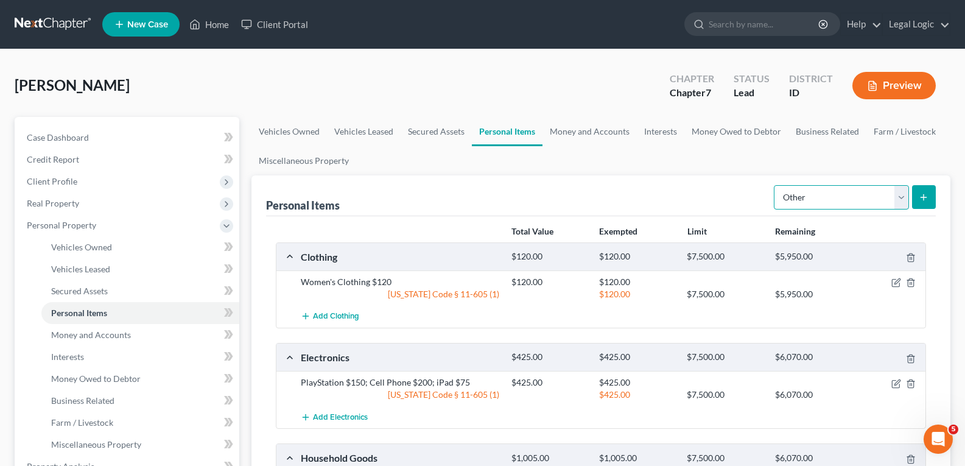
click at [902, 200] on select "Select Item Type Clothing Collectibles Of Value Electronics Firearms Household …" at bounding box center [841, 197] width 135 height 24
click at [775, 185] on select "Select Item Type Clothing Collectibles Of Value Electronics Firearms Household …" at bounding box center [841, 197] width 135 height 24
click at [914, 195] on button "submit" at bounding box center [924, 197] width 24 height 24
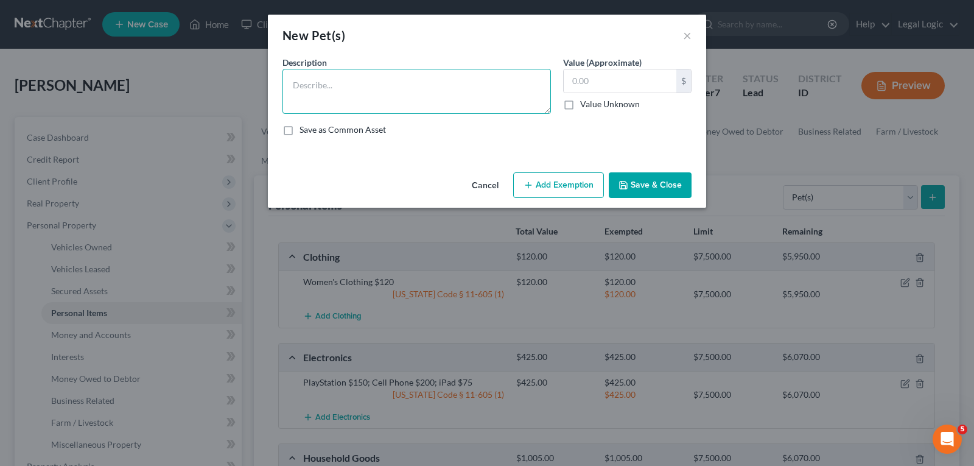
click at [398, 85] on textarea at bounding box center [416, 91] width 268 height 45
click at [563, 183] on button "Add Exemption" at bounding box center [558, 185] width 91 height 26
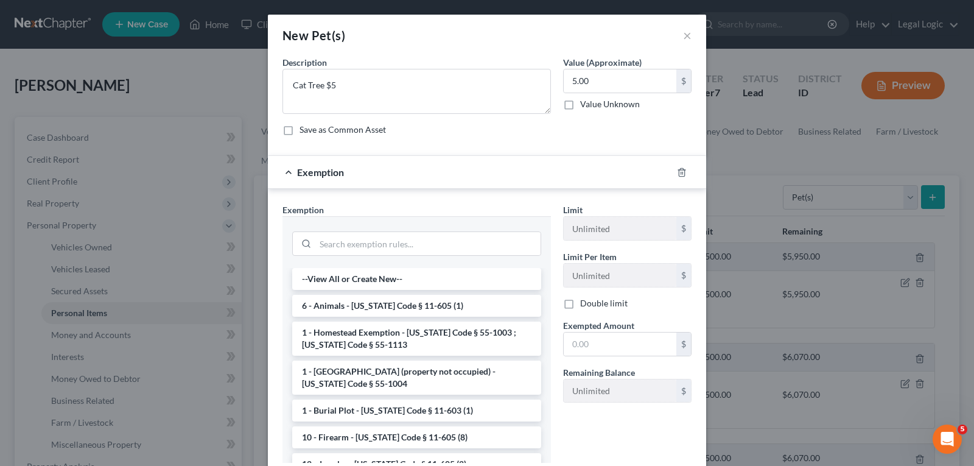
drag, startPoint x: 416, startPoint y: 307, endPoint x: 515, endPoint y: 320, distance: 99.4
click at [422, 307] on li "6 - Animals - [US_STATE] Code § 11-605 (1)" at bounding box center [416, 306] width 249 height 22
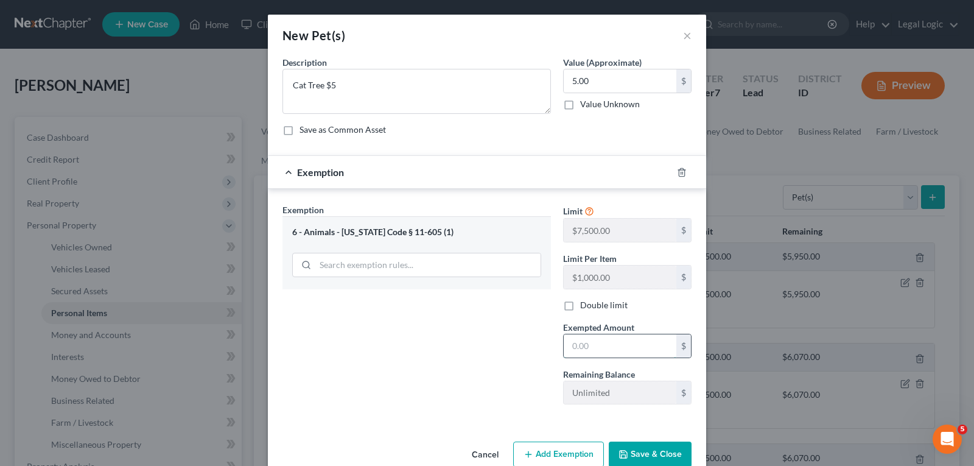
click at [600, 353] on input "text" at bounding box center [620, 345] width 113 height 23
click at [662, 454] on button "Save & Close" at bounding box center [650, 454] width 83 height 26
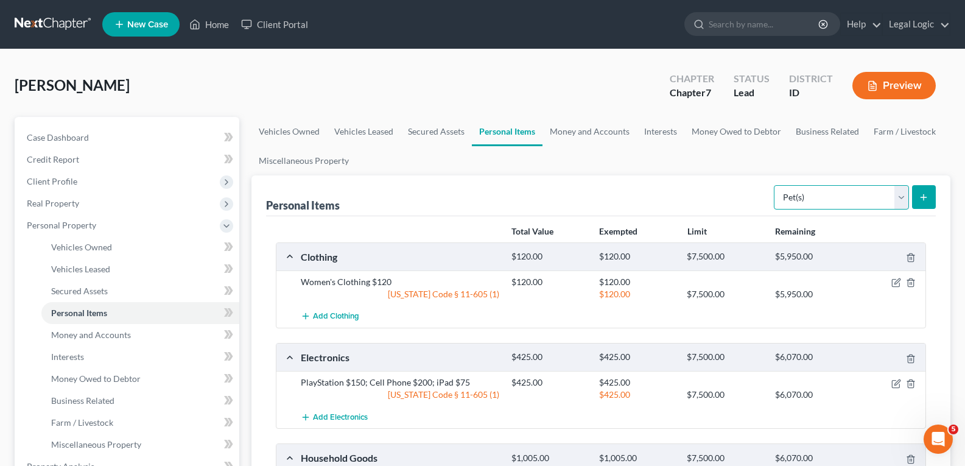
drag, startPoint x: 896, startPoint y: 192, endPoint x: 900, endPoint y: 206, distance: 14.5
click at [896, 193] on select "Select Item Type Clothing Collectibles Of Value Electronics Firearms Household …" at bounding box center [841, 197] width 135 height 24
click at [775, 185] on select "Select Item Type Clothing Collectibles Of Value Electronics Firearms Household …" at bounding box center [841, 197] width 135 height 24
click at [922, 201] on button "submit" at bounding box center [924, 197] width 24 height 24
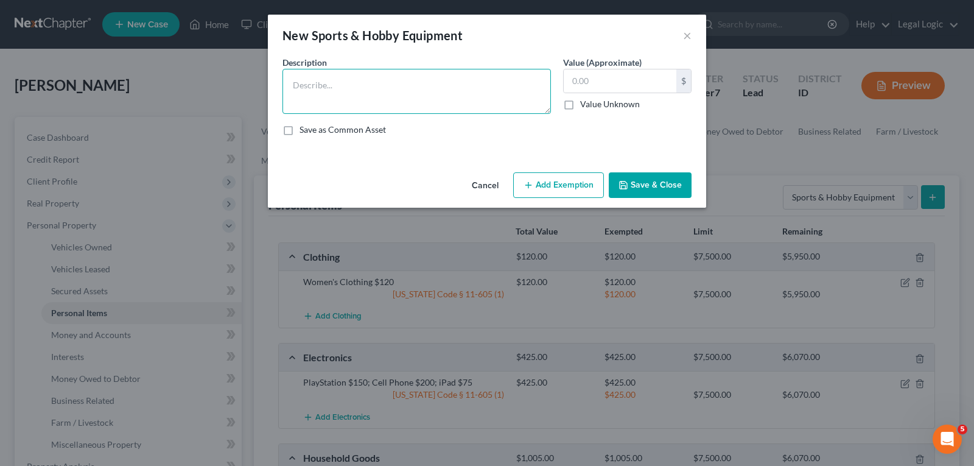
click at [408, 93] on textarea at bounding box center [416, 91] width 268 height 45
click at [563, 181] on button "Add Exemption" at bounding box center [558, 185] width 91 height 26
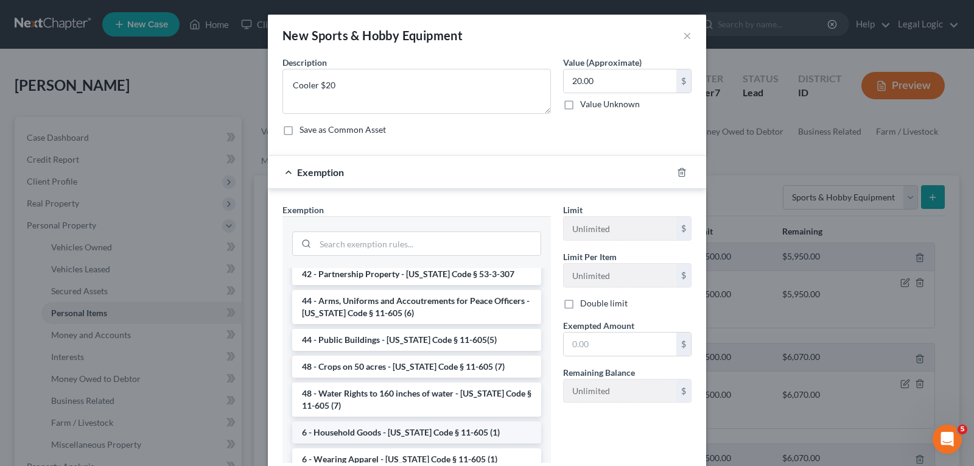
click at [475, 421] on li "6 - Household Goods - [US_STATE] Code § 11-605 (1)" at bounding box center [416, 432] width 249 height 22
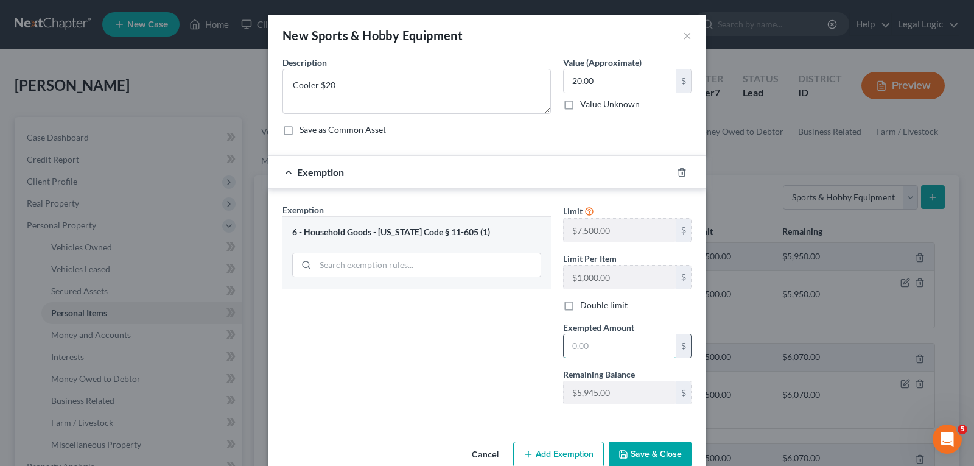
click at [585, 342] on input "text" at bounding box center [620, 345] width 113 height 23
click at [663, 450] on button "Save & Close" at bounding box center [650, 454] width 83 height 26
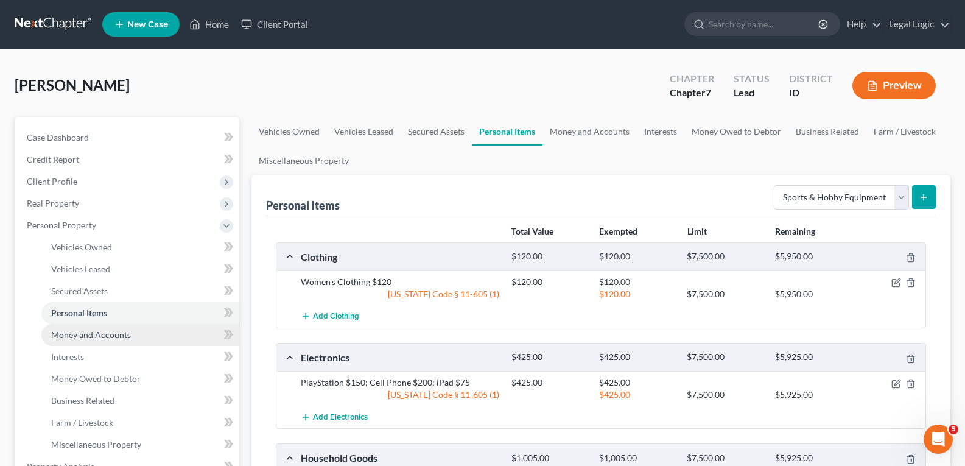
click at [103, 326] on link "Money and Accounts" at bounding box center [140, 335] width 198 height 22
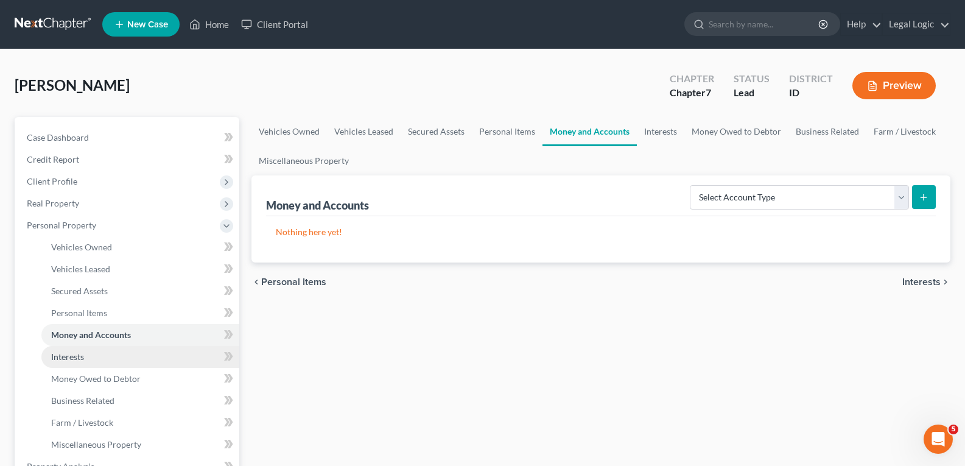
click at [77, 356] on span "Interests" at bounding box center [67, 356] width 33 height 10
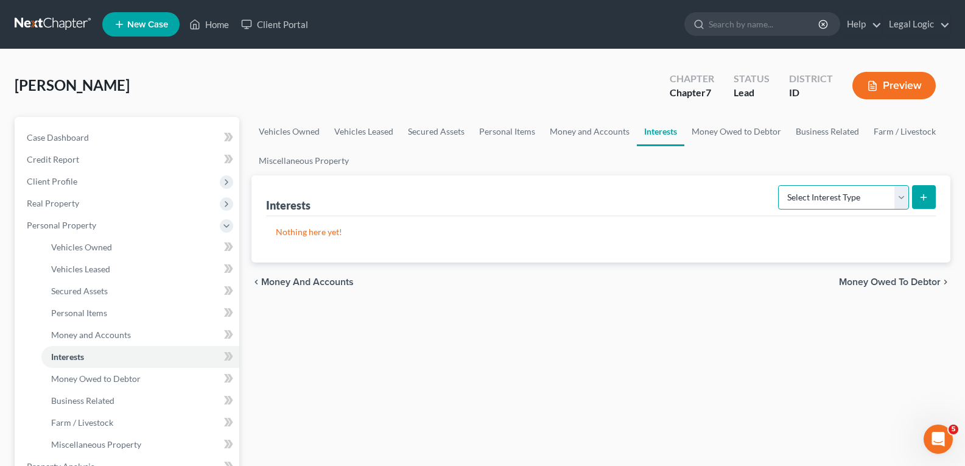
click at [901, 196] on select "Select Interest Type 401K Annuity Bond Education IRA Government Bond Government…" at bounding box center [843, 197] width 131 height 24
click at [779, 185] on select "Select Interest Type 401K Annuity Bond Education IRA Government Bond Government…" at bounding box center [843, 197] width 131 height 24
click at [898, 200] on select "Select Interest Type 401K Annuity Bond Education IRA Government Bond Government…" at bounding box center [843, 197] width 131 height 24
click at [779, 185] on select "Select Interest Type 401K Annuity Bond Education IRA Government Bond Government…" at bounding box center [843, 197] width 131 height 24
click at [917, 192] on button "submit" at bounding box center [924, 197] width 24 height 24
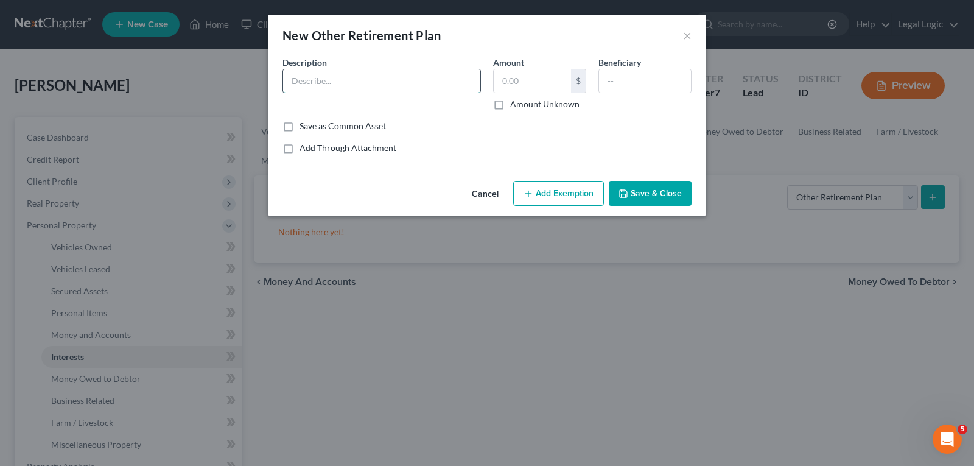
click at [402, 79] on input "text" at bounding box center [381, 80] width 197 height 23
click at [586, 193] on button "Add Exemption" at bounding box center [558, 194] width 91 height 26
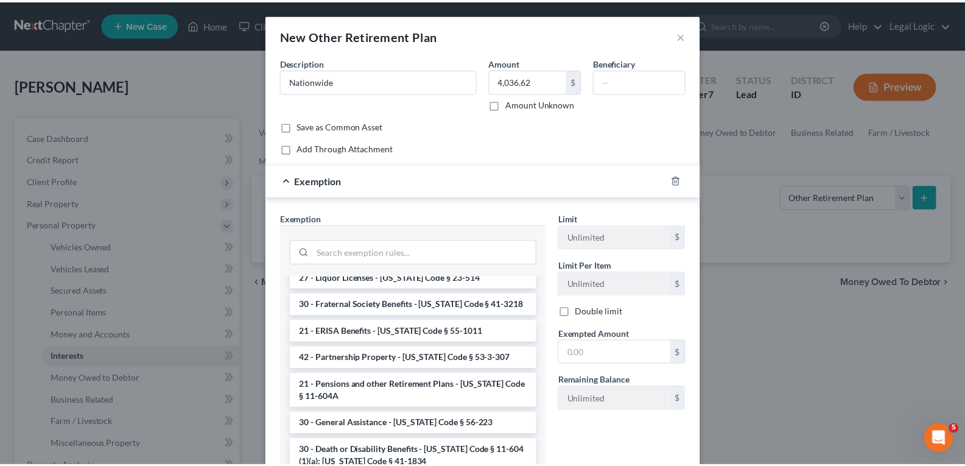
scroll to position [791, 0]
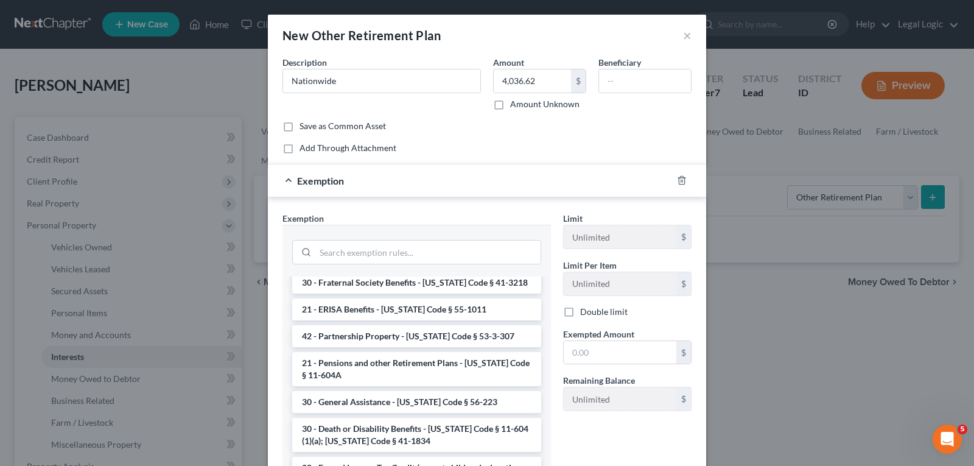
drag, startPoint x: 449, startPoint y: 340, endPoint x: 542, endPoint y: 357, distance: 94.7
click at [451, 352] on li "21 - Pensions and other Retirement Plans - [US_STATE] Code § 11-604A" at bounding box center [416, 369] width 249 height 34
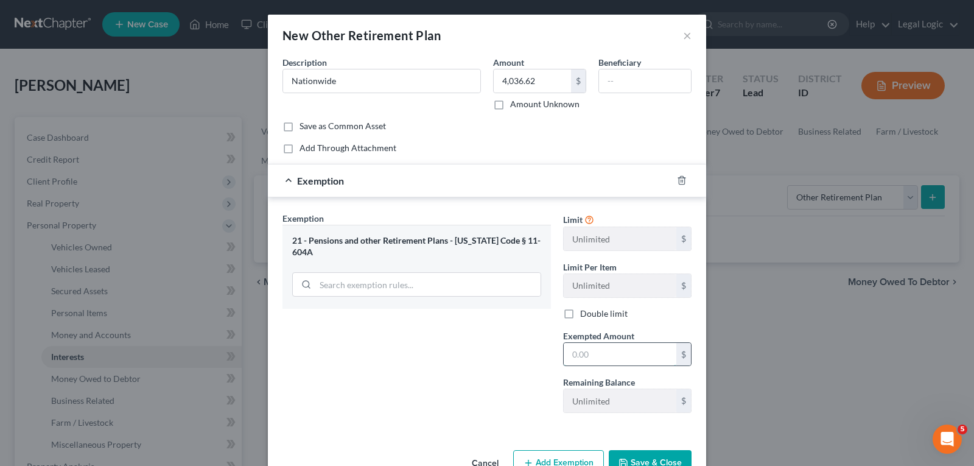
click at [591, 354] on input "text" at bounding box center [620, 354] width 113 height 23
click at [766, 381] on div "New Other Retirement Plan × An exemption set must first be selected from the Fi…" at bounding box center [487, 233] width 974 height 466
click at [656, 450] on button "Save & Close" at bounding box center [650, 463] width 83 height 26
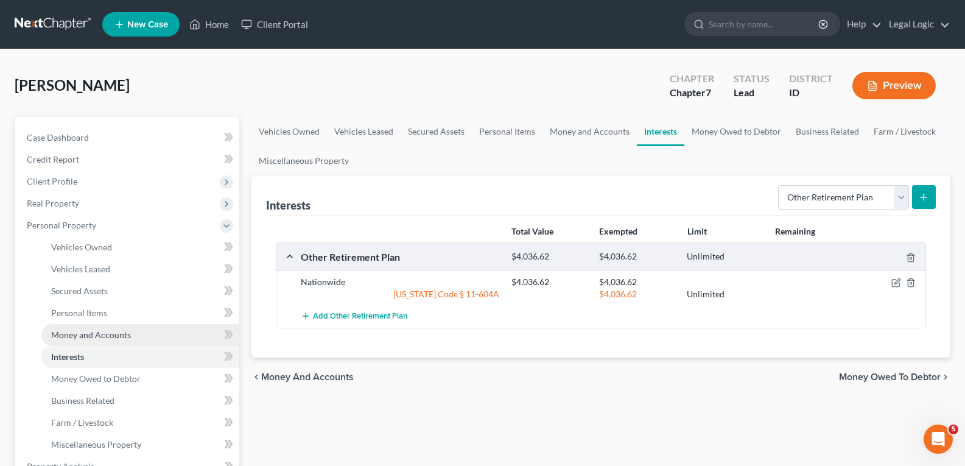
drag, startPoint x: 75, startPoint y: 334, endPoint x: 104, endPoint y: 323, distance: 31.2
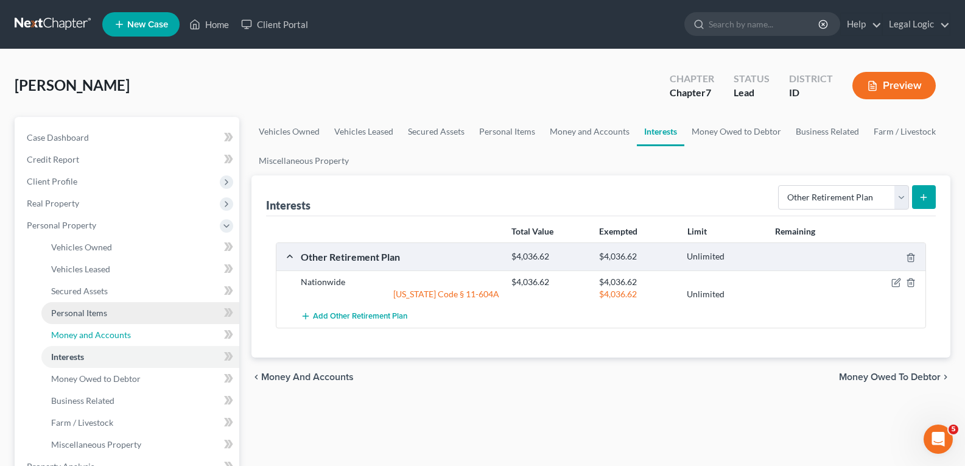
click at [75, 333] on span "Money and Accounts" at bounding box center [91, 334] width 80 height 10
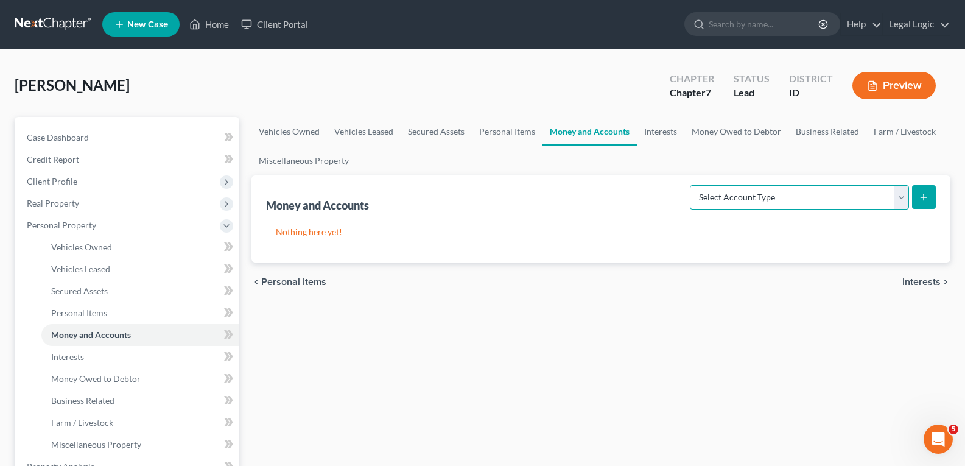
click at [903, 195] on select "Select Account Type Brokerage Cash on Hand Certificates of Deposit Checking Acc…" at bounding box center [799, 197] width 219 height 24
click at [692, 185] on select "Select Account Type Brokerage Cash on Hand Certificates of Deposit Checking Acc…" at bounding box center [799, 197] width 219 height 24
click at [929, 197] on button "submit" at bounding box center [924, 197] width 24 height 24
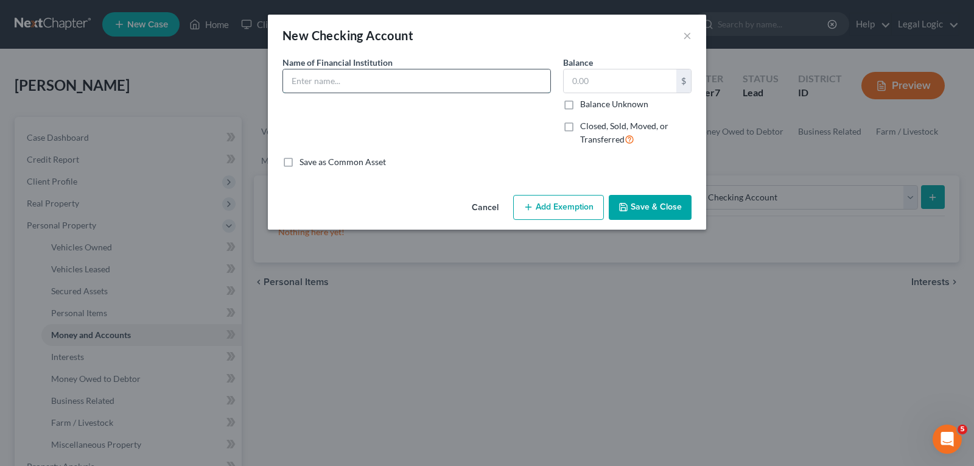
click at [382, 86] on input "text" at bounding box center [416, 80] width 267 height 23
click at [654, 203] on button "Save & Close" at bounding box center [650, 208] width 83 height 26
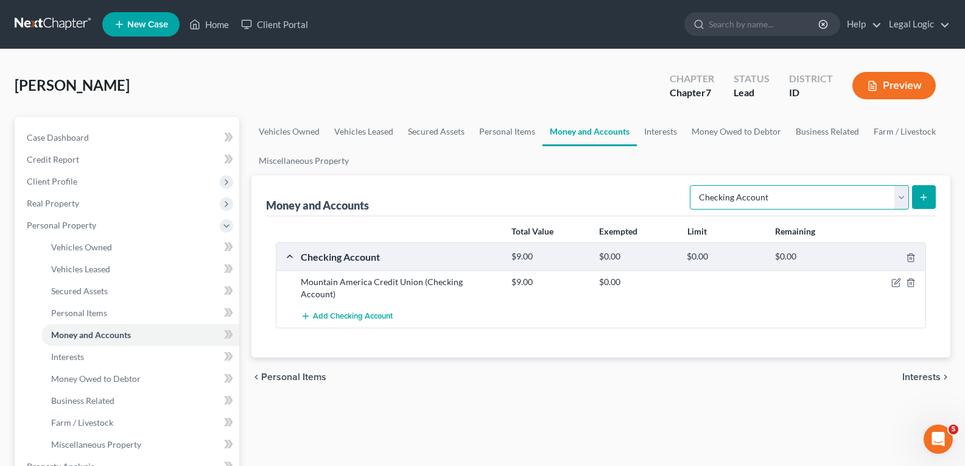
drag, startPoint x: 903, startPoint y: 199, endPoint x: 889, endPoint y: 198, distance: 14.0
click at [900, 199] on select "Select Account Type Brokerage Cash on Hand Certificates of Deposit Checking Acc…" at bounding box center [799, 197] width 219 height 24
click at [692, 185] on select "Select Account Type Brokerage Cash on Hand Certificates of Deposit Checking Acc…" at bounding box center [799, 197] width 219 height 24
click at [918, 200] on button "submit" at bounding box center [924, 197] width 24 height 24
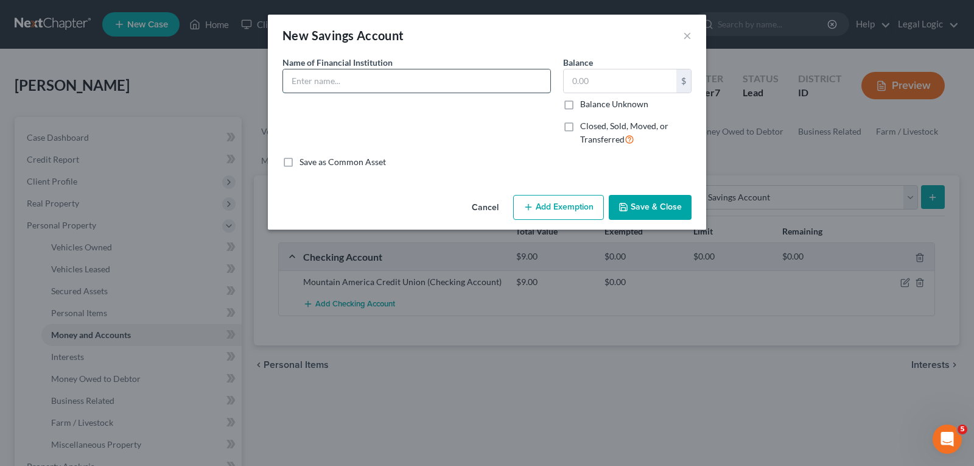
click at [377, 80] on input "text" at bounding box center [416, 80] width 267 height 23
click at [661, 202] on button "Save & Close" at bounding box center [650, 208] width 83 height 26
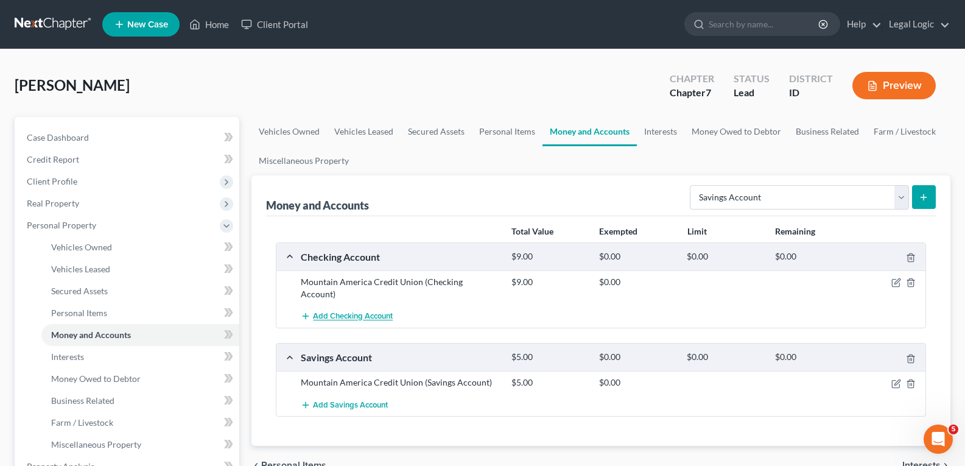
click at [359, 312] on span "Add Checking Account" at bounding box center [353, 317] width 80 height 10
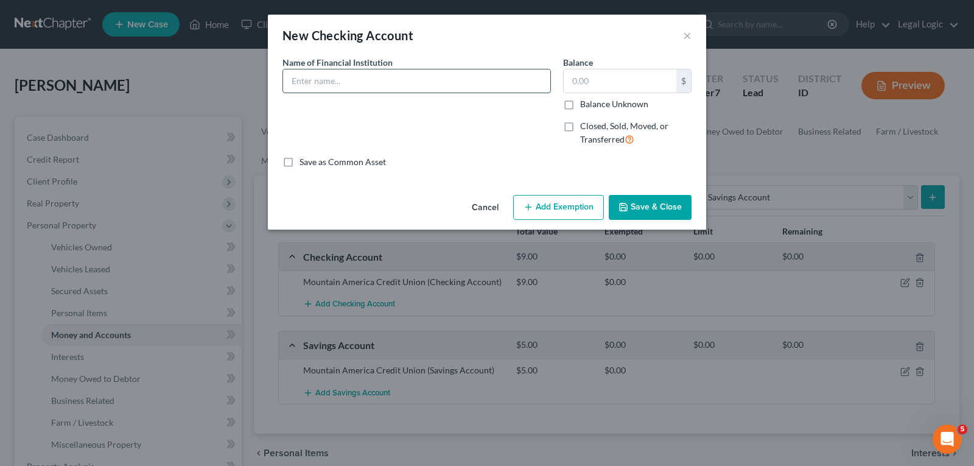
click at [371, 82] on input "text" at bounding box center [416, 80] width 267 height 23
click at [675, 203] on button "Save & Close" at bounding box center [650, 208] width 83 height 26
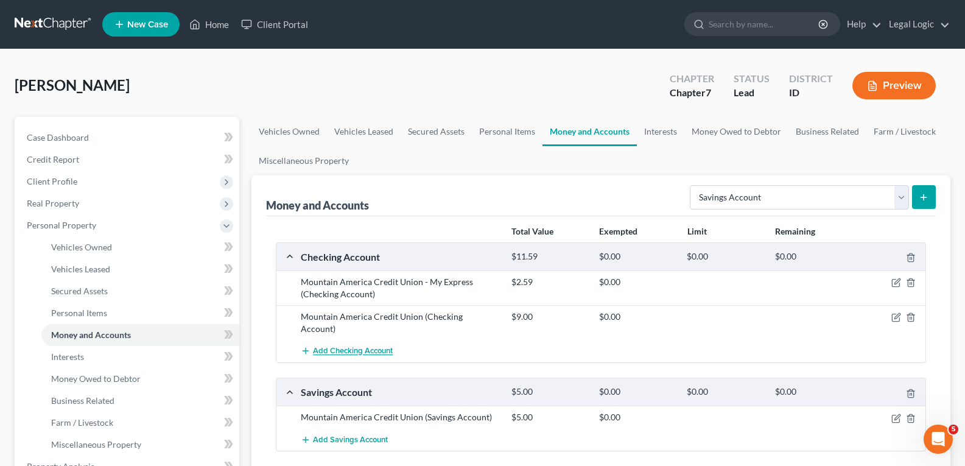
click at [345, 346] on span "Add Checking Account" at bounding box center [353, 351] width 80 height 10
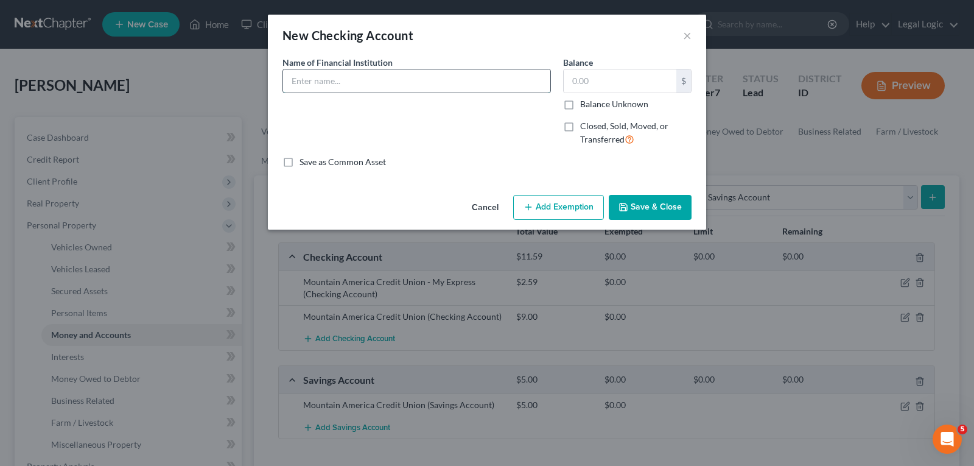
click at [374, 83] on input "text" at bounding box center [416, 80] width 267 height 23
drag, startPoint x: 673, startPoint y: 208, endPoint x: 653, endPoint y: 213, distance: 20.8
click at [667, 203] on button "Save & Close" at bounding box center [650, 208] width 83 height 26
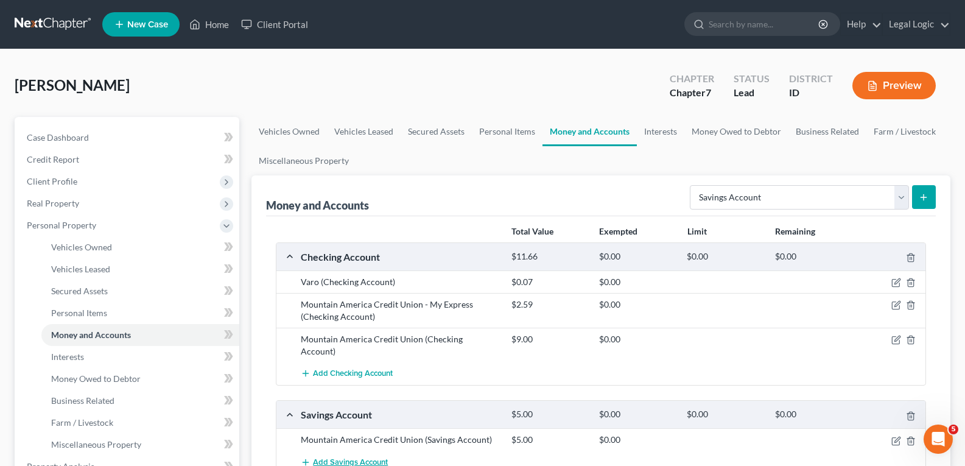
click at [356, 457] on span "Add Savings Account" at bounding box center [350, 462] width 75 height 10
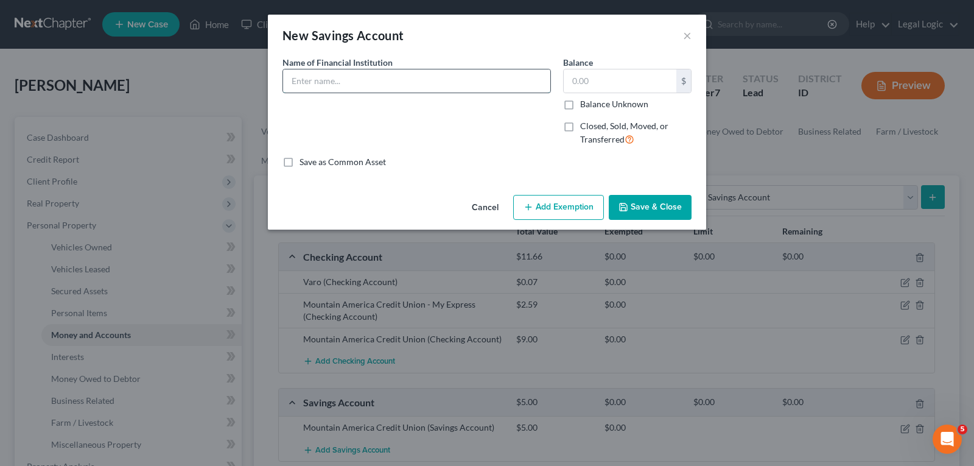
click at [374, 86] on input "text" at bounding box center [416, 80] width 267 height 23
click at [664, 205] on button "Save & Close" at bounding box center [650, 208] width 83 height 26
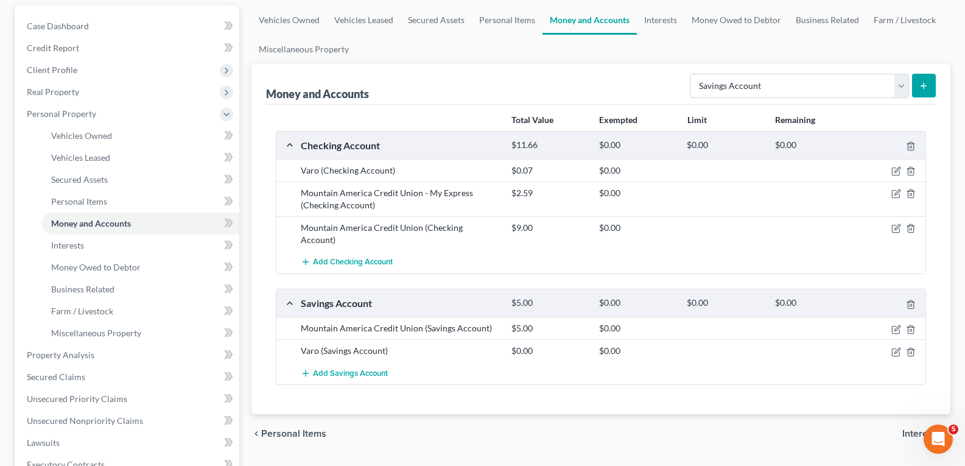
scroll to position [122, 0]
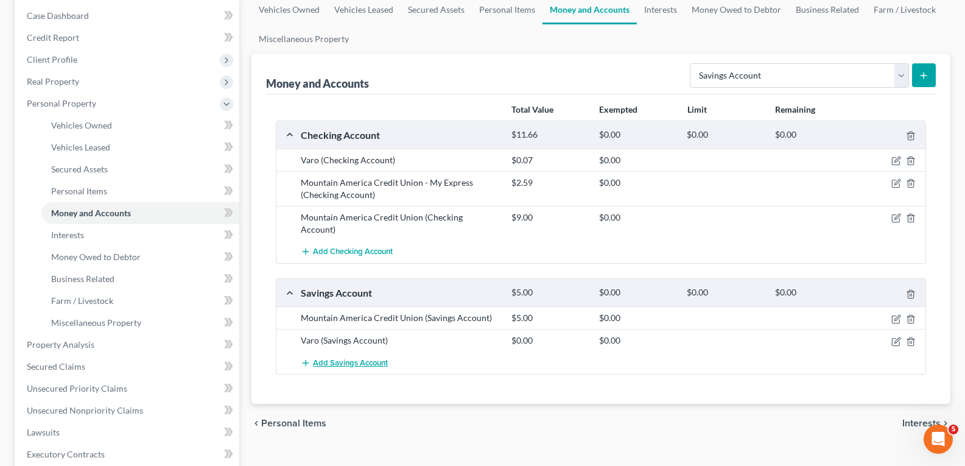
click at [341, 358] on span "Add Savings Account" at bounding box center [350, 363] width 75 height 10
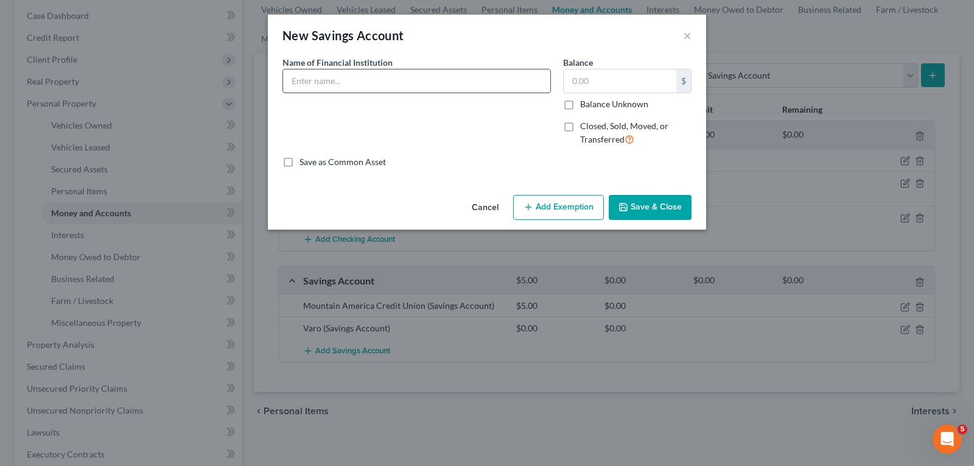
click at [396, 85] on input "text" at bounding box center [416, 80] width 267 height 23
click at [616, 84] on input "text" at bounding box center [620, 80] width 113 height 23
click at [659, 203] on button "Save & Close" at bounding box center [650, 208] width 83 height 26
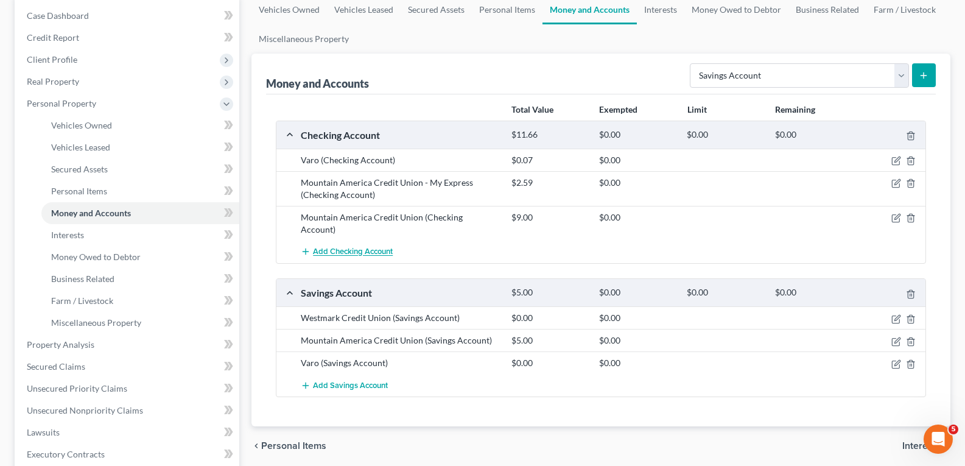
click at [353, 247] on span "Add Checking Account" at bounding box center [353, 252] width 80 height 10
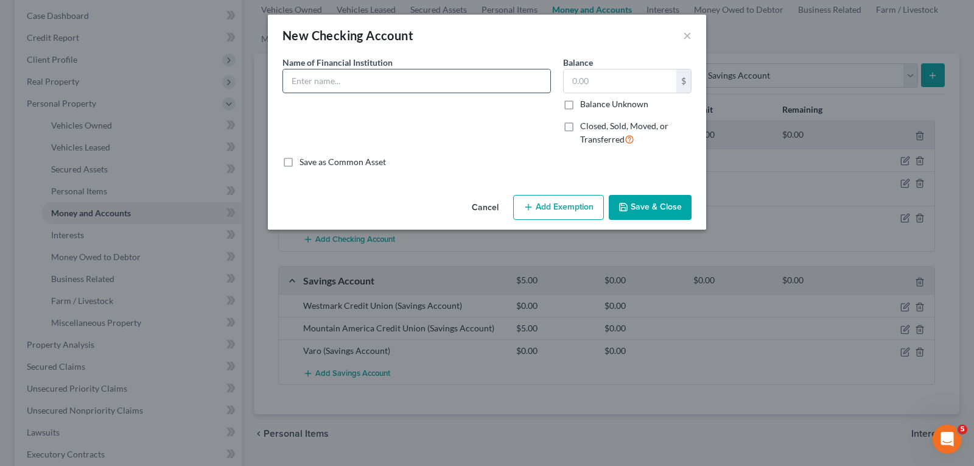
click at [379, 75] on input "text" at bounding box center [416, 80] width 267 height 23
click at [633, 86] on input "text" at bounding box center [620, 80] width 113 height 23
click at [651, 208] on button "Save & Close" at bounding box center [650, 208] width 83 height 26
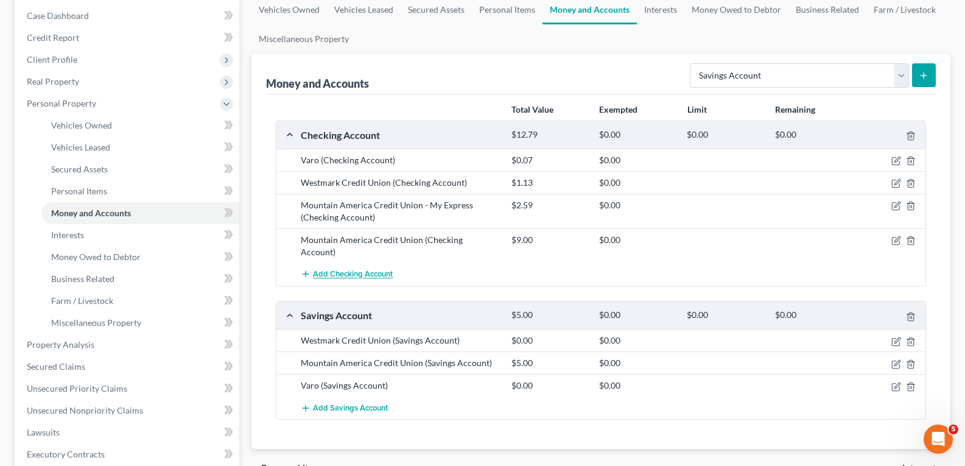
click at [357, 270] on span "Add Checking Account" at bounding box center [353, 275] width 80 height 10
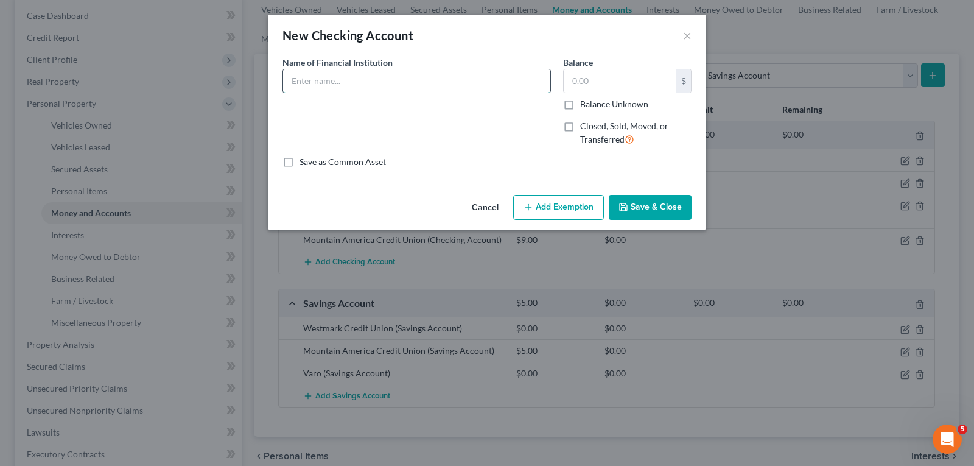
click at [384, 77] on input "text" at bounding box center [416, 80] width 267 height 23
click at [645, 202] on button "Save & Close" at bounding box center [650, 208] width 83 height 26
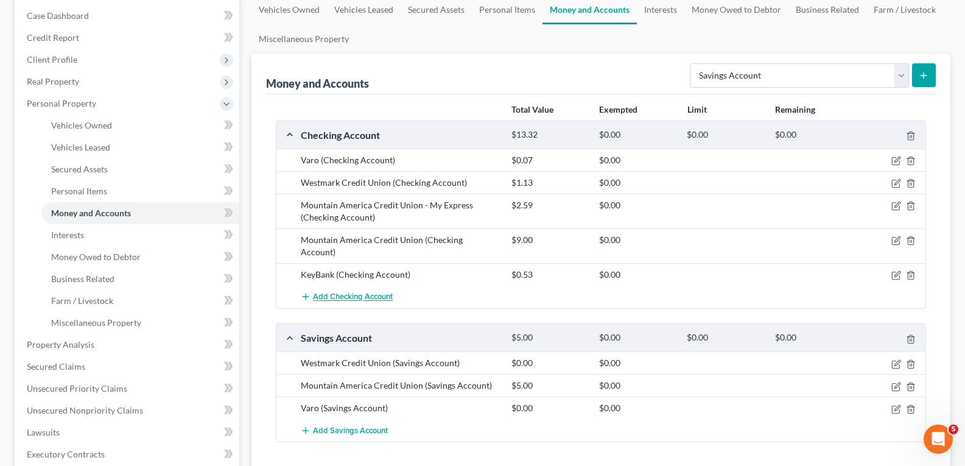
click at [376, 292] on span "Add Checking Account" at bounding box center [353, 297] width 80 height 10
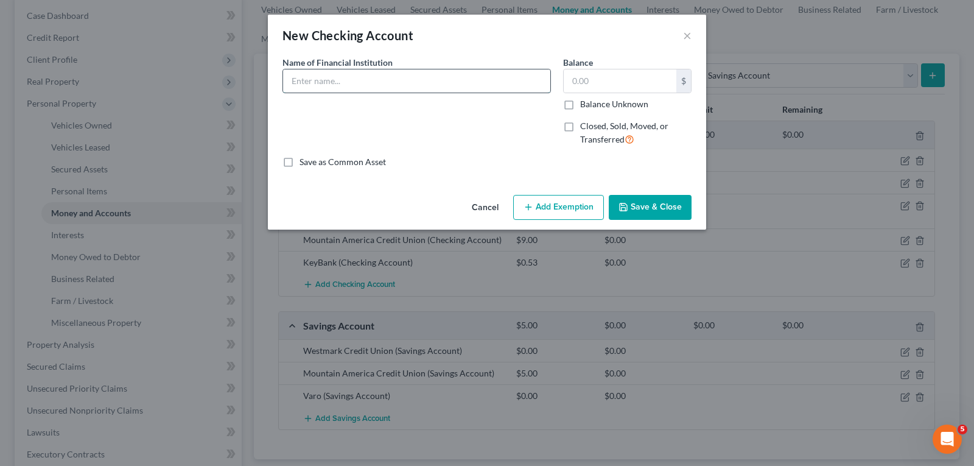
click at [389, 82] on input "text" at bounding box center [416, 80] width 267 height 23
click at [608, 80] on input "text" at bounding box center [620, 80] width 113 height 23
click at [651, 209] on button "Save & Close" at bounding box center [650, 208] width 83 height 26
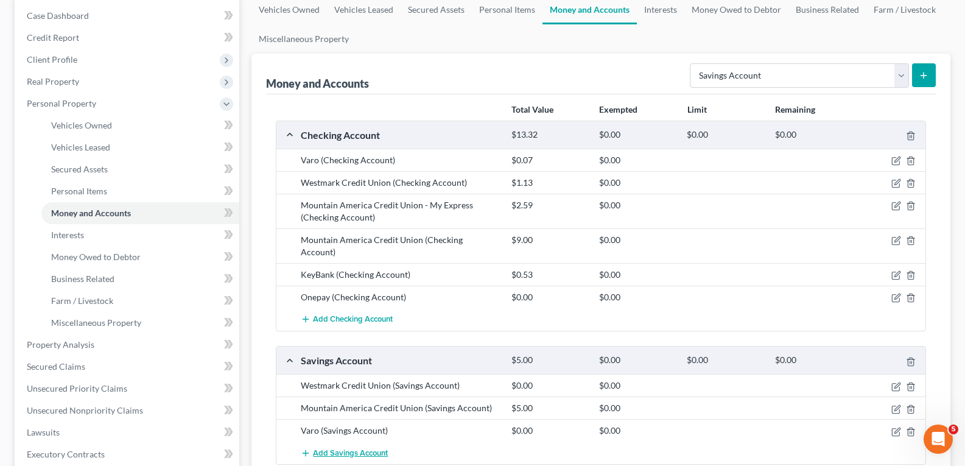
click at [351, 448] on span "Add Savings Account" at bounding box center [350, 453] width 75 height 10
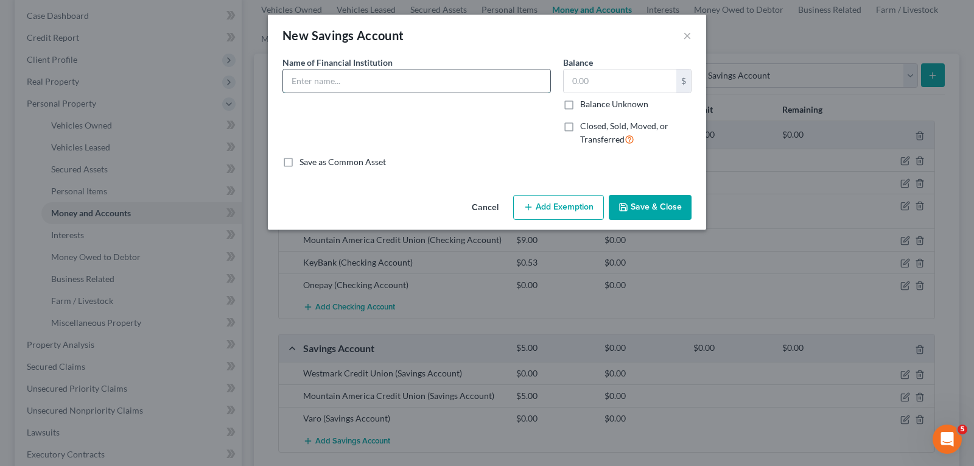
click at [367, 80] on input "text" at bounding box center [416, 80] width 267 height 23
click at [628, 216] on button "Save & Close" at bounding box center [650, 208] width 83 height 26
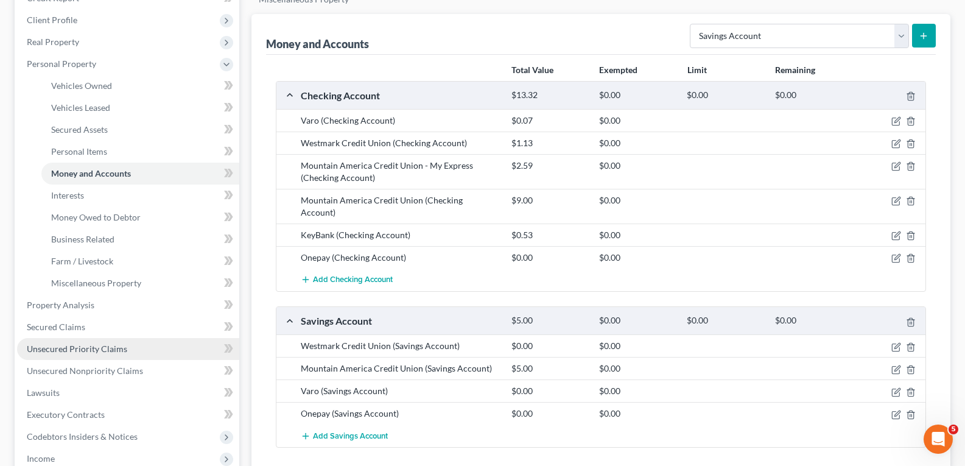
scroll to position [183, 0]
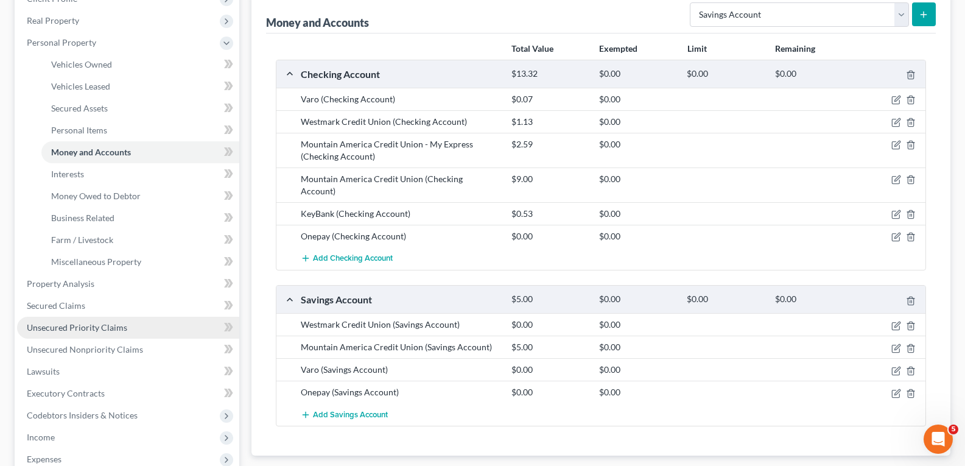
click at [97, 324] on span "Unsecured Priority Claims" at bounding box center [77, 327] width 100 height 10
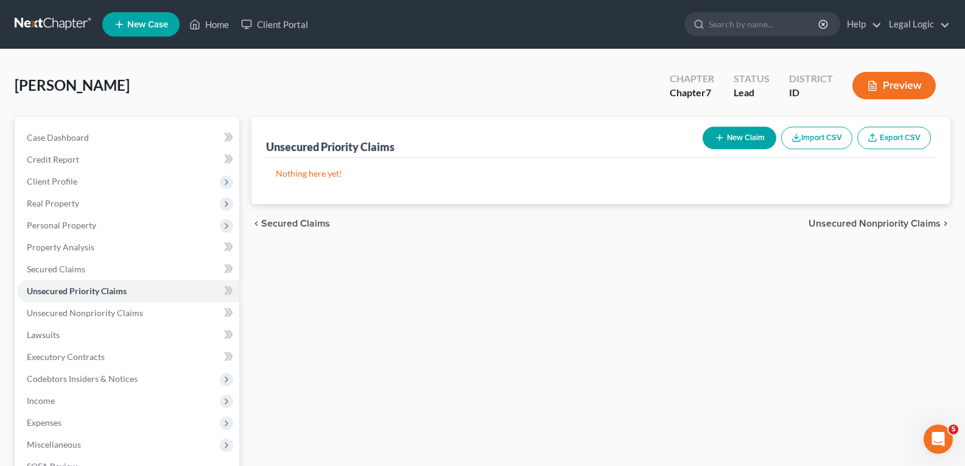
click at [729, 135] on button "New Claim" at bounding box center [740, 138] width 74 height 23
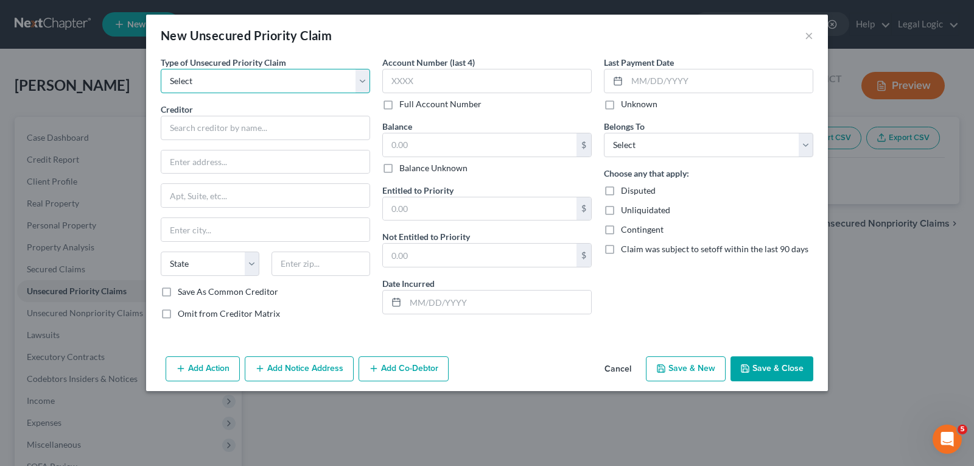
drag, startPoint x: 365, startPoint y: 83, endPoint x: 358, endPoint y: 88, distance: 7.9
click at [364, 84] on select "Select Taxes & Other Government Units Domestic Support Obligations Extensions o…" at bounding box center [265, 81] width 209 height 24
click at [161, 69] on select "Select Taxes & Other Government Units Domestic Support Obligations Extensions o…" at bounding box center [265, 81] width 209 height 24
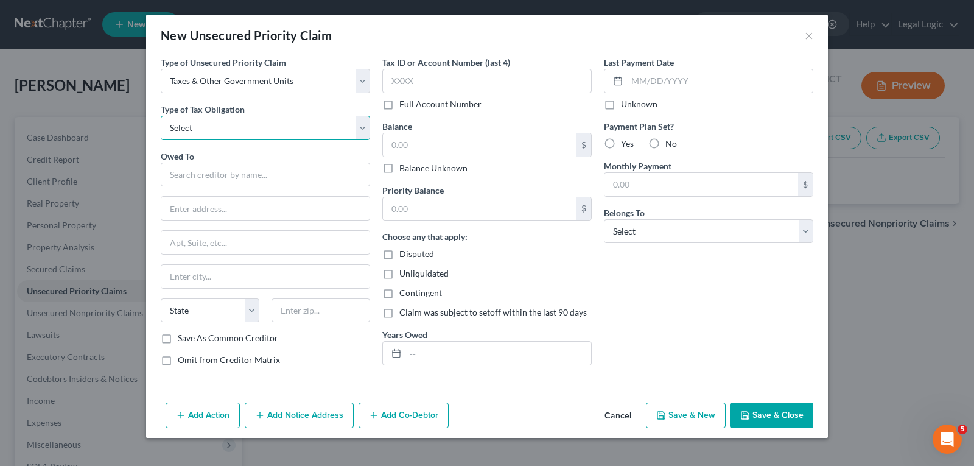
drag, startPoint x: 355, startPoint y: 122, endPoint x: 348, endPoint y: 127, distance: 8.3
click at [355, 122] on select "Select Federal City State Franchise Tax Board Other" at bounding box center [265, 128] width 209 height 24
click at [161, 116] on select "Select Federal City State Franchise Tax Board Other" at bounding box center [265, 128] width 209 height 24
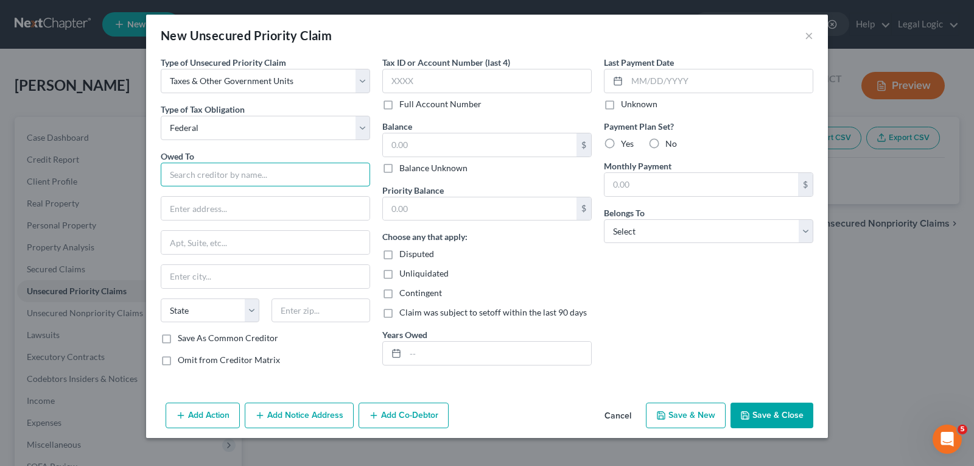
click at [235, 183] on input "text" at bounding box center [265, 175] width 209 height 24
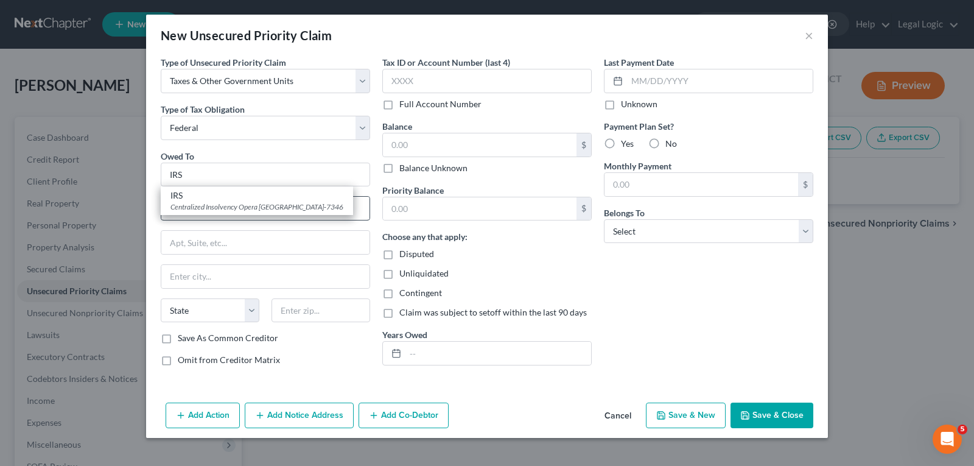
drag, startPoint x: 259, startPoint y: 209, endPoint x: 292, endPoint y: 204, distance: 33.2
click at [261, 209] on div "Centralized Insolvency Opera [GEOGRAPHIC_DATA]-7346" at bounding box center [256, 207] width 173 height 10
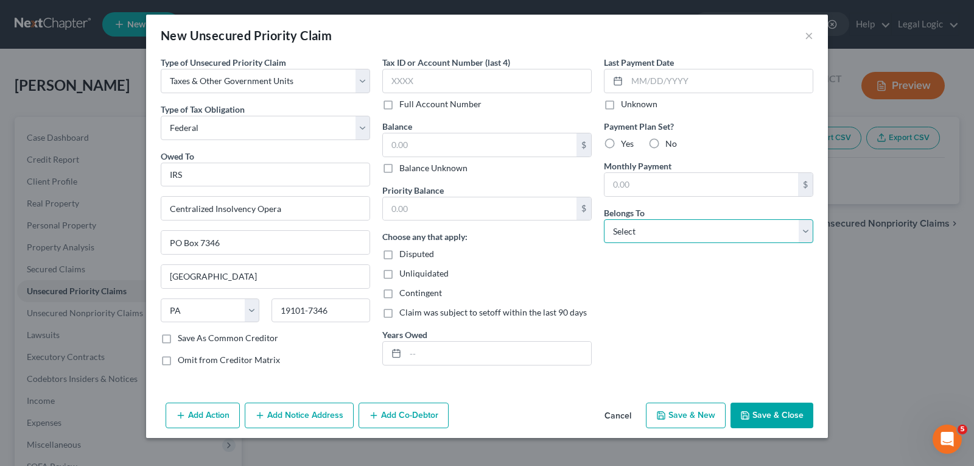
click at [806, 231] on select "Select Debtor 1 Only Debtor 2 Only Debtor 1 And Debtor 2 Only At Least One Of T…" at bounding box center [708, 231] width 209 height 24
click at [604, 219] on select "Select Debtor 1 Only Debtor 2 Only Debtor 1 And Debtor 2 Only At Least One Of T…" at bounding box center [708, 231] width 209 height 24
click at [699, 413] on button "Save & New" at bounding box center [686, 415] width 80 height 26
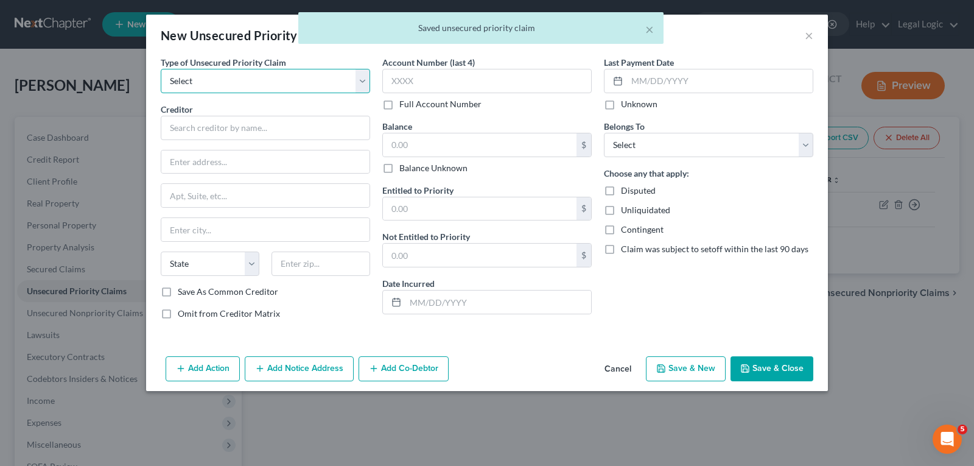
drag, startPoint x: 365, startPoint y: 80, endPoint x: 359, endPoint y: 85, distance: 7.4
click at [364, 80] on select "Select Taxes & Other Government Units Domestic Support Obligations Extensions o…" at bounding box center [265, 81] width 209 height 24
click at [161, 69] on select "Select Taxes & Other Government Units Domestic Support Obligations Extensions o…" at bounding box center [265, 81] width 209 height 24
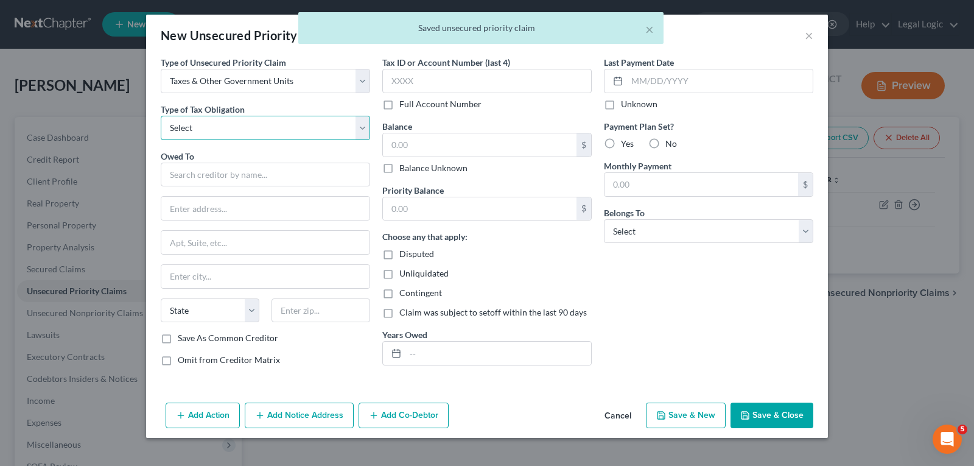
drag, startPoint x: 363, startPoint y: 129, endPoint x: 354, endPoint y: 136, distance: 11.7
click at [363, 130] on select "Select Federal City State Franchise Tax Board Other" at bounding box center [265, 128] width 209 height 24
click at [161, 116] on select "Select Federal City State Franchise Tax Board Other" at bounding box center [265, 128] width 209 height 24
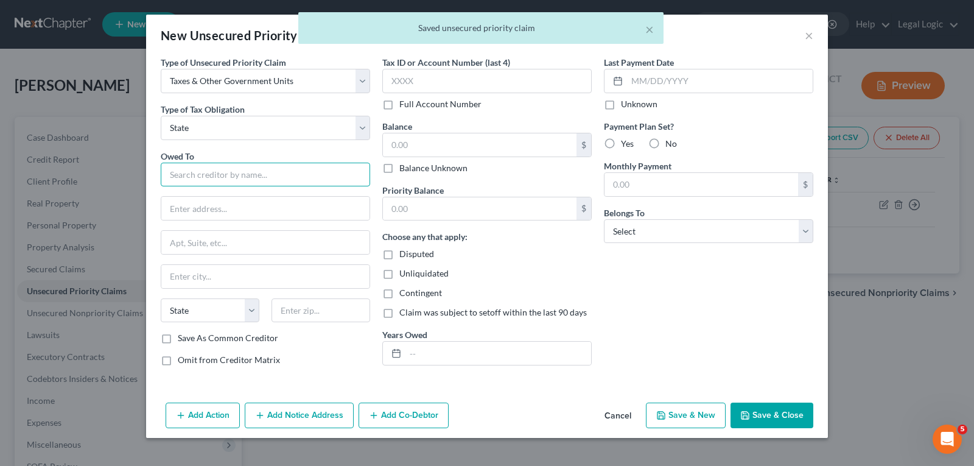
click at [278, 180] on input "text" at bounding box center [265, 175] width 209 height 24
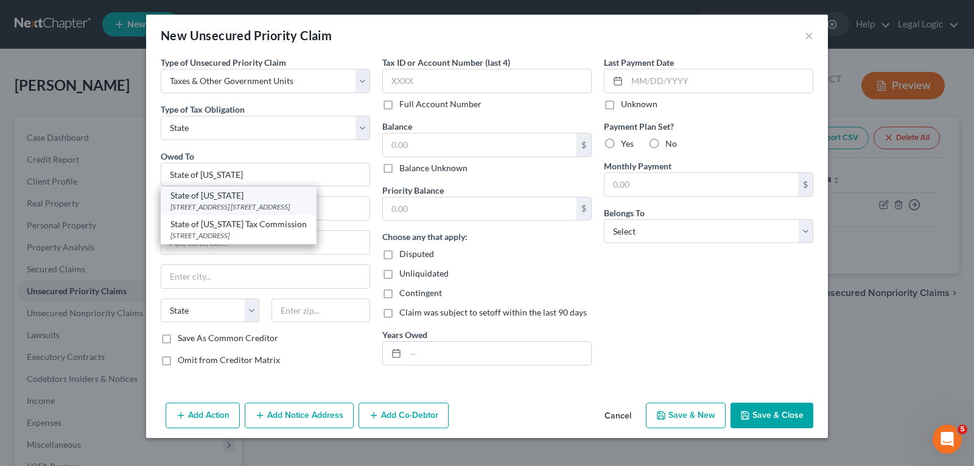
click at [279, 195] on div "State of [US_STATE]" at bounding box center [238, 195] width 136 height 12
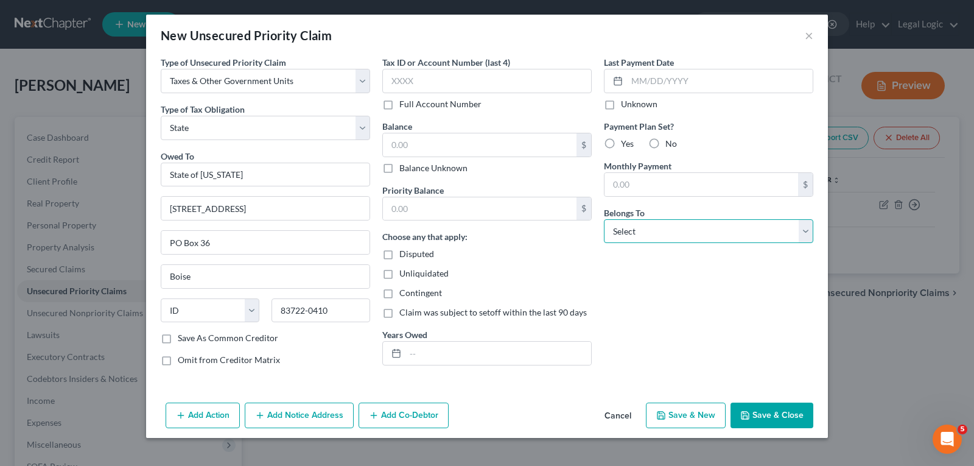
click at [802, 233] on select "Select Debtor 1 Only Debtor 2 Only Debtor 1 And Debtor 2 Only At Least One Of T…" at bounding box center [708, 231] width 209 height 24
click at [604, 219] on select "Select Debtor 1 Only Debtor 2 Only Debtor 1 And Debtor 2 Only At Least One Of T…" at bounding box center [708, 231] width 209 height 24
click at [767, 413] on button "Save & Close" at bounding box center [772, 415] width 83 height 26
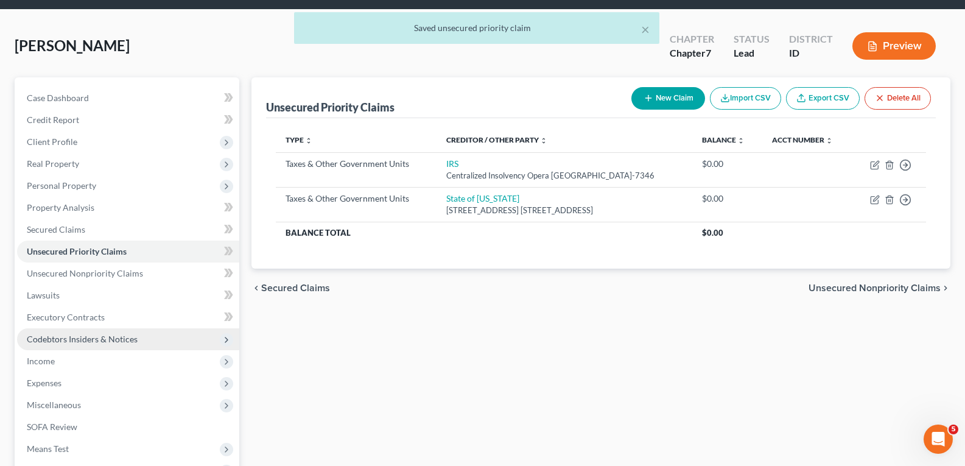
scroll to position [61, 0]
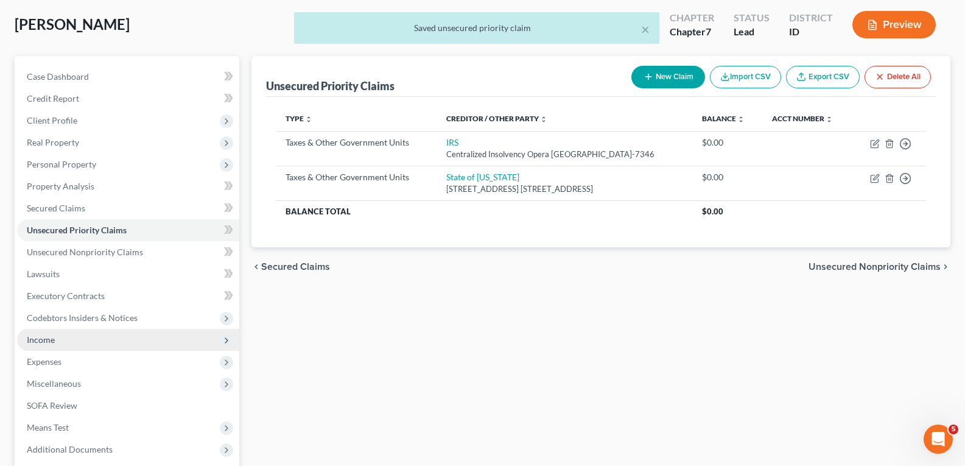
click at [44, 334] on span "Income" at bounding box center [41, 339] width 28 height 10
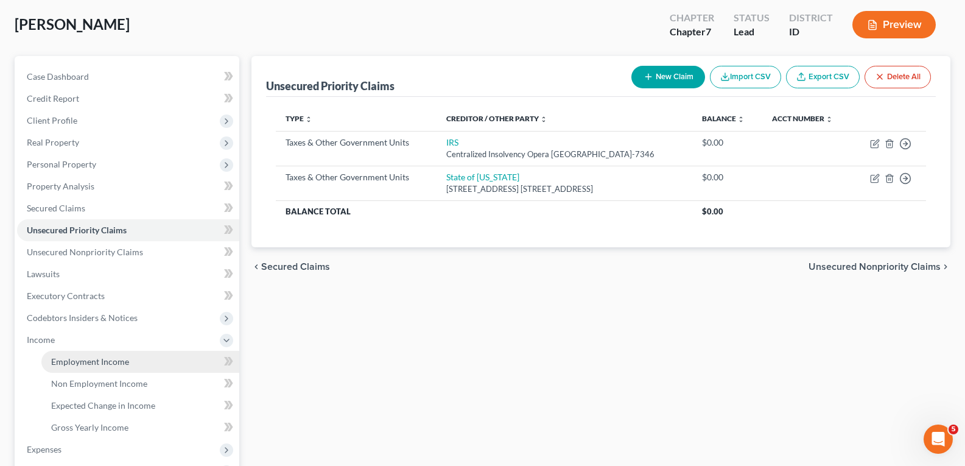
drag, startPoint x: 88, startPoint y: 360, endPoint x: 96, endPoint y: 351, distance: 12.5
click at [89, 360] on span "Employment Income" at bounding box center [90, 361] width 78 height 10
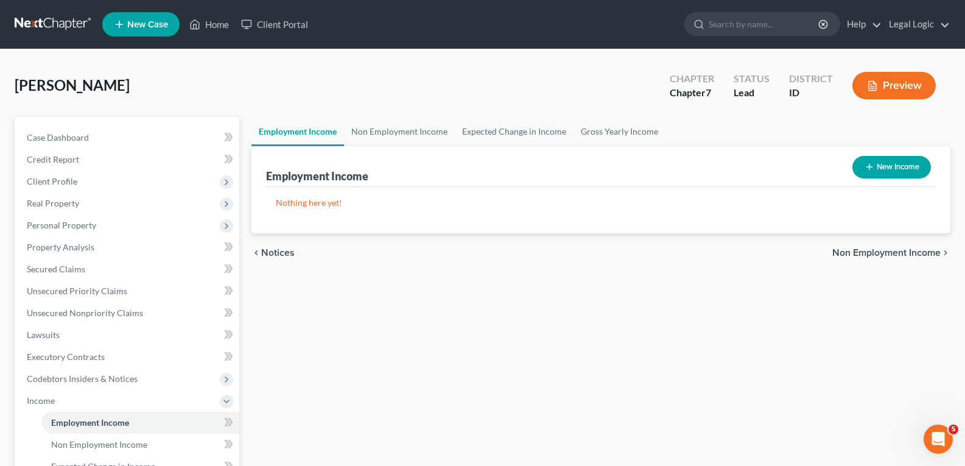
click at [922, 170] on button "New Income" at bounding box center [891, 167] width 79 height 23
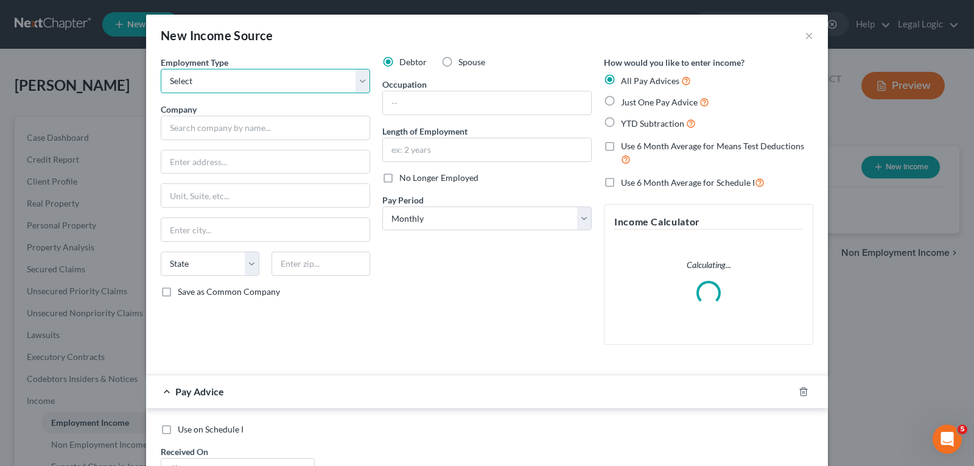
drag, startPoint x: 356, startPoint y: 80, endPoint x: 340, endPoint y: 89, distance: 19.1
click at [356, 80] on select "Select Full or [DEMOGRAPHIC_DATA] Employment Self Employment" at bounding box center [265, 81] width 209 height 24
click at [161, 69] on select "Select Full or [DEMOGRAPHIC_DATA] Employment Self Employment" at bounding box center [265, 81] width 209 height 24
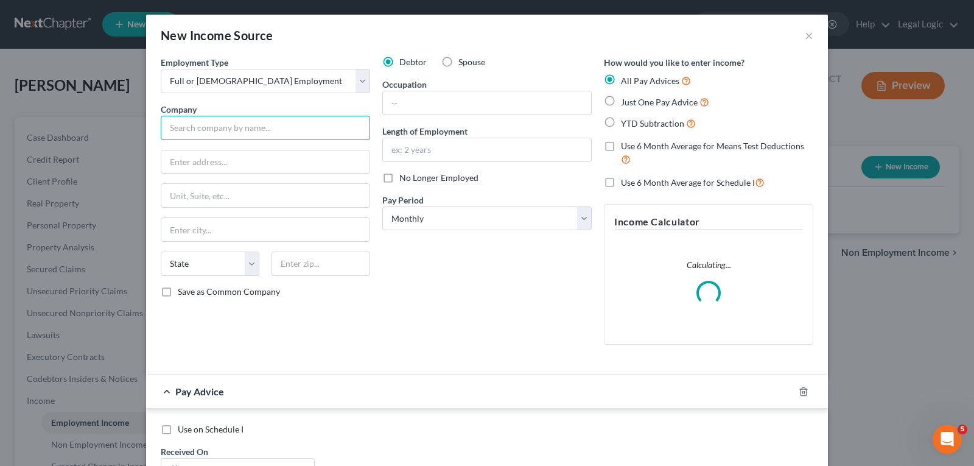
click at [273, 131] on input "text" at bounding box center [265, 128] width 209 height 24
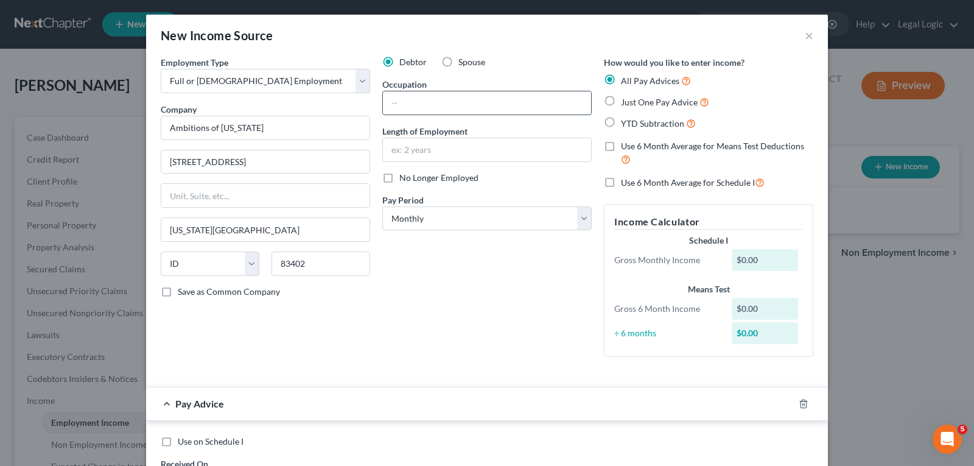
click at [422, 102] on input "text" at bounding box center [487, 102] width 208 height 23
click at [449, 154] on input "text" at bounding box center [487, 149] width 208 height 23
click at [573, 221] on select "Select Monthly Twice Monthly Every Other Week Weekly" at bounding box center [486, 218] width 209 height 24
click at [382, 206] on select "Select Monthly Twice Monthly Every Other Week Weekly" at bounding box center [486, 218] width 209 height 24
click at [621, 97] on label "Just One Pay Advice" at bounding box center [665, 102] width 88 height 14
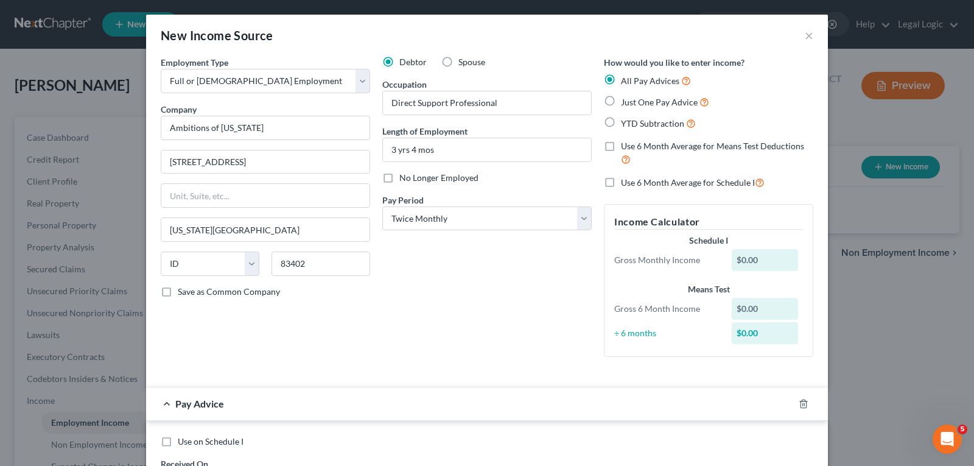
click at [626, 97] on input "Just One Pay Advice" at bounding box center [630, 99] width 8 height 8
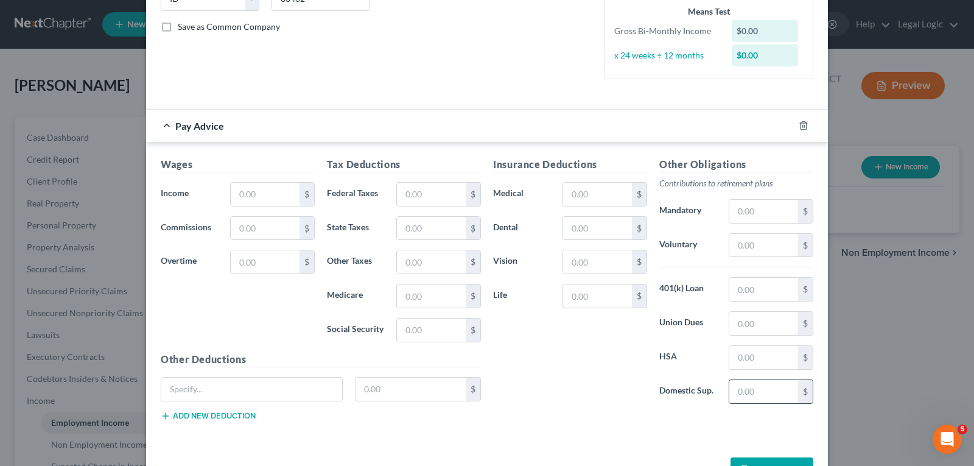
scroll to position [304, 0]
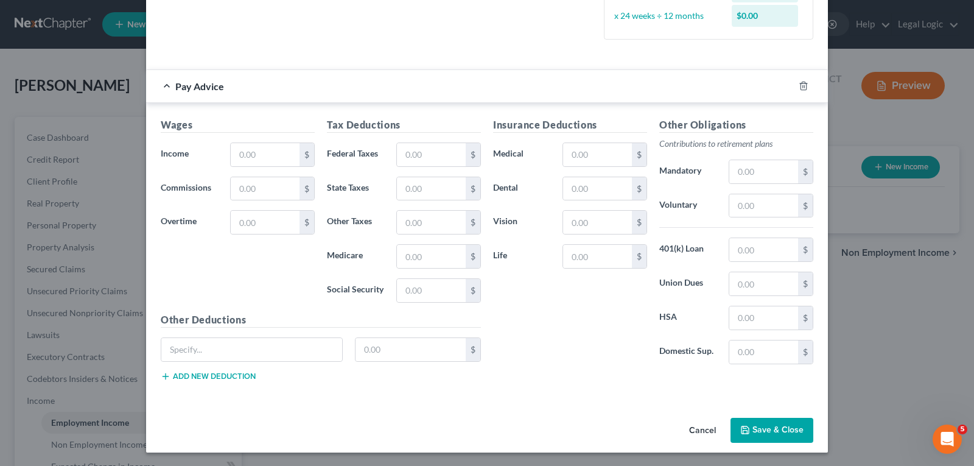
click at [790, 424] on button "Save & Close" at bounding box center [772, 431] width 83 height 26
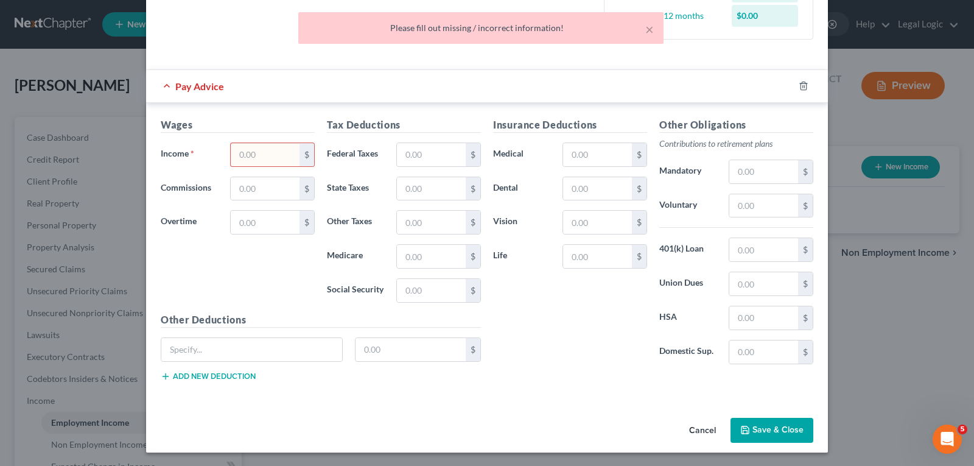
click at [277, 155] on input "text" at bounding box center [265, 154] width 69 height 23
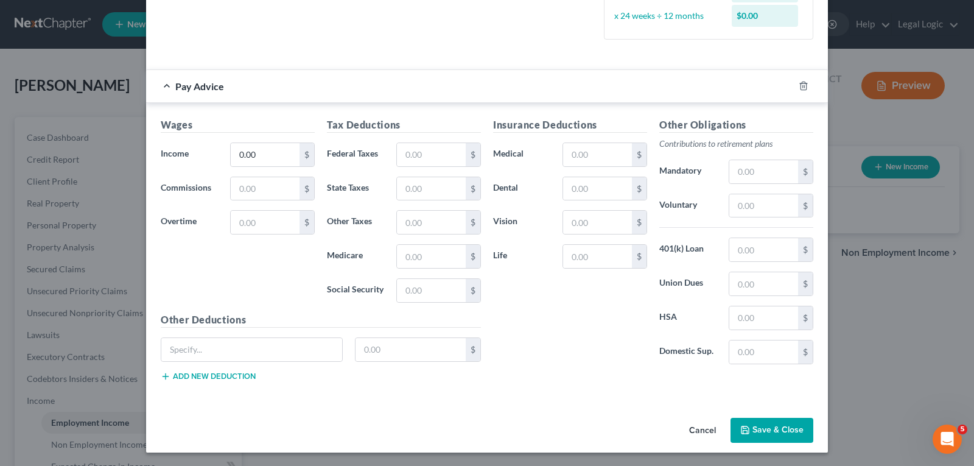
click at [785, 428] on button "Save & Close" at bounding box center [772, 431] width 83 height 26
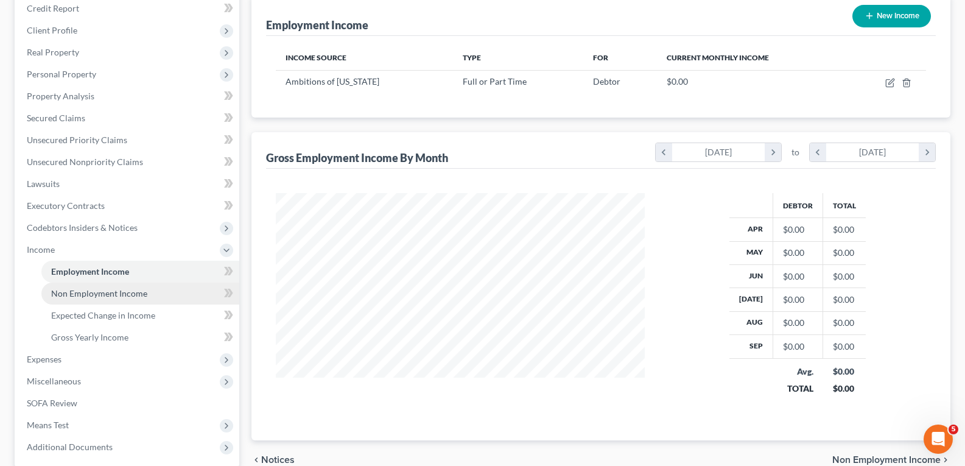
scroll to position [183, 0]
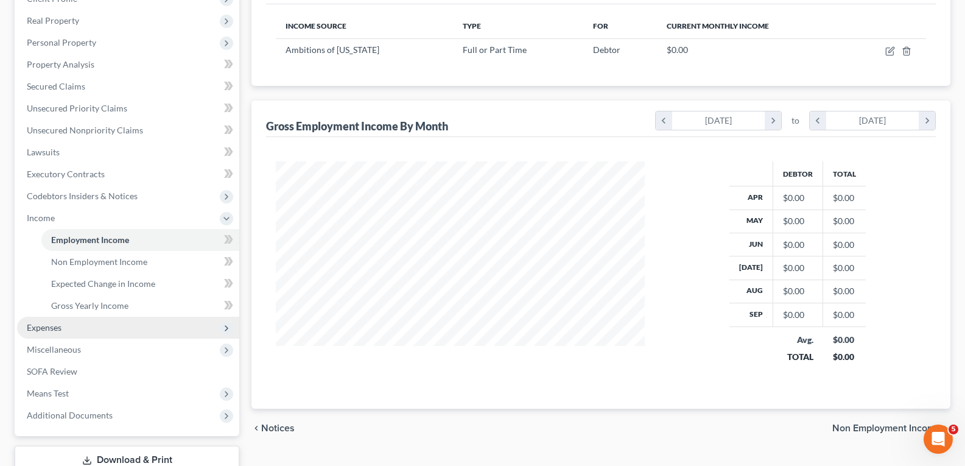
click at [42, 326] on span "Expenses" at bounding box center [44, 327] width 35 height 10
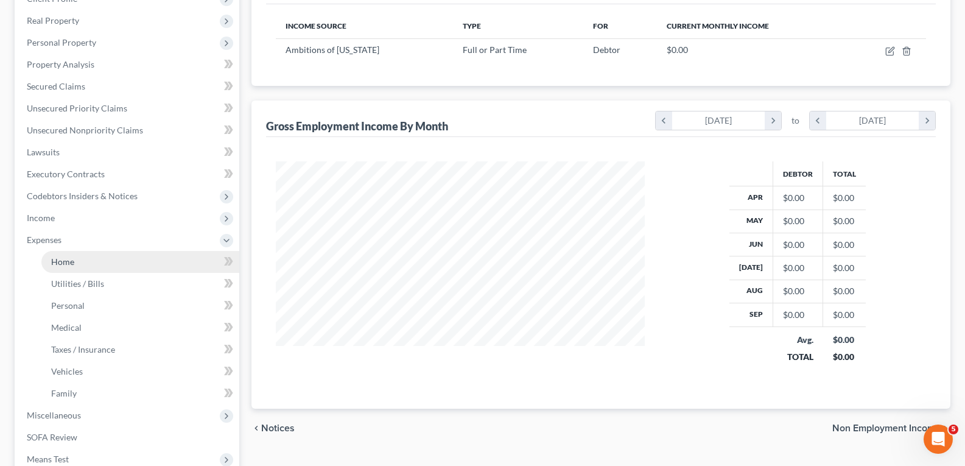
click at [66, 258] on span "Home" at bounding box center [62, 261] width 23 height 10
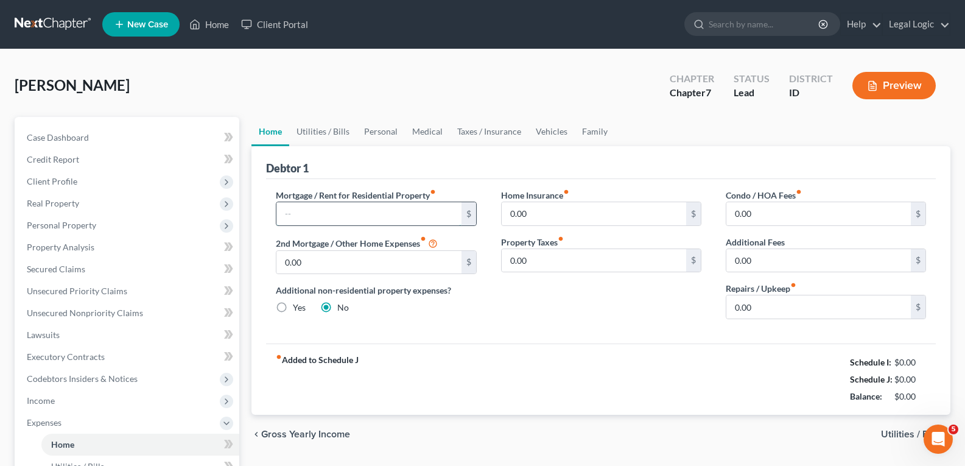
click at [349, 214] on input "text" at bounding box center [368, 213] width 184 height 23
click at [525, 208] on input "0.00" at bounding box center [594, 213] width 184 height 23
click at [555, 130] on link "Vehicles" at bounding box center [551, 131] width 46 height 29
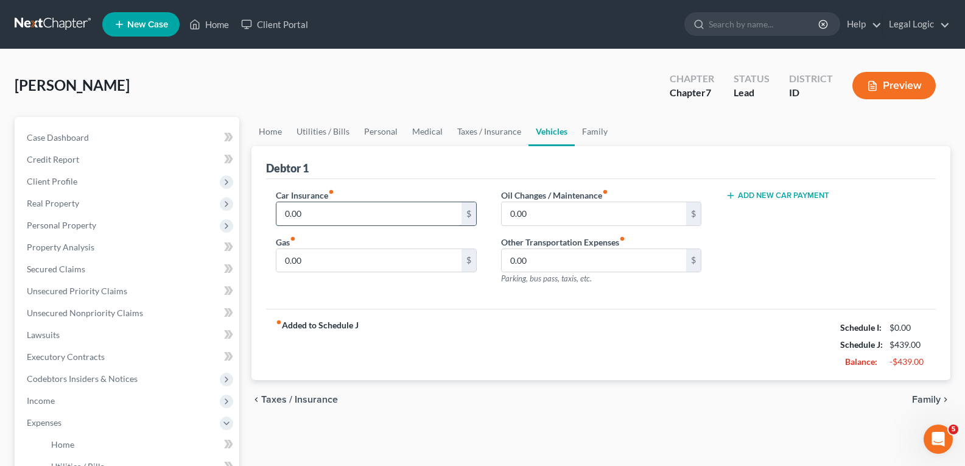
click at [415, 216] on input "0.00" at bounding box center [368, 213] width 184 height 23
click at [392, 261] on input "0.00" at bounding box center [368, 260] width 184 height 23
drag, startPoint x: 331, startPoint y: 132, endPoint x: 324, endPoint y: 140, distance: 10.8
click at [331, 133] on link "Utilities / Bills" at bounding box center [323, 131] width 68 height 29
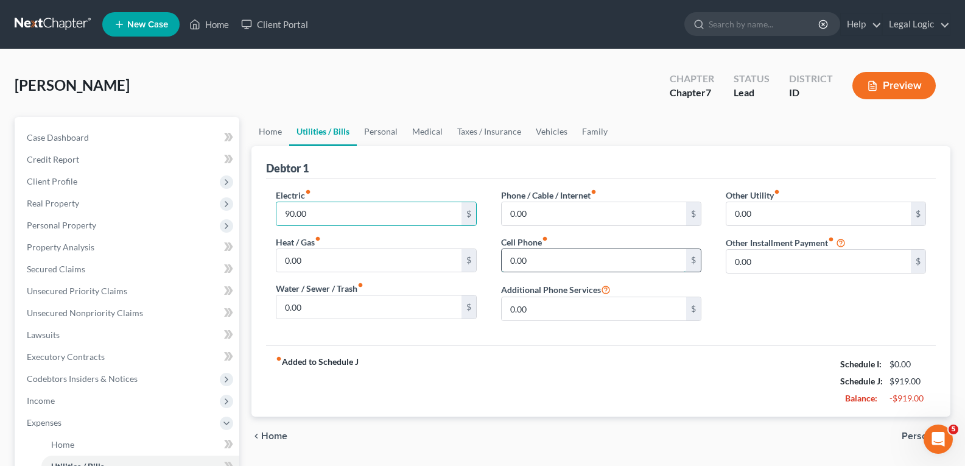
click at [525, 264] on input "0.00" at bounding box center [594, 260] width 184 height 23
click at [377, 128] on link "Personal" at bounding box center [381, 131] width 48 height 29
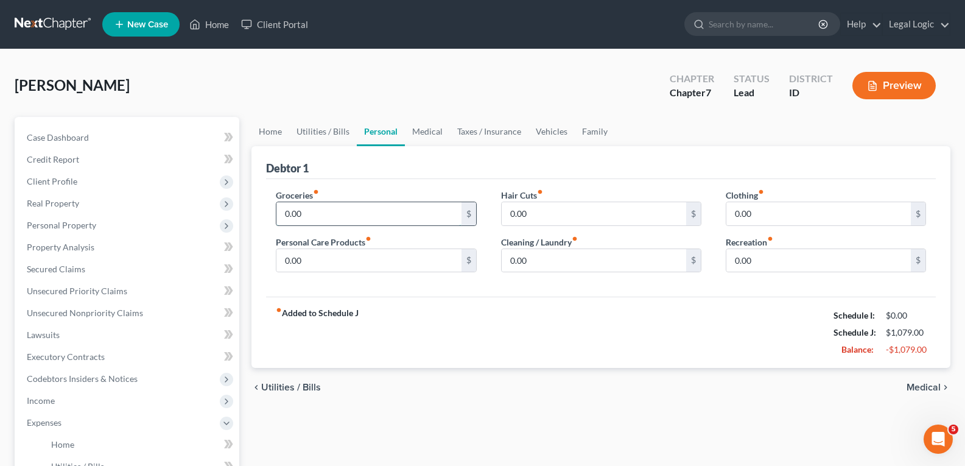
click at [309, 214] on input "0.00" at bounding box center [368, 213] width 184 height 23
click at [327, 260] on input "0.00" at bounding box center [368, 260] width 184 height 23
click at [541, 260] on input "0.00" at bounding box center [594, 260] width 184 height 23
click at [420, 130] on link "Medical" at bounding box center [427, 131] width 45 height 29
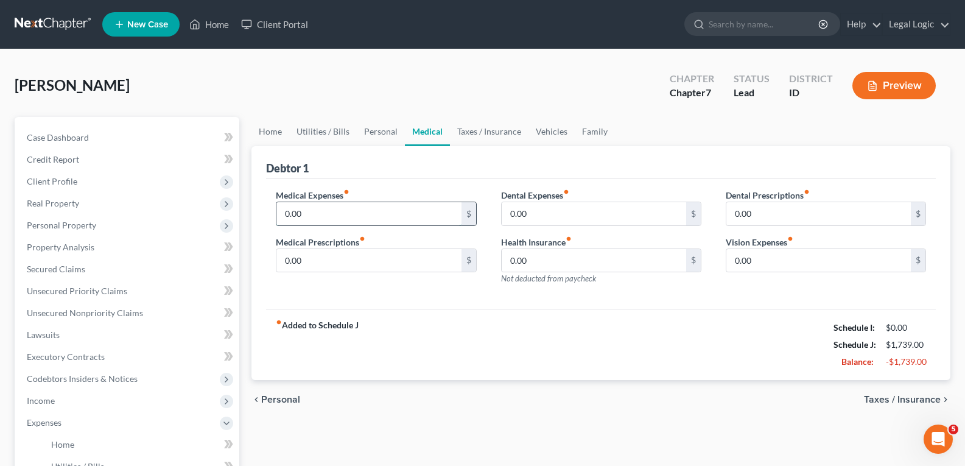
click at [296, 210] on input "0.00" at bounding box center [368, 213] width 184 height 23
click at [383, 262] on input "0.00" at bounding box center [368, 260] width 184 height 23
click at [106, 312] on span "Unsecured Nonpriority Claims" at bounding box center [85, 312] width 116 height 10
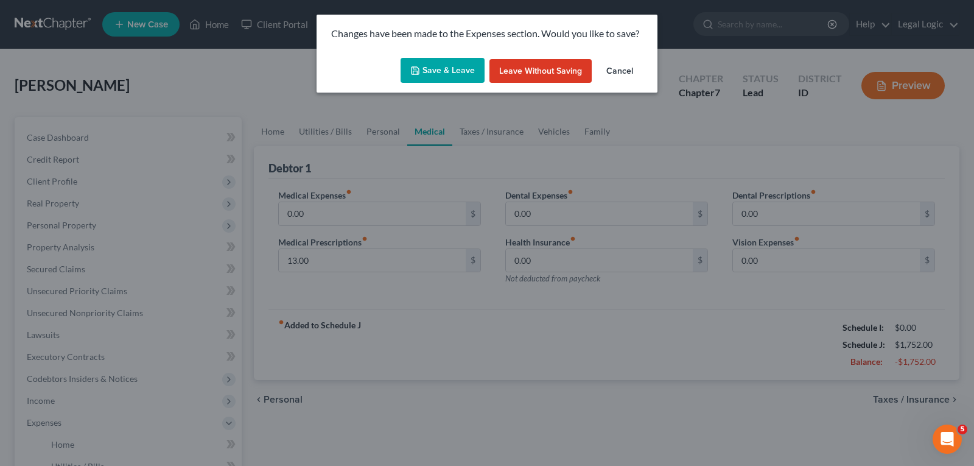
click at [443, 67] on button "Save & Leave" at bounding box center [443, 71] width 84 height 26
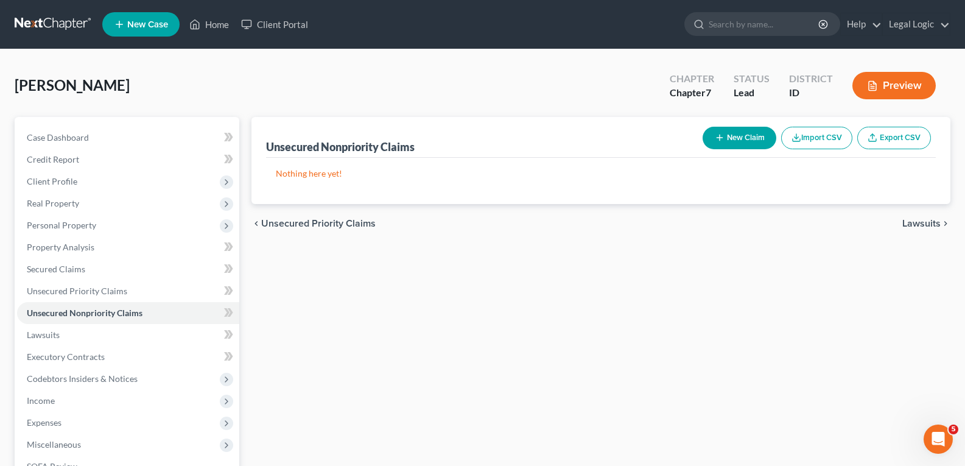
click at [743, 138] on button "New Claim" at bounding box center [740, 138] width 74 height 23
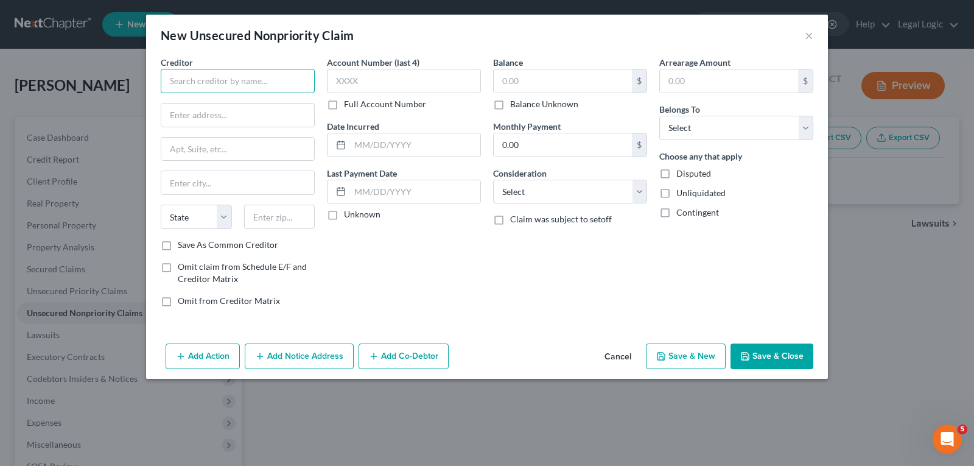
click at [272, 79] on input "text" at bounding box center [238, 81] width 154 height 24
click at [418, 94] on div "Account Number (last 4) Full Account Number" at bounding box center [404, 83] width 154 height 54
click at [512, 76] on input "text" at bounding box center [563, 80] width 138 height 23
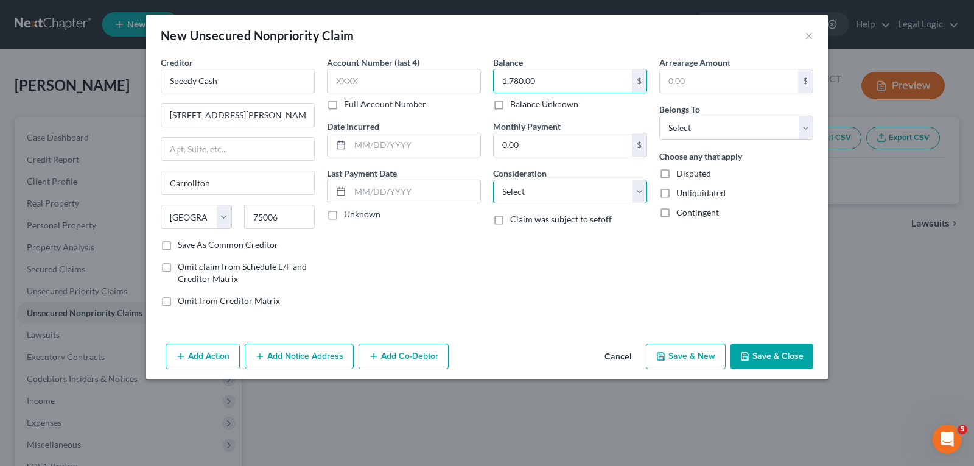
drag, startPoint x: 638, startPoint y: 196, endPoint x: 631, endPoint y: 203, distance: 9.5
click at [637, 196] on select "Select Cable / Satellite Services Collection Agency Credit Card Debt Debt Couns…" at bounding box center [570, 192] width 154 height 24
click at [493, 180] on select "Select Cable / Satellite Services Collection Agency Credit Card Debt Debt Couns…" at bounding box center [570, 192] width 154 height 24
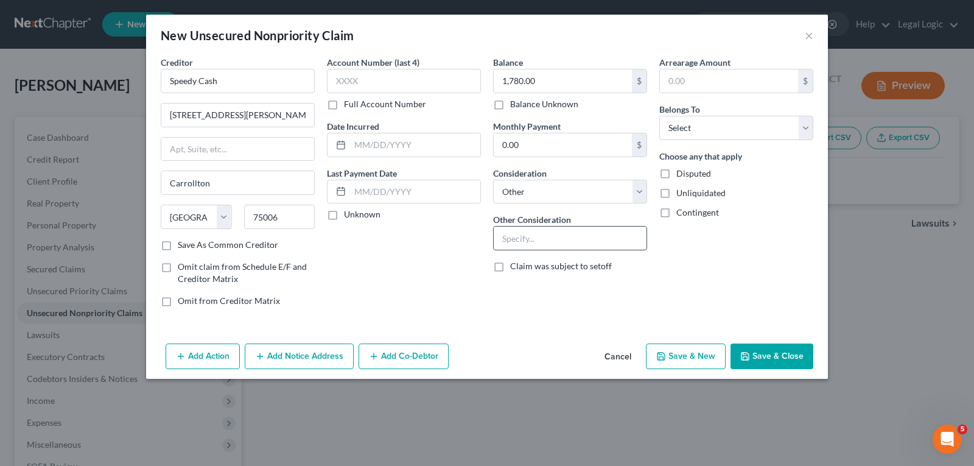
click at [563, 239] on input "text" at bounding box center [570, 237] width 153 height 23
drag, startPoint x: 802, startPoint y: 128, endPoint x: 783, endPoint y: 138, distance: 21.8
click at [794, 131] on select "Select Debtor 1 Only Debtor 2 Only Debtor 1 And Debtor 2 Only At Least One Of T…" at bounding box center [736, 128] width 154 height 24
click at [659, 116] on select "Select Debtor 1 Only Debtor 2 Only Debtor 1 And Debtor 2 Only At Least One Of T…" at bounding box center [736, 128] width 154 height 24
click at [681, 360] on button "Save & New" at bounding box center [686, 356] width 80 height 26
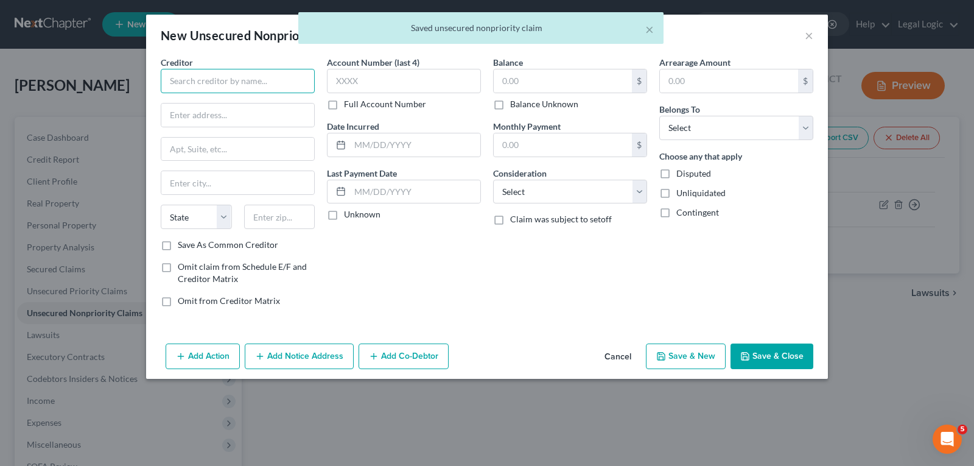
click at [264, 83] on input "text" at bounding box center [238, 81] width 154 height 24
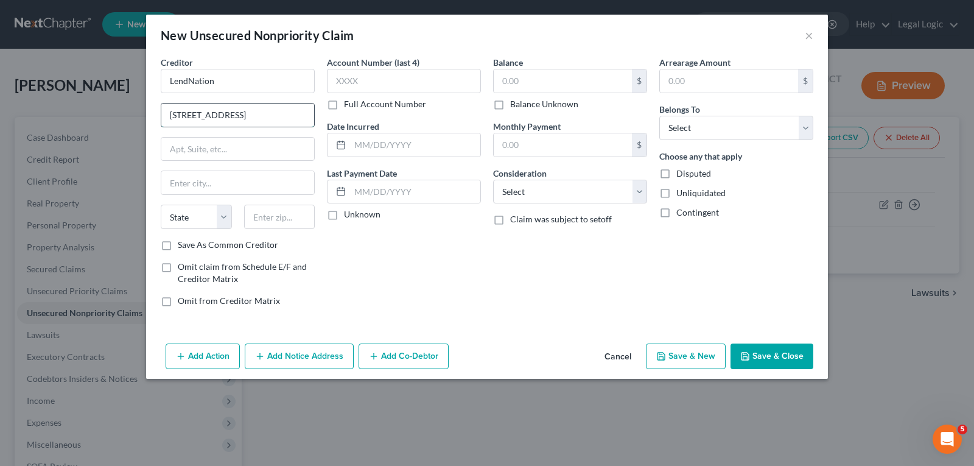
click at [247, 121] on input "[STREET_ADDRESS]" at bounding box center [237, 114] width 153 height 23
click at [393, 88] on input "text" at bounding box center [404, 81] width 154 height 24
click at [533, 79] on input "text" at bounding box center [563, 80] width 138 height 23
click at [368, 144] on input "text" at bounding box center [415, 144] width 130 height 23
drag, startPoint x: 640, startPoint y: 191, endPoint x: 636, endPoint y: 198, distance: 7.6
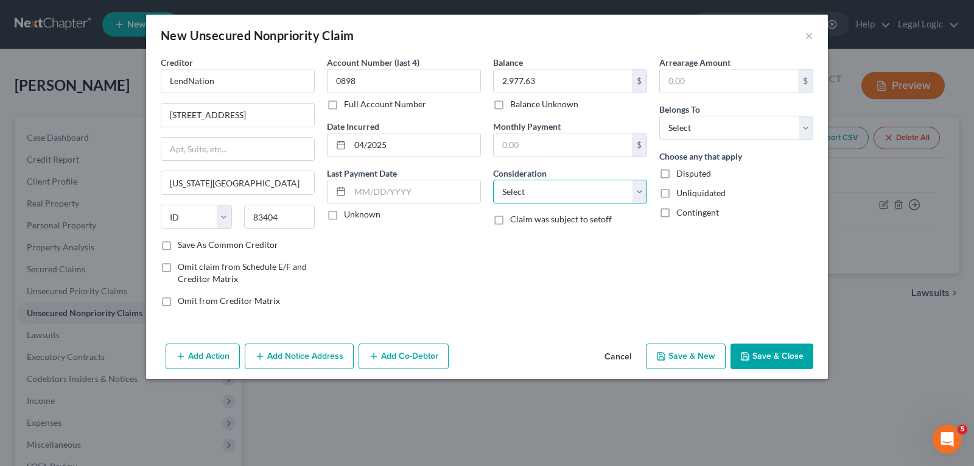
click at [640, 191] on select "Select Cable / Satellite Services Collection Agency Credit Card Debt Debt Couns…" at bounding box center [570, 192] width 154 height 24
click at [493, 180] on select "Select Cable / Satellite Services Collection Agency Credit Card Debt Debt Couns…" at bounding box center [570, 192] width 154 height 24
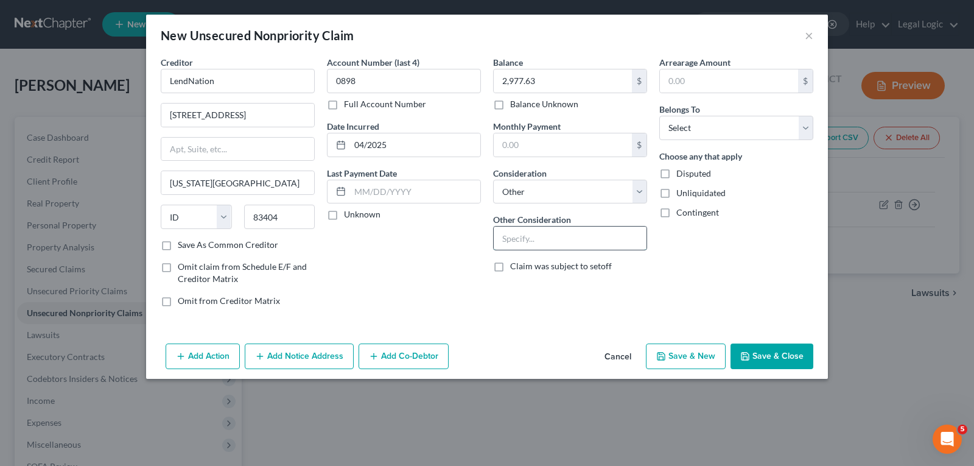
click at [550, 237] on input "text" at bounding box center [570, 237] width 153 height 23
drag, startPoint x: 804, startPoint y: 128, endPoint x: 780, endPoint y: 139, distance: 26.1
click at [804, 129] on select "Select Debtor 1 Only Debtor 2 Only Debtor 1 And Debtor 2 Only At Least One Of T…" at bounding box center [736, 128] width 154 height 24
click at [659, 116] on select "Select Debtor 1 Only Debtor 2 Only Debtor 1 And Debtor 2 Only At Least One Of T…" at bounding box center [736, 128] width 154 height 24
click at [772, 356] on button "Save & Close" at bounding box center [772, 356] width 83 height 26
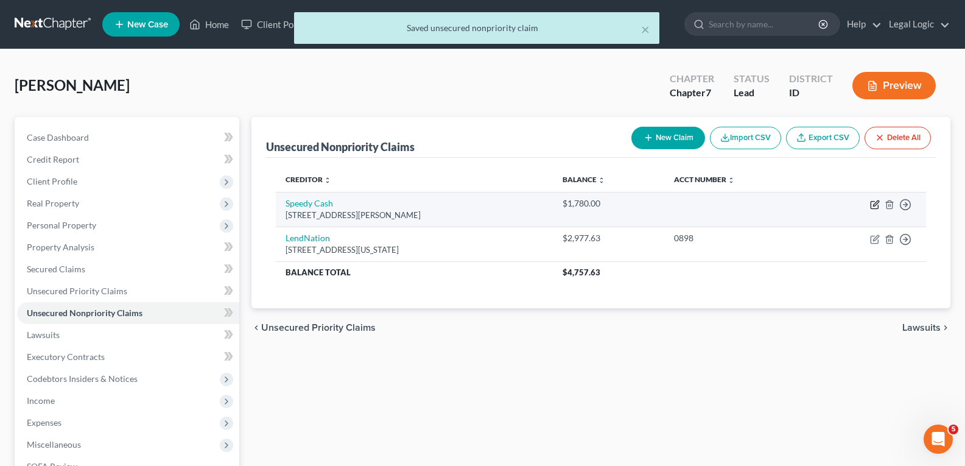
click at [877, 202] on icon "button" at bounding box center [875, 205] width 10 height 10
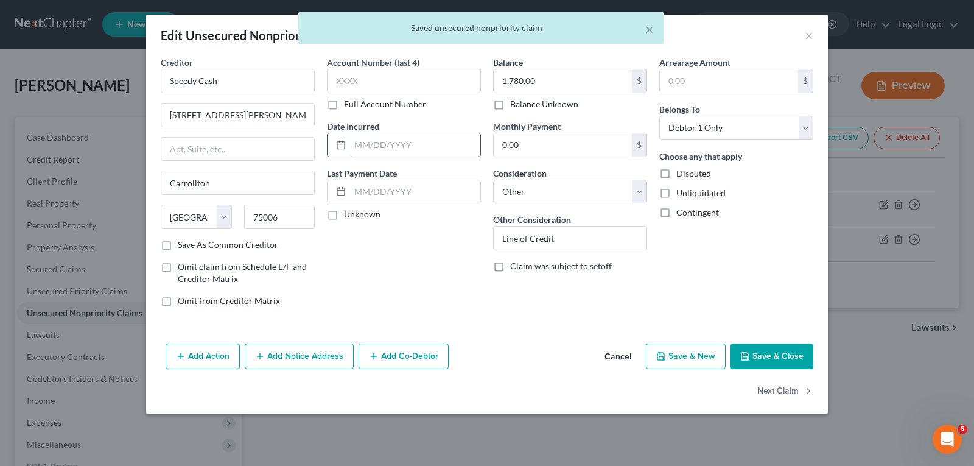
click at [421, 142] on input "text" at bounding box center [415, 144] width 130 height 23
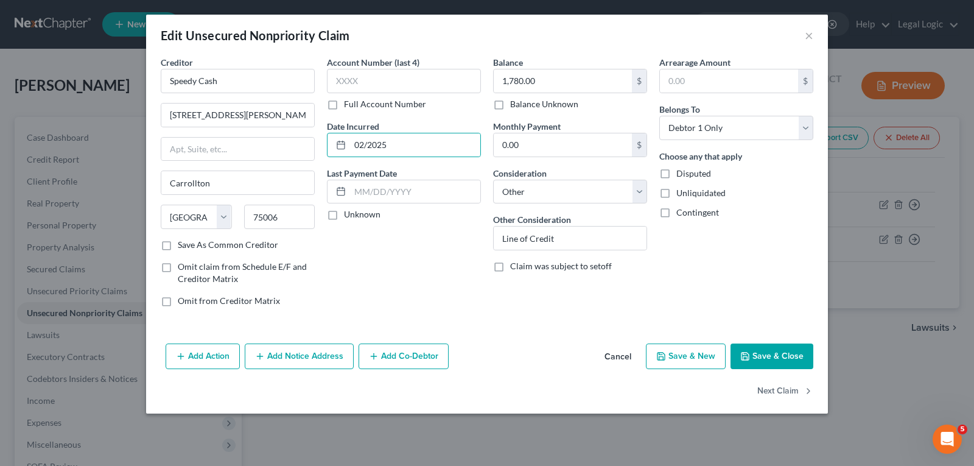
click at [772, 352] on button "Save & Close" at bounding box center [772, 356] width 83 height 26
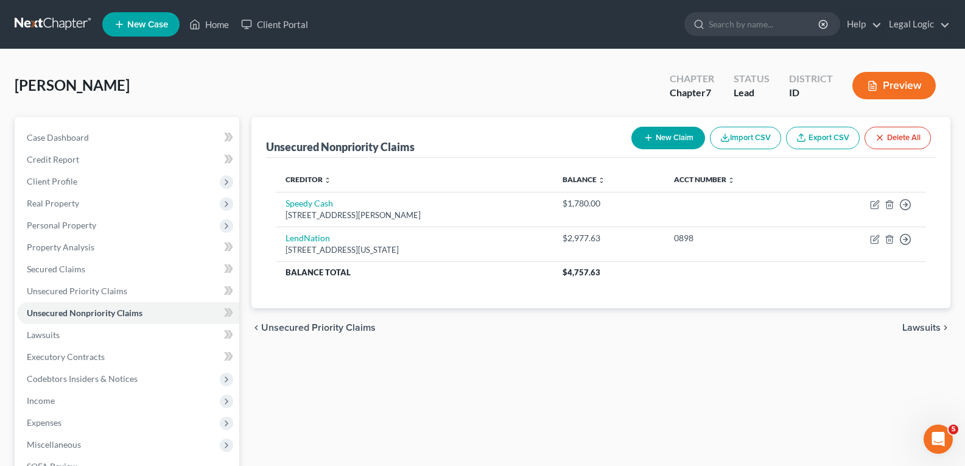
click at [659, 138] on button "New Claim" at bounding box center [668, 138] width 74 height 23
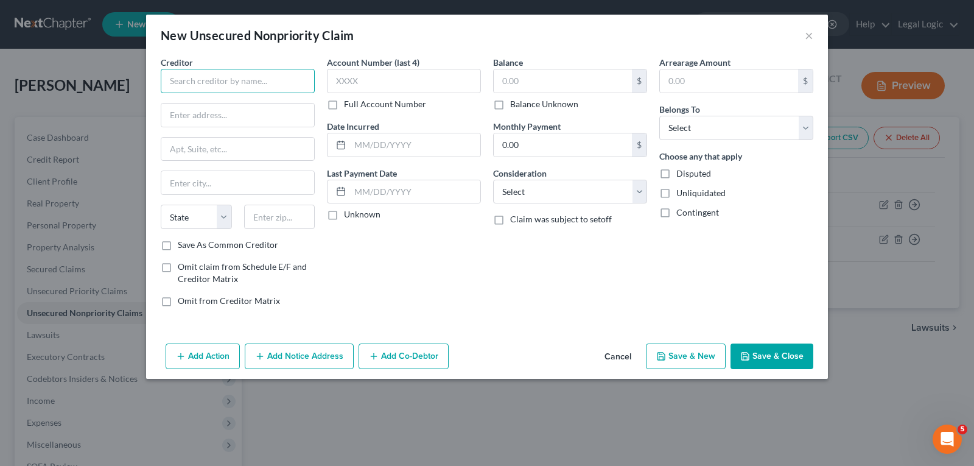
click at [268, 88] on input "text" at bounding box center [238, 81] width 154 height 24
click at [512, 83] on input "text" at bounding box center [563, 80] width 138 height 23
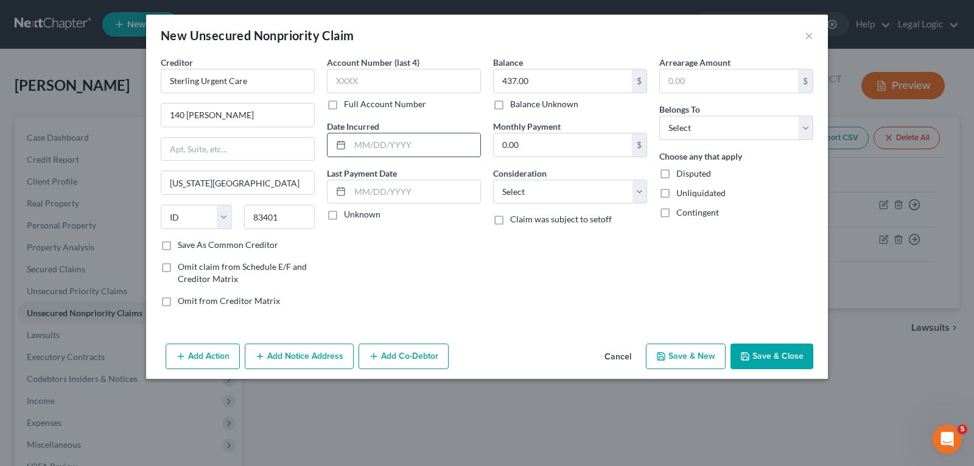
click at [444, 141] on input "text" at bounding box center [415, 144] width 130 height 23
drag, startPoint x: 645, startPoint y: 190, endPoint x: 637, endPoint y: 198, distance: 12.1
click at [645, 190] on select "Select Cable / Satellite Services Collection Agency Credit Card Debt Debt Couns…" at bounding box center [570, 192] width 154 height 24
click at [493, 180] on select "Select Cable / Satellite Services Collection Agency Credit Card Debt Debt Couns…" at bounding box center [570, 192] width 154 height 24
drag, startPoint x: 801, startPoint y: 128, endPoint x: 772, endPoint y: 139, distance: 31.2
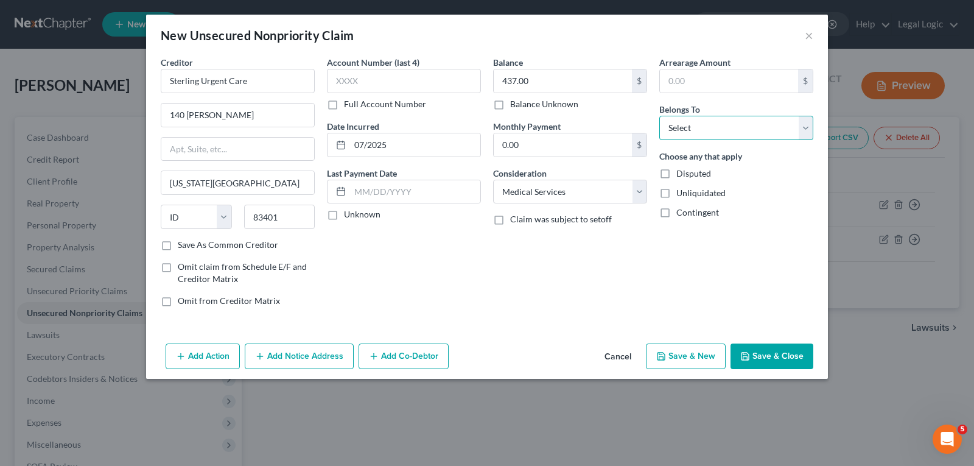
click at [799, 129] on select "Select Debtor 1 Only Debtor 2 Only Debtor 1 And Debtor 2 Only At Least One Of T…" at bounding box center [736, 128] width 154 height 24
click at [659, 116] on select "Select Debtor 1 Only Debtor 2 Only Debtor 1 And Debtor 2 Only At Least One Of T…" at bounding box center [736, 128] width 154 height 24
click at [706, 360] on button "Save & New" at bounding box center [686, 356] width 80 height 26
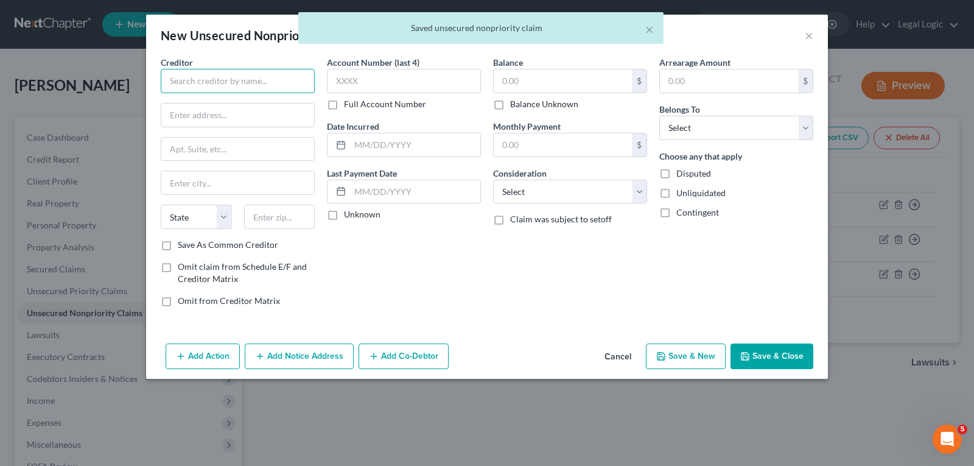
click at [233, 79] on input "text" at bounding box center [238, 81] width 154 height 24
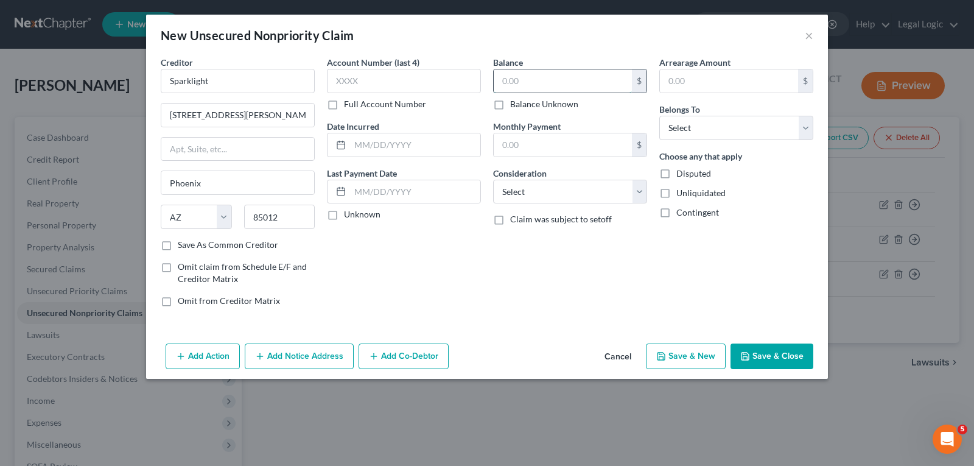
click at [517, 83] on input "text" at bounding box center [563, 80] width 138 height 23
click at [418, 150] on input "text" at bounding box center [415, 144] width 130 height 23
drag, startPoint x: 643, startPoint y: 190, endPoint x: 633, endPoint y: 191, distance: 10.4
click at [643, 190] on select "Select Cable / Satellite Services Collection Agency Credit Card Debt Debt Couns…" at bounding box center [570, 192] width 154 height 24
click at [493, 180] on select "Select Cable / Satellite Services Collection Agency Credit Card Debt Debt Couns…" at bounding box center [570, 192] width 154 height 24
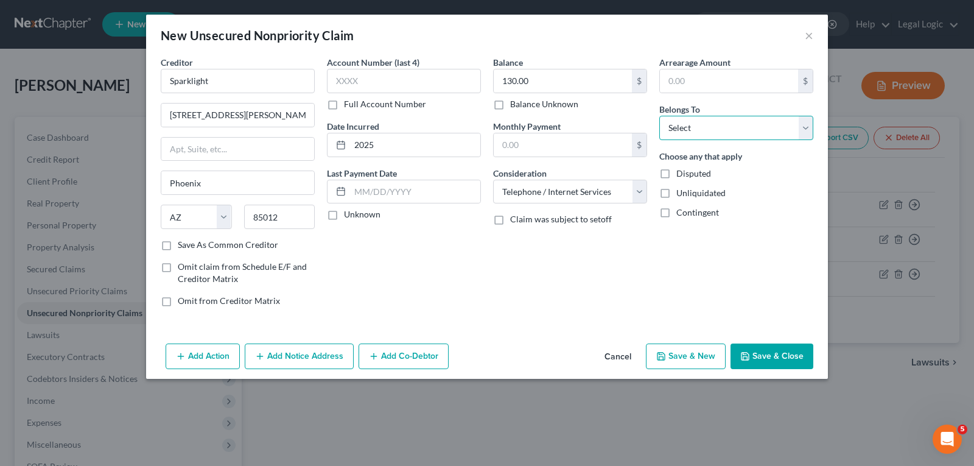
click at [799, 130] on select "Select Debtor 1 Only Debtor 2 Only Debtor 1 And Debtor 2 Only At Least One Of T…" at bounding box center [736, 128] width 154 height 24
click at [659, 116] on select "Select Debtor 1 Only Debtor 2 Only Debtor 1 And Debtor 2 Only At Least One Of T…" at bounding box center [736, 128] width 154 height 24
click at [683, 354] on button "Save & New" at bounding box center [686, 356] width 80 height 26
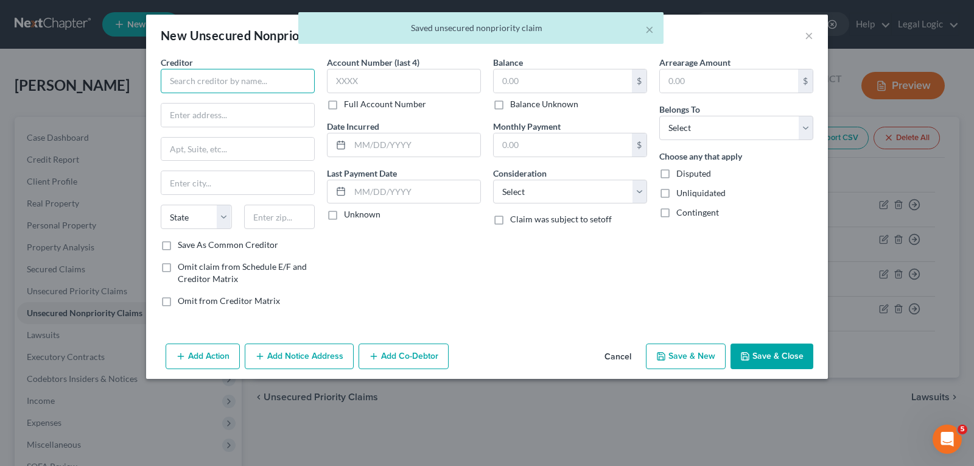
click at [250, 81] on input "text" at bounding box center [238, 81] width 154 height 24
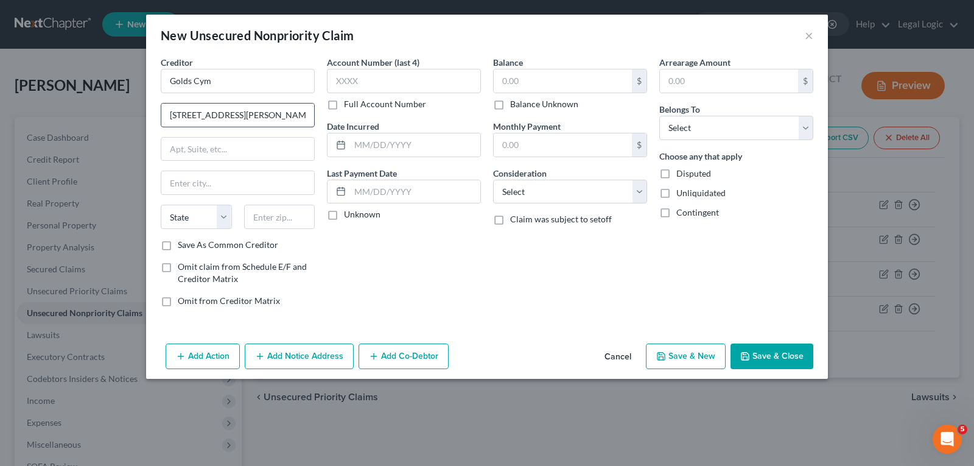
click at [238, 115] on input "[STREET_ADDRESS][PERSON_NAME]" at bounding box center [237, 114] width 153 height 23
click at [231, 176] on input "text" at bounding box center [237, 182] width 153 height 23
click at [549, 82] on input "text" at bounding box center [563, 80] width 138 height 23
click at [435, 147] on input "text" at bounding box center [415, 144] width 130 height 23
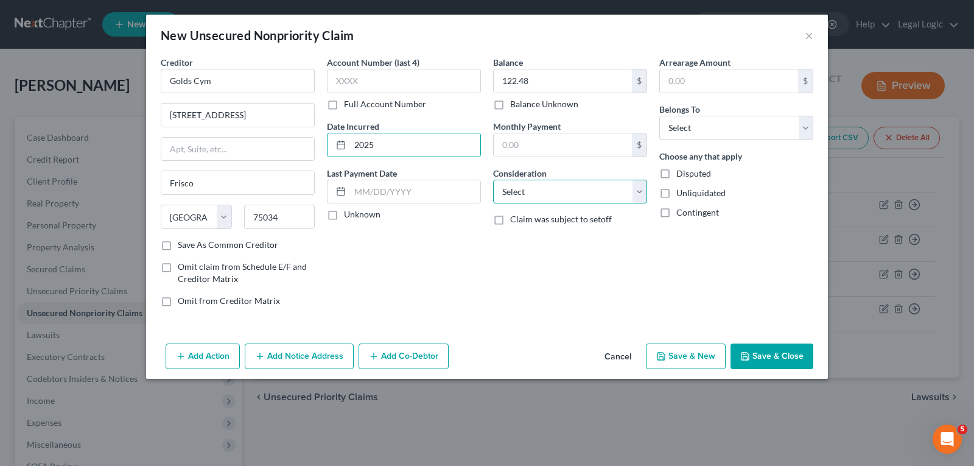
click at [641, 191] on select "Select Cable / Satellite Services Collection Agency Credit Card Debt Debt Couns…" at bounding box center [570, 192] width 154 height 24
click at [638, 188] on select "Select Cable / Satellite Services Collection Agency Credit Card Debt Debt Couns…" at bounding box center [570, 192] width 154 height 24
click at [493, 180] on select "Select Cable / Satellite Services Collection Agency Credit Card Debt Debt Couns…" at bounding box center [570, 192] width 154 height 24
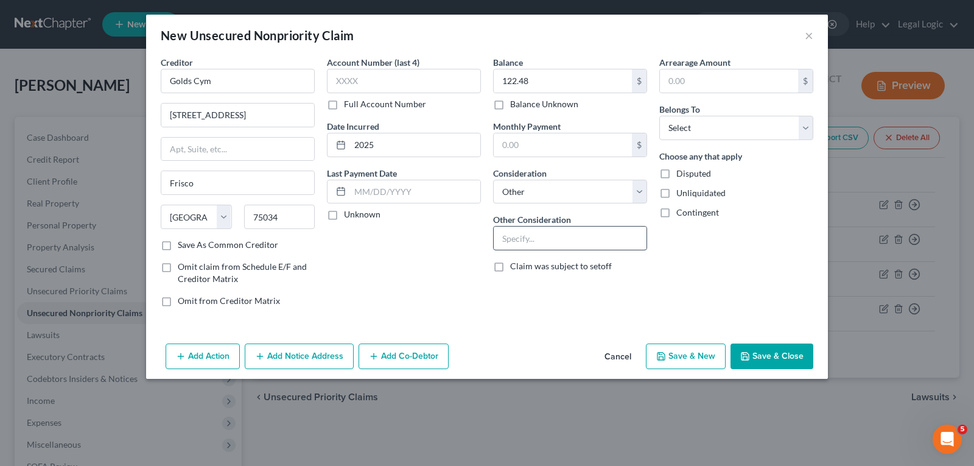
click at [572, 241] on input "text" at bounding box center [570, 237] width 153 height 23
drag, startPoint x: 808, startPoint y: 128, endPoint x: 776, endPoint y: 139, distance: 33.3
click at [806, 129] on select "Select Debtor 1 Only Debtor 2 Only Debtor 1 And Debtor 2 Only At Least One Of T…" at bounding box center [736, 128] width 154 height 24
click at [659, 116] on select "Select Debtor 1 Only Debtor 2 Only Debtor 1 And Debtor 2 Only At Least One Of T…" at bounding box center [736, 128] width 154 height 24
click at [706, 359] on button "Save & New" at bounding box center [686, 356] width 80 height 26
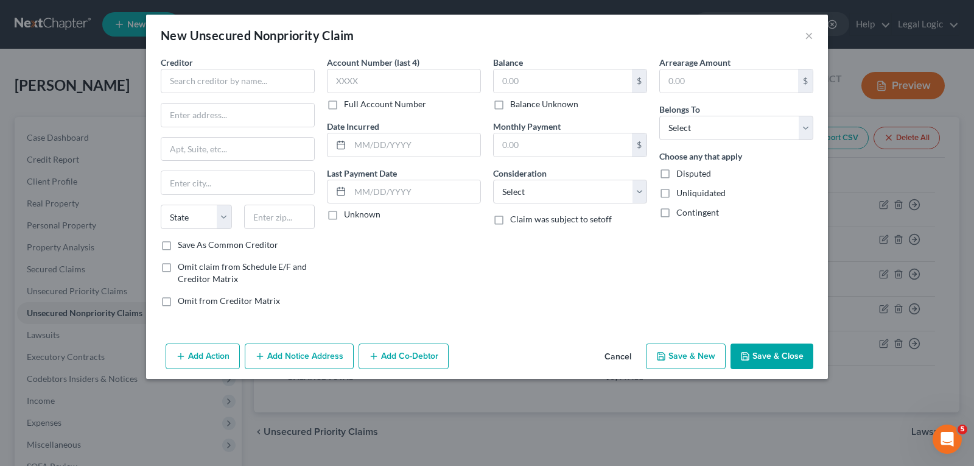
click at [623, 354] on button "Cancel" at bounding box center [618, 357] width 46 height 24
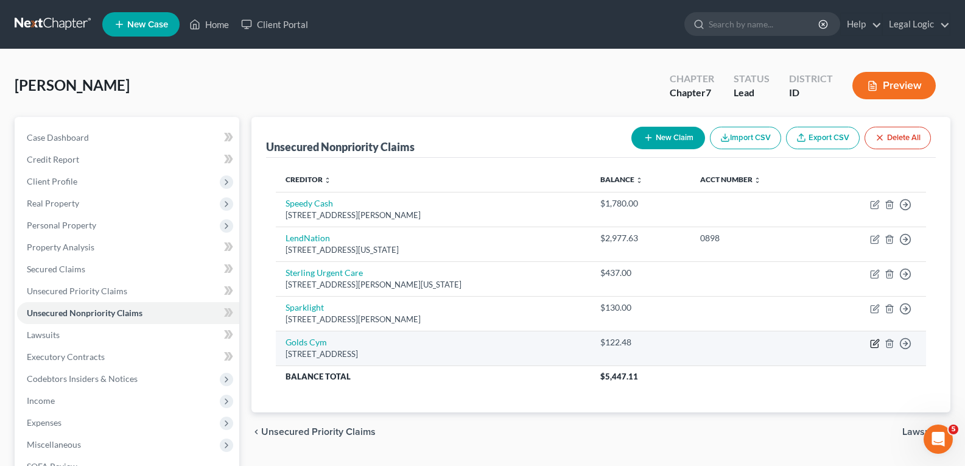
click at [874, 345] on icon "button" at bounding box center [875, 343] width 10 height 10
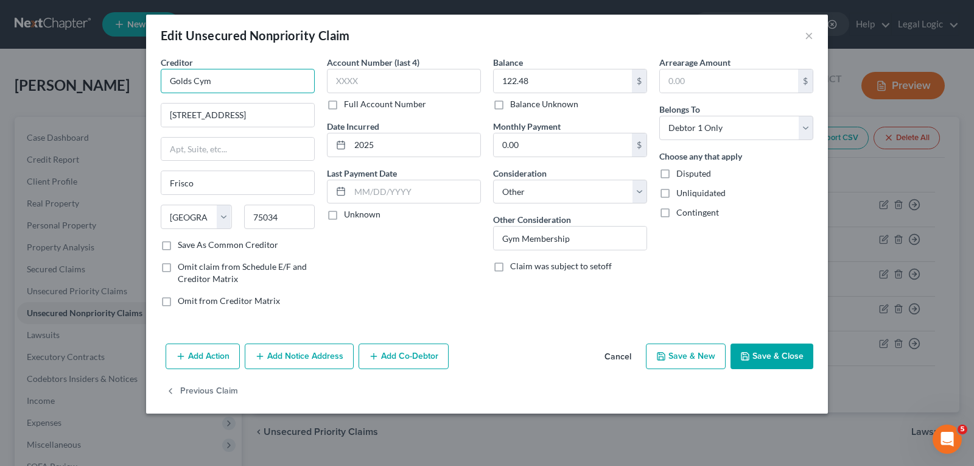
click at [199, 80] on input "Golds Cym" at bounding box center [238, 81] width 154 height 24
click at [314, 352] on button "Add Notice Address" at bounding box center [299, 356] width 109 height 26
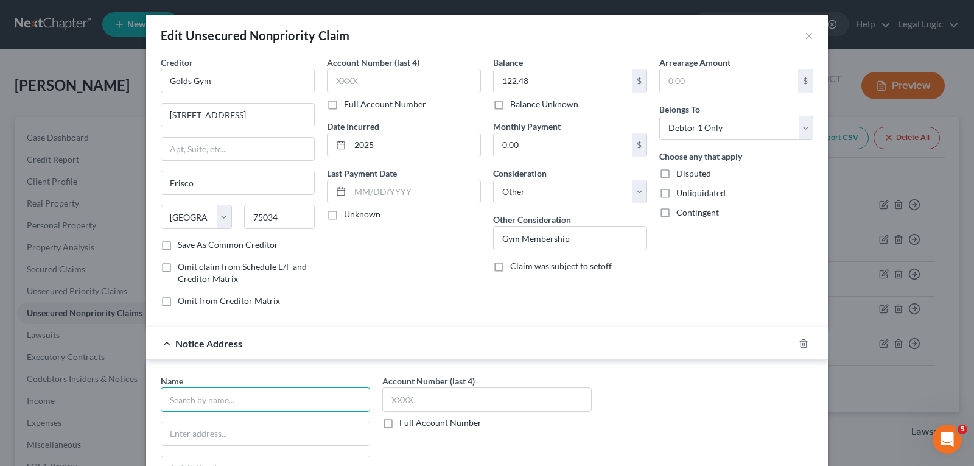
click at [226, 401] on input "text" at bounding box center [265, 399] width 209 height 24
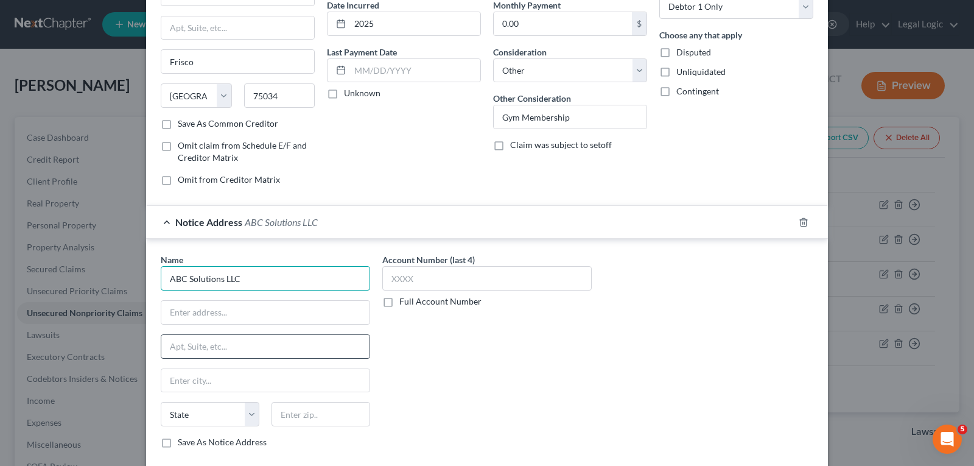
scroll to position [122, 0]
click at [251, 309] on input "text" at bounding box center [265, 311] width 208 height 23
paste input "[STREET_ADDRESS]"
click at [231, 314] on input "[STREET_ADDRESS]" at bounding box center [265, 311] width 208 height 23
drag, startPoint x: 234, startPoint y: 312, endPoint x: 318, endPoint y: 308, distance: 84.7
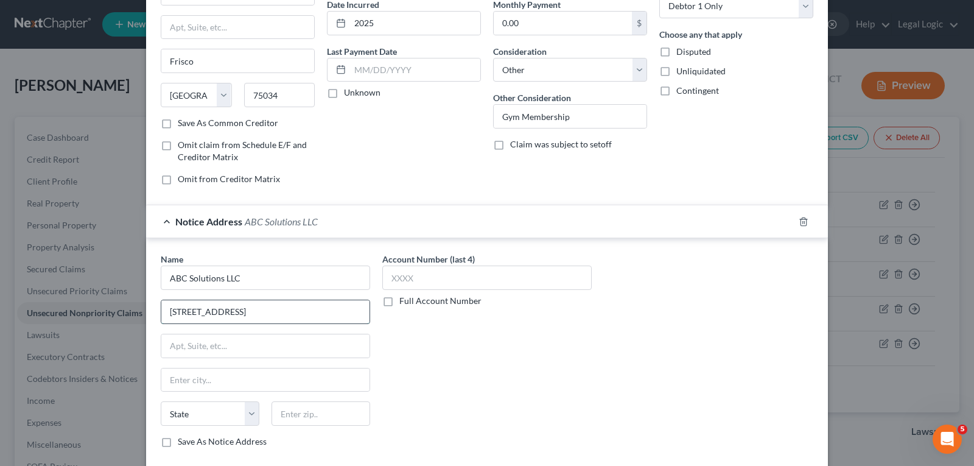
click at [318, 308] on input "[STREET_ADDRESS]" at bounding box center [265, 311] width 208 height 23
click at [272, 378] on input "text" at bounding box center [265, 379] width 208 height 23
paste input "[GEOGRAPHIC_DATA], FL 33765"
click at [217, 415] on select "State [US_STATE] AK AR AZ CA CO CT DE DC [GEOGRAPHIC_DATA] [GEOGRAPHIC_DATA] GU…" at bounding box center [210, 413] width 99 height 24
click at [161, 401] on select "State [US_STATE] AK AR AZ CA CO CT DE DC [GEOGRAPHIC_DATA] [GEOGRAPHIC_DATA] GU…" at bounding box center [210, 413] width 99 height 24
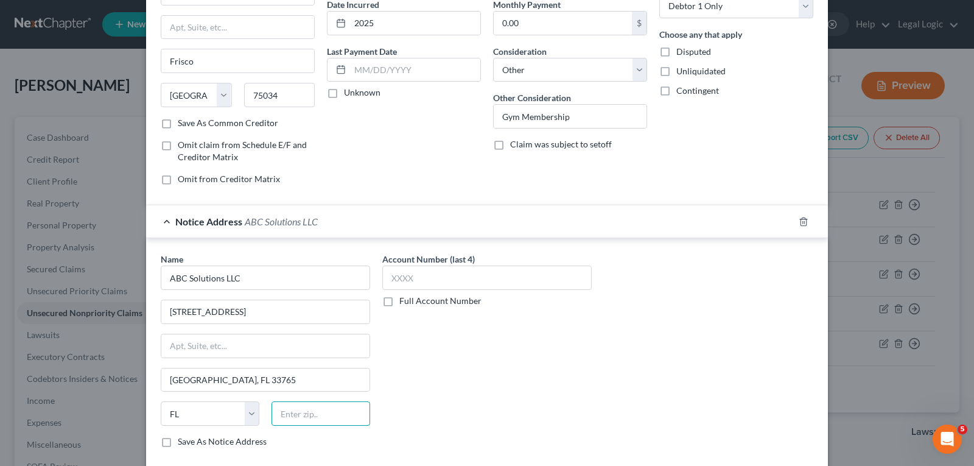
click at [331, 416] on input "text" at bounding box center [321, 413] width 99 height 24
click at [273, 381] on input "[GEOGRAPHIC_DATA], FL 33765" at bounding box center [265, 379] width 208 height 23
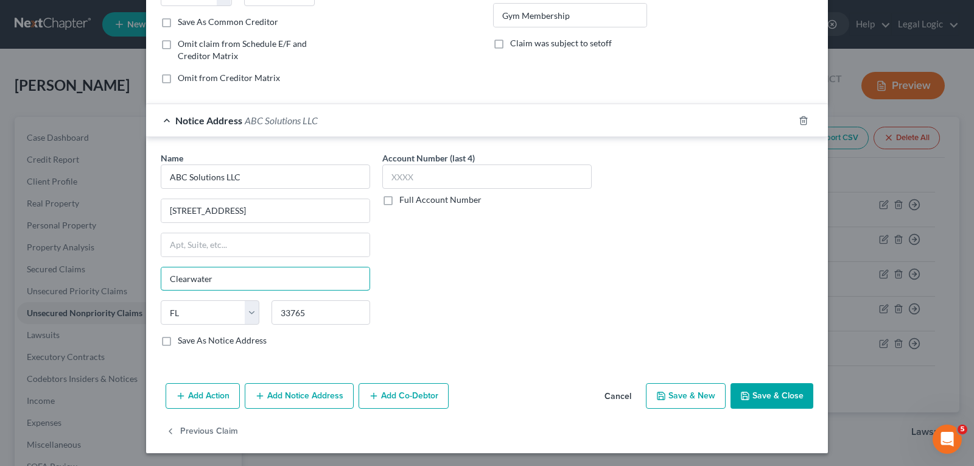
scroll to position [225, 0]
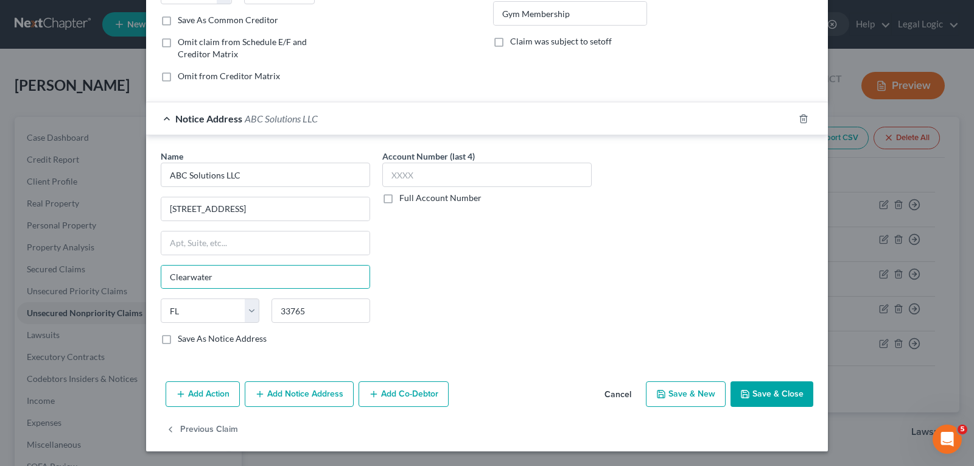
click at [748, 393] on button "Save & Close" at bounding box center [772, 394] width 83 height 26
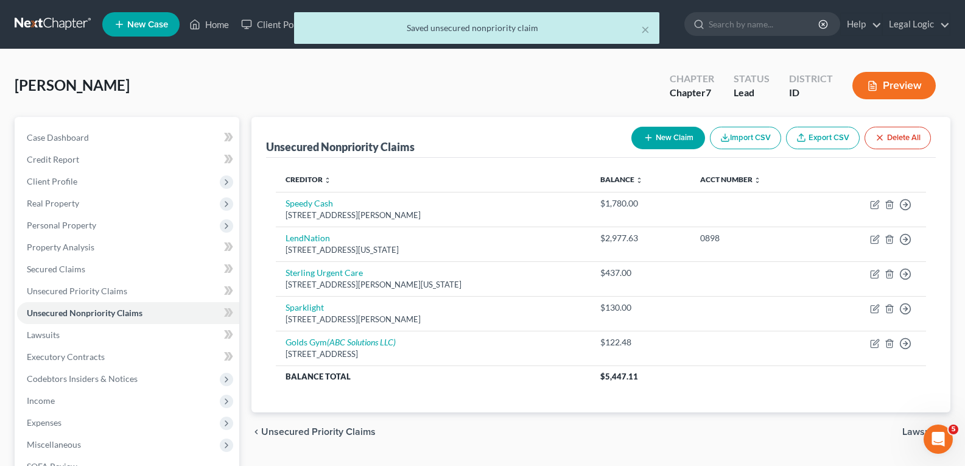
click at [662, 135] on button "New Claim" at bounding box center [668, 138] width 74 height 23
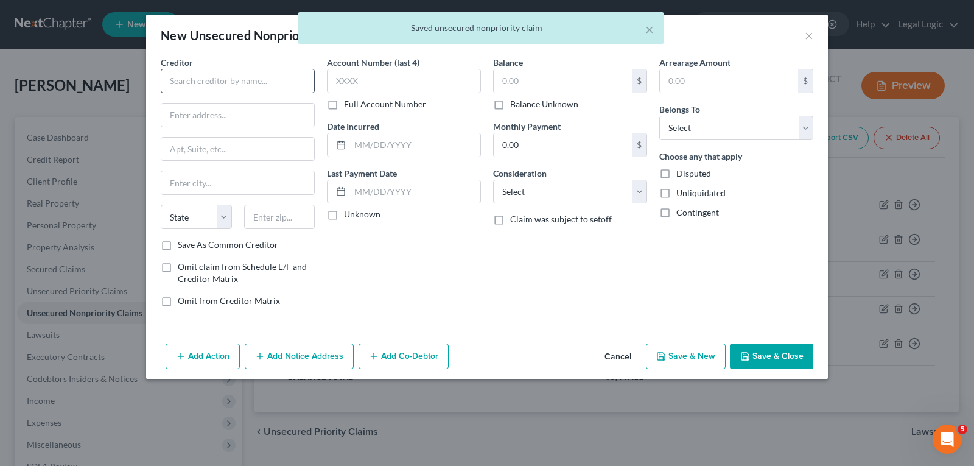
click at [293, 93] on div "Creditor * State [US_STATE] AK AR AZ CA CO [GEOGRAPHIC_DATA] DE DC [GEOGRAPHIC_…" at bounding box center [238, 147] width 154 height 183
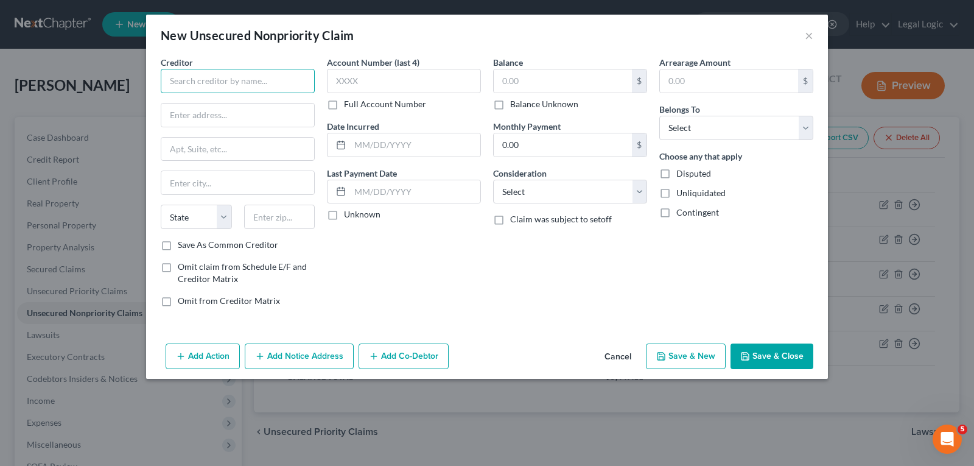
click at [291, 81] on input "text" at bounding box center [238, 81] width 154 height 24
click at [236, 75] on input "T-Mobile (Sprint" at bounding box center [238, 81] width 154 height 24
click at [255, 116] on input "text" at bounding box center [237, 114] width 153 height 23
paste input "Box 742596, [GEOGRAPHIC_DATA]-2596"
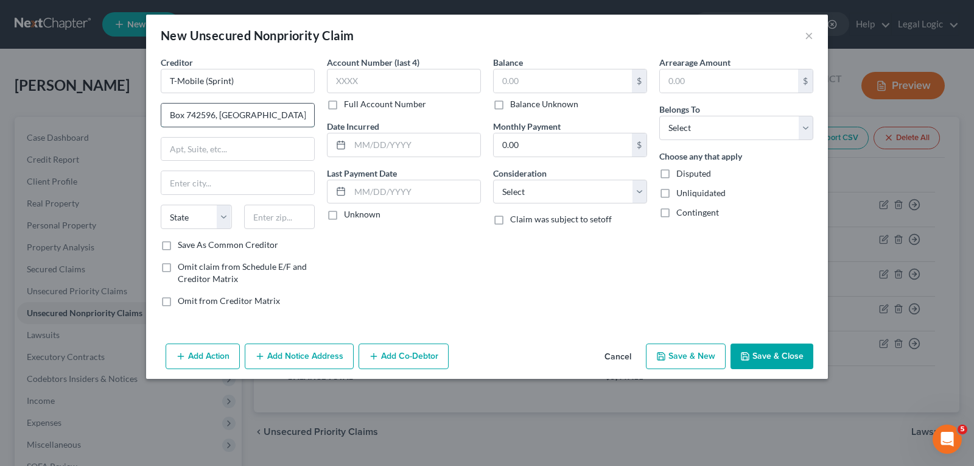
scroll to position [0, 17]
click at [197, 118] on input "Box 742596, [GEOGRAPHIC_DATA]-2596" at bounding box center [237, 114] width 153 height 23
drag, startPoint x: 202, startPoint y: 114, endPoint x: 319, endPoint y: 100, distance: 117.7
click at [319, 100] on div "Creditor * T-Mobile (Sprint) Box 742596 [GEOGRAPHIC_DATA]-2596 State [US_STATE]…" at bounding box center [238, 186] width 166 height 261
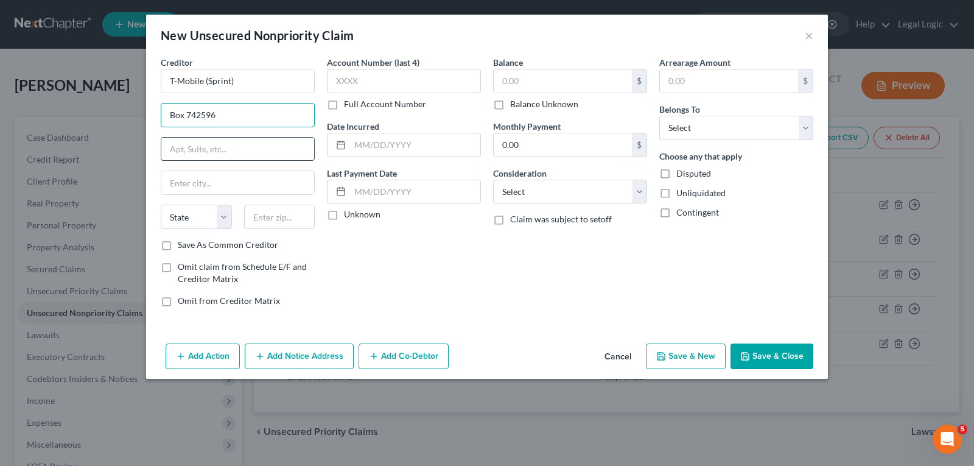
scroll to position [0, 0]
click at [224, 178] on input "text" at bounding box center [237, 182] width 153 height 23
paste input "[GEOGRAPHIC_DATA], [GEOGRAPHIC_DATA] 45274-2596"
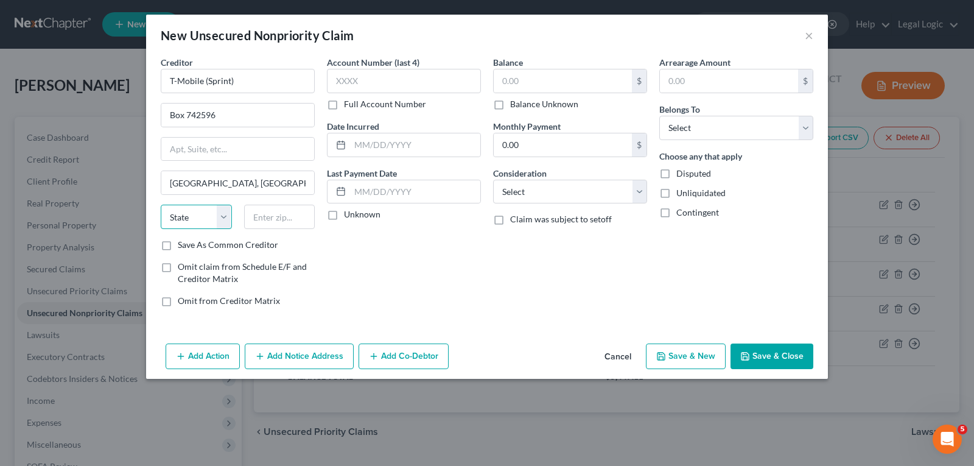
click at [205, 211] on select "State [US_STATE] AK AR AZ CA CO CT DE DC [GEOGRAPHIC_DATA] [GEOGRAPHIC_DATA] GU…" at bounding box center [196, 217] width 71 height 24
click at [161, 205] on select "State [US_STATE] AK AR AZ CA CO CT DE DC [GEOGRAPHIC_DATA] [GEOGRAPHIC_DATA] GU…" at bounding box center [196, 217] width 71 height 24
click at [281, 222] on input "text" at bounding box center [279, 217] width 71 height 24
click at [275, 180] on input "[GEOGRAPHIC_DATA], [GEOGRAPHIC_DATA] 45274-2596" at bounding box center [237, 182] width 153 height 23
click at [395, 149] on input "text" at bounding box center [415, 144] width 130 height 23
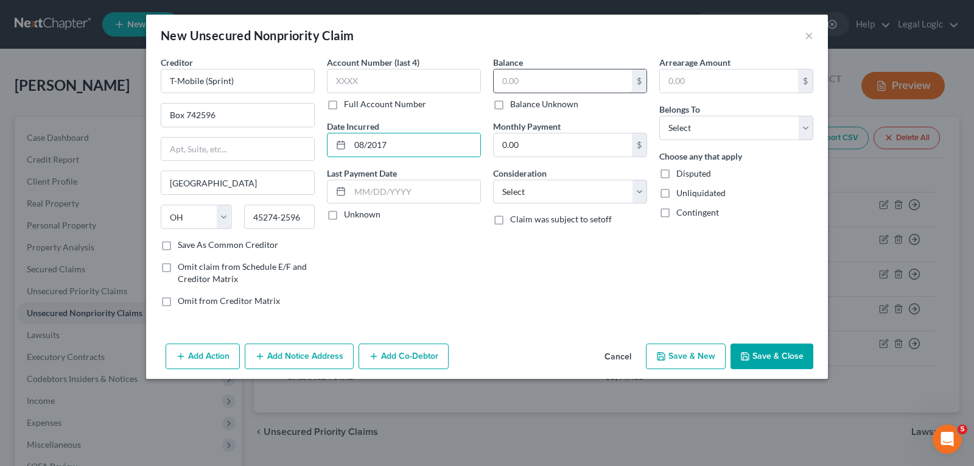
click at [564, 77] on input "text" at bounding box center [563, 80] width 138 height 23
drag, startPoint x: 640, startPoint y: 189, endPoint x: 635, endPoint y: 202, distance: 13.1
click at [640, 189] on select "Select Cable / Satellite Services Collection Agency Credit Card Debt Debt Couns…" at bounding box center [570, 192] width 154 height 24
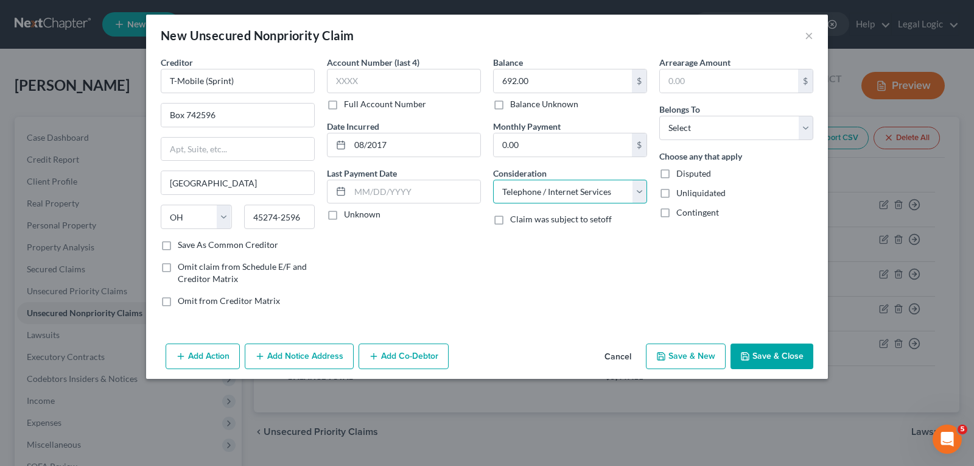
click at [493, 180] on select "Select Cable / Satellite Services Collection Agency Credit Card Debt Debt Couns…" at bounding box center [570, 192] width 154 height 24
drag, startPoint x: 807, startPoint y: 126, endPoint x: 756, endPoint y: 139, distance: 52.9
click at [807, 126] on select "Select Debtor 1 Only Debtor 2 Only Debtor 1 And Debtor 2 Only At Least One Of T…" at bounding box center [736, 128] width 154 height 24
click at [659, 116] on select "Select Debtor 1 Only Debtor 2 Only Debtor 1 And Debtor 2 Only At Least One Of T…" at bounding box center [736, 128] width 154 height 24
click at [759, 357] on button "Save & Close" at bounding box center [772, 356] width 83 height 26
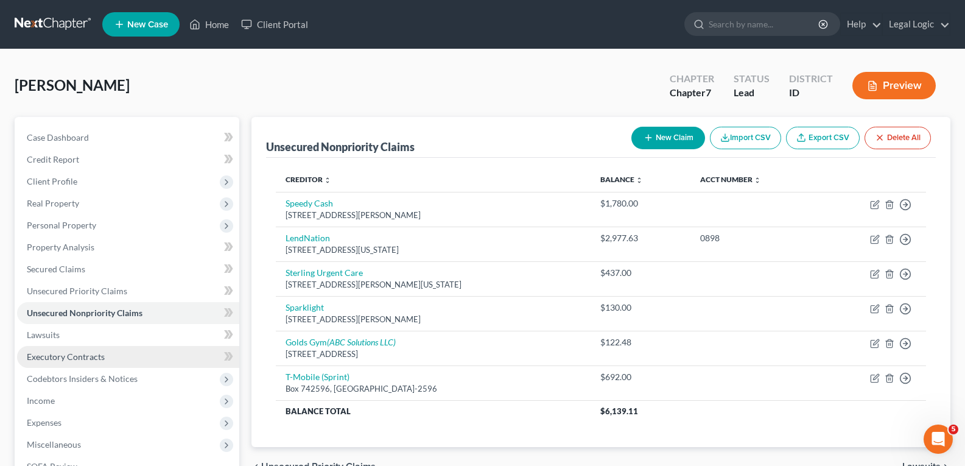
click at [83, 355] on span "Executory Contracts" at bounding box center [66, 356] width 78 height 10
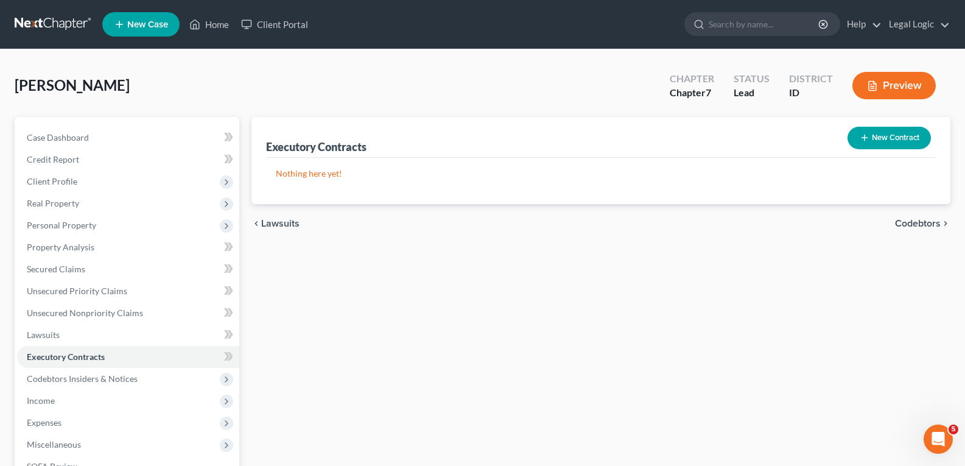
click at [872, 138] on button "New Contract" at bounding box center [888, 138] width 83 height 23
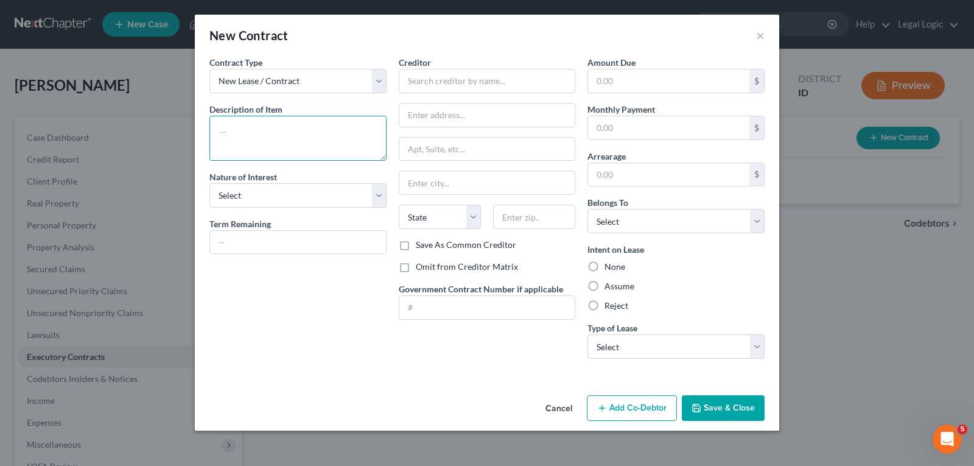
click at [347, 142] on textarea at bounding box center [297, 138] width 177 height 45
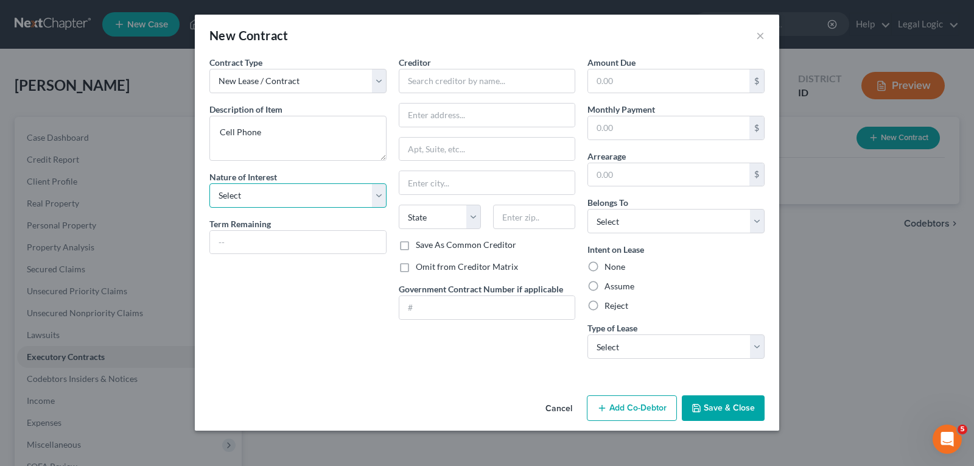
click at [378, 201] on select "Select Purchaser Agent Lessor Lessee" at bounding box center [297, 195] width 177 height 24
click at [209, 183] on select "Select Purchaser Agent Lessor Lessee" at bounding box center [297, 195] width 177 height 24
click at [464, 84] on input "text" at bounding box center [487, 81] width 177 height 24
click at [464, 116] on input "text" at bounding box center [487, 114] width 176 height 23
paste input "P.O. [STREET_ADDRESS]"
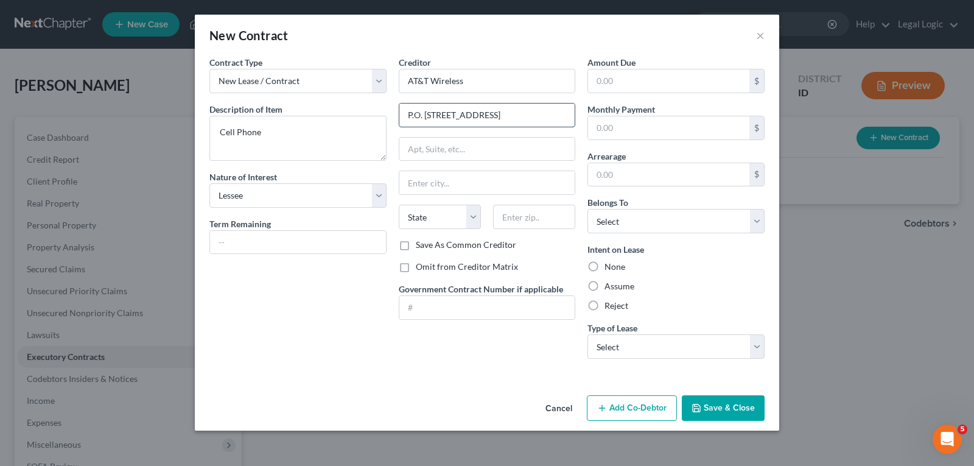
scroll to position [0, 5]
click at [457, 114] on input "P.O. [STREET_ADDRESS]" at bounding box center [487, 114] width 176 height 23
drag, startPoint x: 458, startPoint y: 116, endPoint x: 569, endPoint y: 118, distance: 110.8
click at [569, 118] on input "P.O. [STREET_ADDRESS]" at bounding box center [487, 114] width 176 height 23
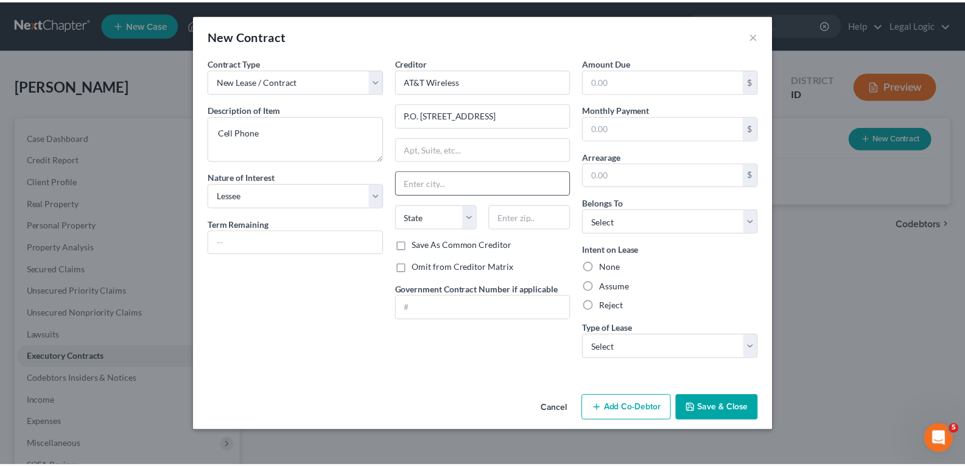
scroll to position [0, 0]
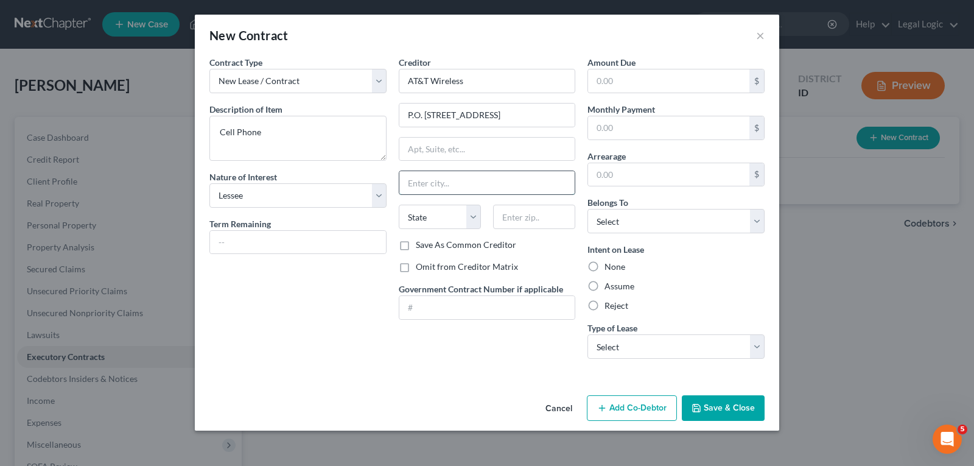
click at [520, 184] on input "text" at bounding box center [487, 182] width 176 height 23
paste input "Carol Stream, IL 60197-6416"
click at [455, 217] on select "State [US_STATE] AK AR AZ CA CO CT DE DC [GEOGRAPHIC_DATA] [GEOGRAPHIC_DATA] GU…" at bounding box center [440, 217] width 82 height 24
click at [399, 205] on select "State [US_STATE] AK AR AZ CA CO CT DE DC [GEOGRAPHIC_DATA] [GEOGRAPHIC_DATA] GU…" at bounding box center [440, 217] width 82 height 24
click at [520, 221] on input "text" at bounding box center [534, 217] width 82 height 24
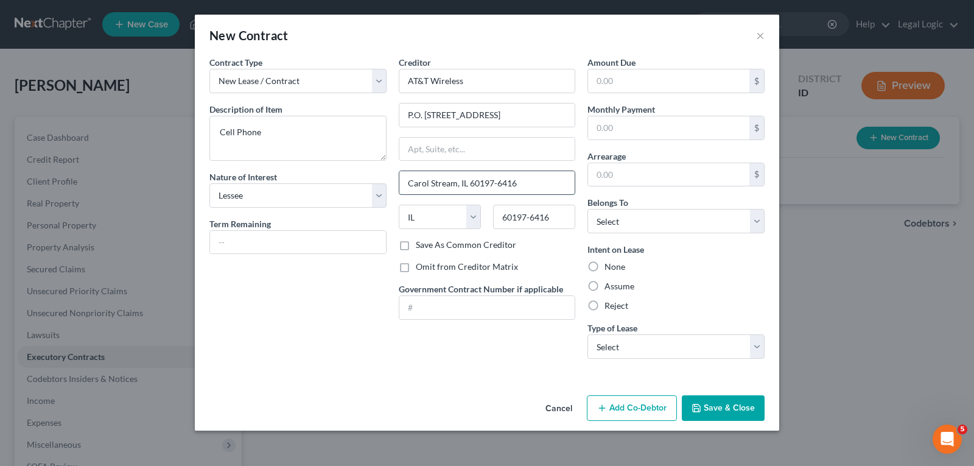
click at [526, 184] on input "Carol Stream, IL 60197-6416" at bounding box center [487, 182] width 176 height 23
click at [757, 221] on select "Select Debtor 1 Only Debtor 2 Only Debtor 1 And Debtor 2 Only At Least One Of T…" at bounding box center [675, 221] width 177 height 24
click at [587, 209] on select "Select Debtor 1 Only Debtor 2 Only Debtor 1 And Debtor 2 Only At Least One Of T…" at bounding box center [675, 221] width 177 height 24
click at [605, 284] on label "Assume" at bounding box center [620, 286] width 30 height 12
click at [609, 284] on input "Assume" at bounding box center [613, 284] width 8 height 8
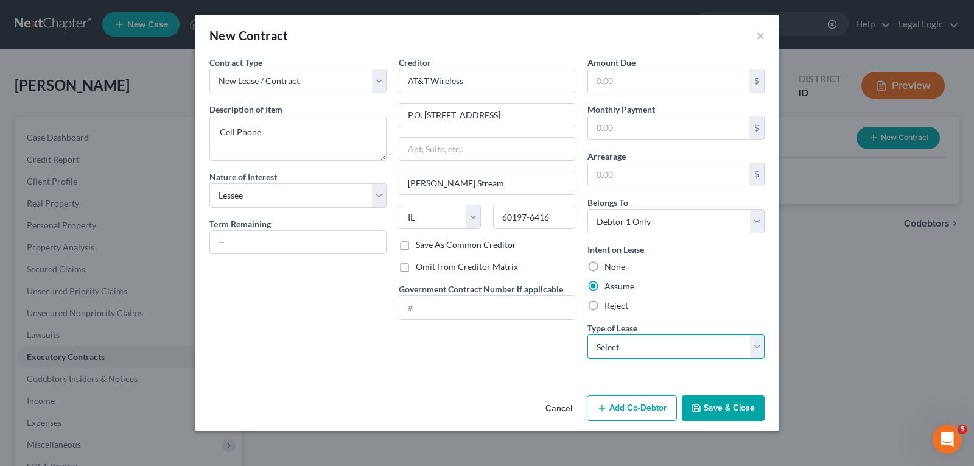
click at [750, 346] on select "Select Real Estate Car Other" at bounding box center [675, 346] width 177 height 24
click at [587, 334] on select "Select Real Estate Car Other" at bounding box center [675, 346] width 177 height 24
drag, startPoint x: 720, startPoint y: 390, endPoint x: 721, endPoint y: 397, distance: 7.5
click at [720, 390] on div "New Contract × Contract Type New Lease / Contract New Timeshare Description of …" at bounding box center [487, 223] width 584 height 416
click at [721, 403] on button "Save & Close" at bounding box center [723, 408] width 83 height 26
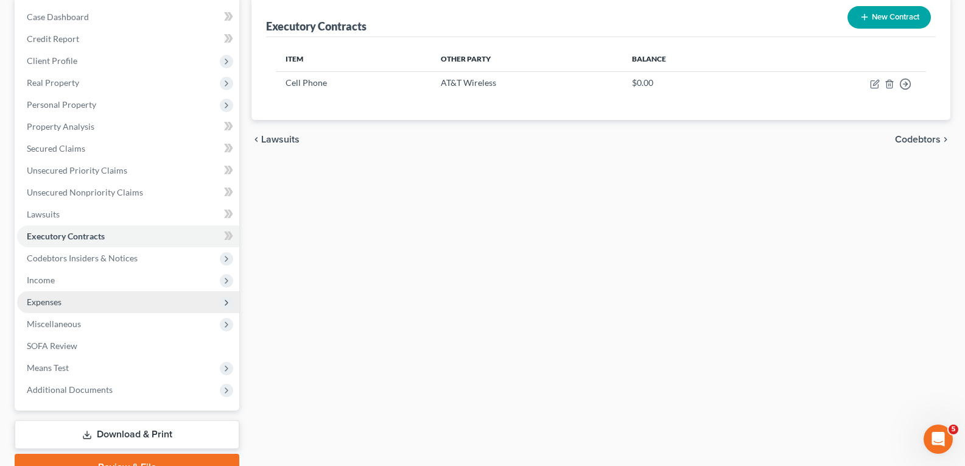
scroll to position [122, 0]
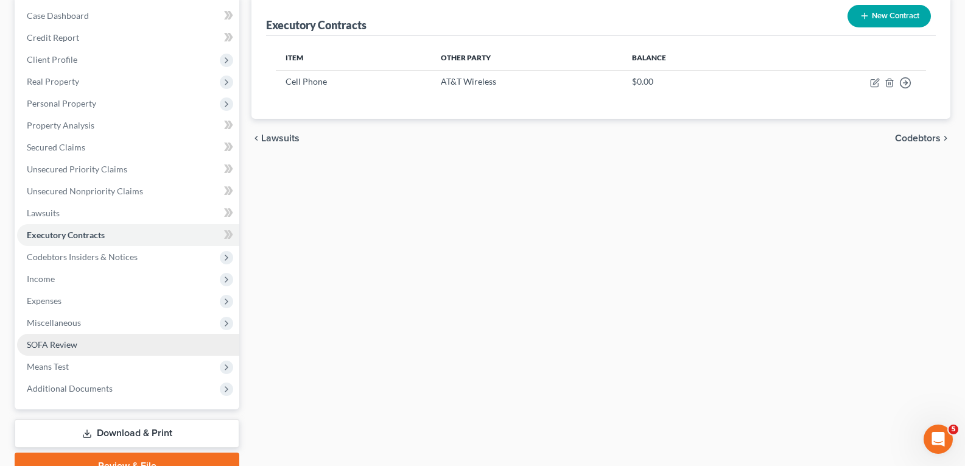
click at [77, 341] on link "SOFA Review" at bounding box center [128, 345] width 222 height 22
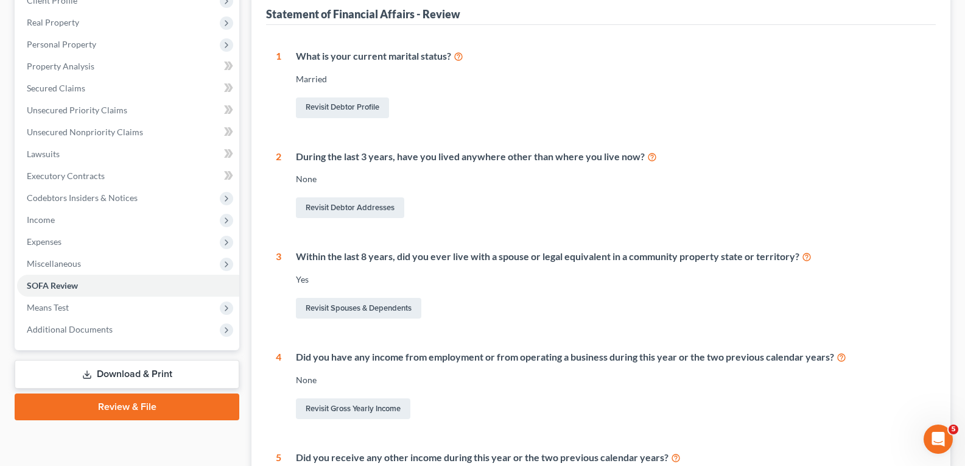
scroll to position [183, 0]
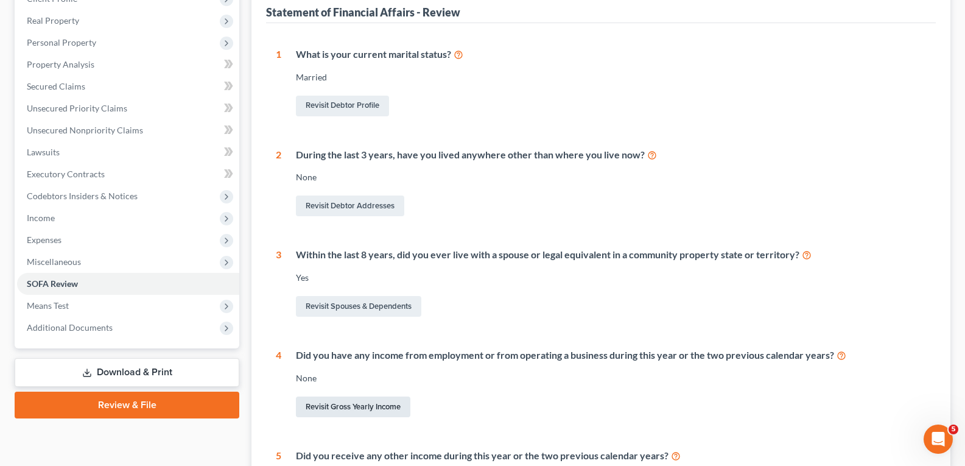
click at [392, 408] on link "Revisit Gross Yearly Income" at bounding box center [353, 406] width 114 height 21
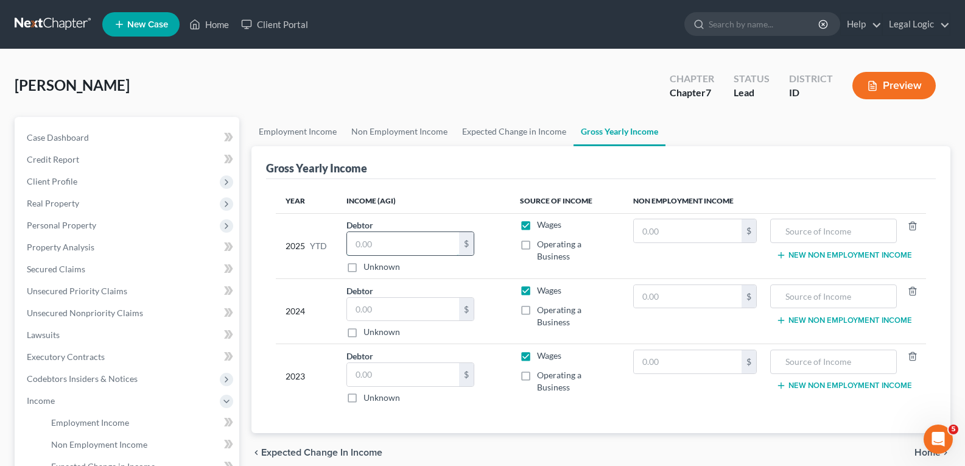
click at [392, 244] on input "text" at bounding box center [403, 243] width 112 height 23
click at [398, 310] on input "text" at bounding box center [403, 309] width 112 height 23
click at [385, 373] on input "text" at bounding box center [403, 374] width 112 height 23
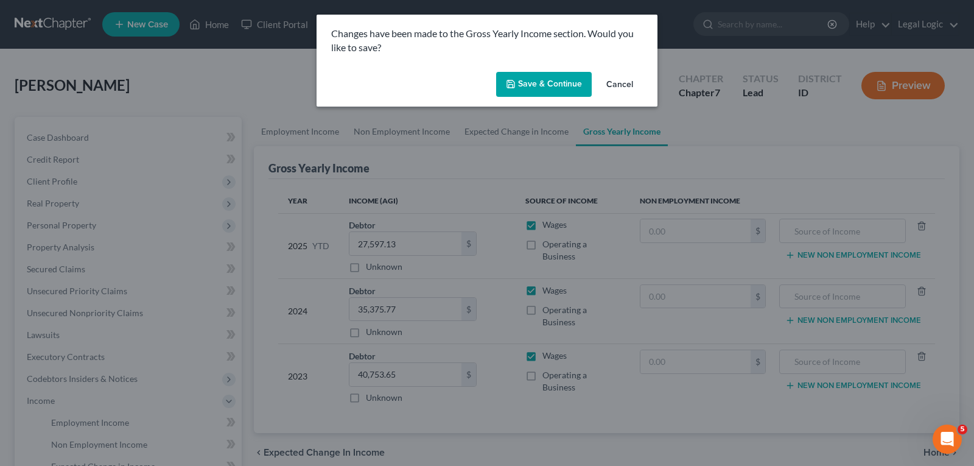
click at [626, 82] on button "Cancel" at bounding box center [620, 85] width 46 height 24
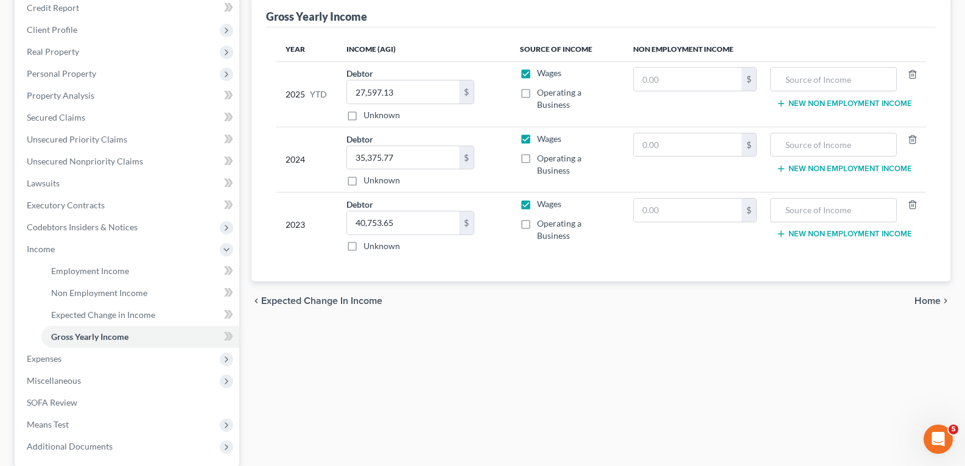
scroll to position [183, 0]
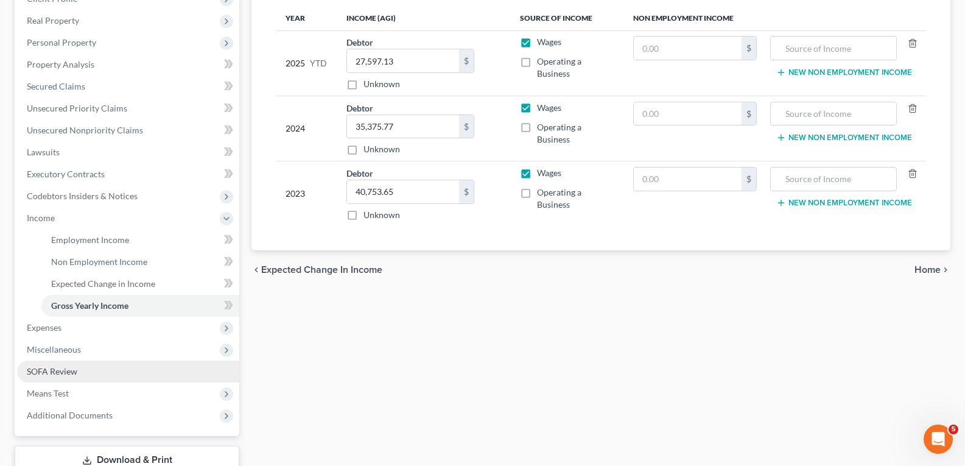
drag, startPoint x: 63, startPoint y: 373, endPoint x: 98, endPoint y: 371, distance: 35.4
click at [64, 372] on span "SOFA Review" at bounding box center [52, 371] width 51 height 10
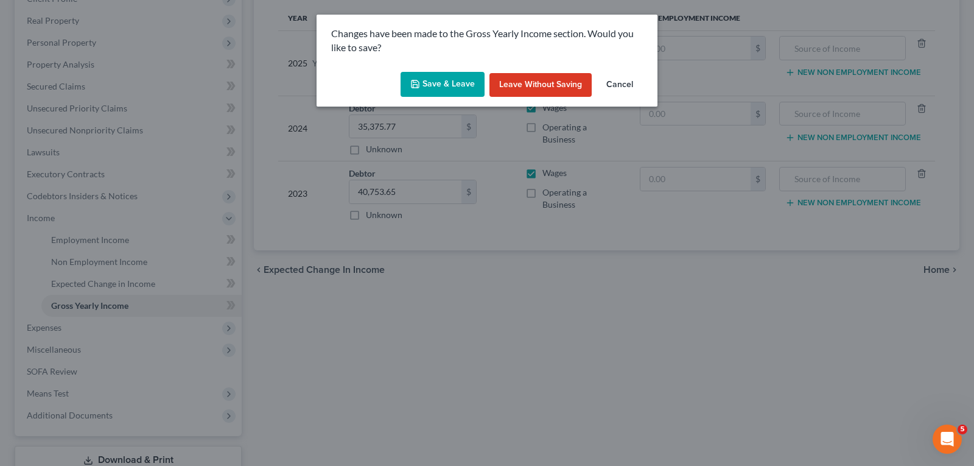
click at [433, 89] on button "Save & Leave" at bounding box center [443, 85] width 84 height 26
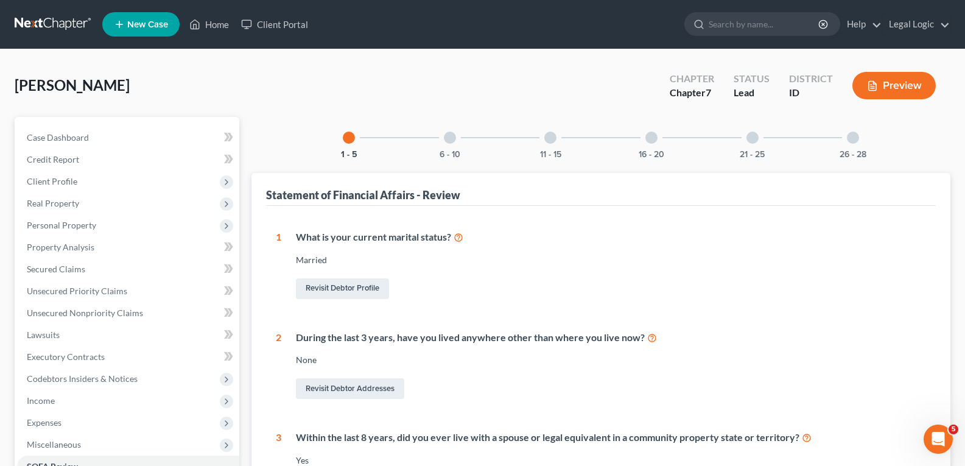
click at [649, 147] on div "16 - 20" at bounding box center [651, 137] width 41 height 41
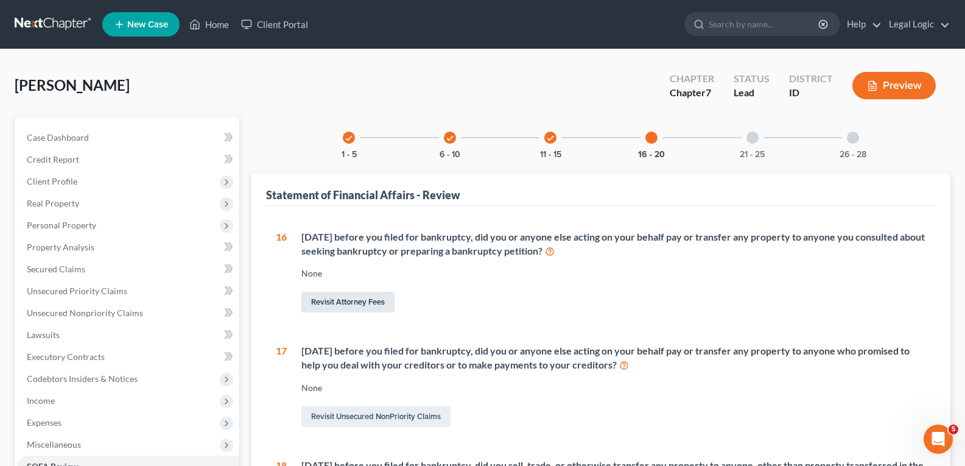
click at [377, 297] on link "Revisit Attorney Fees" at bounding box center [347, 302] width 93 height 21
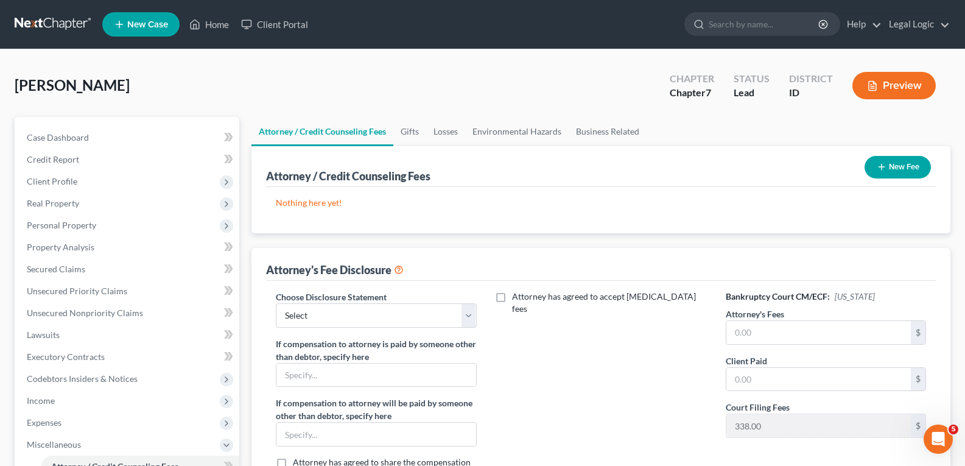
click at [889, 166] on button "New Fee" at bounding box center [897, 167] width 66 height 23
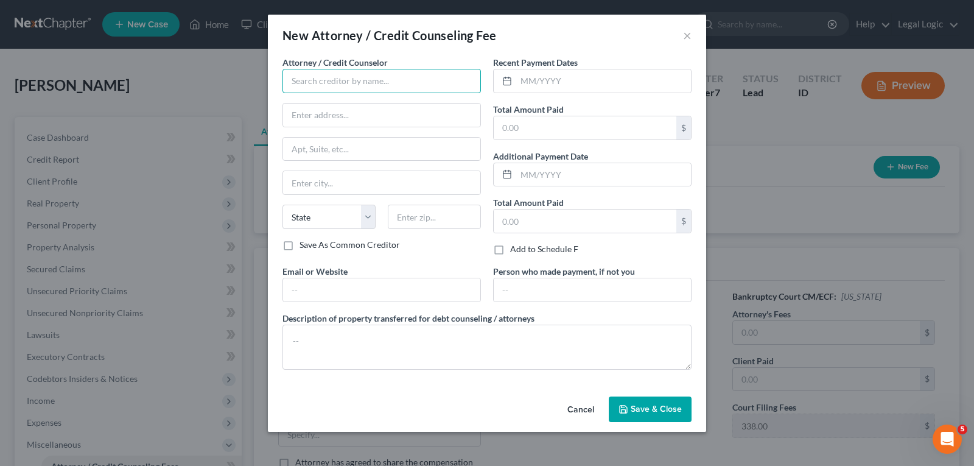
click at [337, 84] on input "text" at bounding box center [381, 81] width 198 height 24
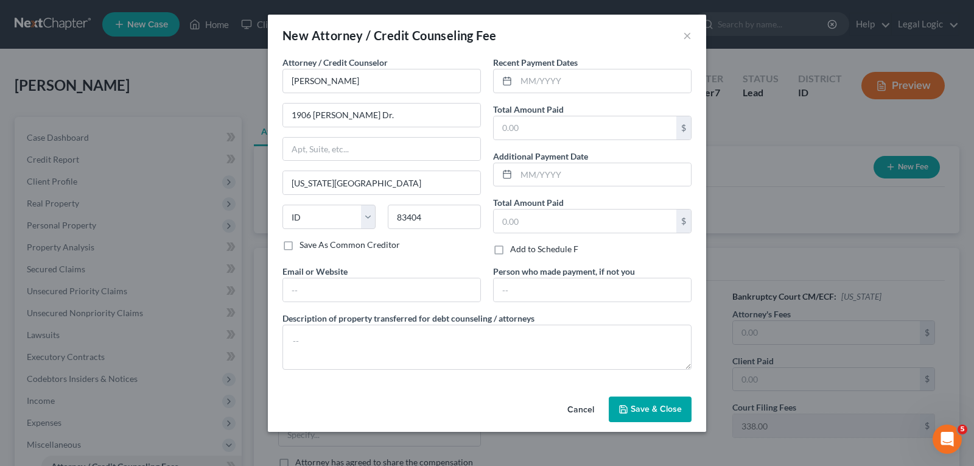
click at [657, 415] on button "Save & Close" at bounding box center [650, 409] width 83 height 26
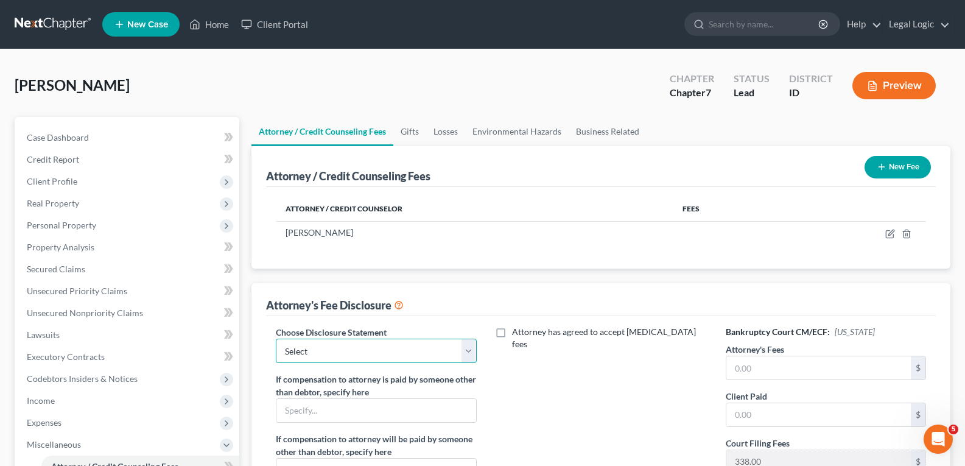
click at [468, 352] on select "Select None" at bounding box center [376, 350] width 200 height 24
click at [276, 338] on select "Select None" at bounding box center [376, 350] width 200 height 24
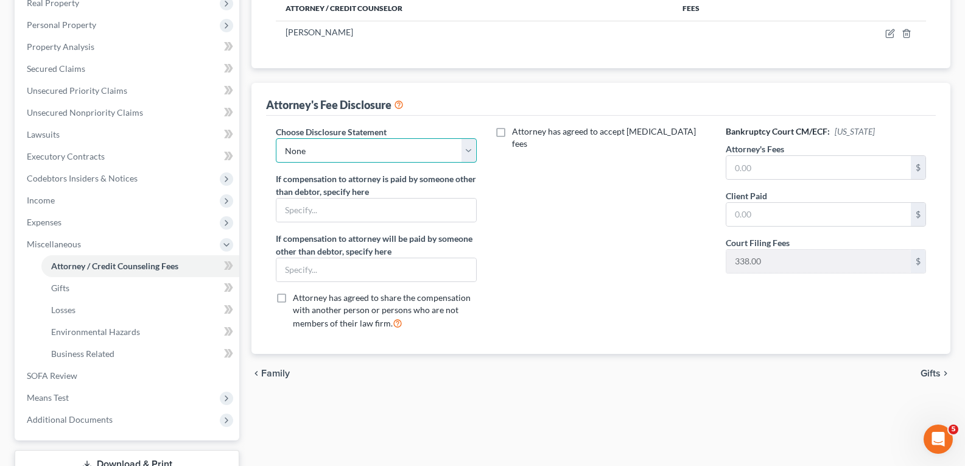
scroll to position [244, 0]
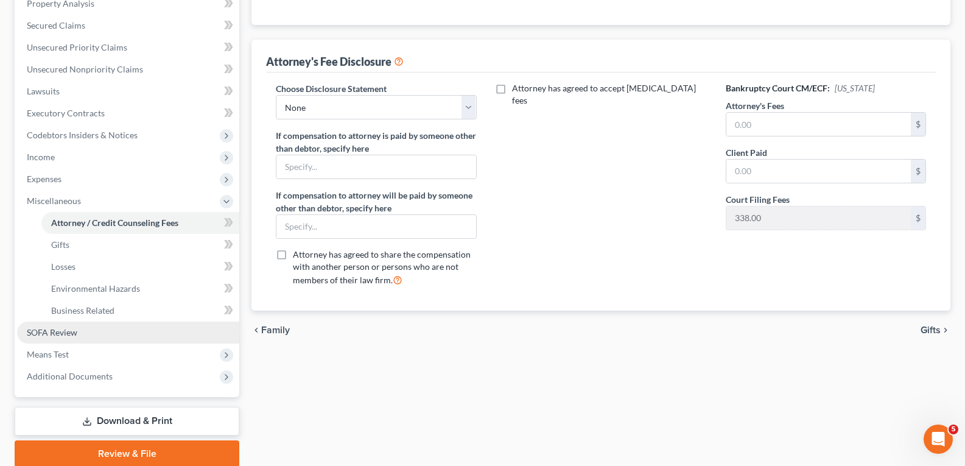
click at [52, 335] on span "SOFA Review" at bounding box center [52, 332] width 51 height 10
